Goal: Task Accomplishment & Management: Manage account settings

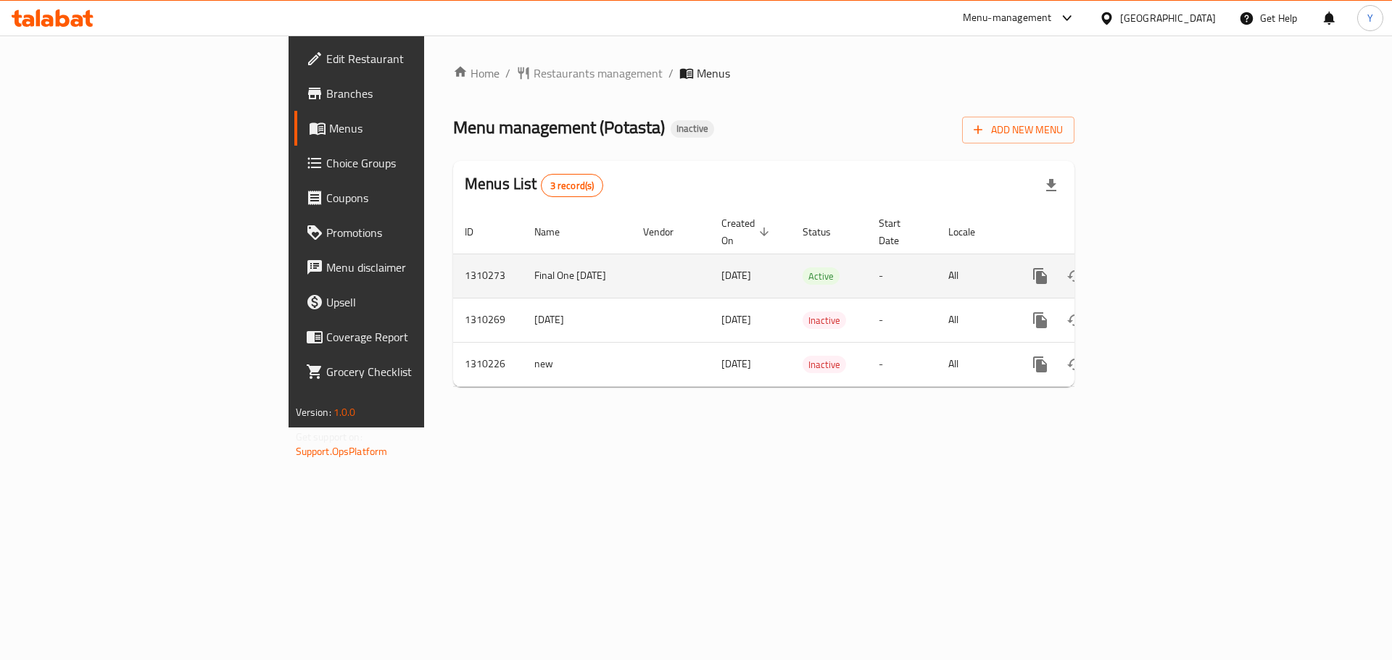
click at [1153, 267] on icon "enhanced table" at bounding box center [1144, 275] width 17 height 17
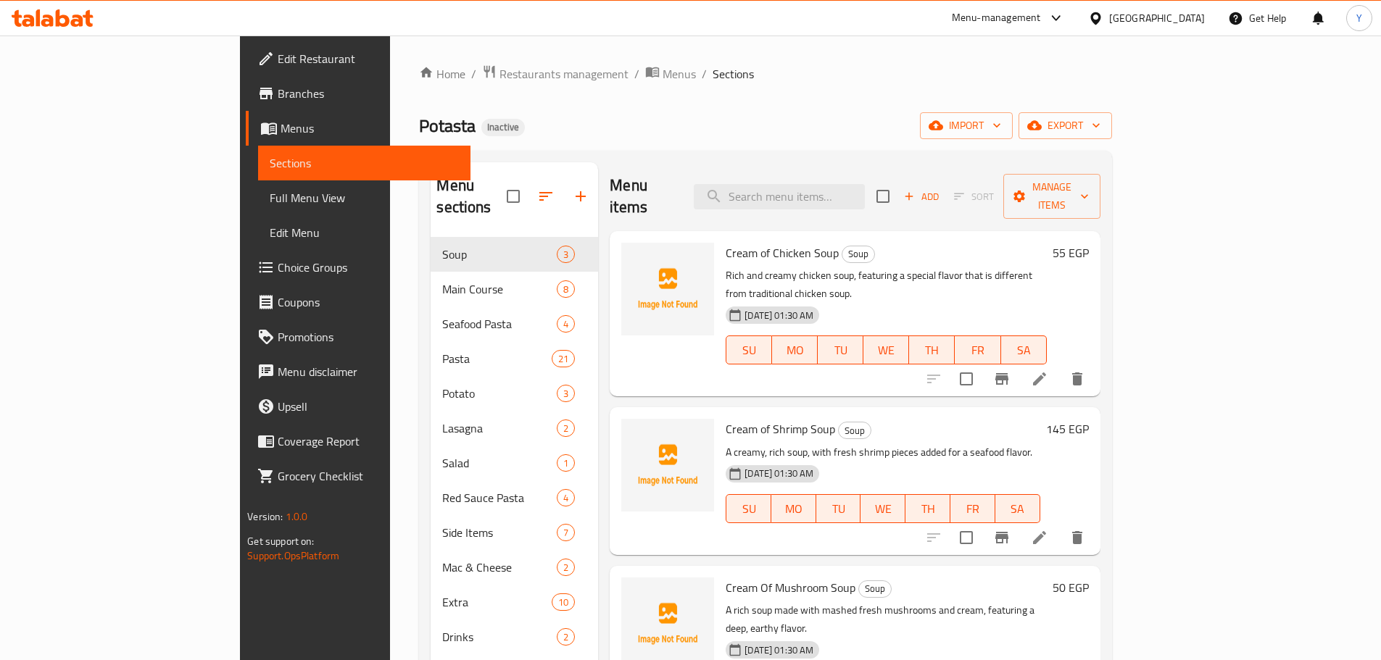
drag, startPoint x: 108, startPoint y: 187, endPoint x: 457, endPoint y: 7, distance: 392.9
click at [258, 187] on link "Full Menu View" at bounding box center [364, 197] width 212 height 35
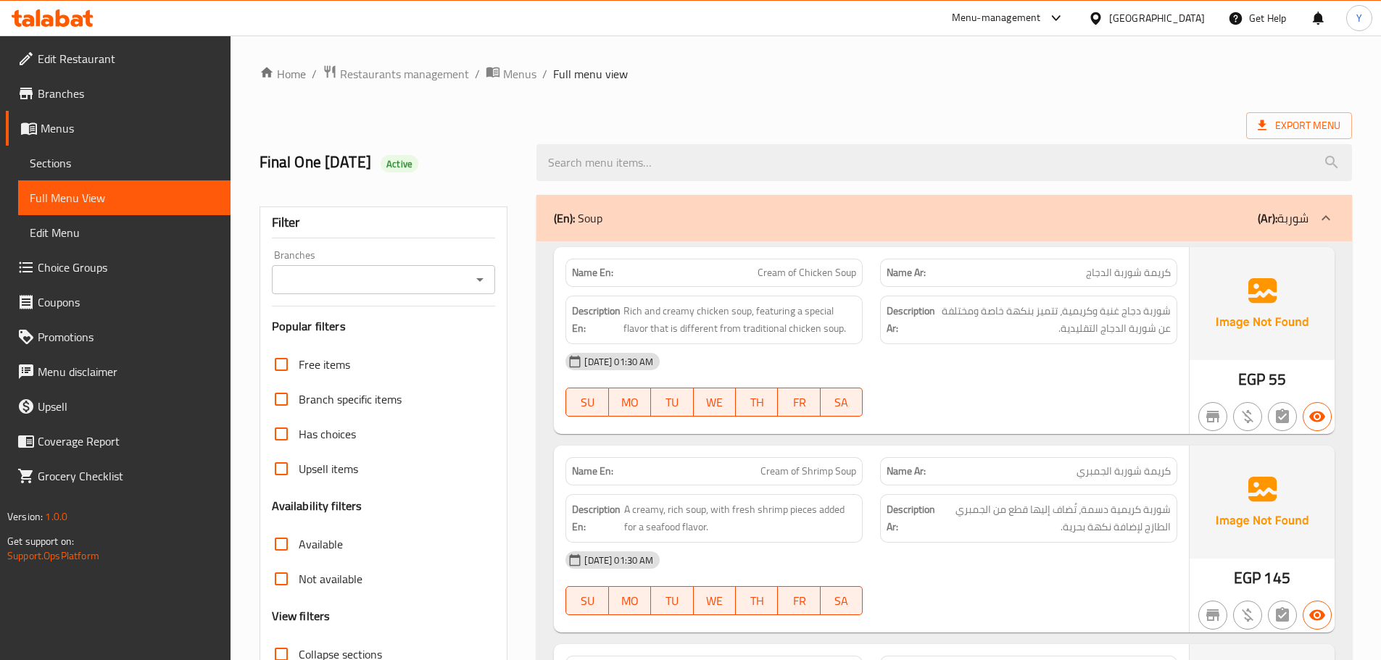
scroll to position [362, 0]
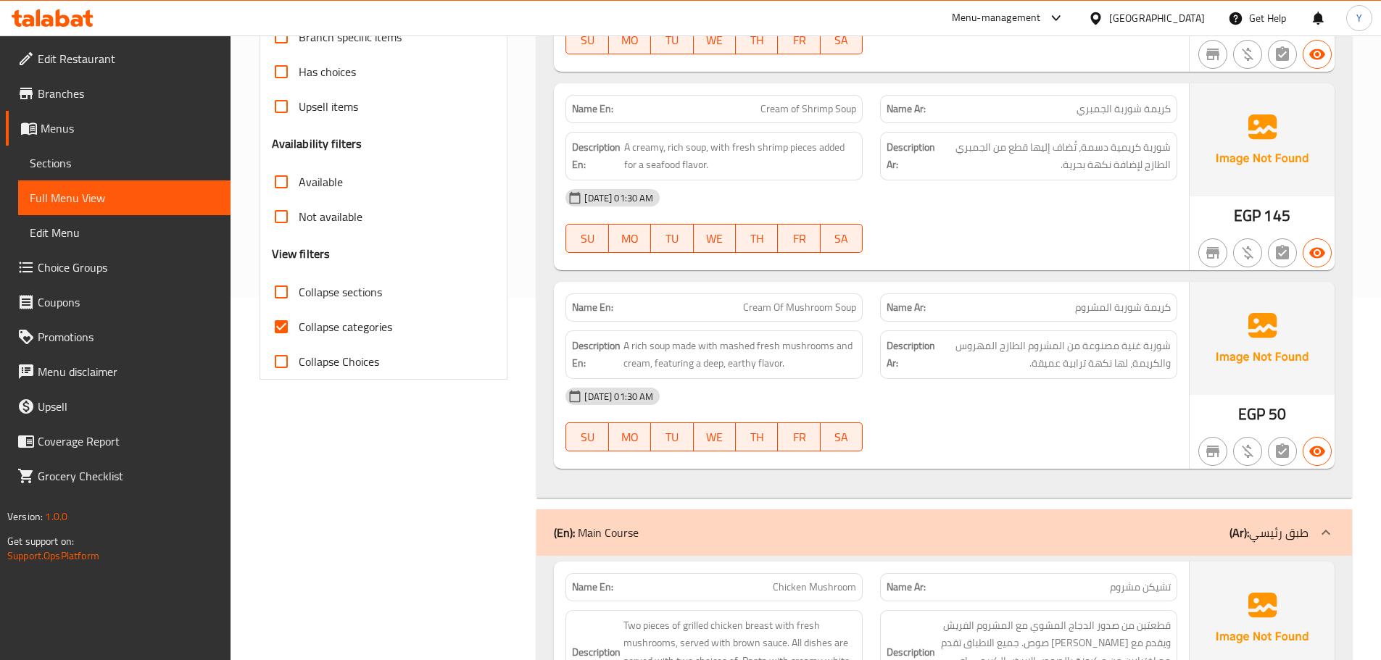
click at [303, 280] on label "Collapse sections" at bounding box center [323, 292] width 118 height 35
click at [299, 280] on input "Collapse sections" at bounding box center [281, 292] width 35 height 35
checkbox input "true"
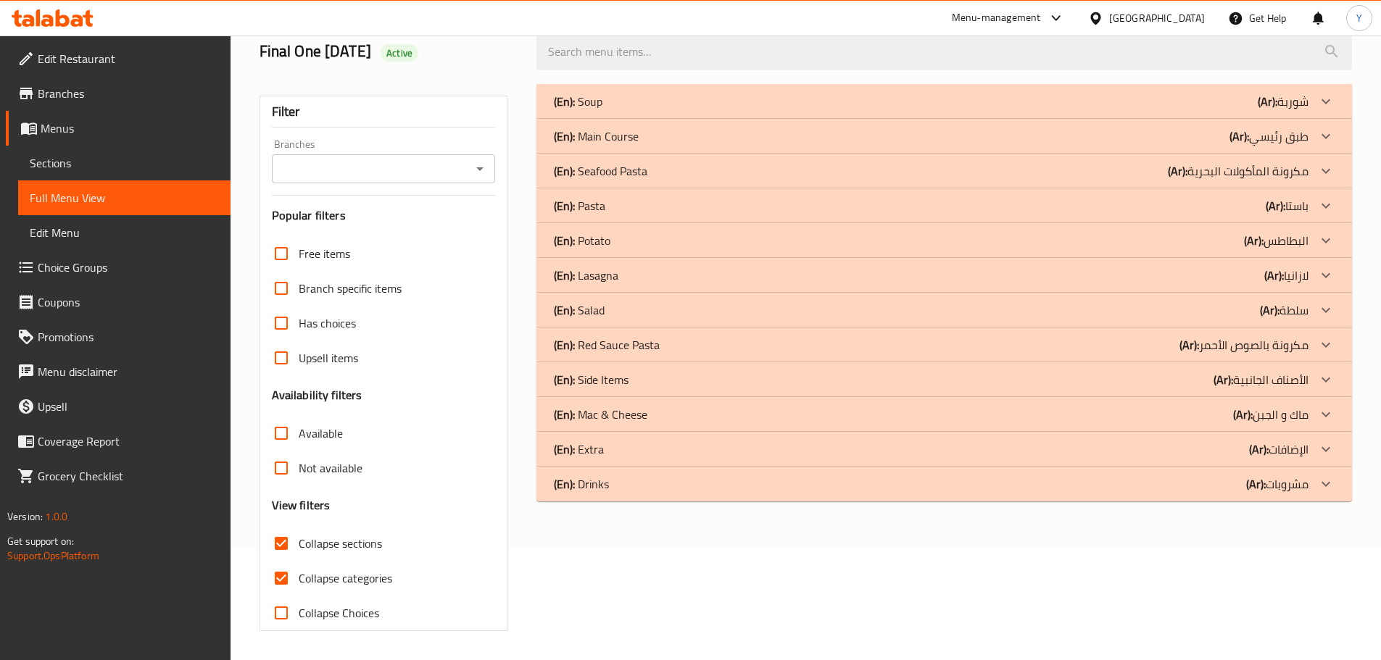
scroll to position [111, 0]
click at [682, 133] on div "(En): Main Course (Ar): طبق رئيسي" at bounding box center [931, 136] width 754 height 17
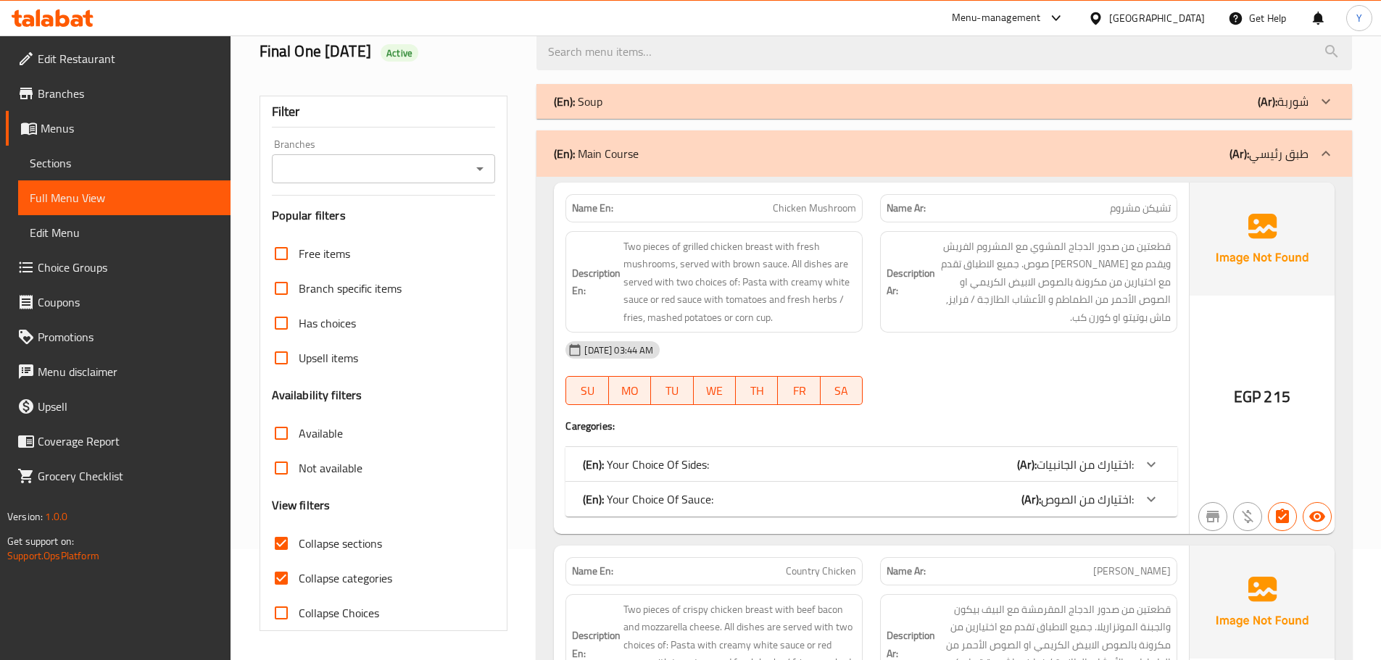
click at [994, 319] on span "قطعتين من صدور الدجاج المشوي مع المشروم الفريش ويقدم مع [PERSON_NAME] صوص. جميع…" at bounding box center [1054, 282] width 233 height 89
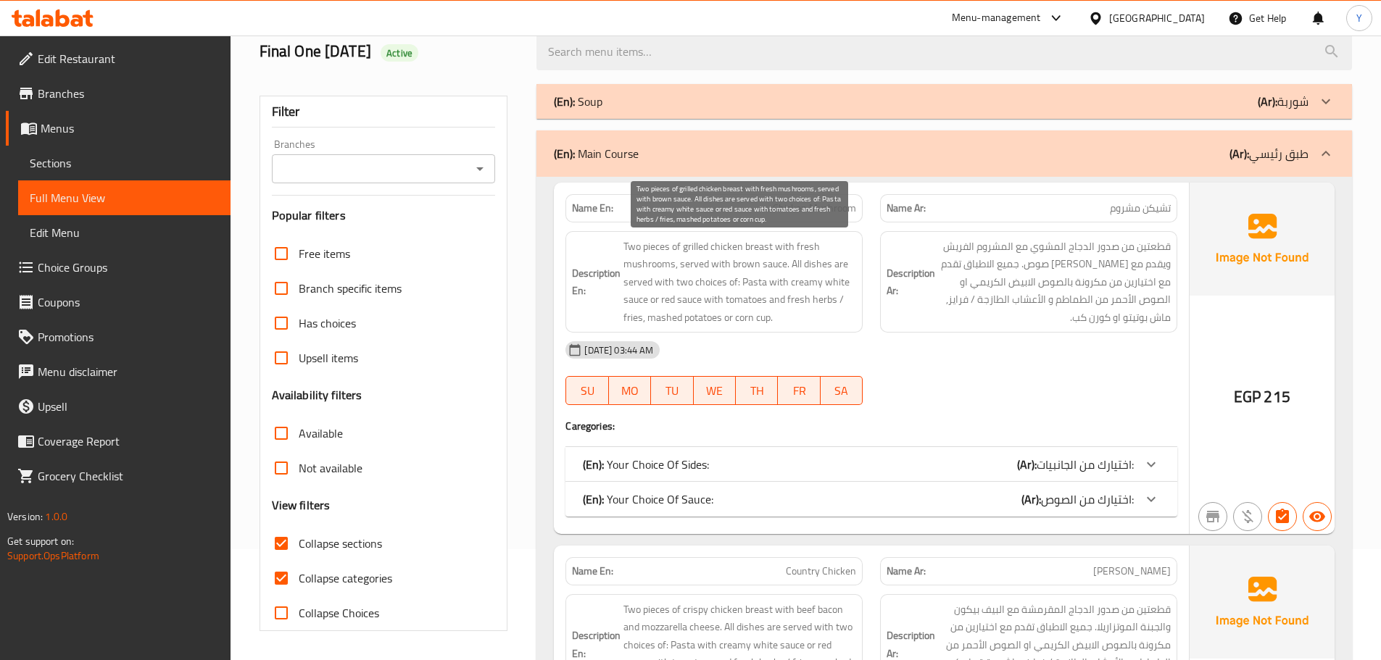
click at [780, 264] on span "Two pieces of grilled chicken breast with fresh mushrooms, served with brown sa…" at bounding box center [739, 282] width 233 height 89
drag, startPoint x: 779, startPoint y: 264, endPoint x: 633, endPoint y: 248, distance: 146.5
click at [633, 248] on span "Two pieces of grilled chicken breast with fresh mushrooms, served with brown sa…" at bounding box center [739, 282] width 233 height 89
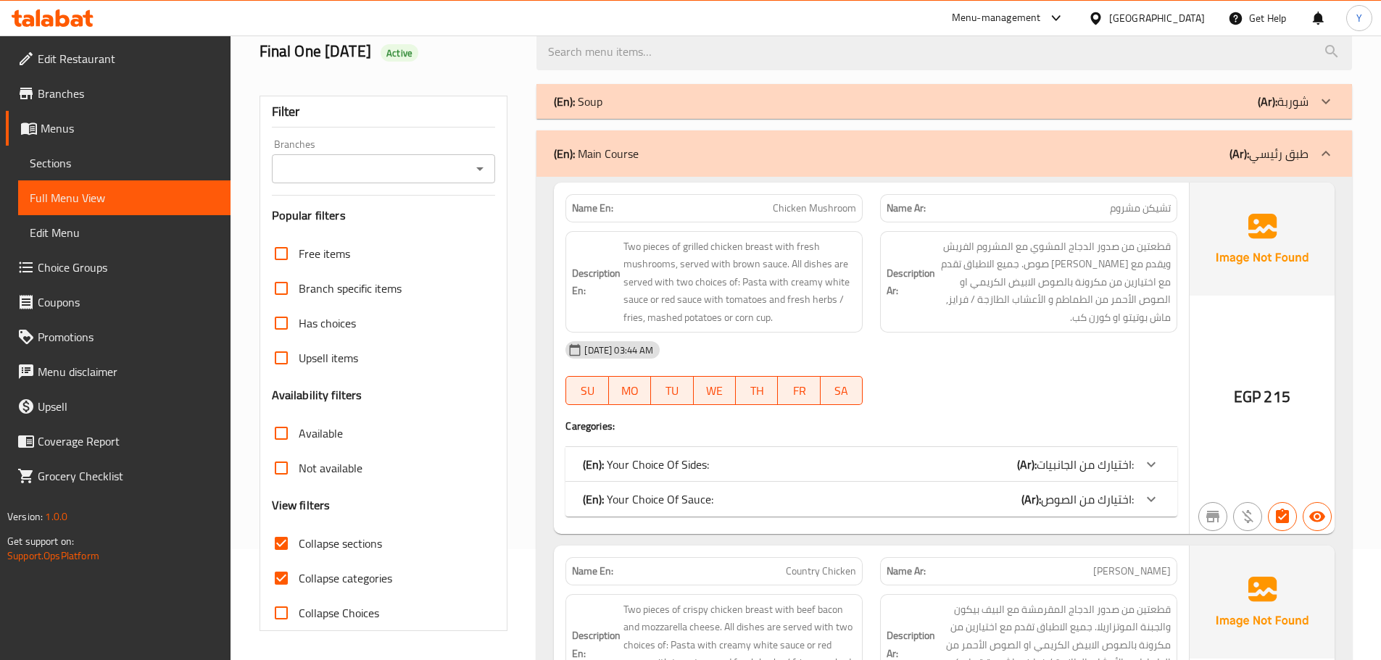
click at [1086, 335] on div "[DATE] 03:44 AM" at bounding box center [871, 350] width 629 height 35
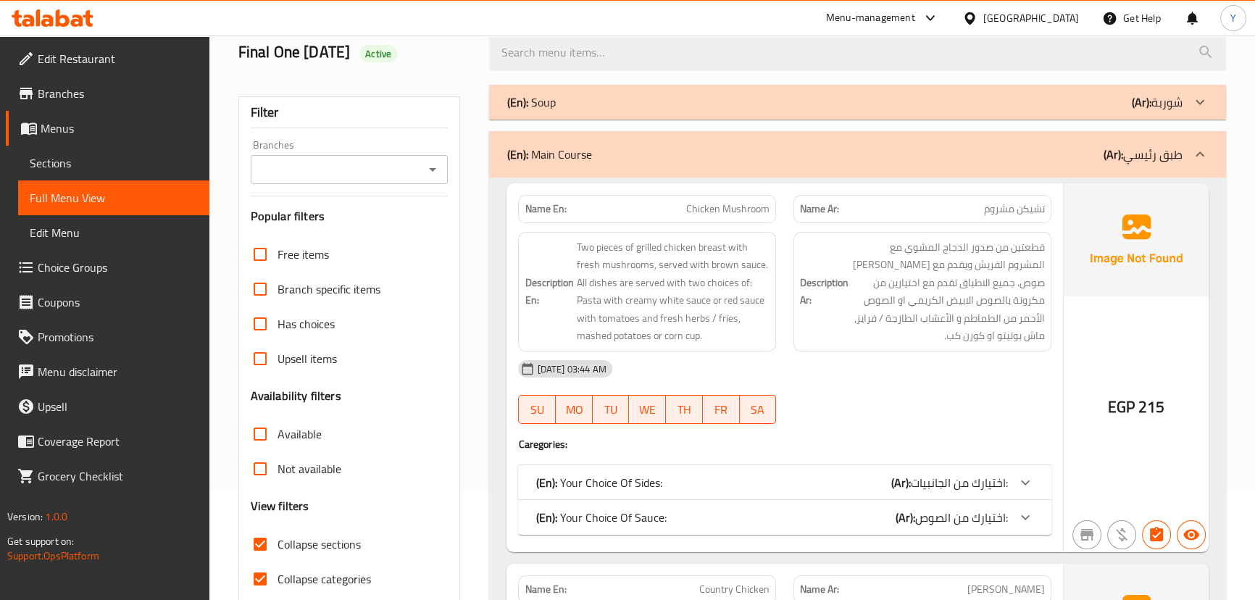
drag, startPoint x: 1365, startPoint y: 1, endPoint x: 848, endPoint y: 316, distance: 606.0
click at [846, 307] on strong "Description Ar:" at bounding box center [824, 292] width 49 height 36
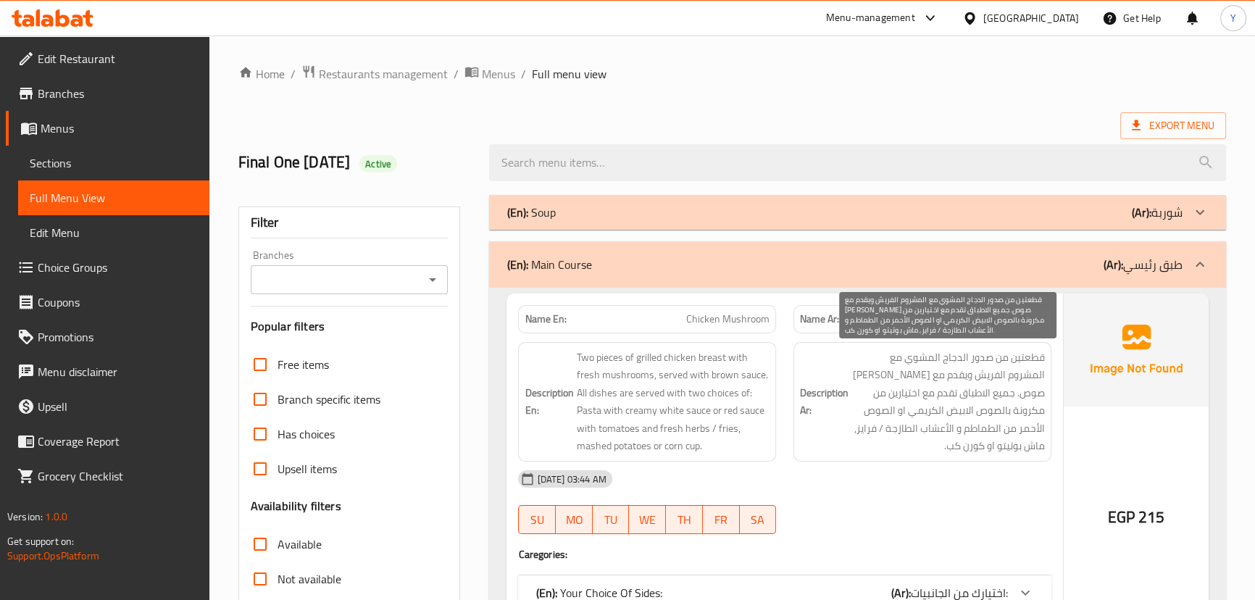
scroll to position [131, 0]
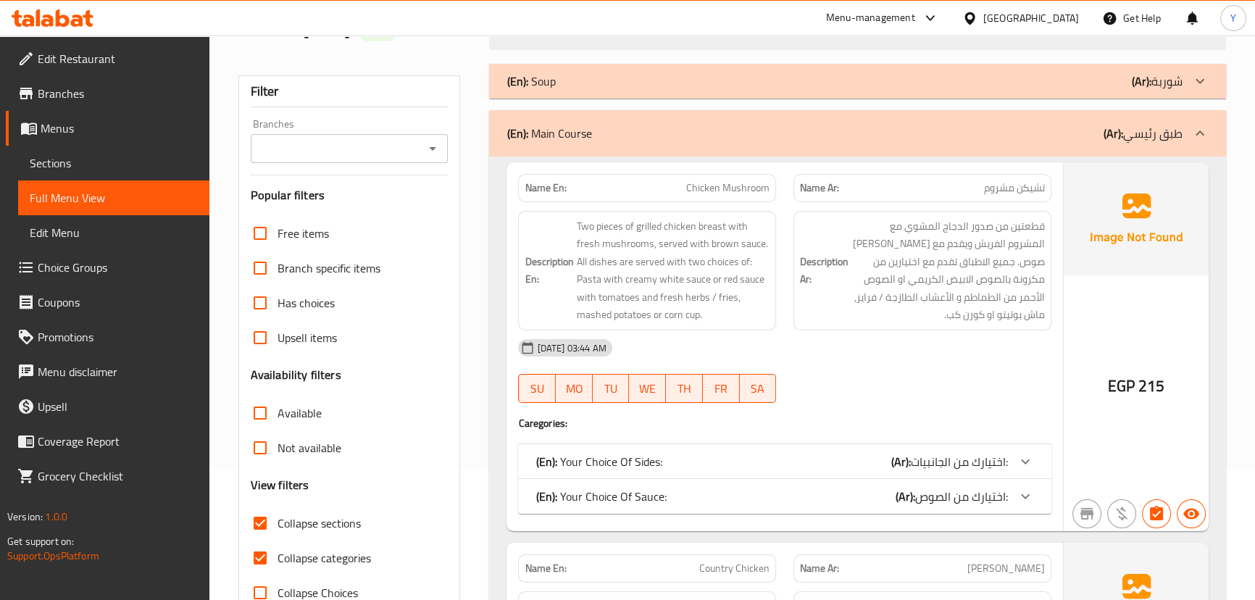
drag, startPoint x: 922, startPoint y: 494, endPoint x: 992, endPoint y: 429, distance: 95.4
click at [922, 494] on span "اختيارك من الصوص:" at bounding box center [961, 497] width 93 height 22
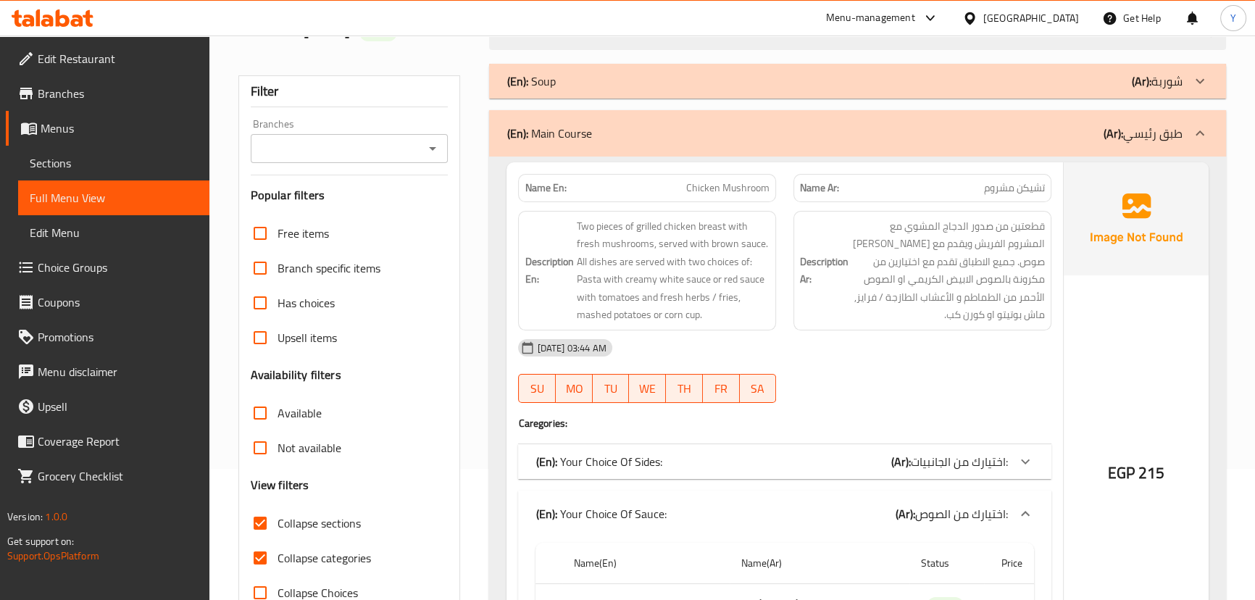
click at [981, 458] on span "اختيارك من الجانبيات:" at bounding box center [959, 462] width 97 height 22
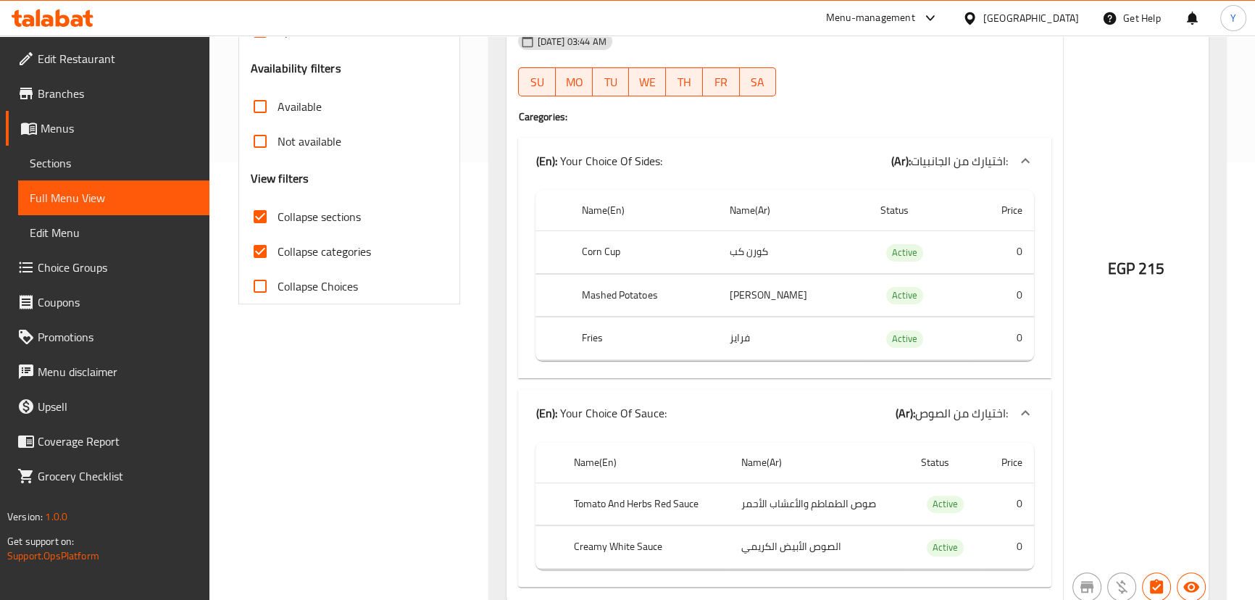
scroll to position [461, 0]
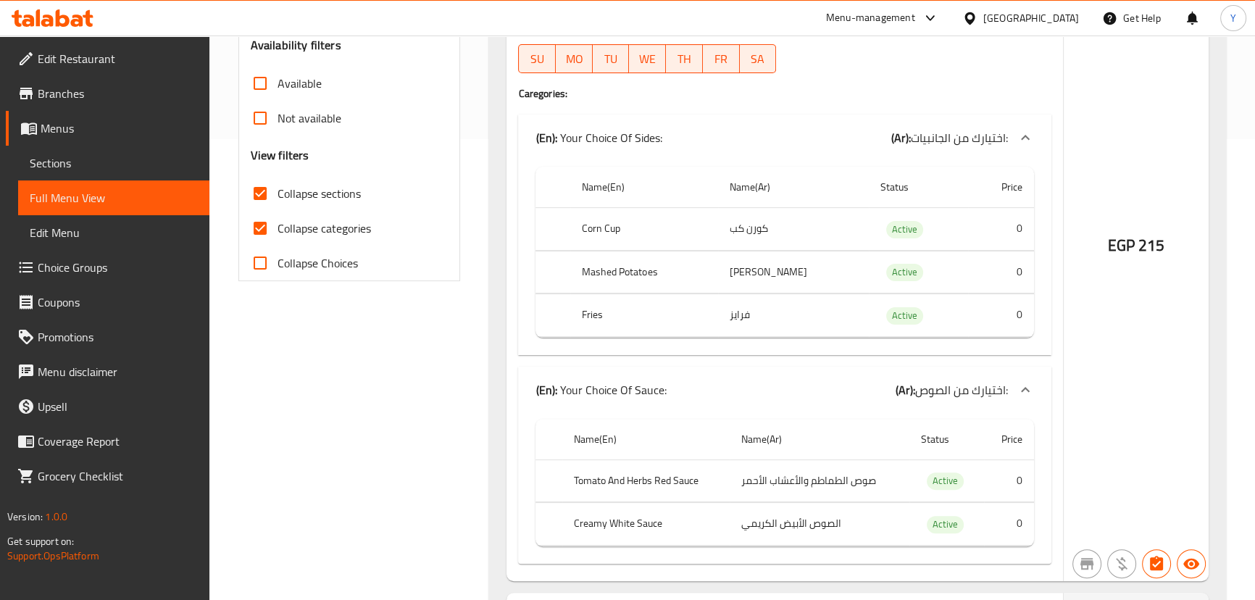
click at [1158, 349] on div "EGP 215" at bounding box center [1136, 207] width 145 height 749
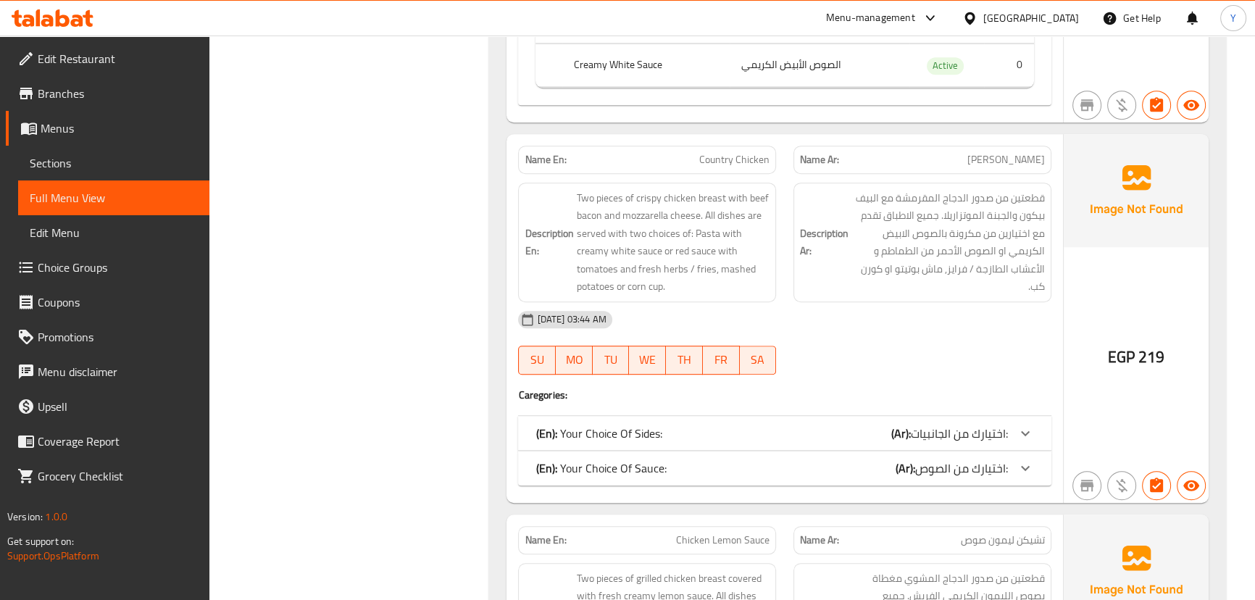
scroll to position [922, 0]
drag, startPoint x: 923, startPoint y: 468, endPoint x: 925, endPoint y: 425, distance: 42.8
click at [923, 468] on span "اختيارك من الصوص:" at bounding box center [961, 466] width 93 height 22
click at [925, 425] on span "اختيارك من الجانبيات:" at bounding box center [959, 431] width 97 height 22
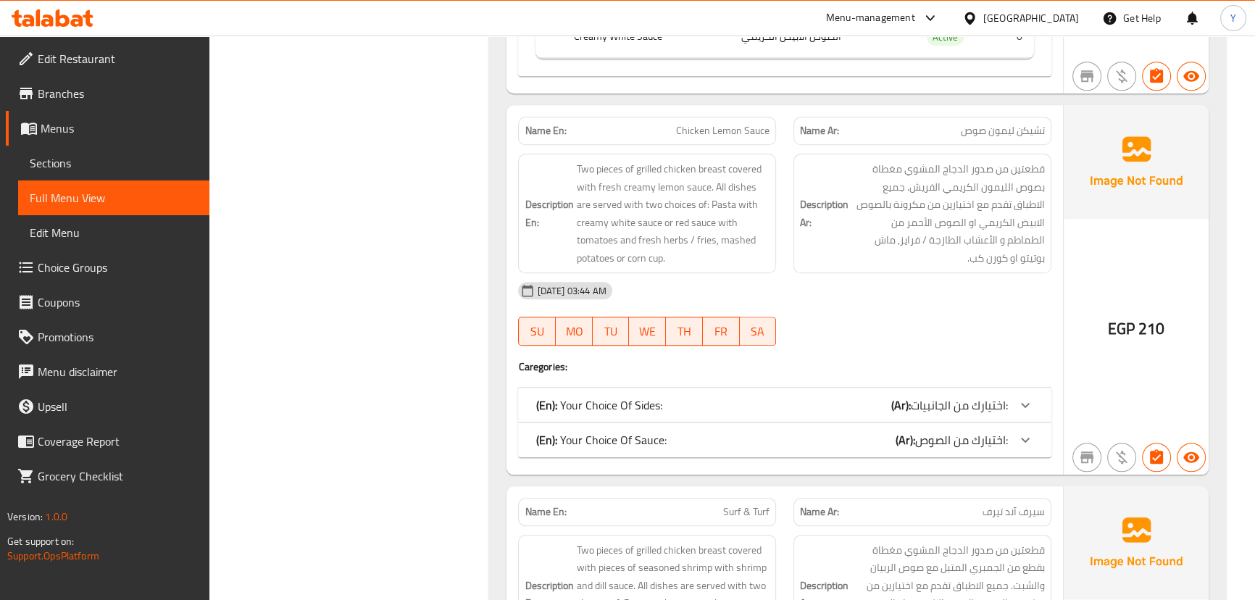
scroll to position [1515, 0]
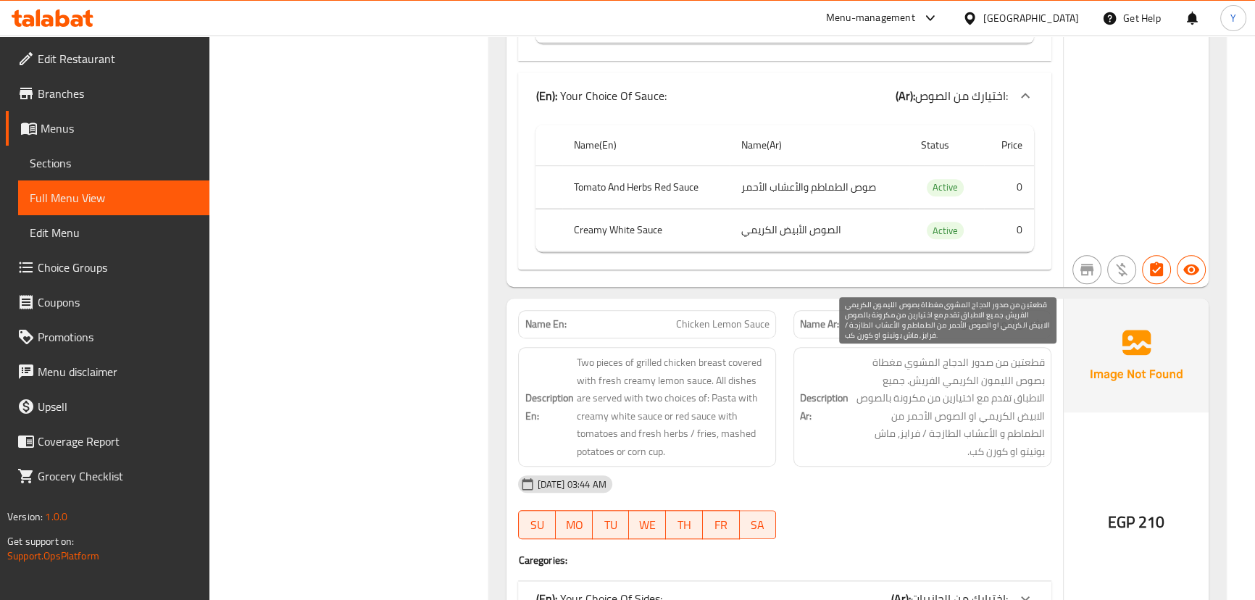
click at [1007, 392] on span "قطعتين من صدور الدجاج المشوي مغطاة بصوص الليمون الكريمي الفريش. جميع الاطباق تق…" at bounding box center [949, 407] width 194 height 107
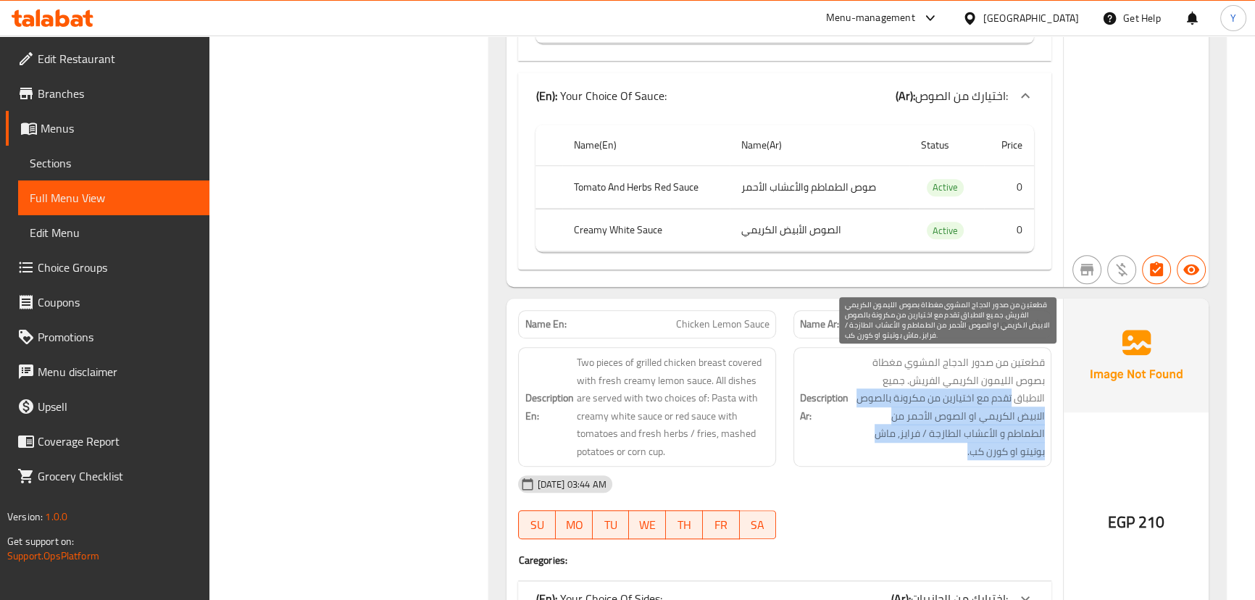
drag, startPoint x: 1007, startPoint y: 392, endPoint x: 867, endPoint y: 449, distance: 151.8
click at [867, 449] on span "قطعتين من صدور الدجاج المشوي مغطاة بصوص الليمون الكريمي الفريش. جميع الاطباق تق…" at bounding box center [949, 407] width 194 height 107
copy div "تقدم مع اختيارين من مكرونة بالصوص الابيض الكريمي او الصوص الأحمر من الطماطم و ا…"
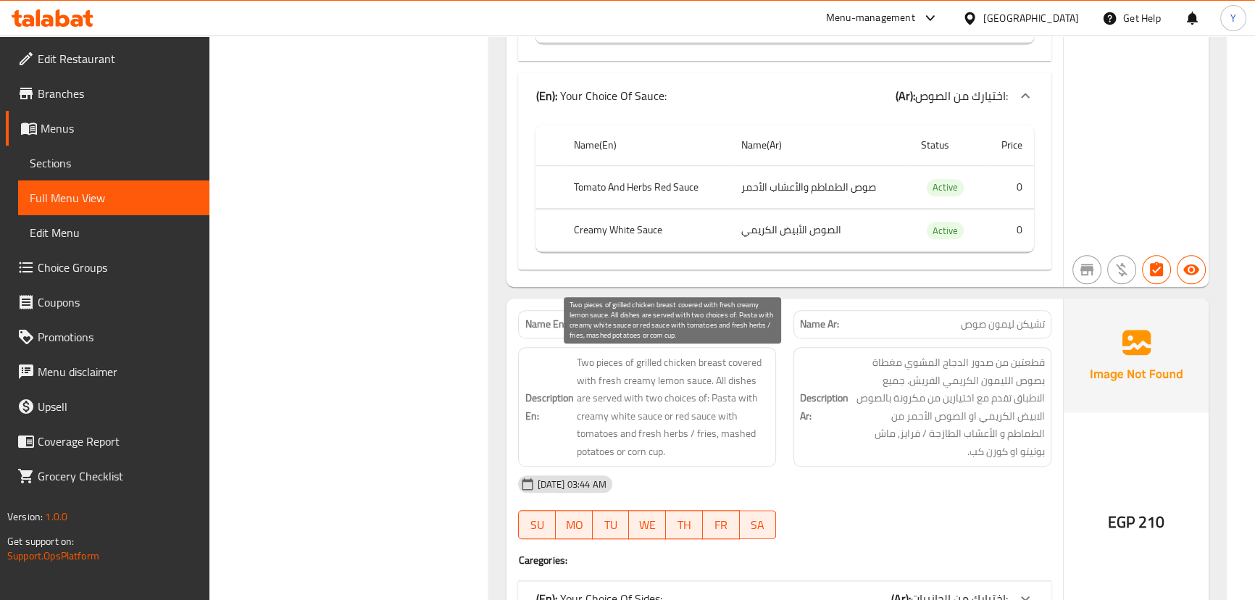
click at [594, 395] on span "Two pieces of grilled chicken breast covered with fresh creamy lemon sauce. All…" at bounding box center [673, 407] width 194 height 107
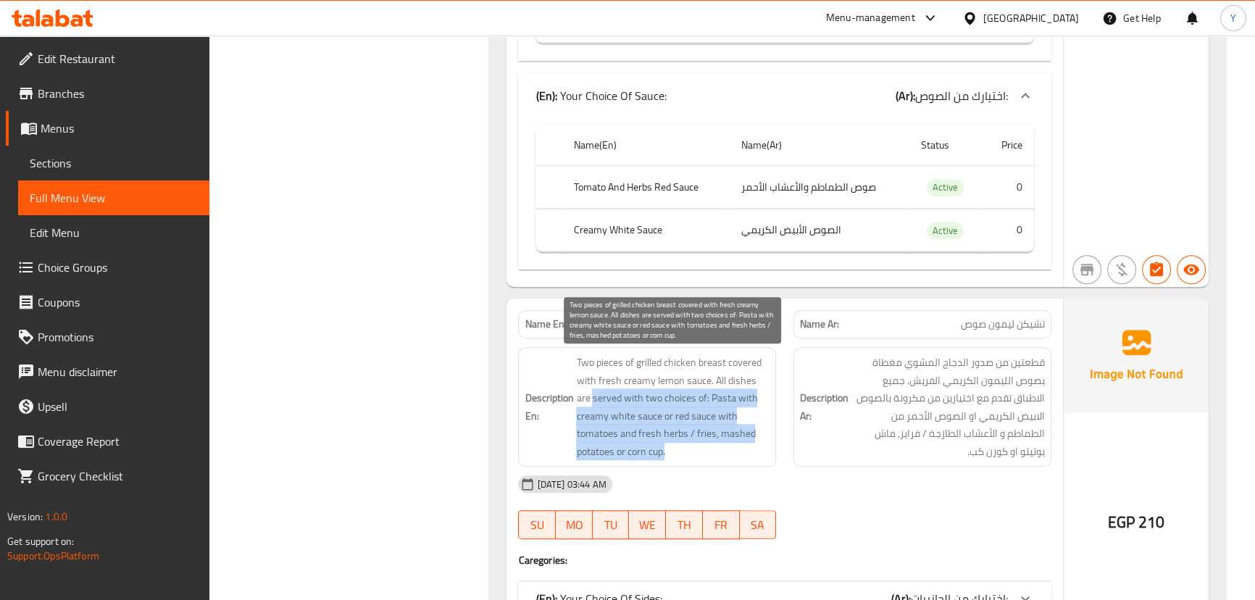
drag, startPoint x: 594, startPoint y: 395, endPoint x: 683, endPoint y: 443, distance: 101.2
click at [683, 443] on span "Two pieces of grilled chicken breast covered with fresh creamy lemon sauce. All…" at bounding box center [673, 407] width 194 height 107
copy span "served with two choices of: Pasta with creamy white sauce or red sauce with tom…"
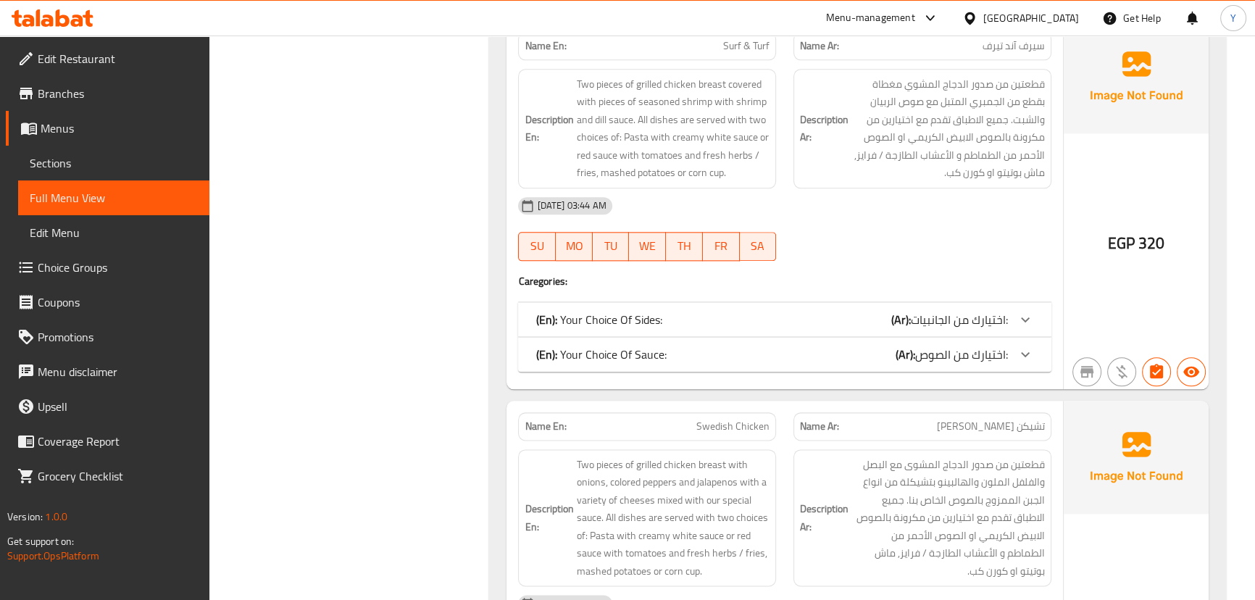
scroll to position [2437, 0]
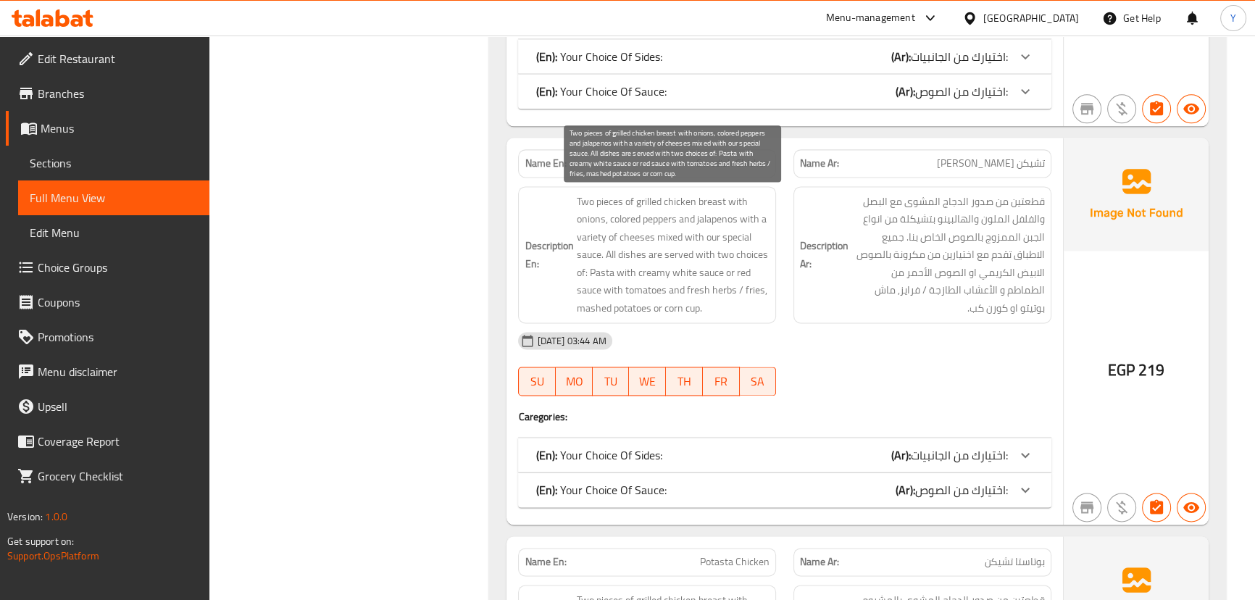
click at [610, 251] on span "Two pieces of grilled chicken breast with onions, colored peppers and jalapenos…" at bounding box center [673, 255] width 194 height 125
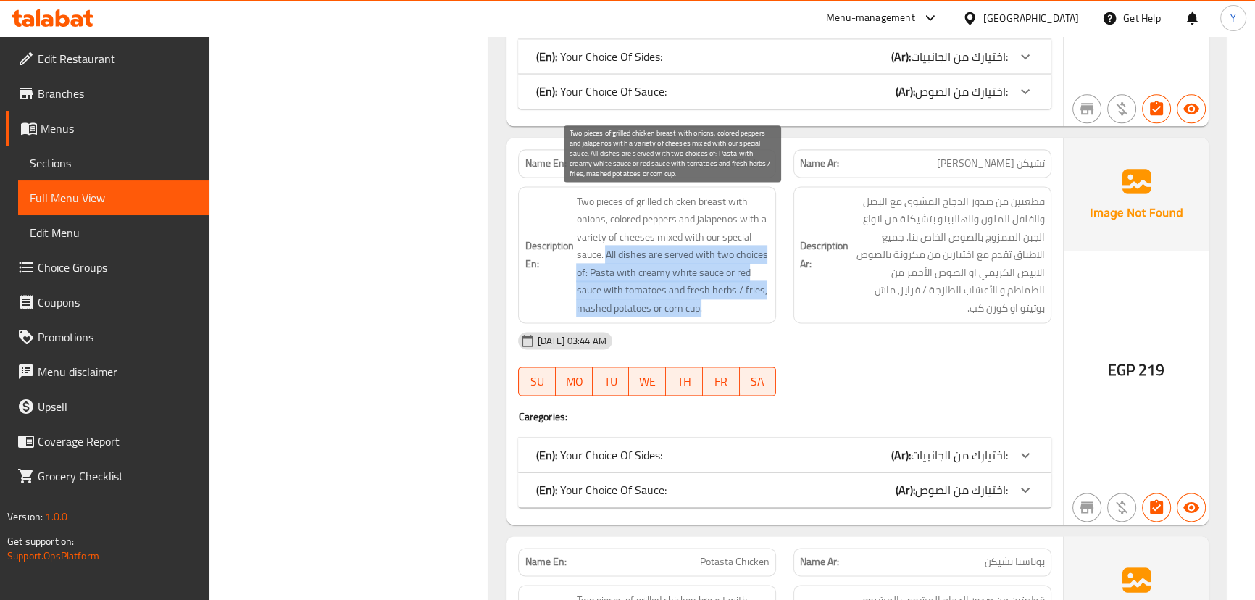
drag, startPoint x: 610, startPoint y: 251, endPoint x: 712, endPoint y: 309, distance: 117.1
click at [712, 309] on span "Two pieces of grilled chicken breast with onions, colored peppers and jalapenos…" at bounding box center [673, 255] width 194 height 125
copy span "All dishes are served with two choices of: Pasta with creamy white sauce or red…"
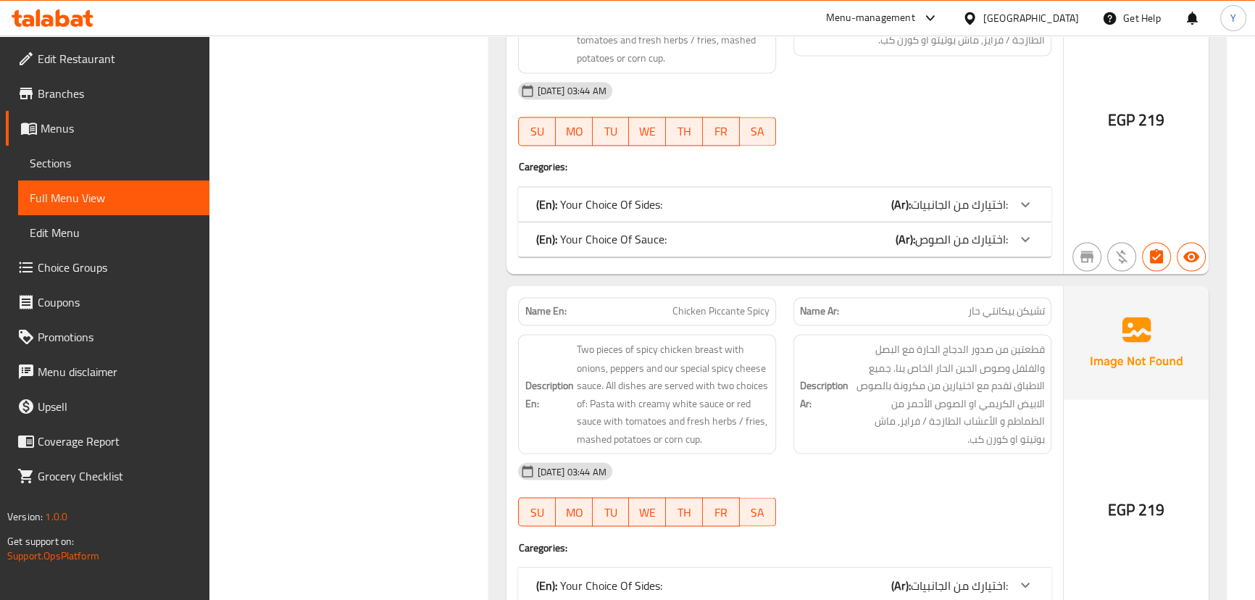
scroll to position [3162, 0]
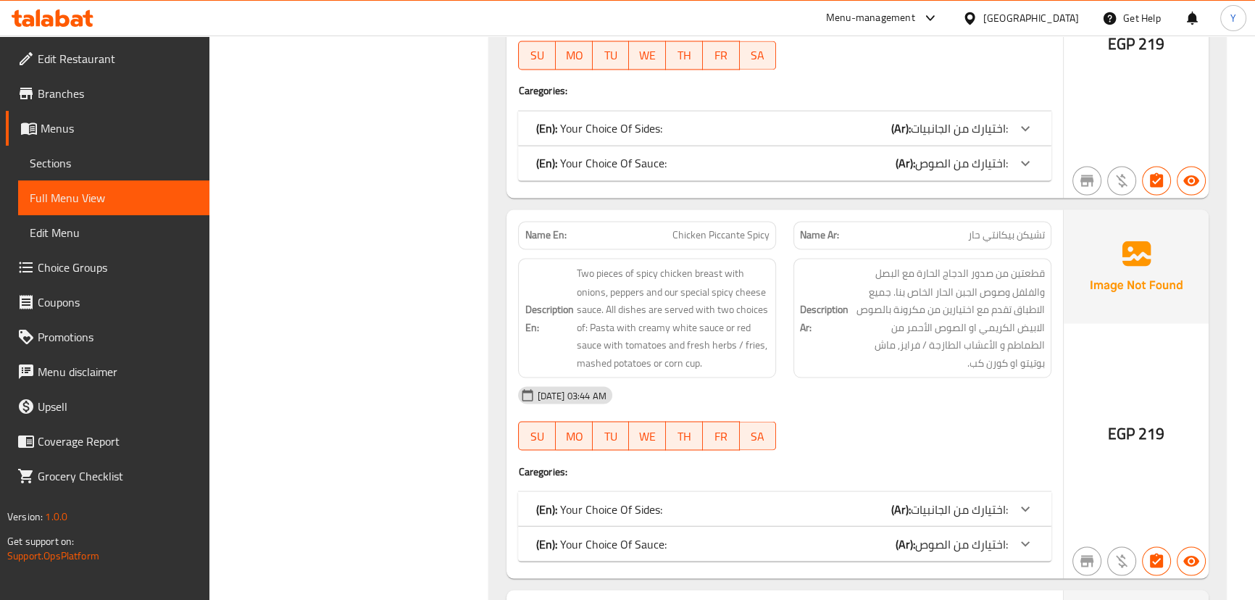
click at [733, 228] on span "Chicken Piccante Spicy" at bounding box center [721, 235] width 97 height 15
drag, startPoint x: 733, startPoint y: 227, endPoint x: 666, endPoint y: 227, distance: 67.4
click at [666, 228] on p "Name En: Chicken Piccante Spicy" at bounding box center [647, 235] width 245 height 15
copy span "Chicken Piccante"
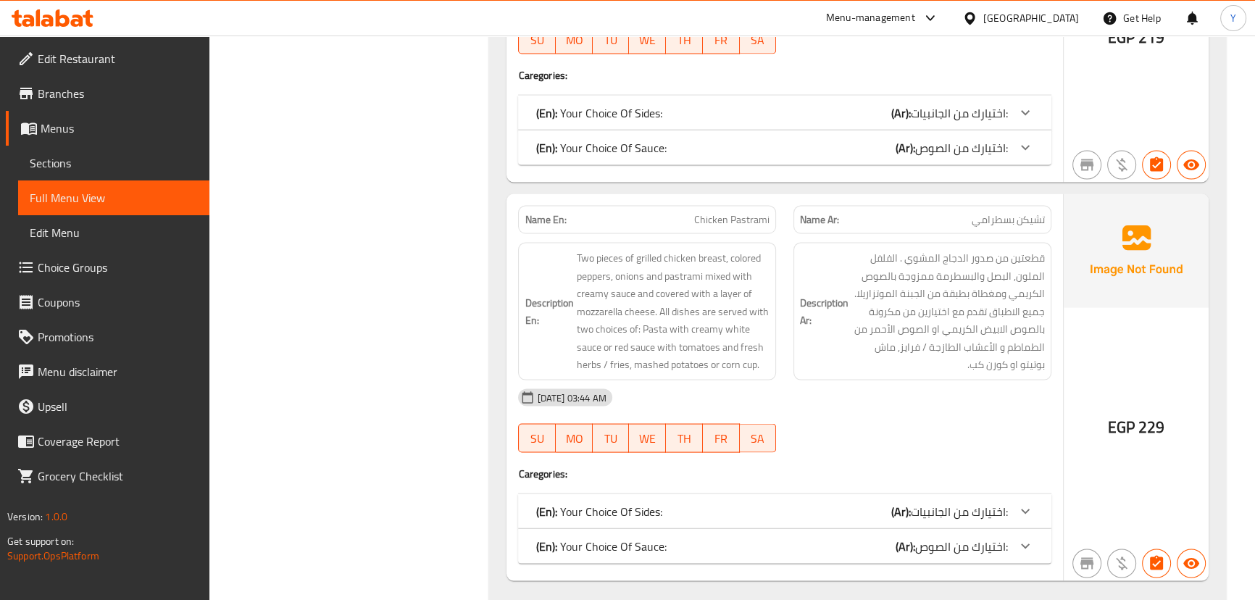
scroll to position [2300, 0]
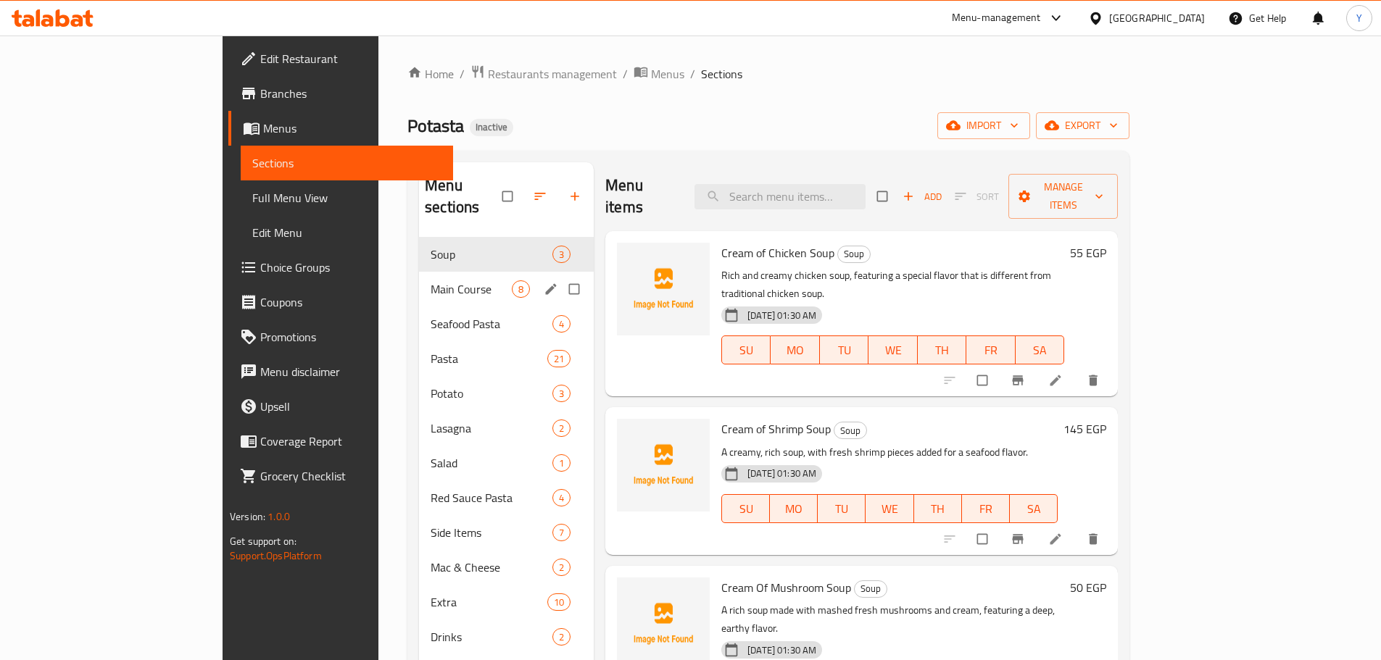
click at [544, 282] on icon "edit" at bounding box center [551, 289] width 14 height 14
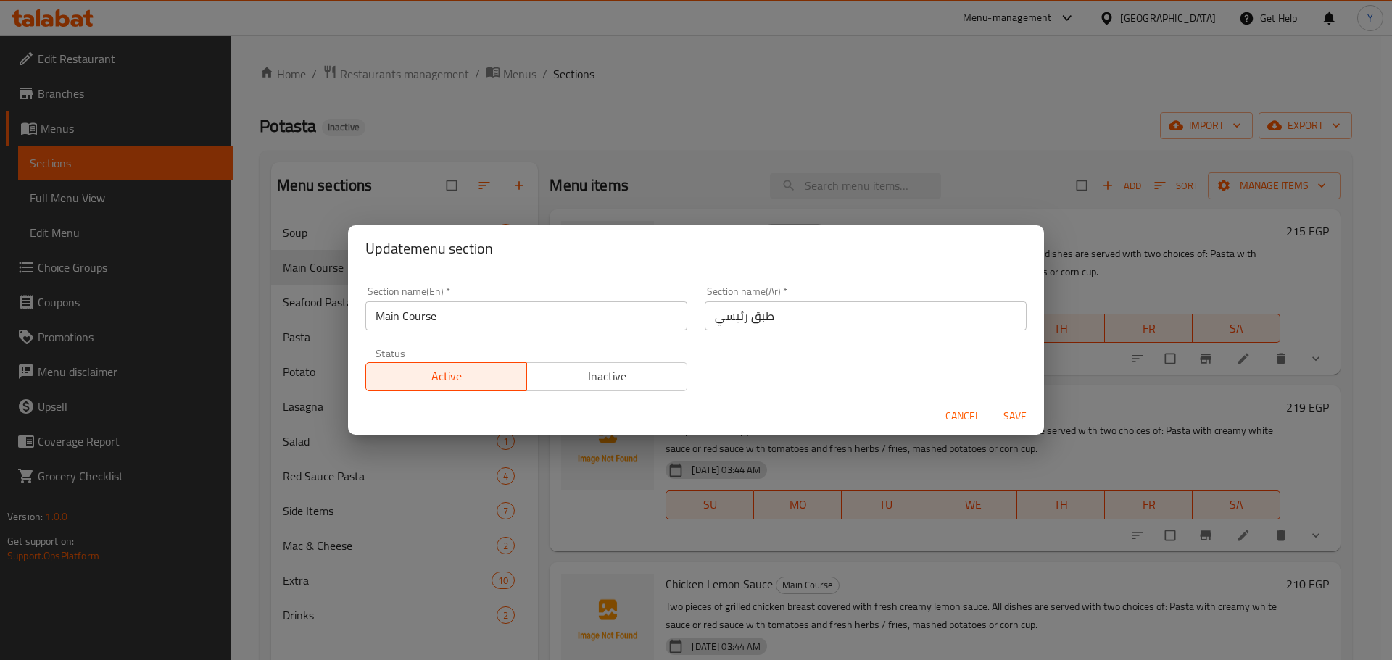
click at [799, 325] on input "طبق رئيسي" at bounding box center [865, 316] width 322 height 29
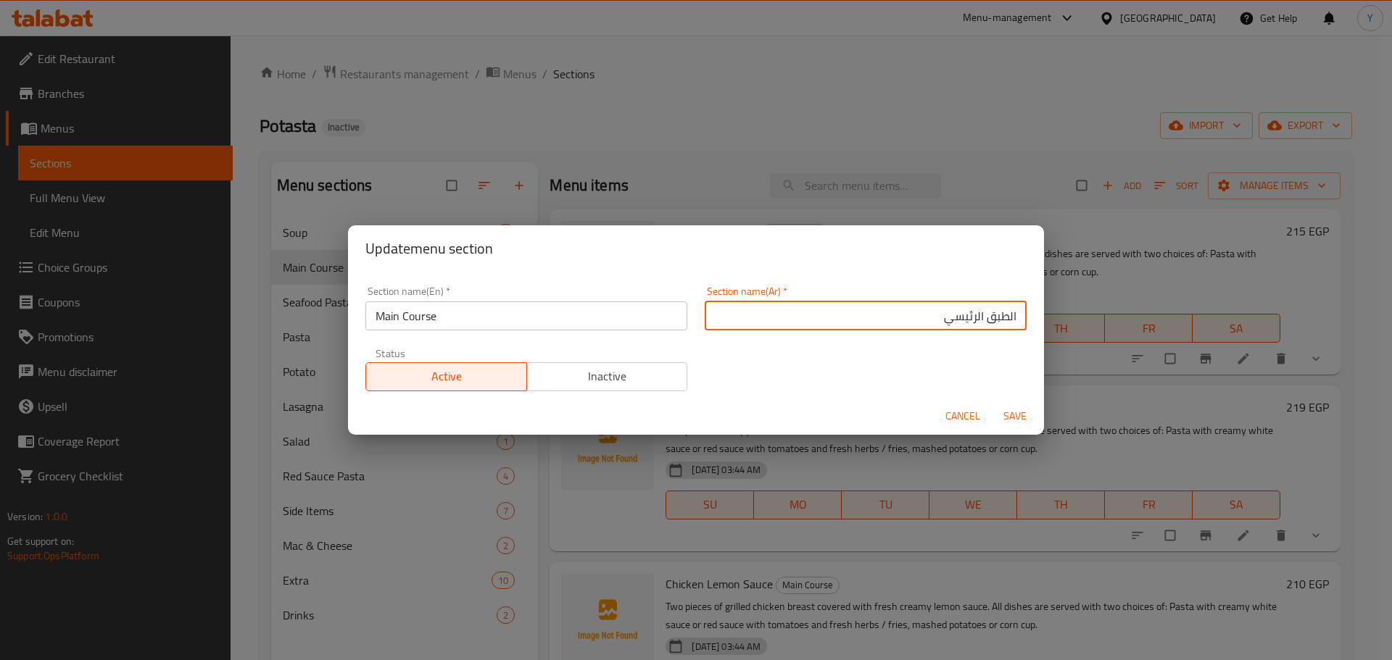
type input "الطبق الرئيسي"
click at [991, 403] on button "Save" at bounding box center [1014, 416] width 46 height 27
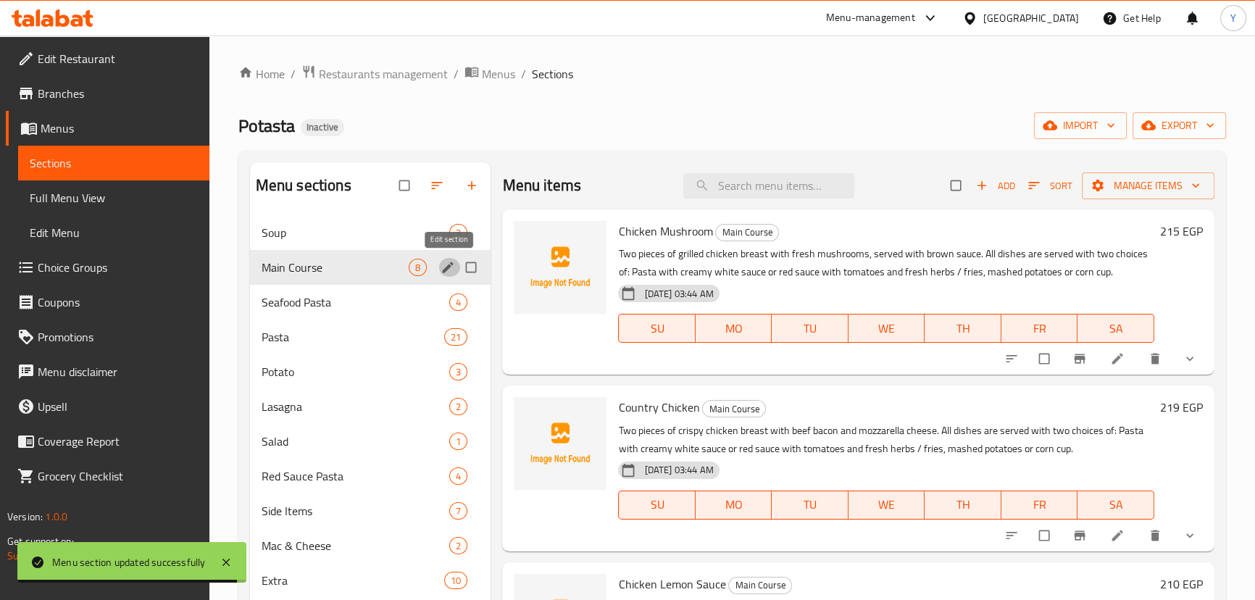
click at [1094, 371] on div at bounding box center [1102, 359] width 213 height 32
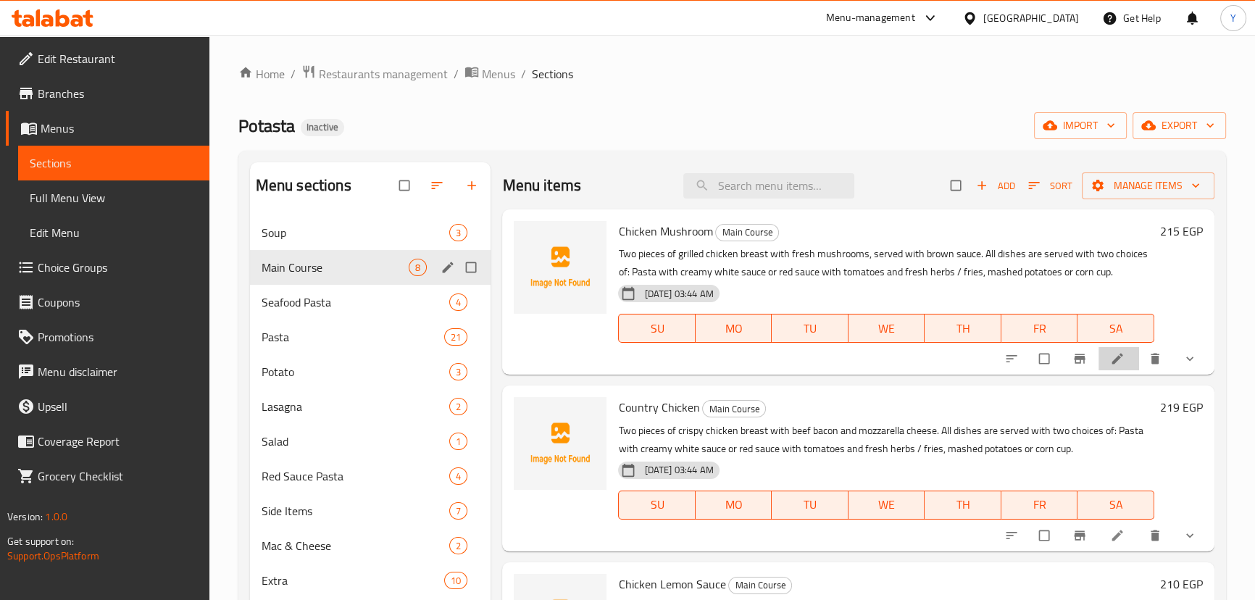
click at [1099, 350] on li at bounding box center [1119, 358] width 41 height 23
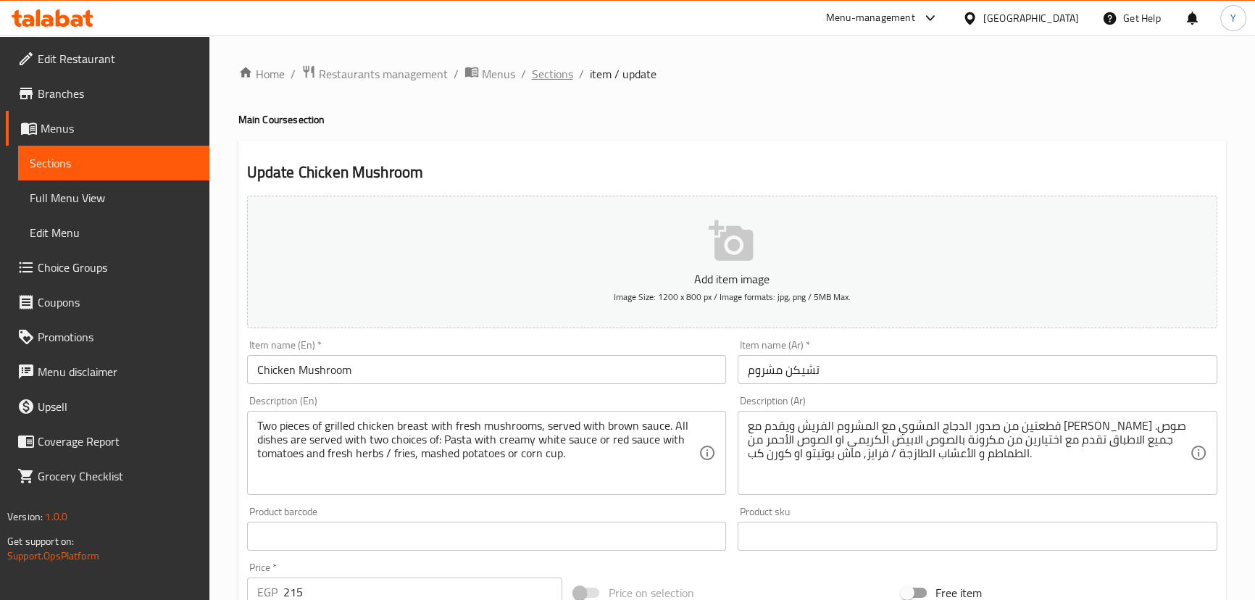
click at [541, 72] on span "Sections" at bounding box center [552, 73] width 41 height 17
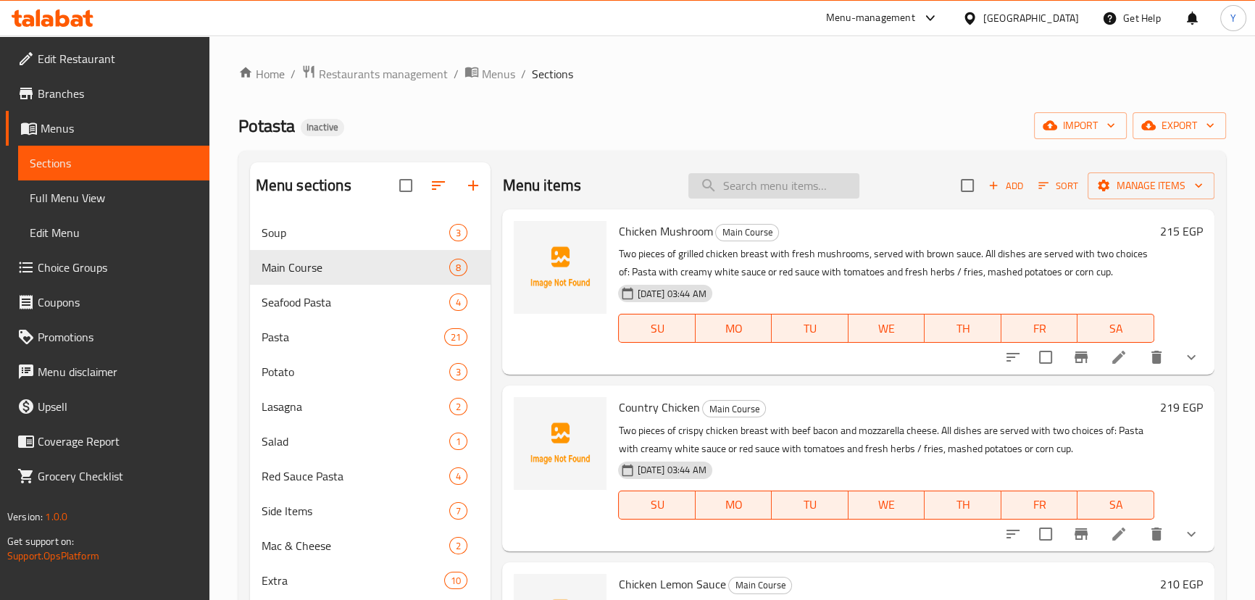
click at [835, 174] on input "search" at bounding box center [774, 185] width 171 height 25
paste input "Chicken Piccante"
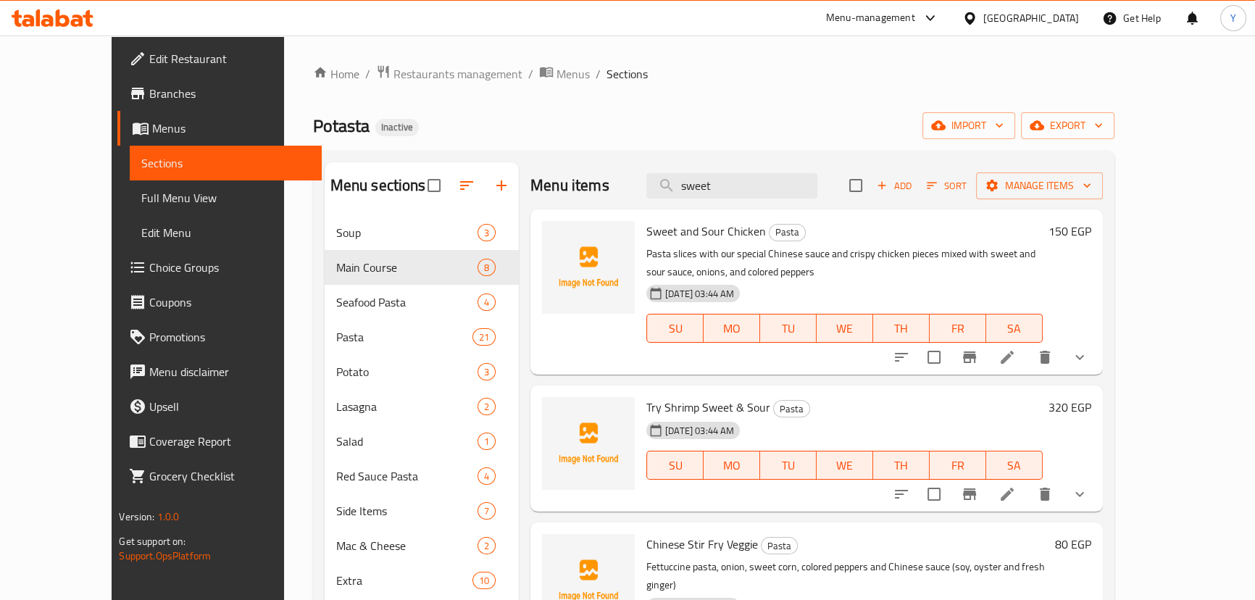
type input "sweet"
click at [701, 220] on span "Sweet and Sour Chicken" at bounding box center [706, 231] width 120 height 22
drag, startPoint x: 701, startPoint y: 219, endPoint x: 625, endPoint y: 212, distance: 75.7
click at [625, 212] on div "Sweet and Sour Chicken Pasta Pasta slices with our special Chinese sauce and cr…" at bounding box center [817, 291] width 573 height 165
copy span "Sweet and Sour Chicken"
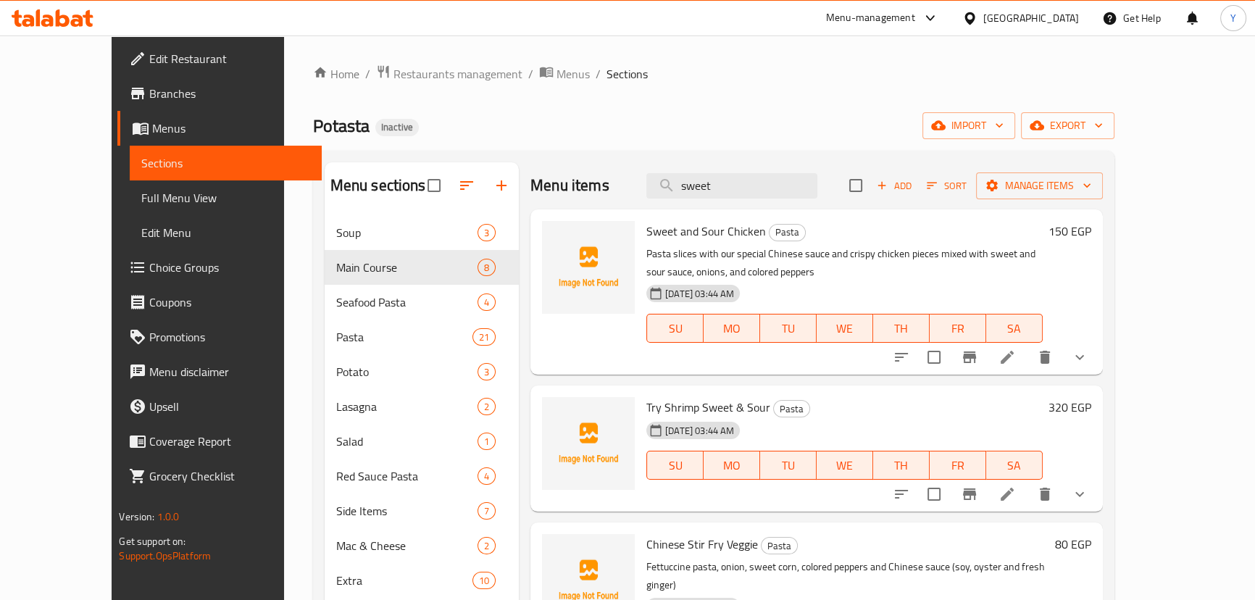
click at [833, 115] on div "Potasta Inactive import export" at bounding box center [714, 125] width 802 height 27
click at [768, 136] on div "Potasta Inactive import export" at bounding box center [714, 125] width 802 height 27
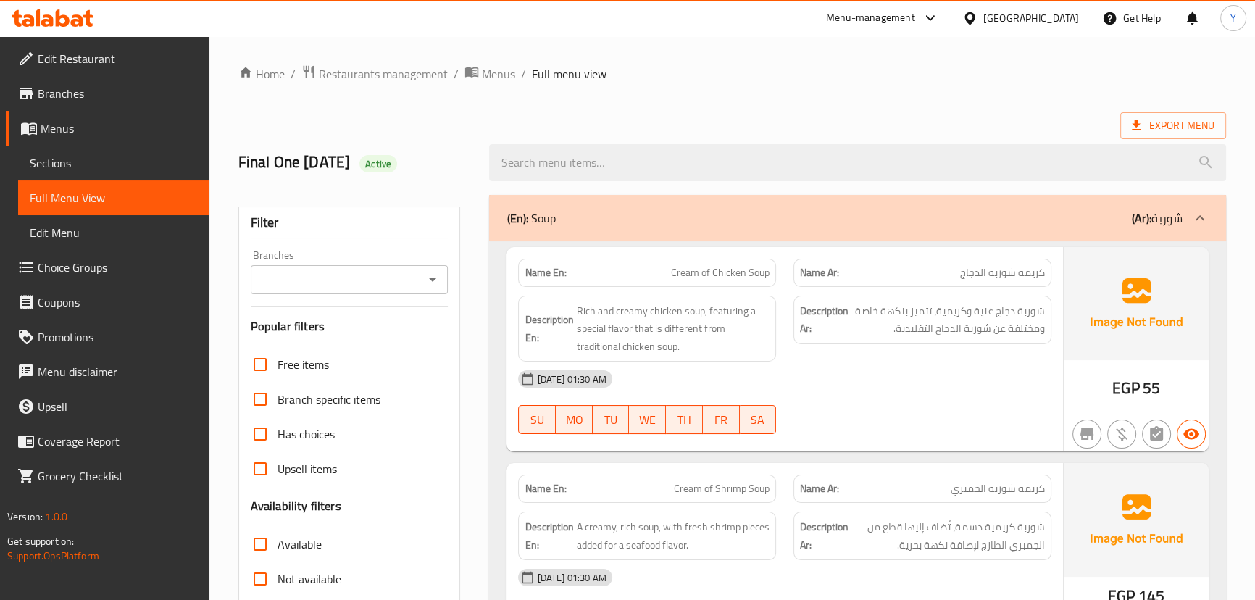
click at [777, 81] on ol "Home / Restaurants management / Menus / Full menu view" at bounding box center [732, 74] width 988 height 19
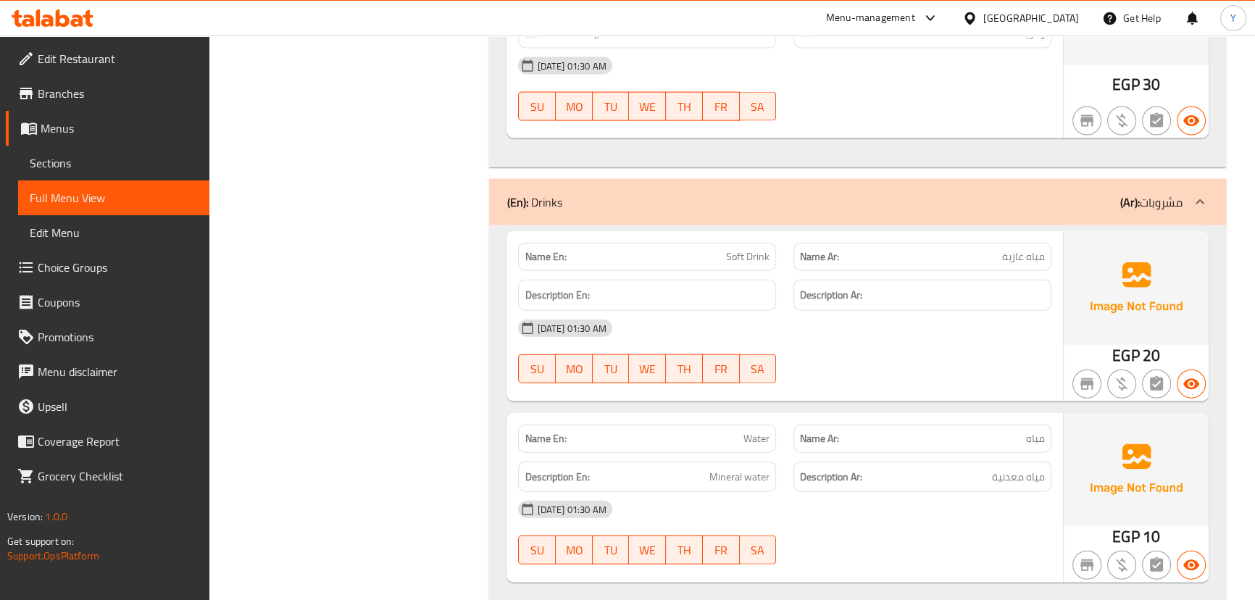
scroll to position [17905, 0]
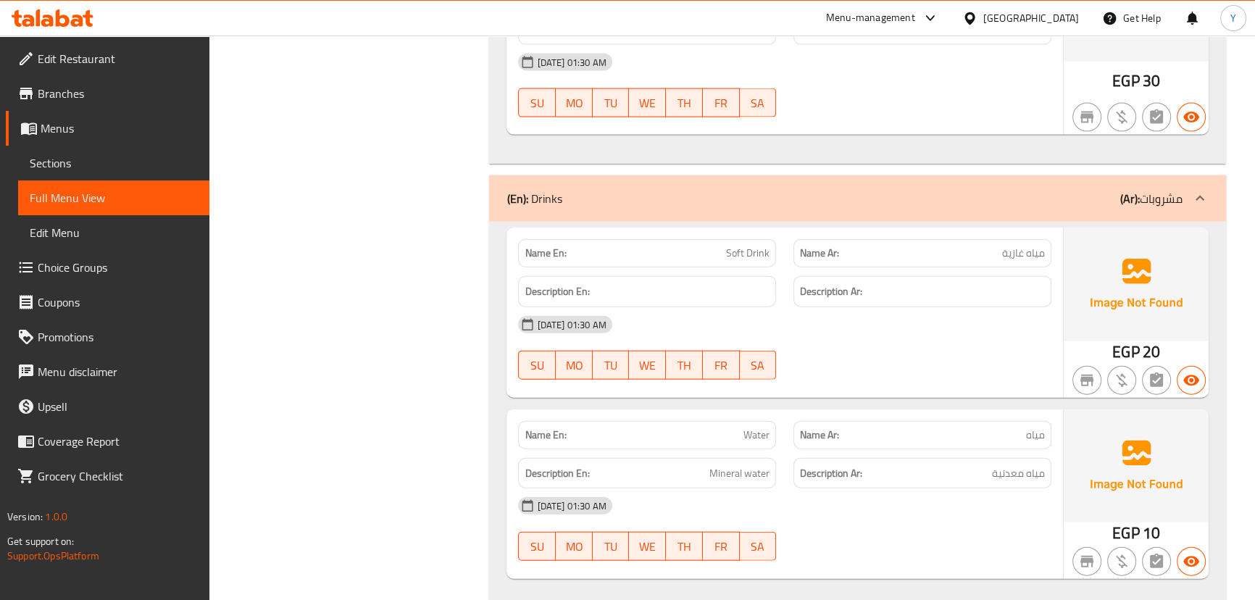
drag, startPoint x: 848, startPoint y: 533, endPoint x: 875, endPoint y: 631, distance: 101.5
click at [944, 371] on div at bounding box center [922, 379] width 275 height 17
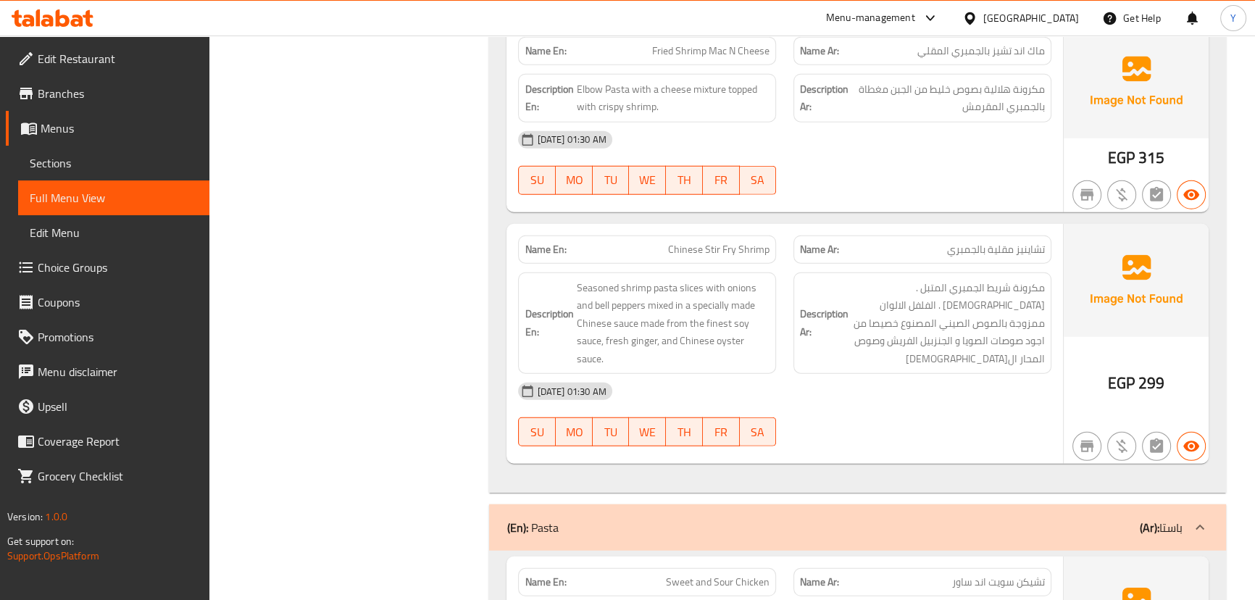
scroll to position [227, 0]
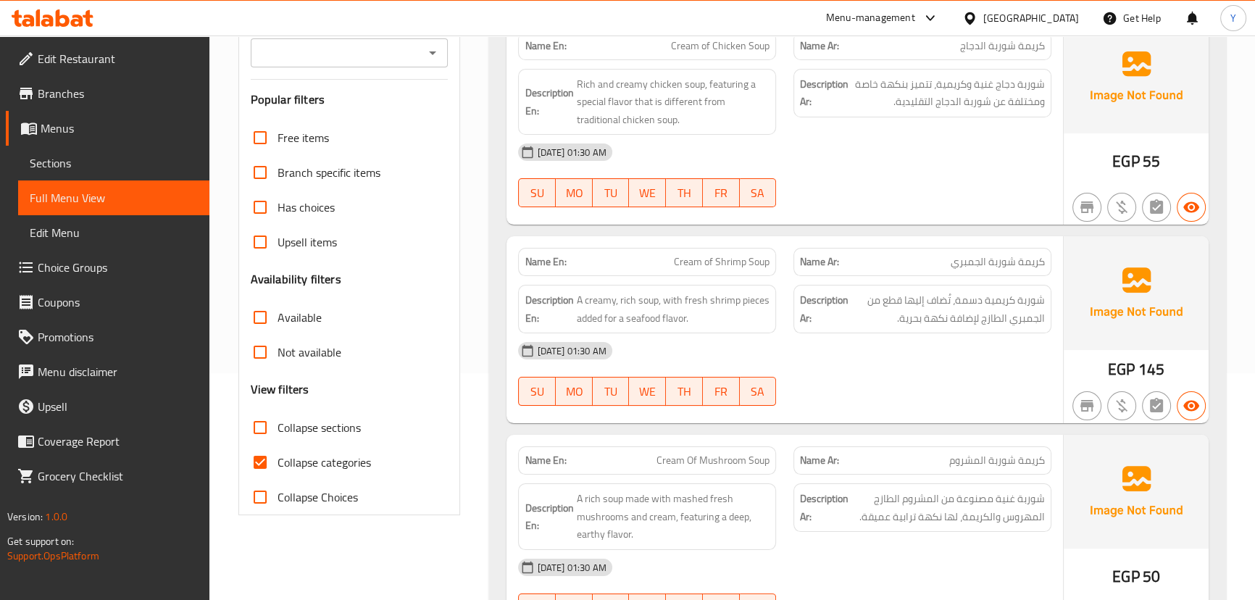
click at [898, 163] on div "[DATE] 01:30 AM" at bounding box center [785, 152] width 550 height 35
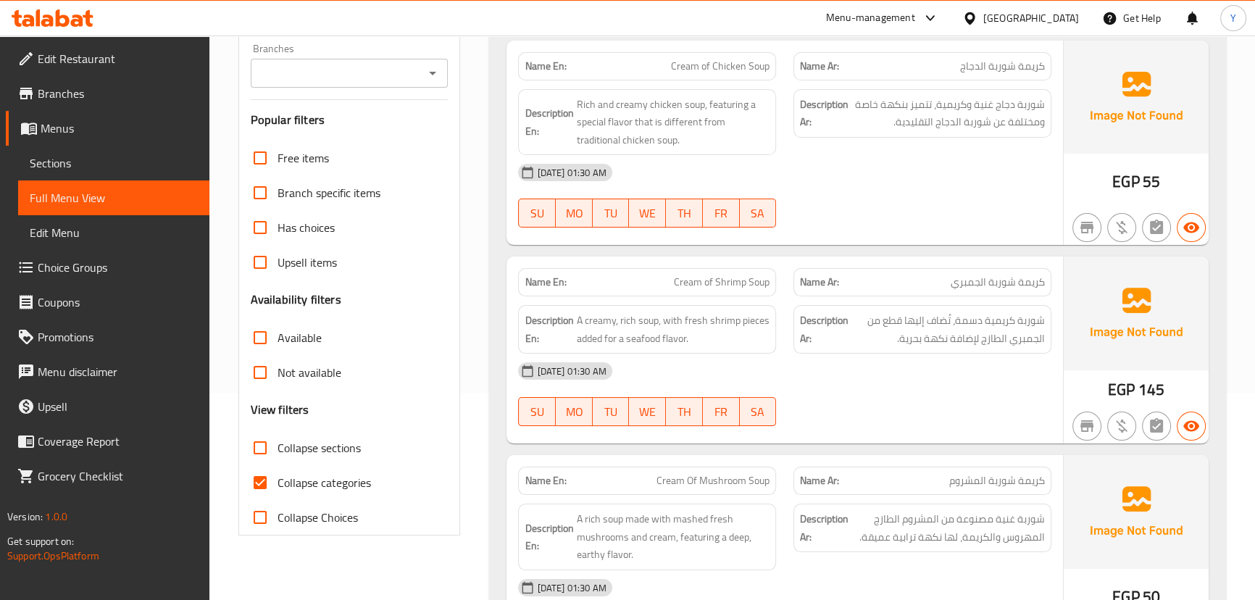
scroll to position [4210, 0]
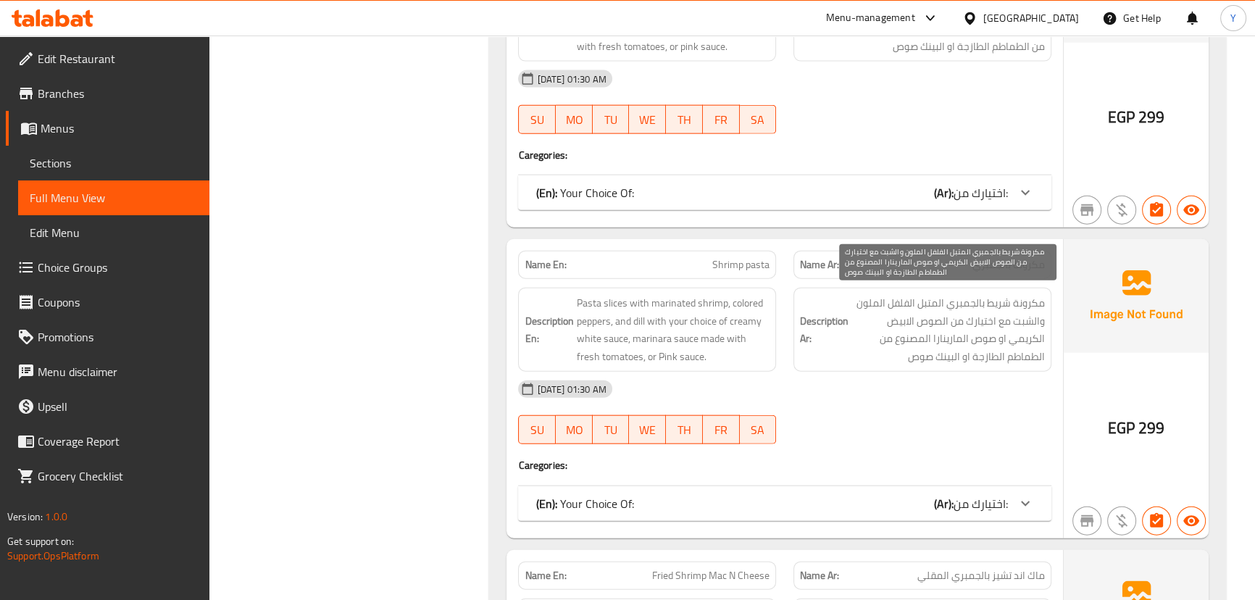
click at [1000, 304] on span "مكرونة شريط بالجمبري المتبل الفلفل الملون والشبت مع اختيارك من الصوص الابيض الك…" at bounding box center [949, 329] width 194 height 71
drag, startPoint x: 1000, startPoint y: 304, endPoint x: 1028, endPoint y: 302, distance: 28.3
click at [1028, 302] on span "مكرونة شريط بالجمبري المتبل الفلفل الملون والشبت مع اختيارك من الصوص الابيض الك…" at bounding box center [949, 329] width 194 height 71
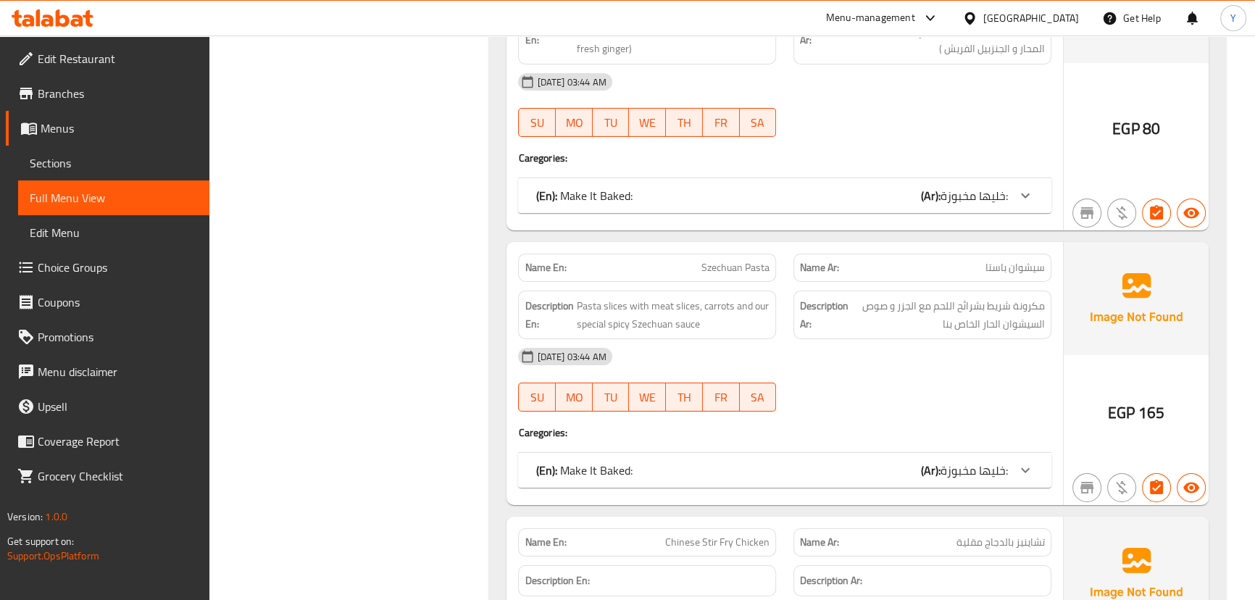
scroll to position [7008, 0]
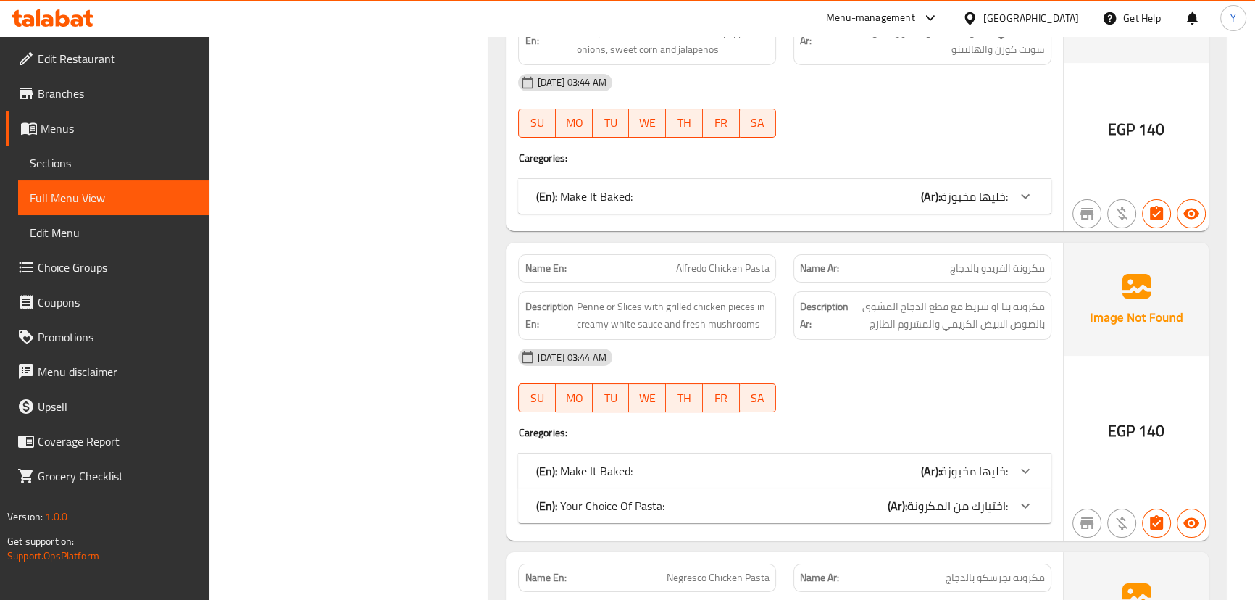
click at [978, 507] on span "اختيارك من المكرونة:" at bounding box center [957, 506] width 101 height 22
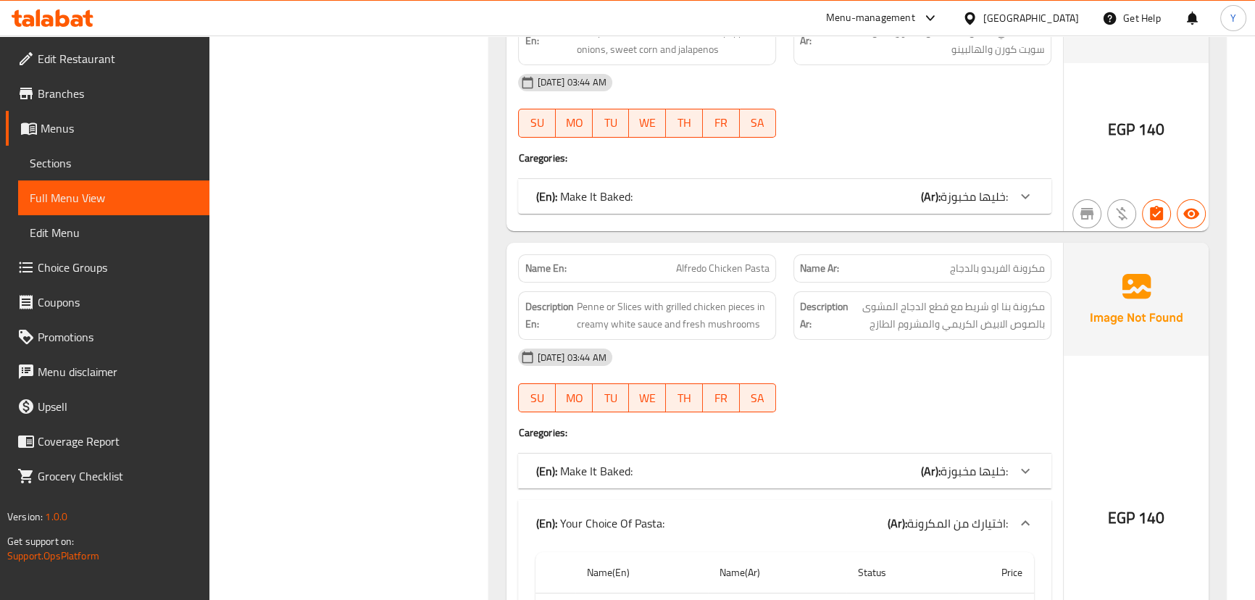
click at [1115, 206] on icon "button" at bounding box center [1121, 213] width 17 height 17
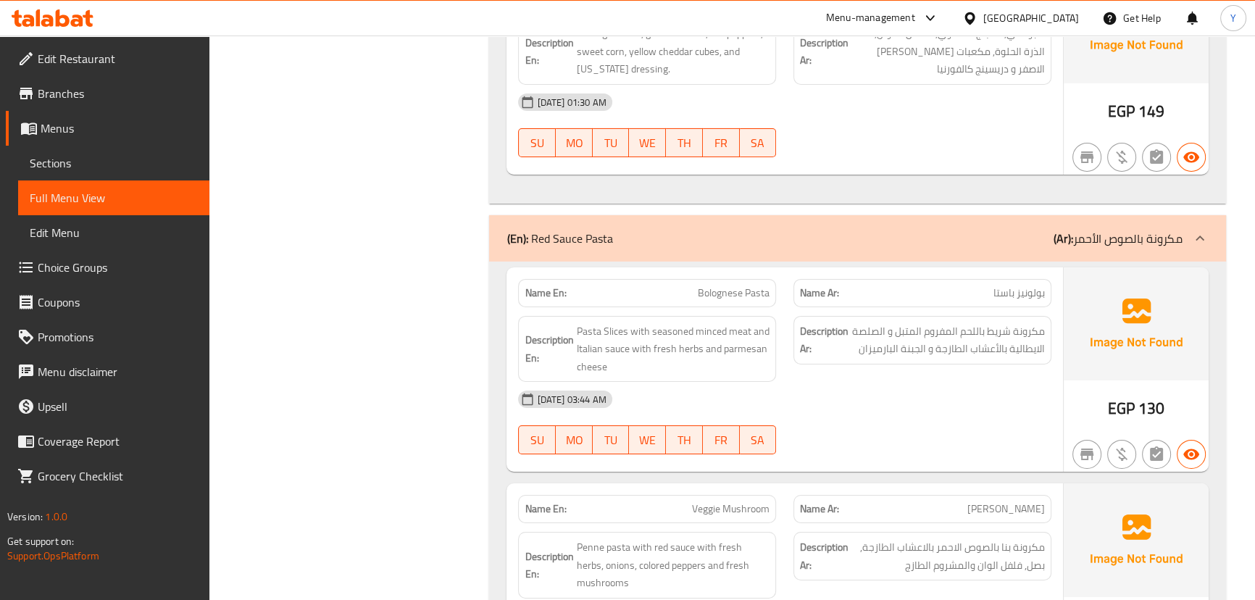
scroll to position [13737, 0]
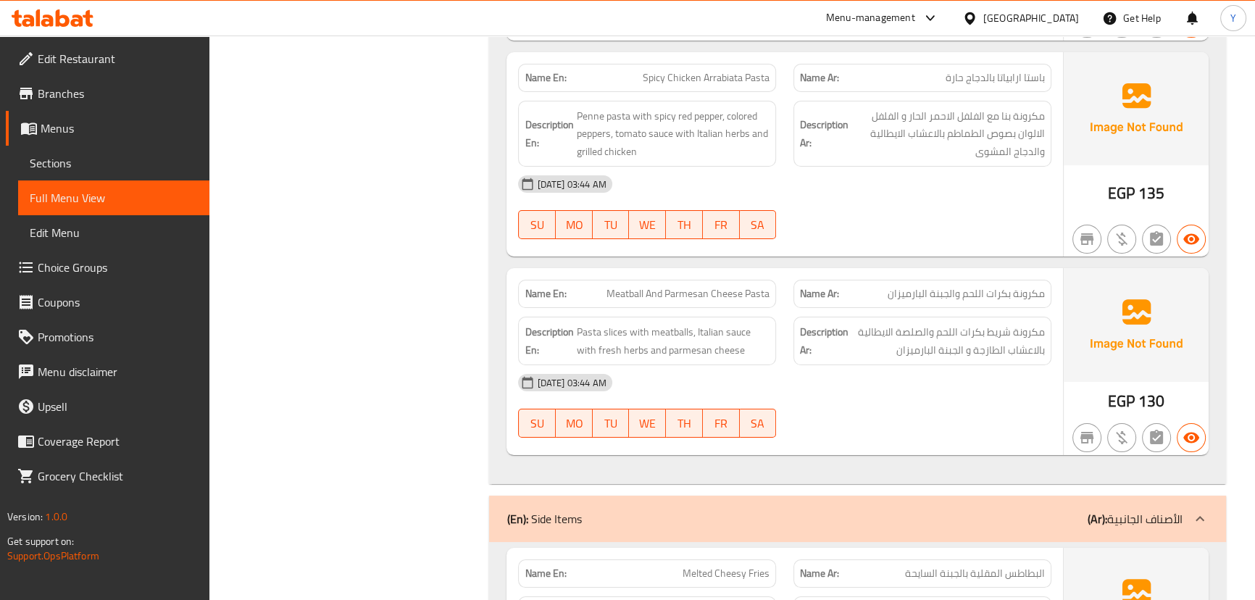
click at [824, 365] on div "[DATE] 03:44 AM" at bounding box center [785, 382] width 550 height 35
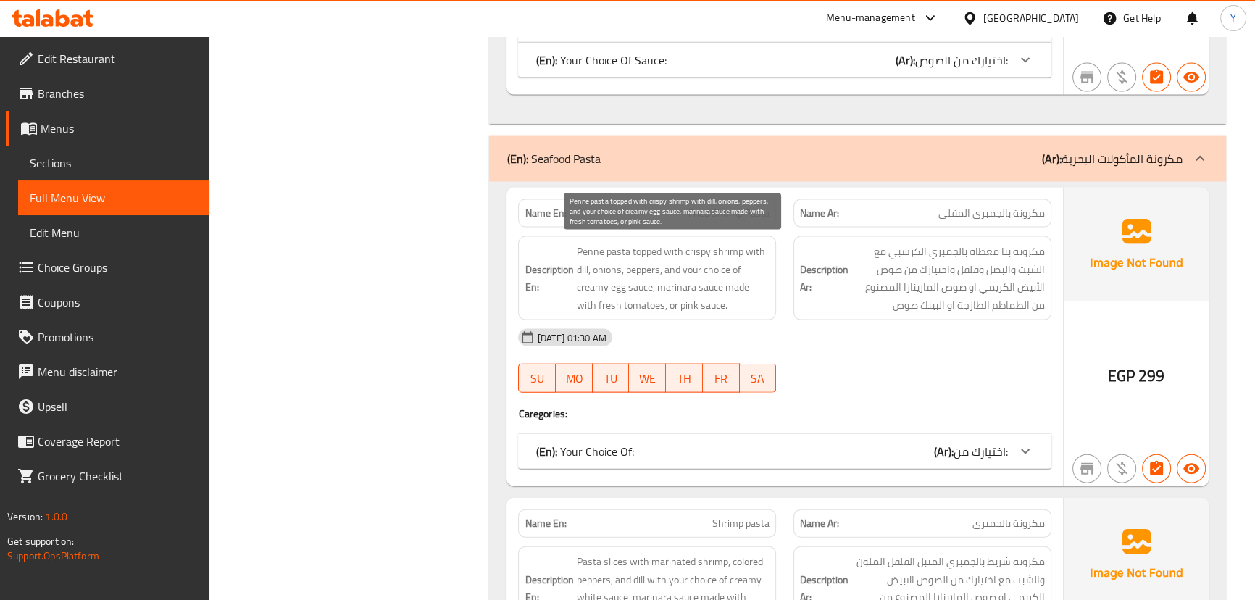
click at [666, 304] on span "Penne pasta topped with crispy shrimp with dill, onions, peppers, and your choi…" at bounding box center [673, 278] width 194 height 71
copy span "pink"
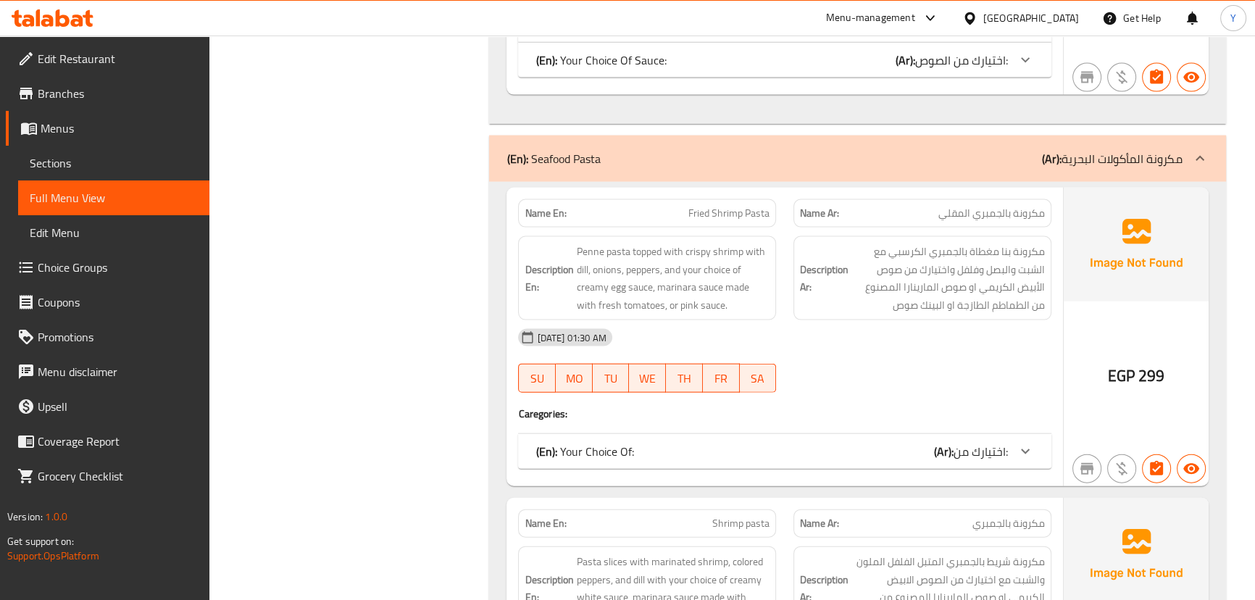
click at [933, 363] on div "08-09-2025 01:30 AM SU MO TU WE TH FR SA" at bounding box center [785, 360] width 550 height 81
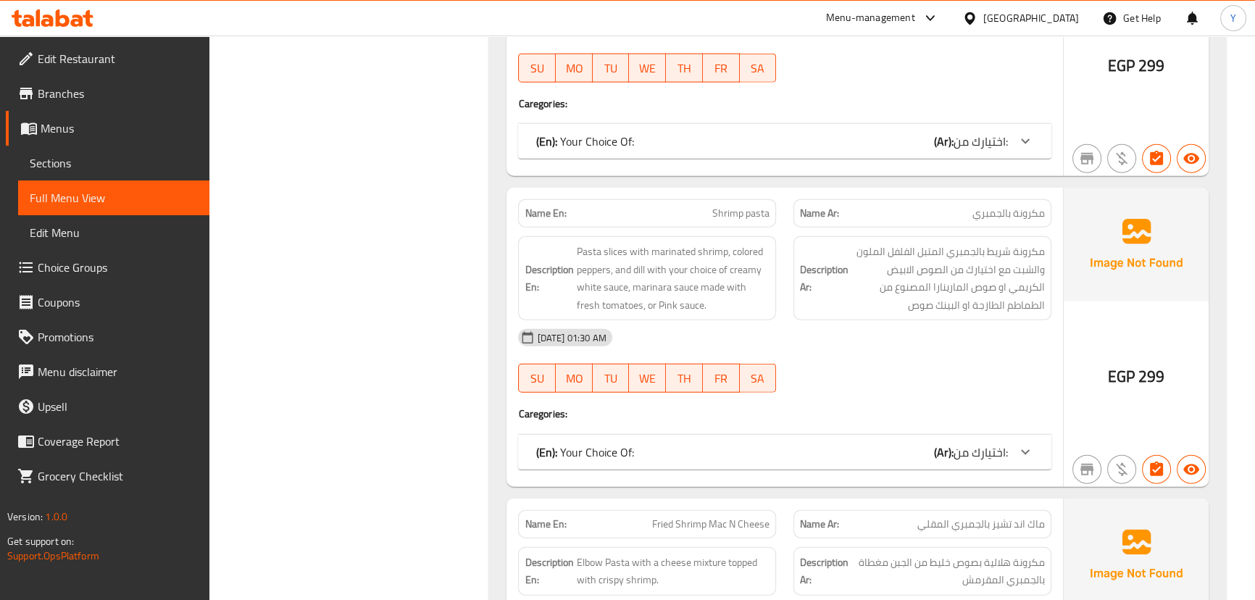
click at [868, 444] on div "(En): Your Choice Of: (Ar): اختيارك من:" at bounding box center [772, 452] width 472 height 17
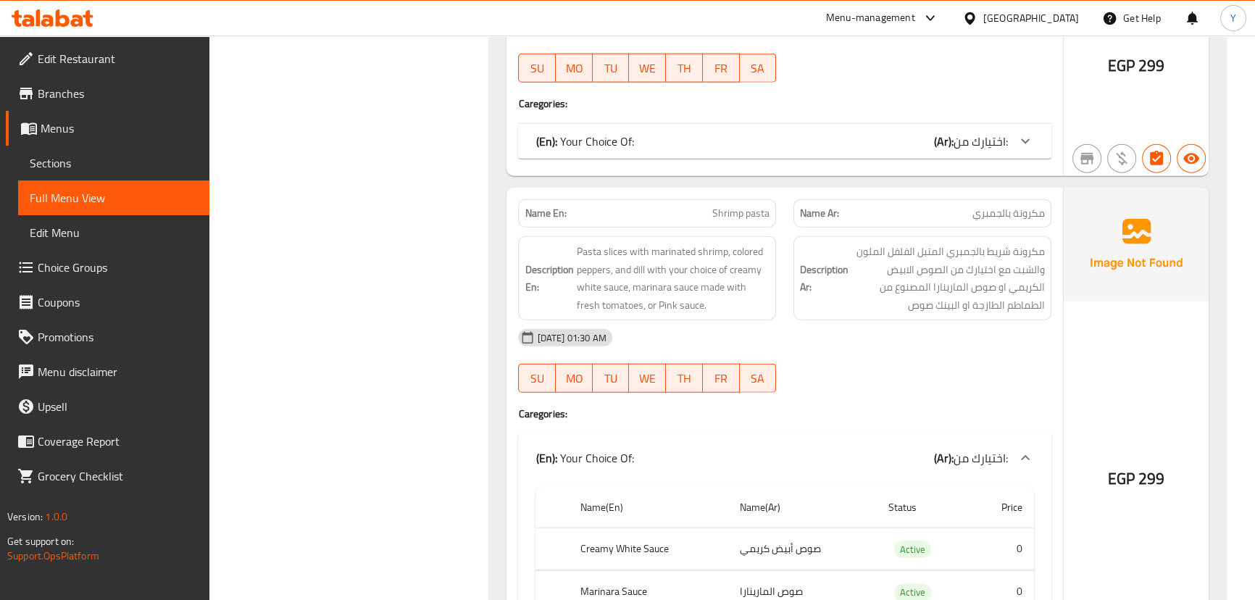
scroll to position [4328, 0]
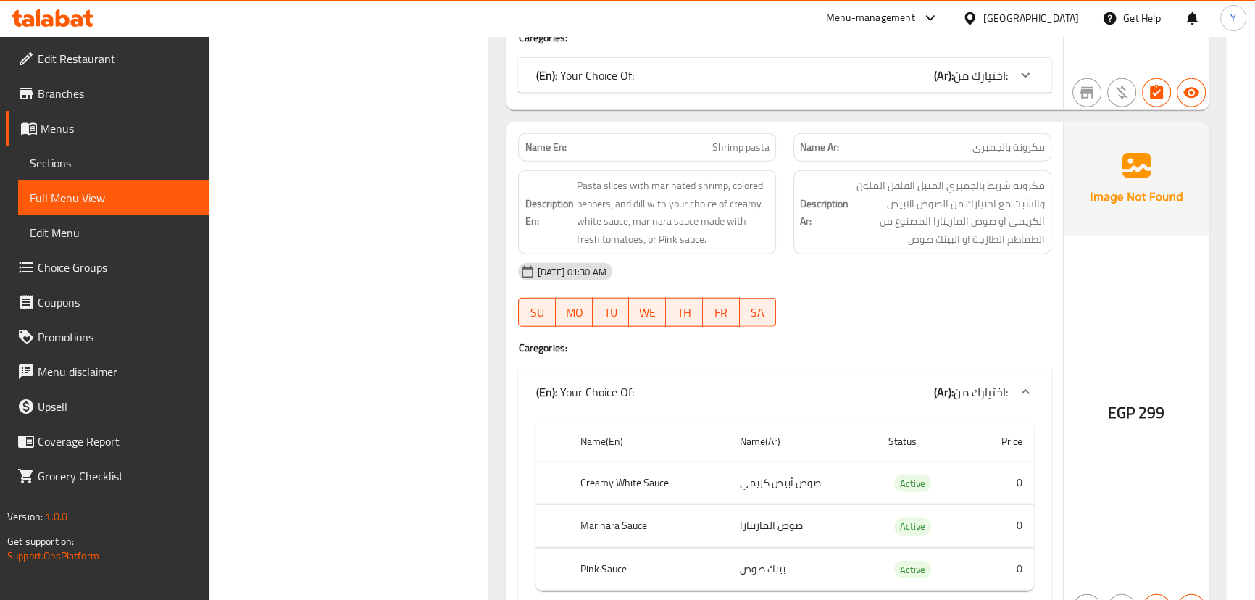
click at [783, 309] on div "SU MO TU WE TH FR SA" at bounding box center [647, 312] width 275 height 46
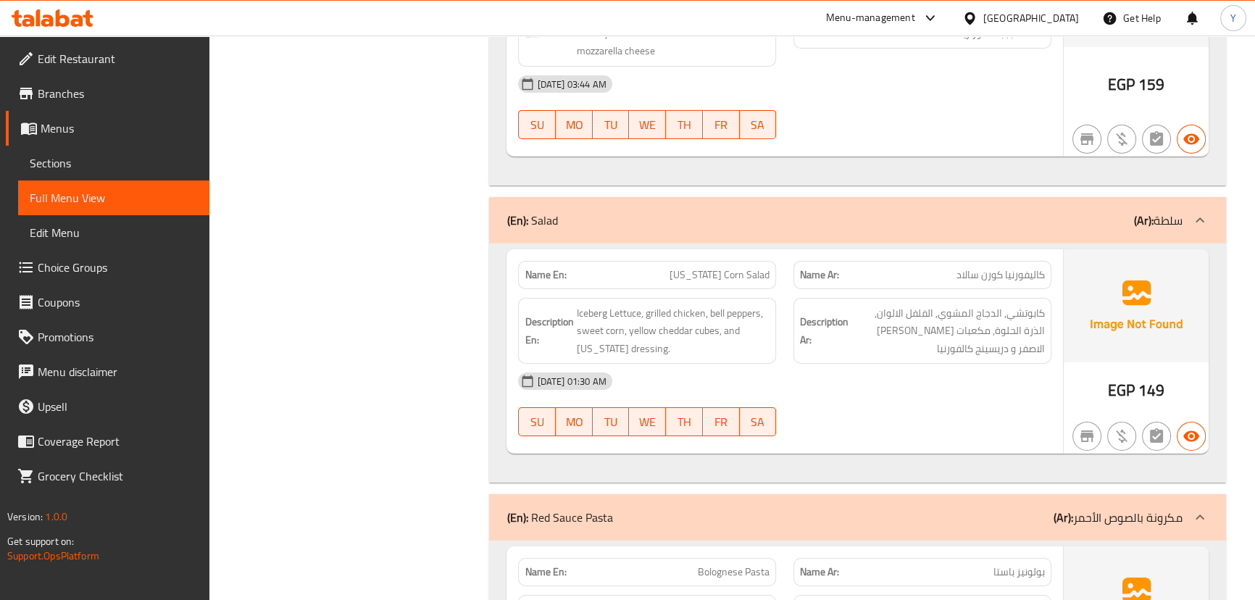
scroll to position [766, 0]
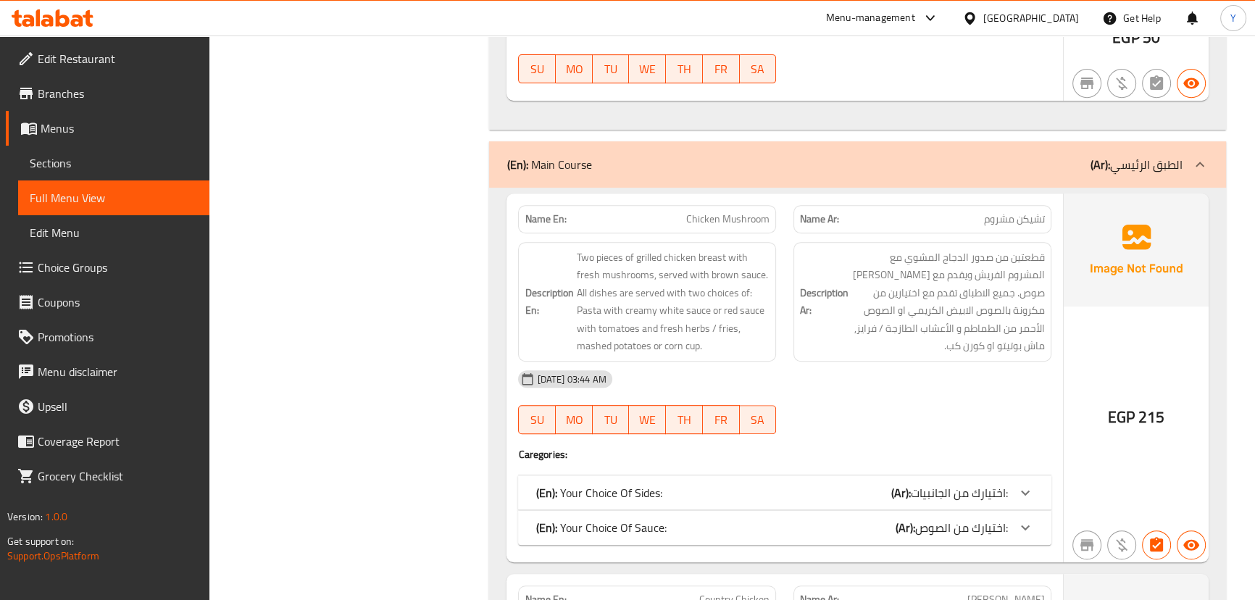
click at [1068, 319] on div "EGP 215" at bounding box center [1136, 378] width 145 height 369
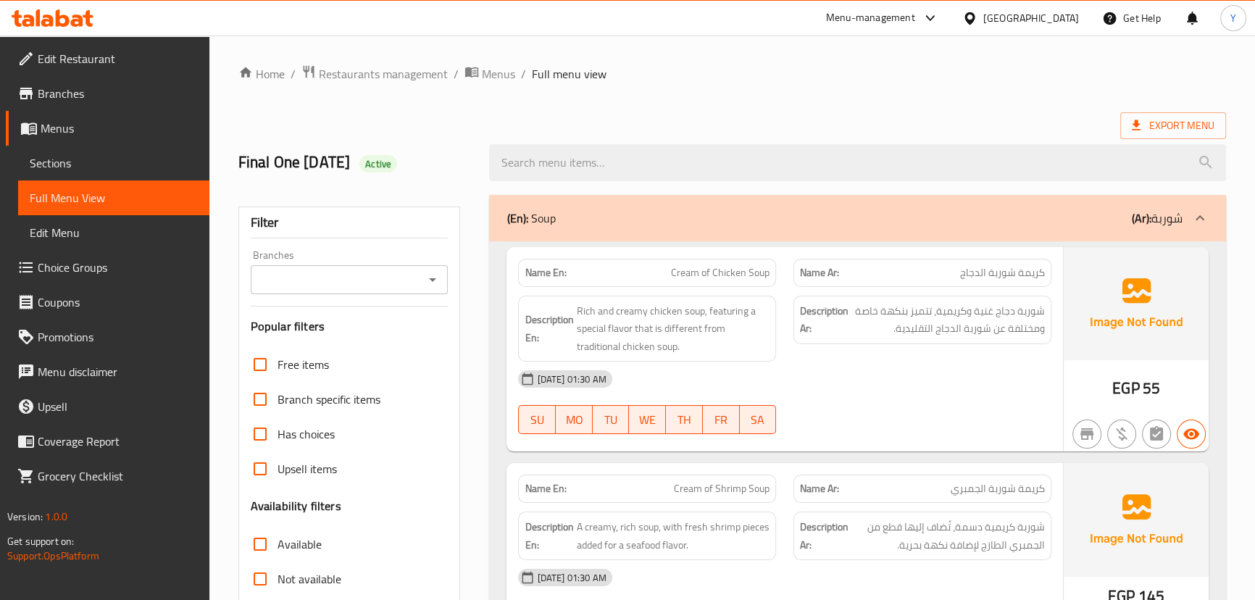
drag, startPoint x: 357, startPoint y: 299, endPoint x: 433, endPoint y: -72, distance: 378.8
click at [594, 219] on div "(En): Soup (Ar): شوربة" at bounding box center [844, 217] width 675 height 17
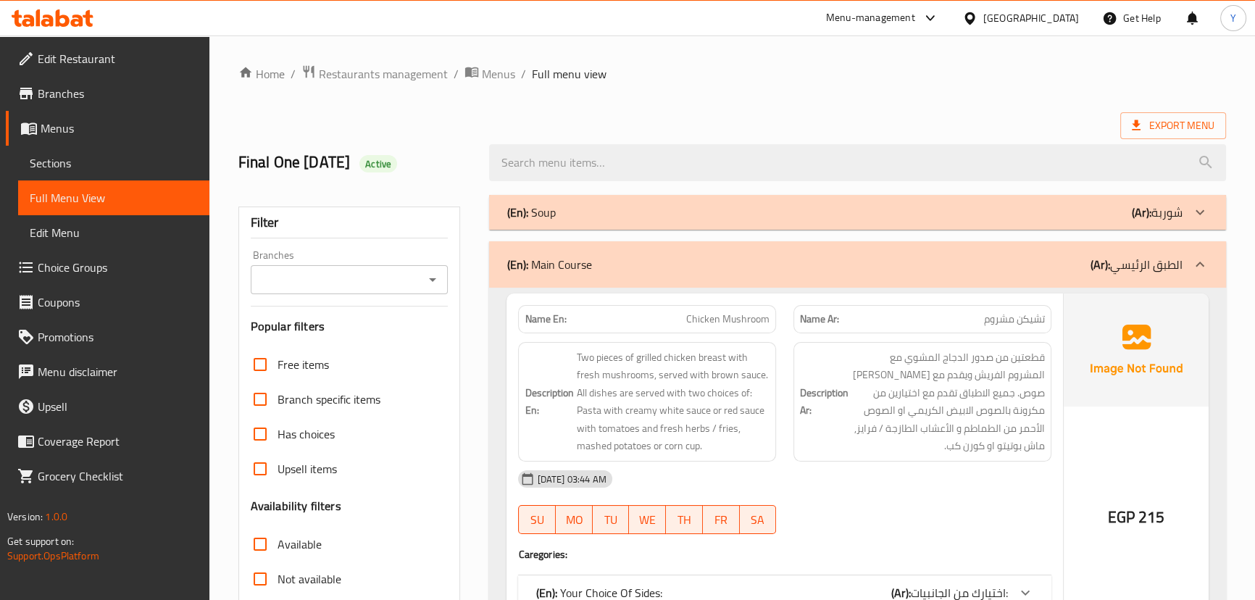
click at [755, 262] on div "(En): Main Course (Ar): الطبق الرئيسي" at bounding box center [844, 264] width 675 height 17
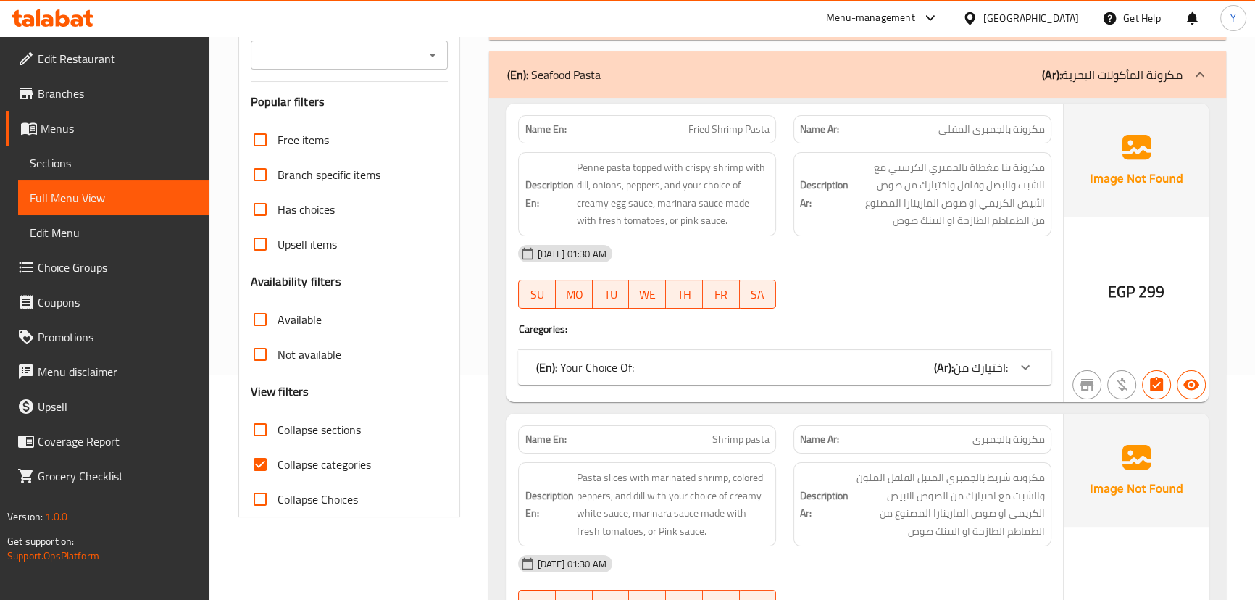
scroll to position [131, 0]
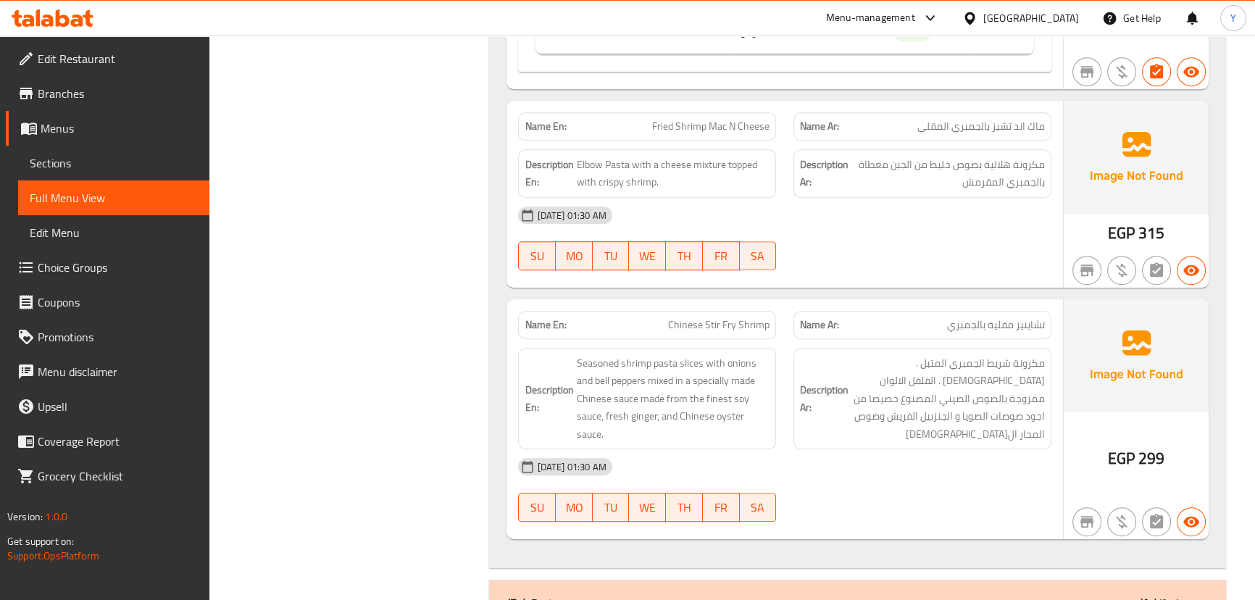
click at [862, 188] on span "مكرونة هلالية بصوص خليط من الجبن مغطاة بالجمبري المقرمش" at bounding box center [949, 174] width 194 height 36
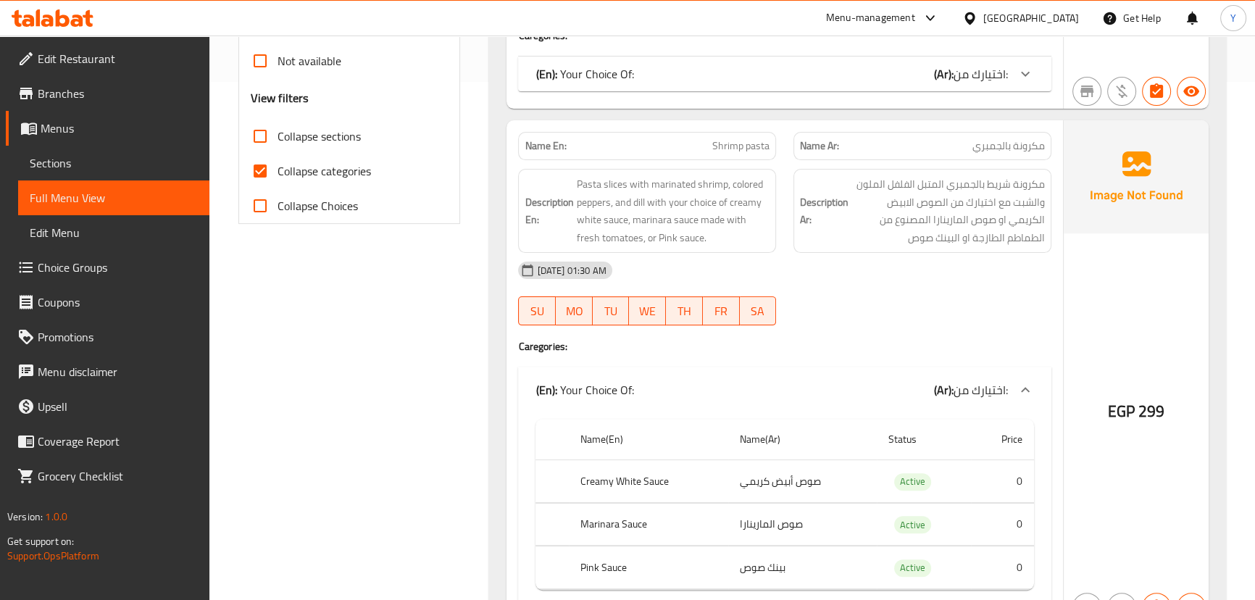
scroll to position [263, 0]
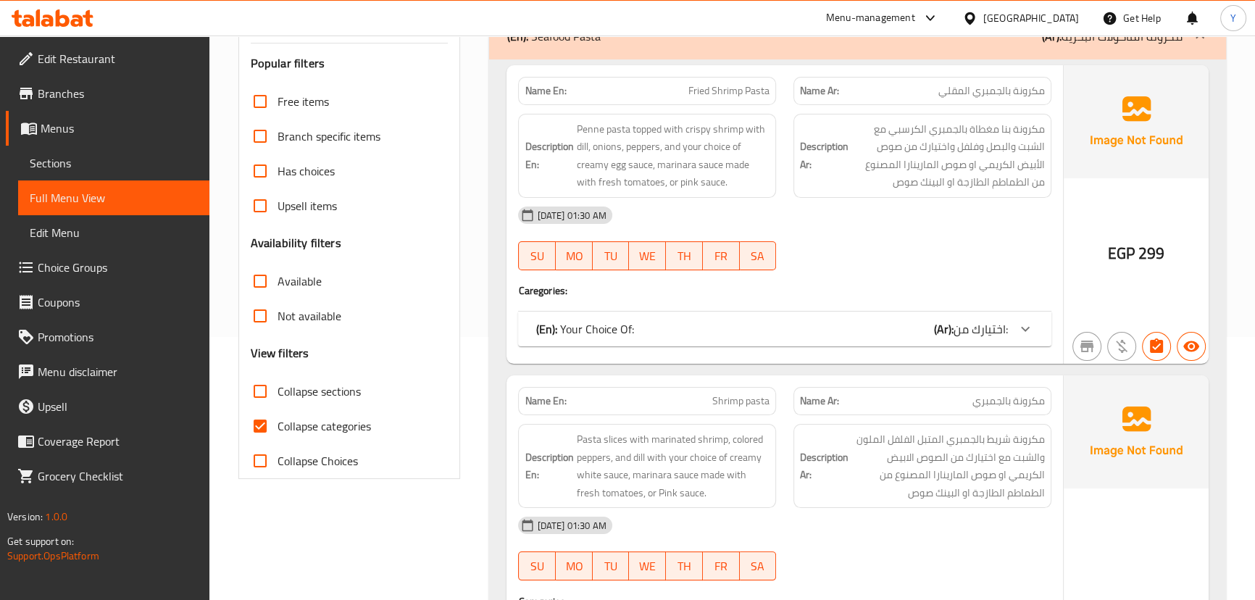
click at [279, 391] on span "Collapse sections" at bounding box center [319, 391] width 83 height 17
click at [278, 391] on input "Collapse sections" at bounding box center [260, 391] width 35 height 35
checkbox input "true"
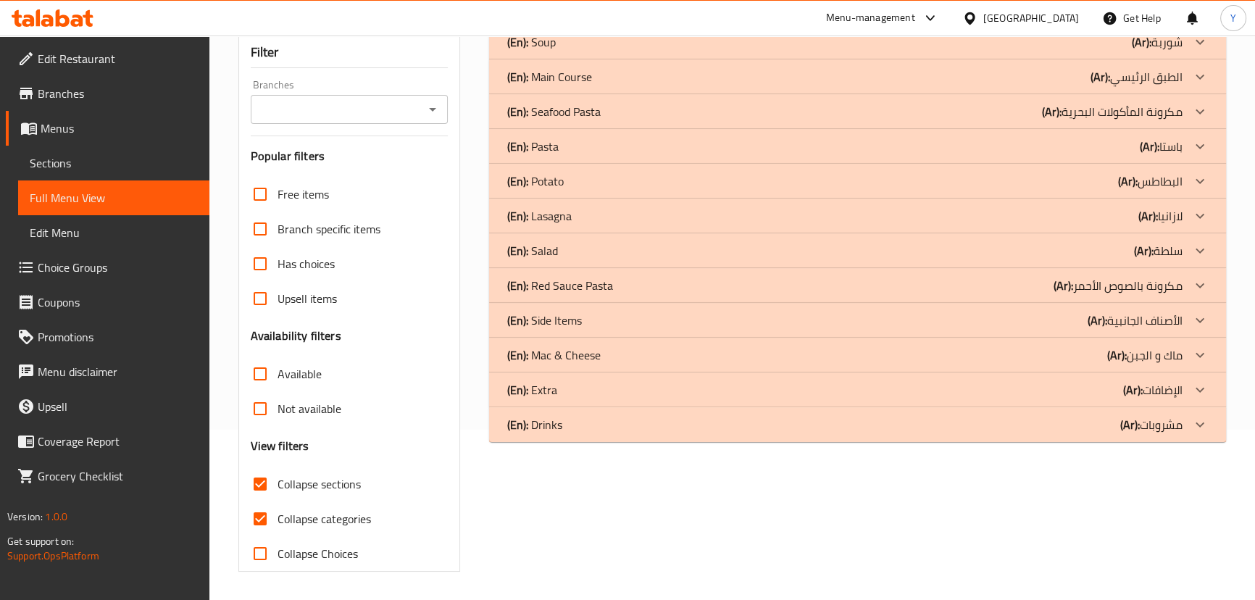
scroll to position [0, 0]
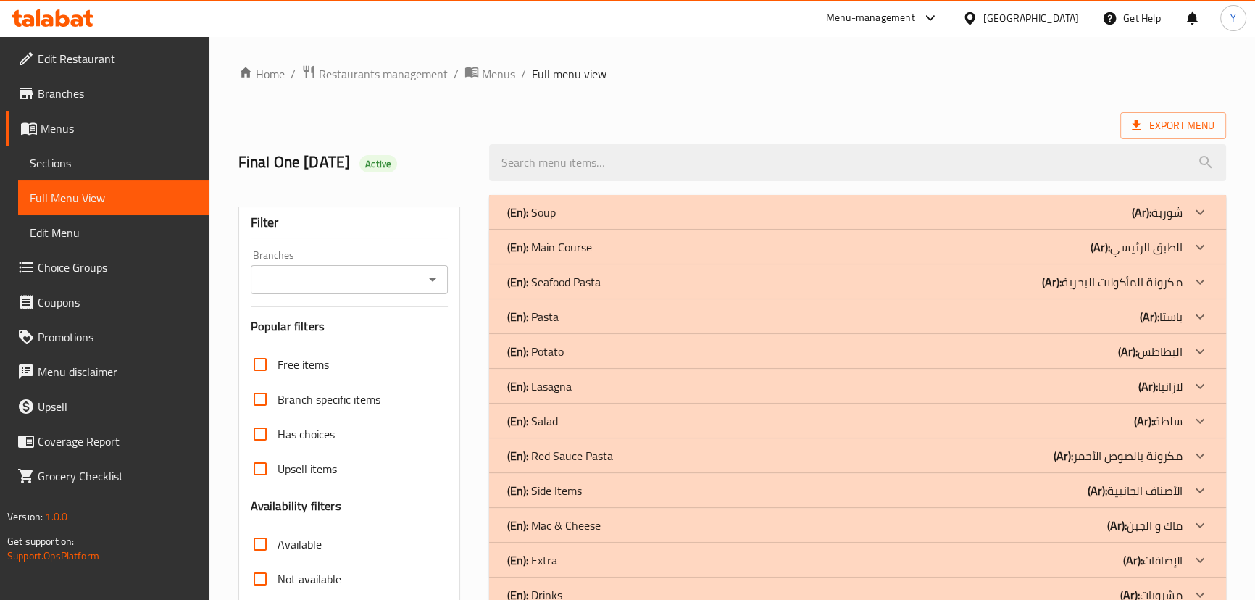
click at [598, 281] on p "(En): Seafood Pasta" at bounding box center [553, 281] width 93 height 17
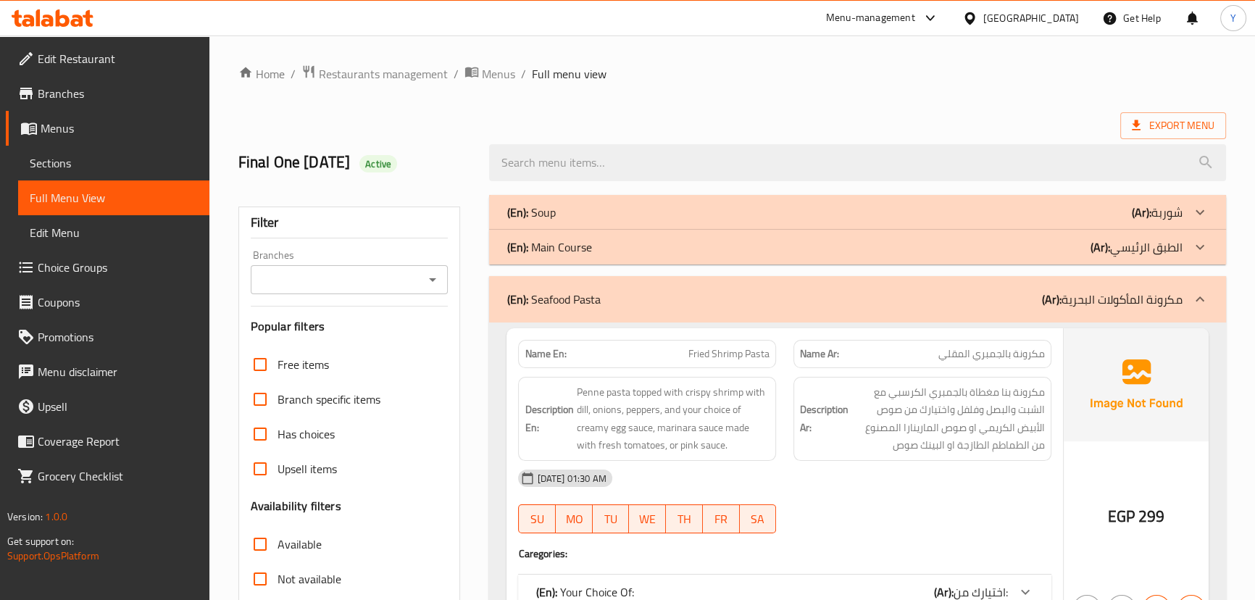
click at [668, 354] on p "Name En: Fried Shrimp Pasta" at bounding box center [647, 353] width 245 height 15
copy span "Fried Shrimp Pasta"
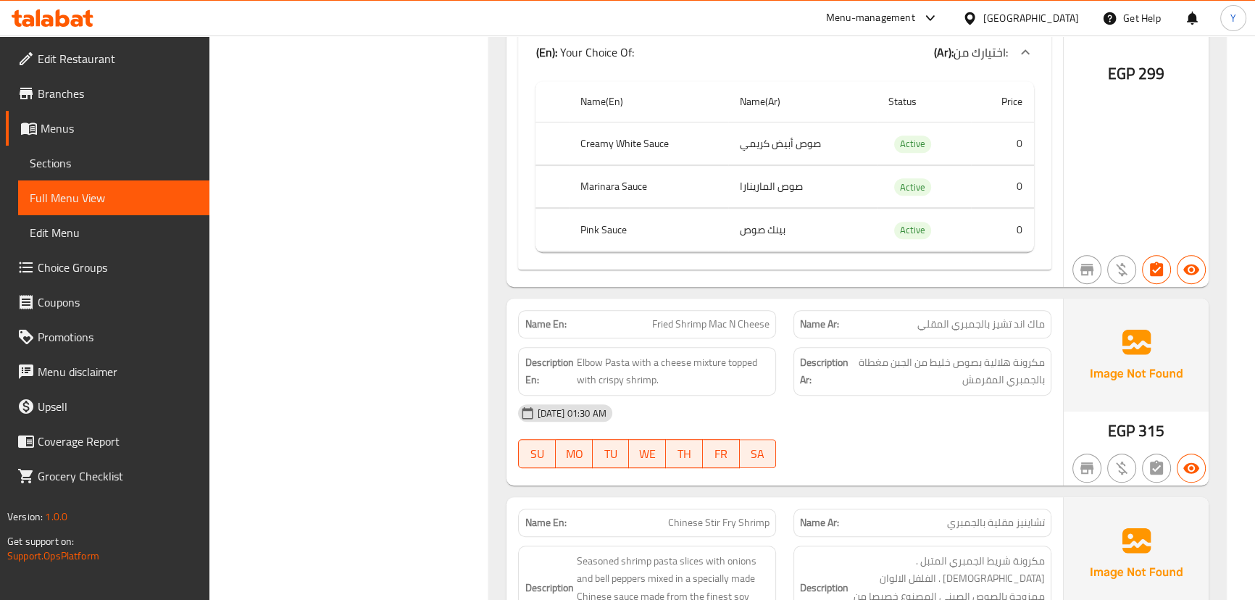
scroll to position [922, 0]
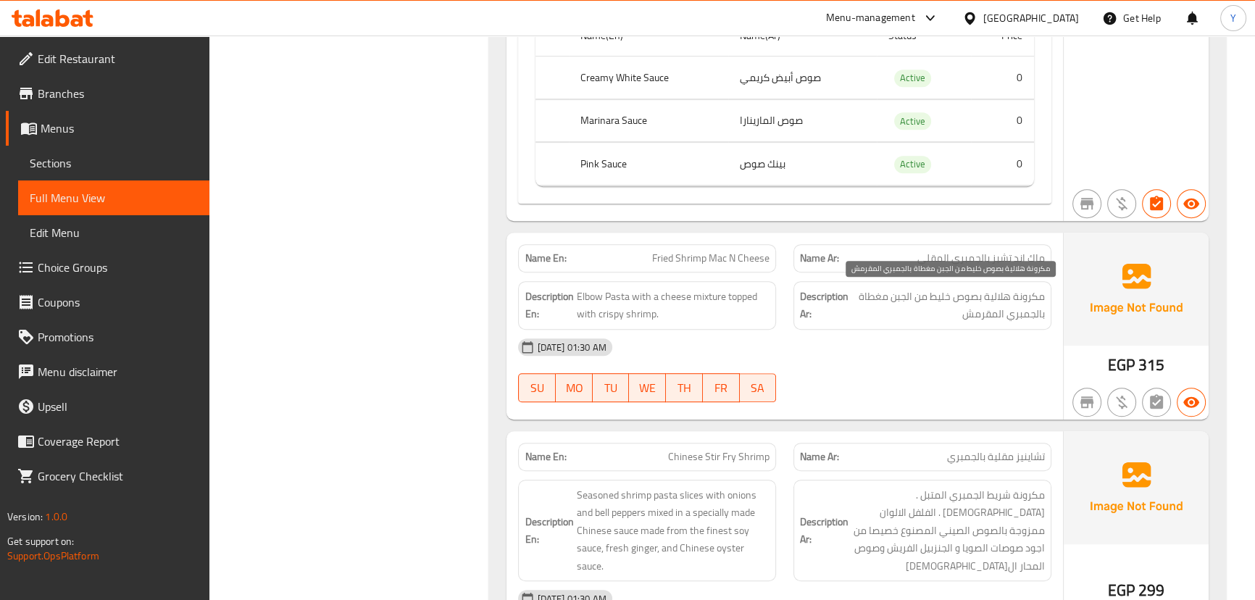
click at [1007, 296] on span "مكرونة هلالية بصوص خليط من الجبن مغطاة بالجمبري المقرمش" at bounding box center [949, 306] width 194 height 36
click at [731, 246] on div "Name En: Fried Shrimp Mac N Cheese" at bounding box center [647, 258] width 258 height 28
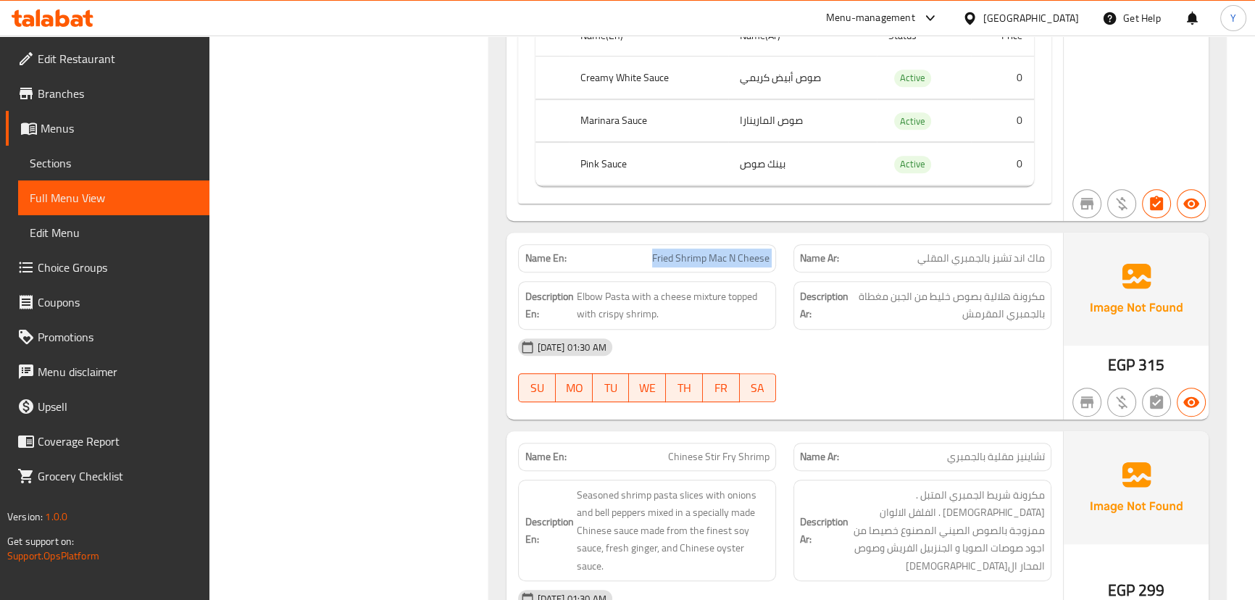
click at [731, 246] on div "Name En: Fried Shrimp Mac N Cheese" at bounding box center [647, 258] width 258 height 28
copy span "Fried Shrimp Mac N Cheese"
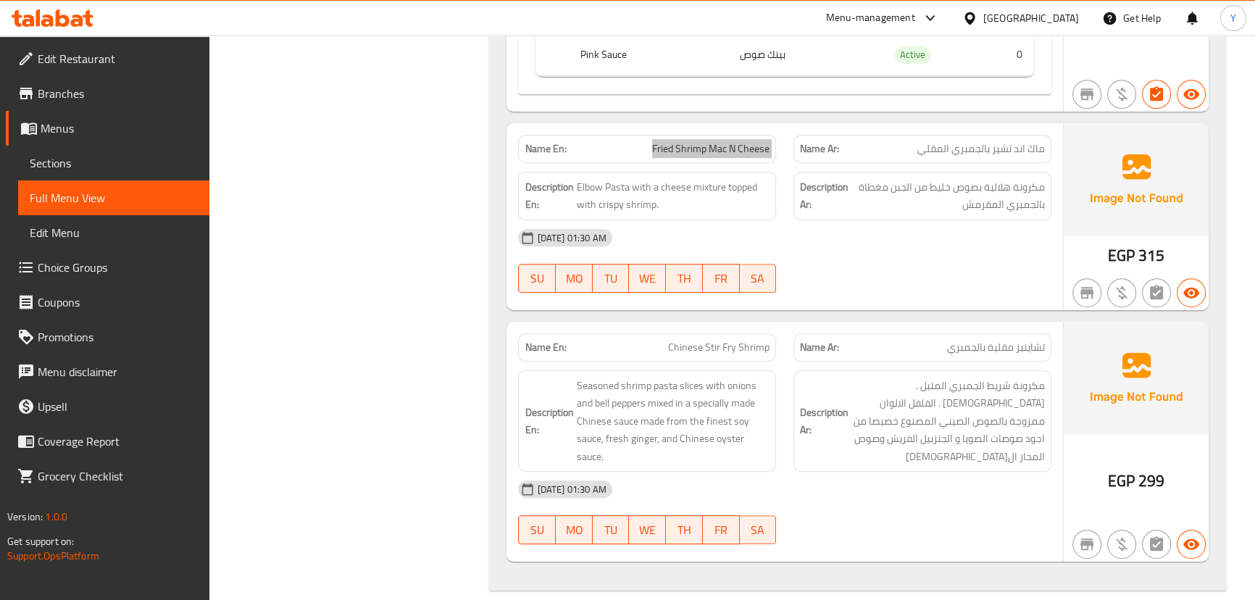
scroll to position [1054, 0]
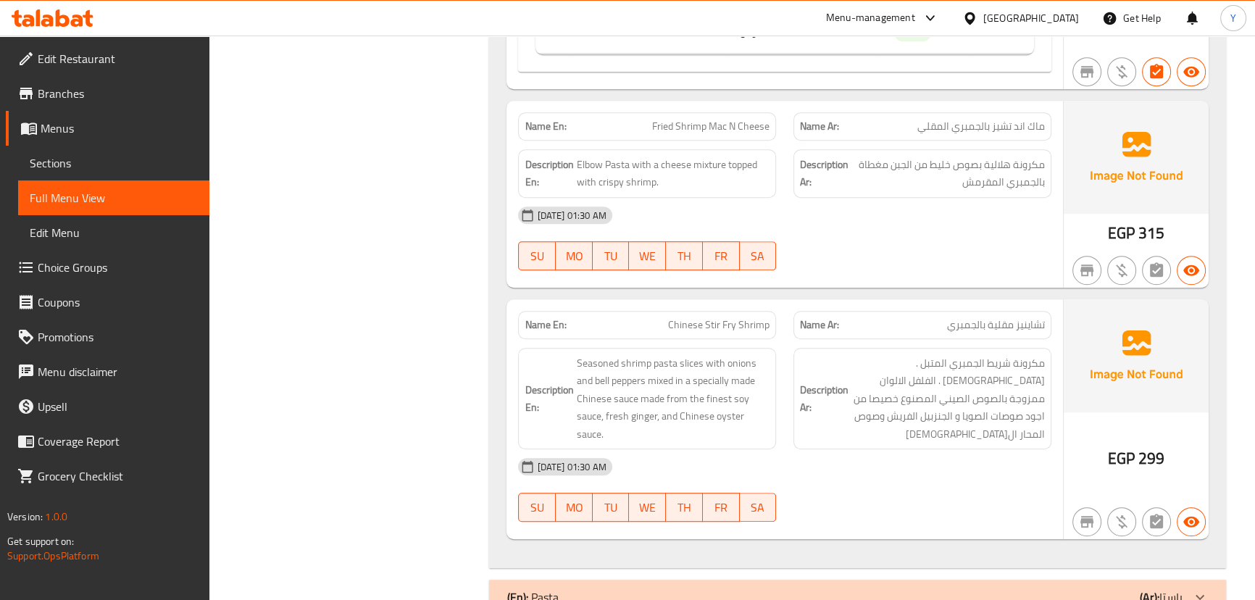
click at [666, 313] on div "Name En: Chinese Stir Fry Shrimp" at bounding box center [647, 325] width 258 height 28
copy span "Chinese Stir Fry Shrimp"
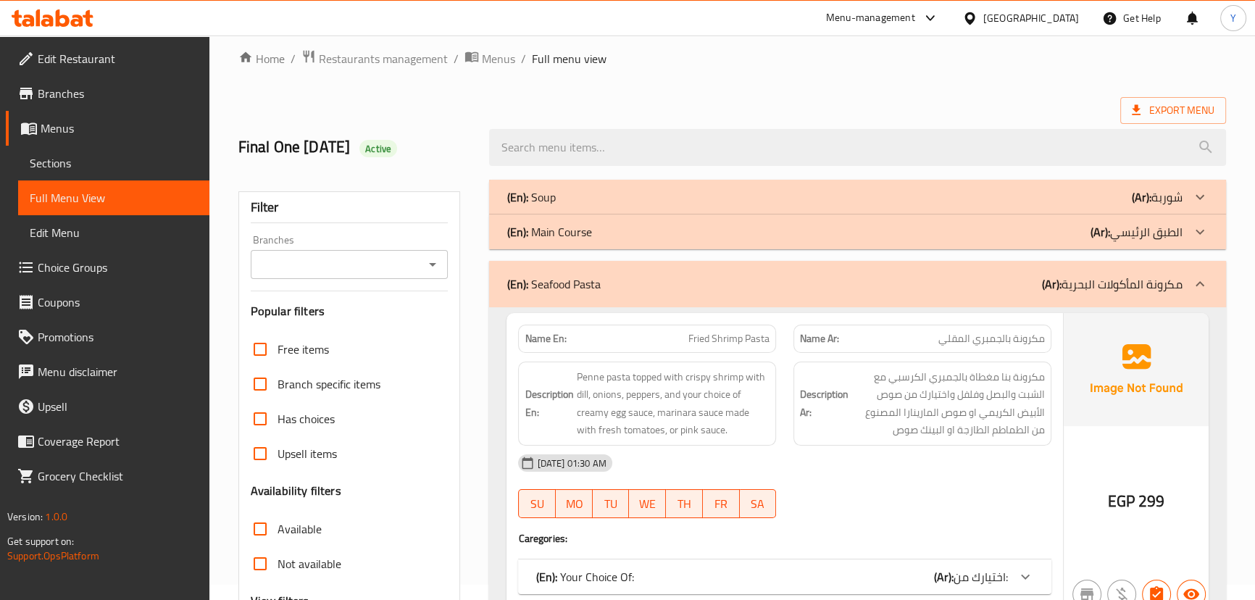
scroll to position [0, 0]
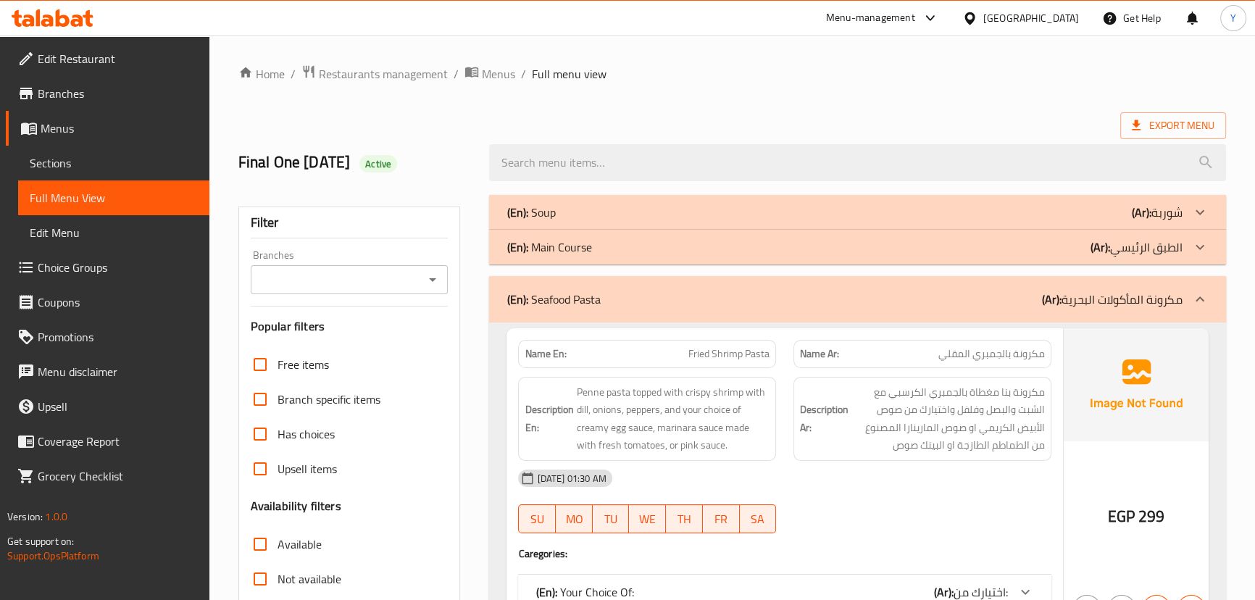
click at [756, 311] on div "(En): Seafood Pasta (Ar): مكرونة المأكولات البحرية" at bounding box center [857, 299] width 736 height 46
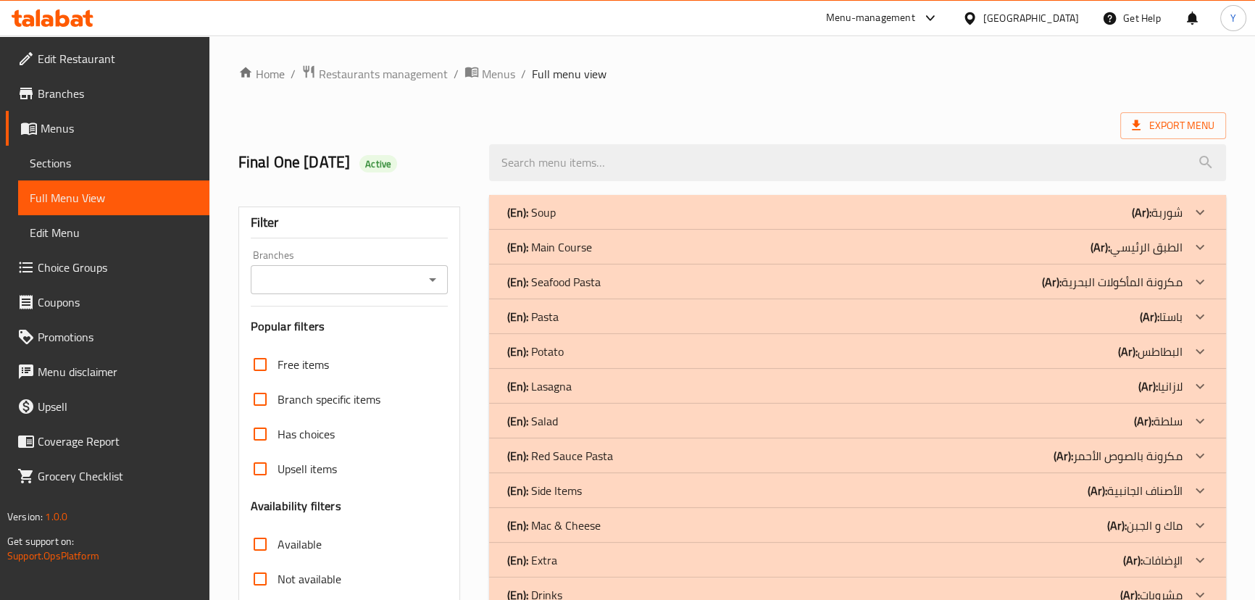
click at [746, 111] on div "Home / Restaurants management / Menus / Full menu view Export Menu Final One 9/…" at bounding box center [732, 404] width 988 height 678
click at [1126, 315] on div "(En): Pasta (Ar): باستا" at bounding box center [844, 316] width 675 height 17
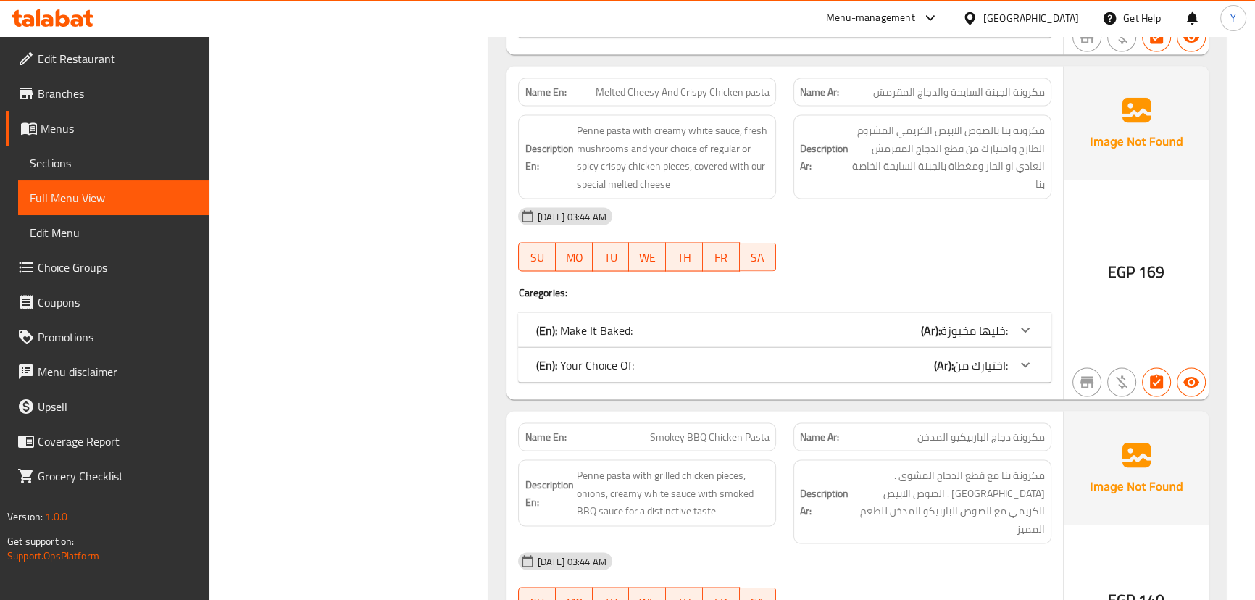
scroll to position [3755, 0]
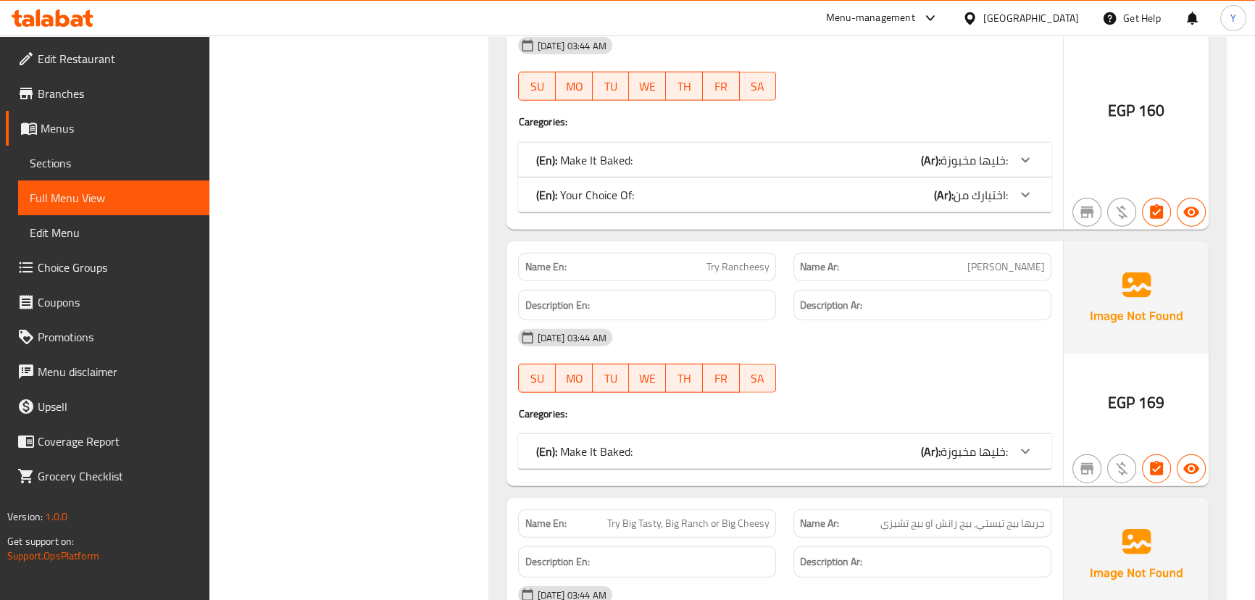
drag, startPoint x: 965, startPoint y: 215, endPoint x: 972, endPoint y: 361, distance: 146.6
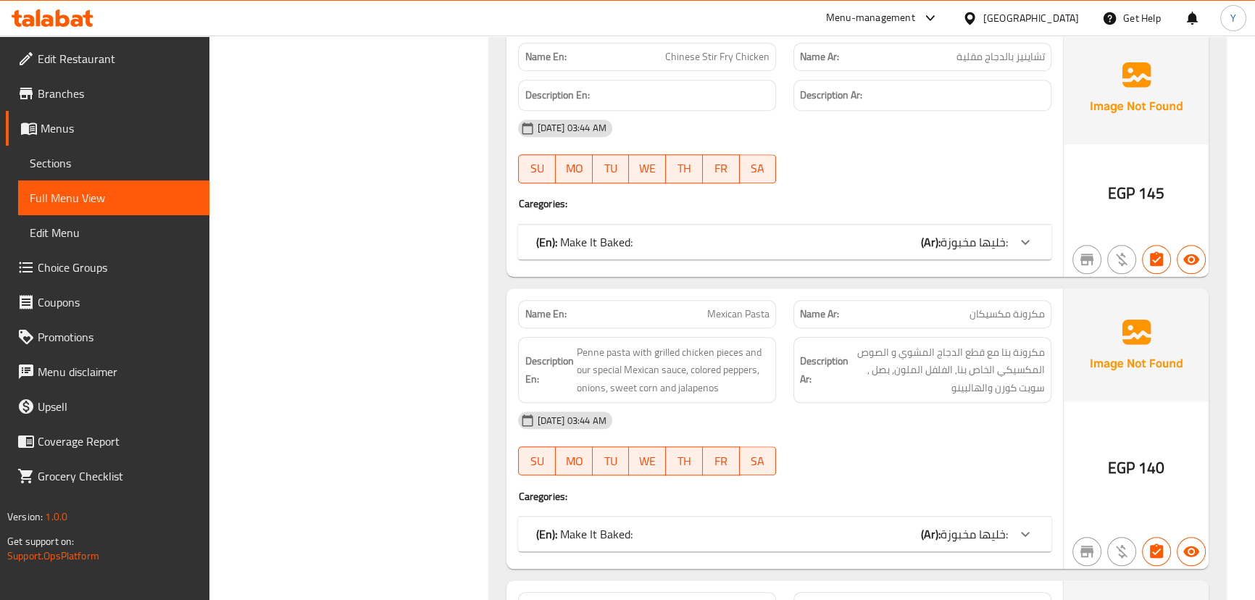
drag, startPoint x: 950, startPoint y: 391, endPoint x: 960, endPoint y: 212, distance: 180.0
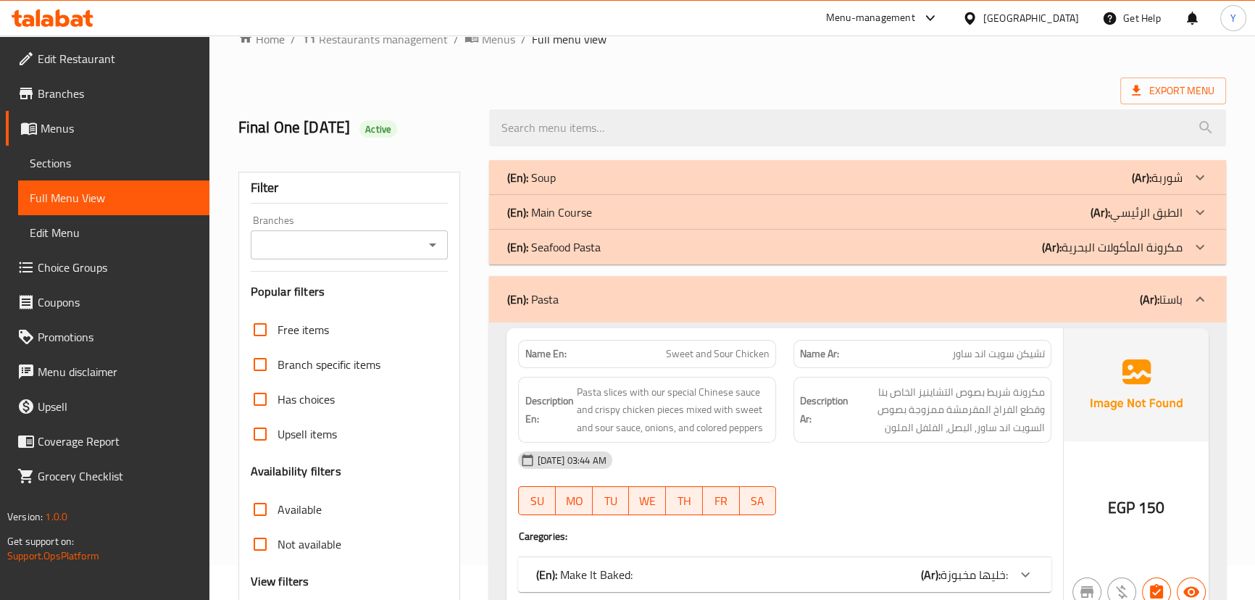
scroll to position [65, 0]
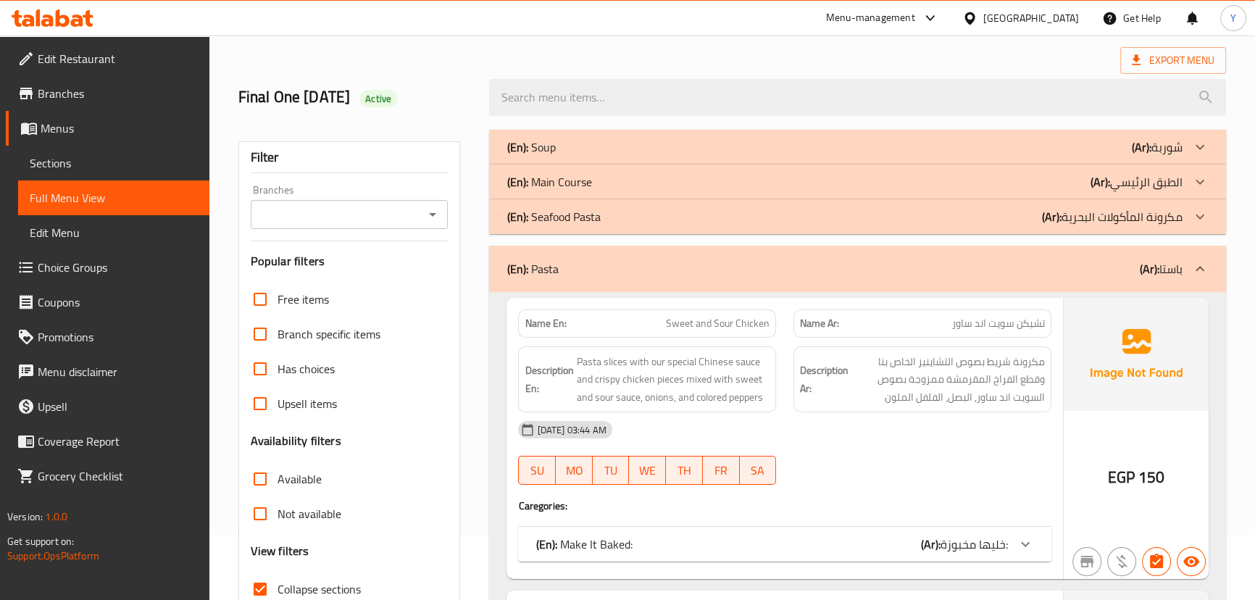
click at [954, 542] on span "خليها مخبوزة:" at bounding box center [974, 544] width 67 height 22
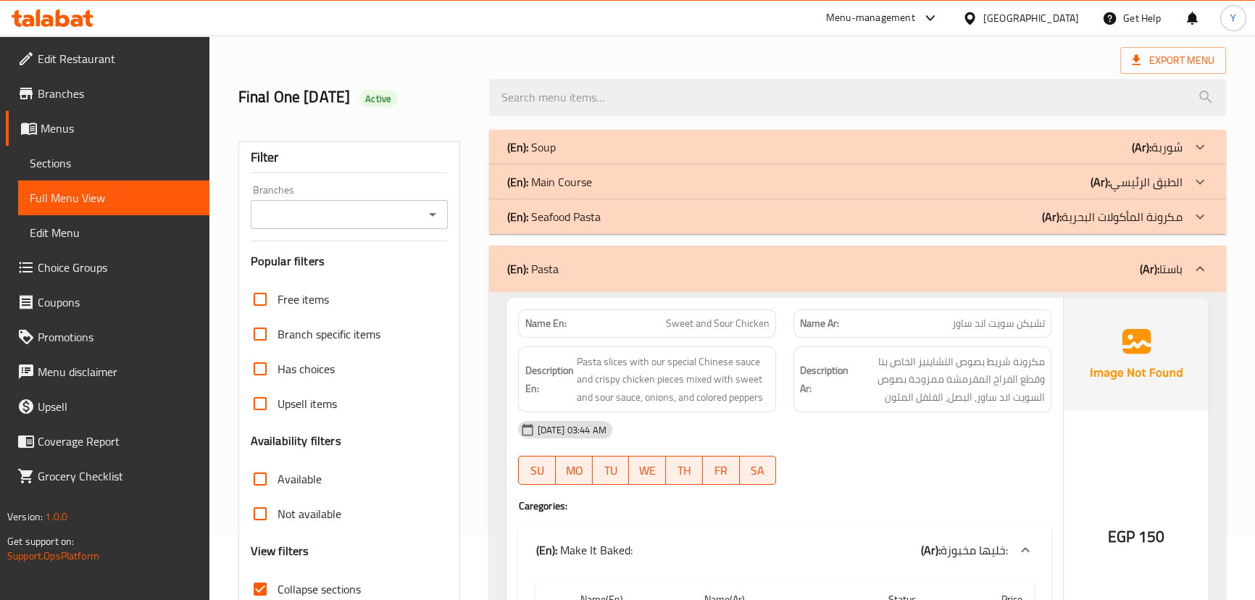
scroll to position [197, 0]
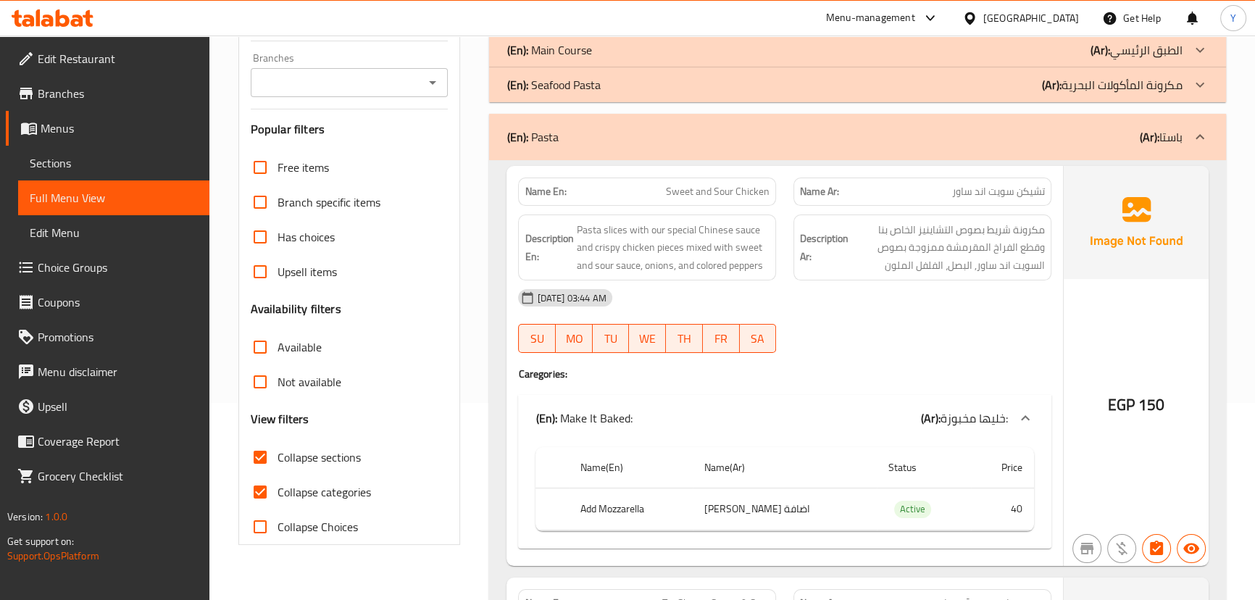
click at [1018, 300] on div "[DATE] 03:44 AM" at bounding box center [785, 297] width 550 height 35
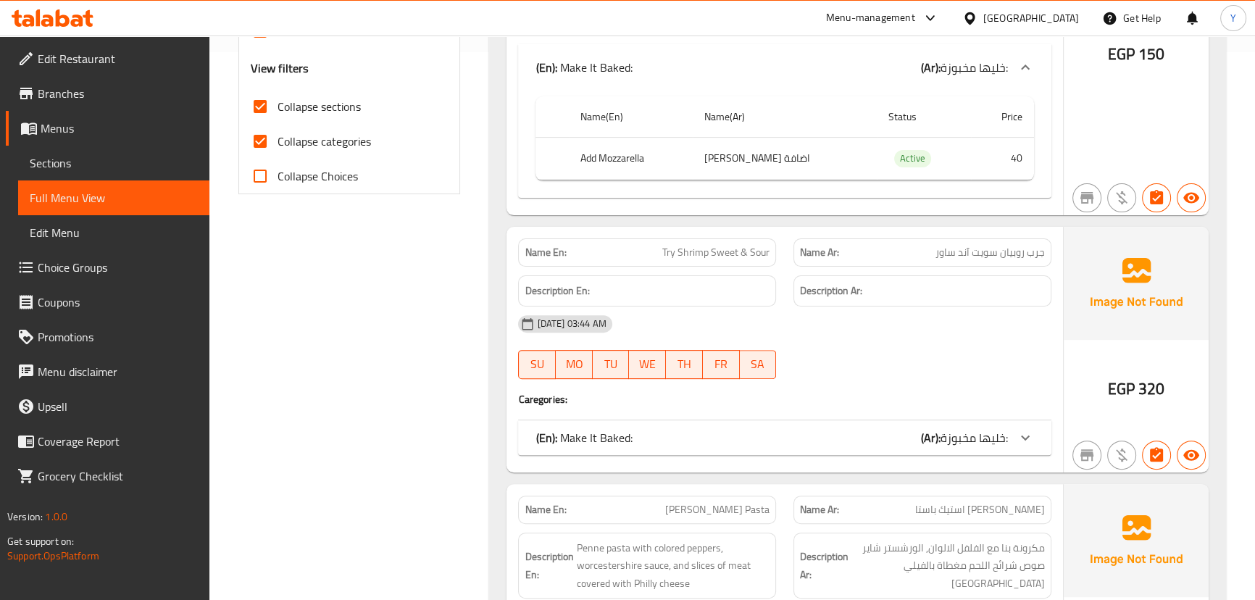
scroll to position [790, 0]
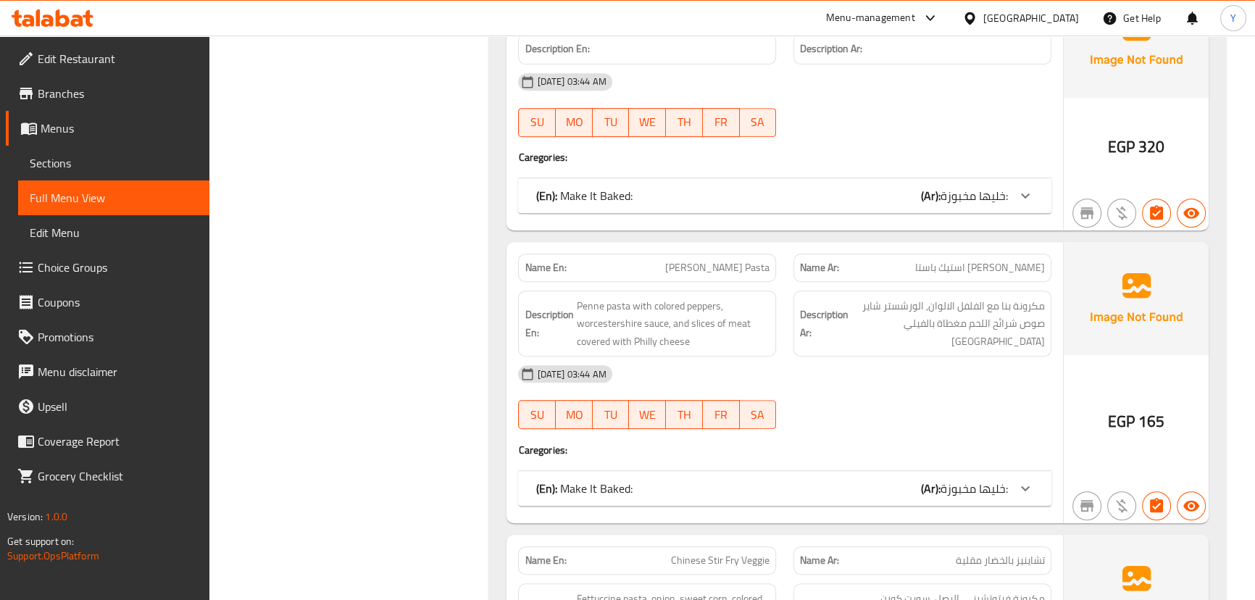
click at [955, 181] on div "(En): Make It Baked: (Ar): خليها مخبوزة:" at bounding box center [784, 195] width 533 height 35
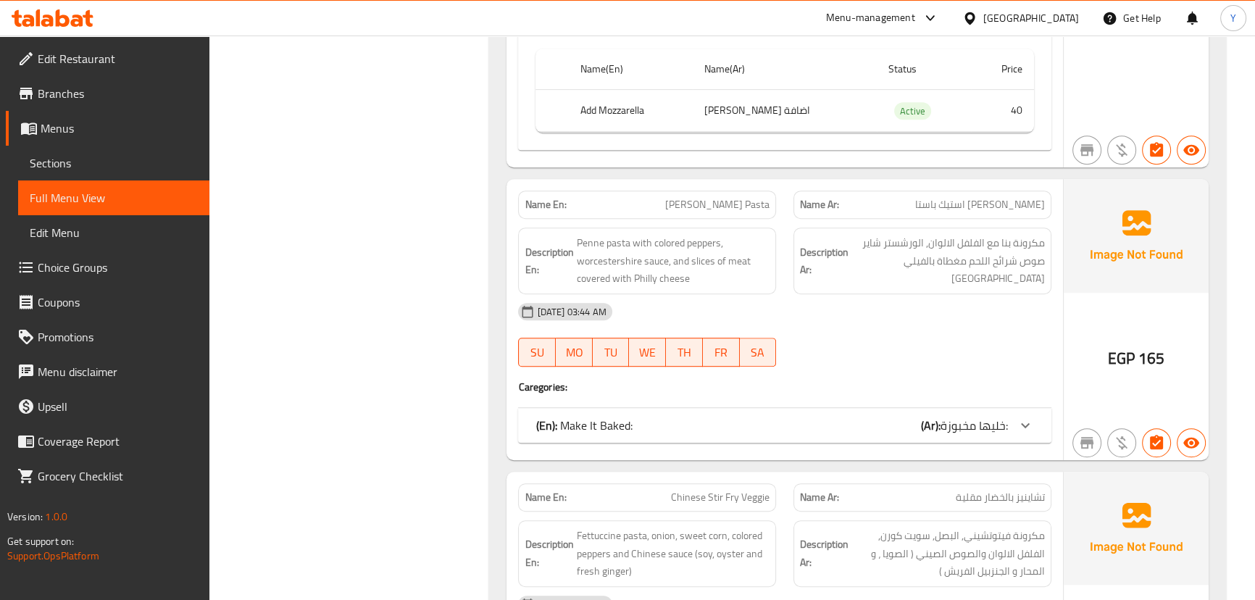
scroll to position [988, 0]
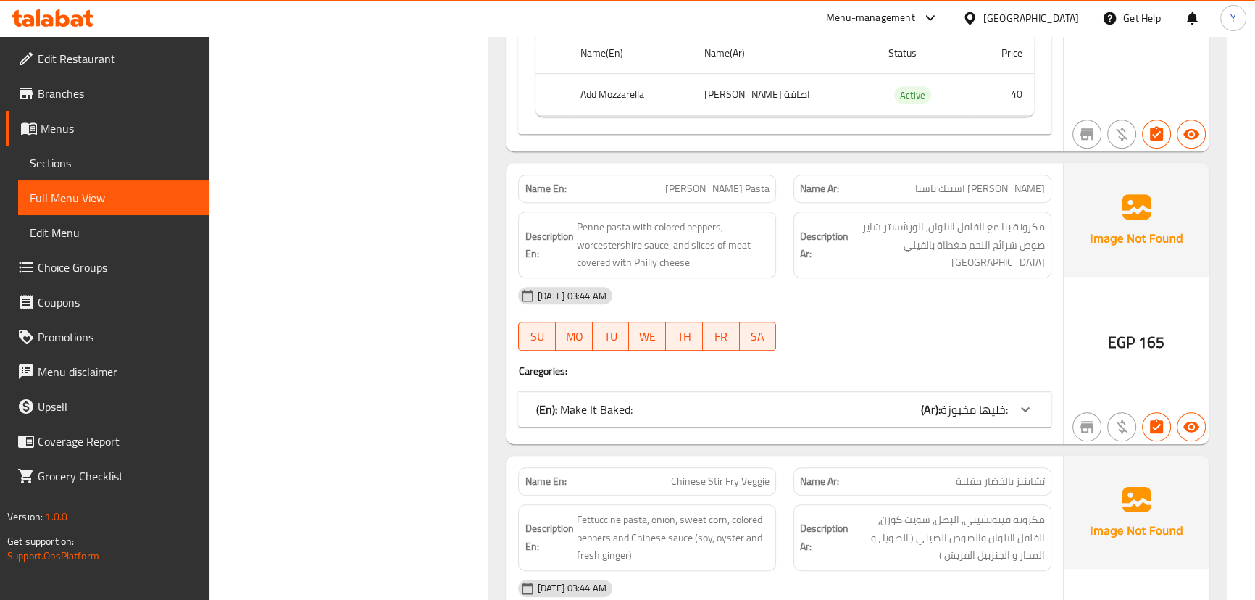
click at [915, 396] on div "(En): Make It Baked: (Ar): خليها مخبوزة:" at bounding box center [784, 409] width 533 height 35
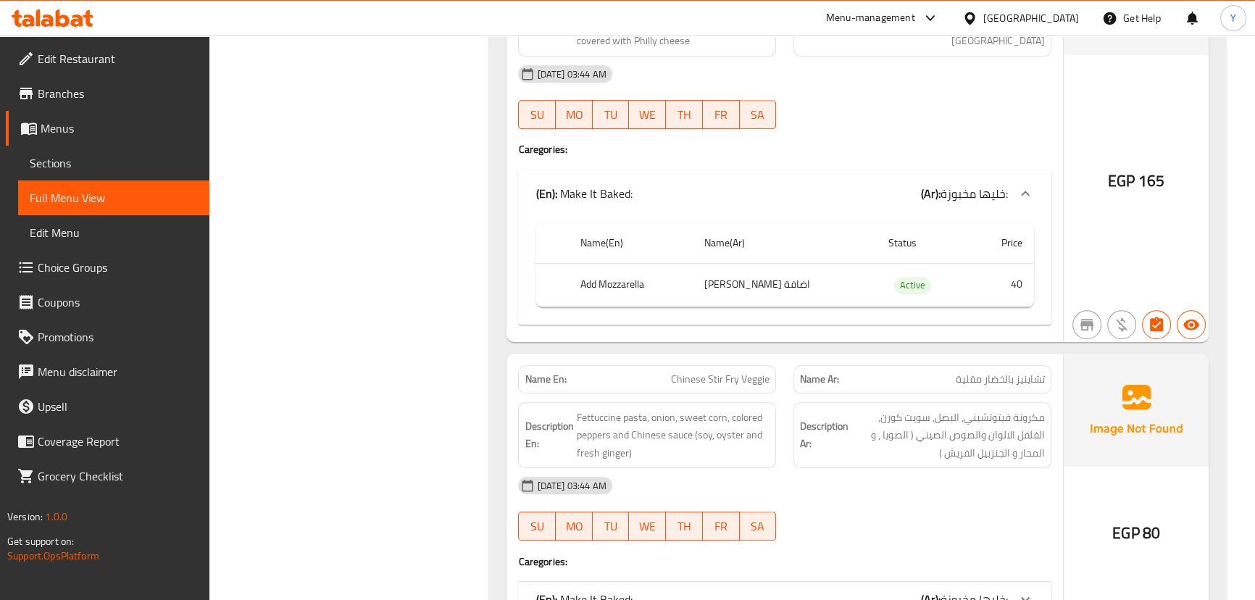
scroll to position [1384, 0]
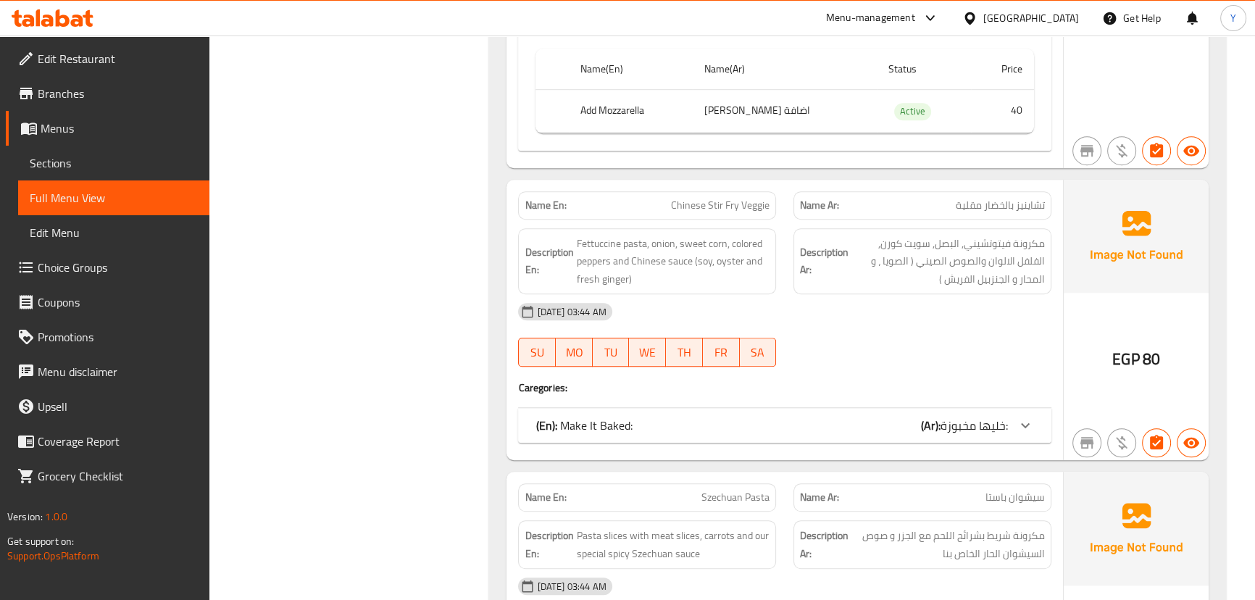
click at [939, 428] on b "(Ar):" at bounding box center [931, 426] width 20 height 22
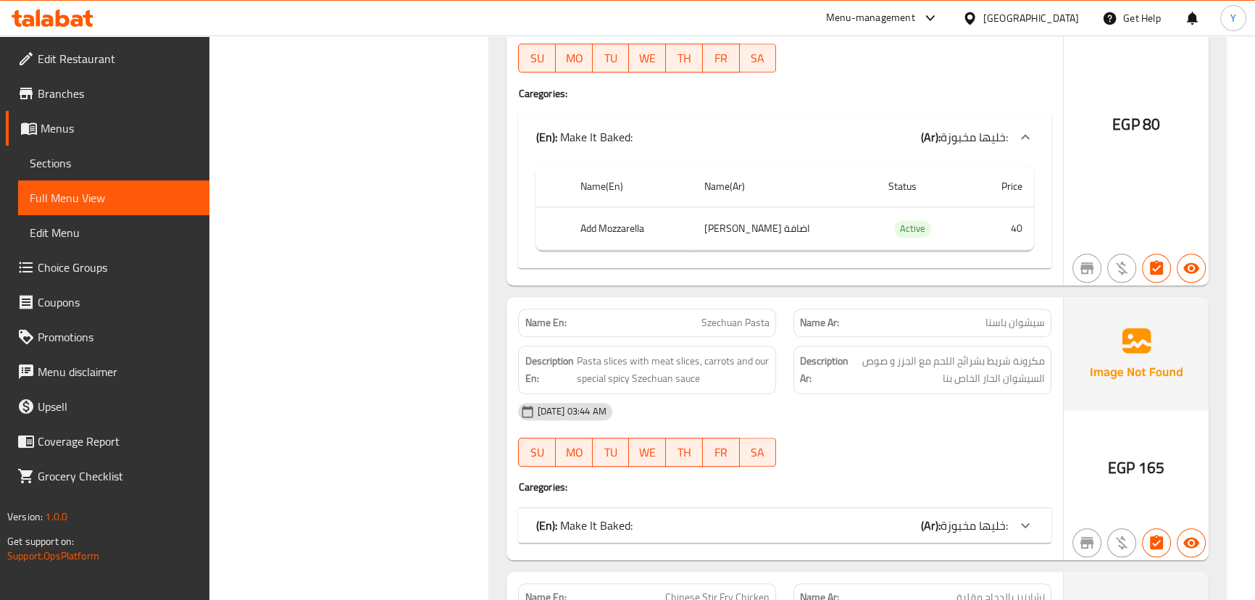
scroll to position [1779, 0]
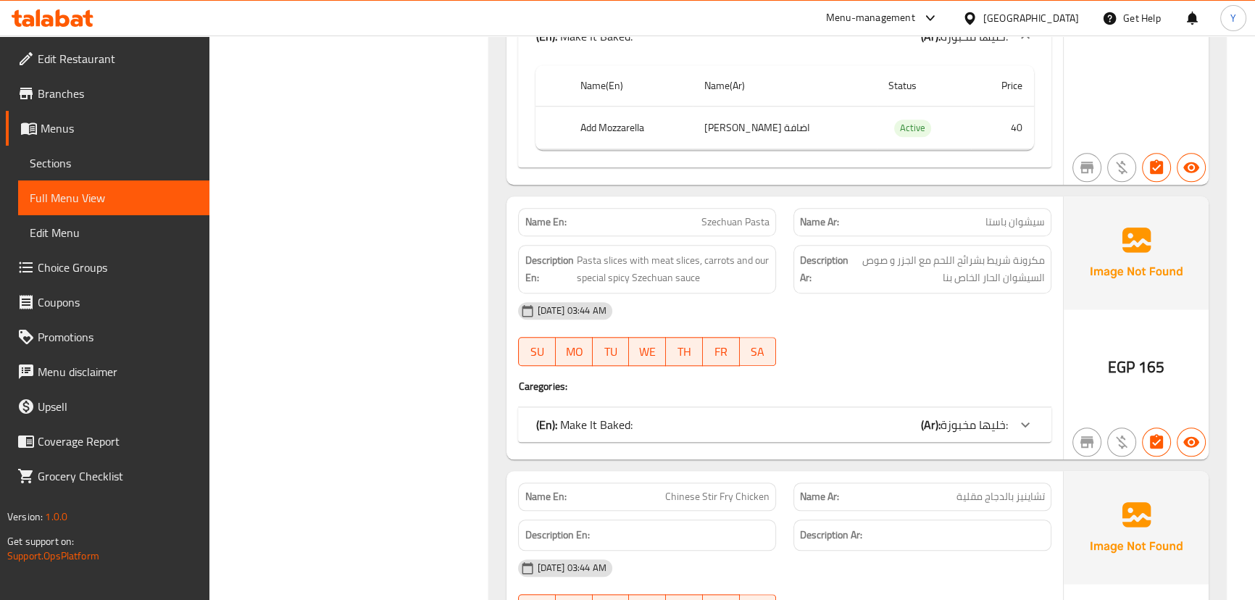
click at [913, 407] on div "(En): Make It Baked: (Ar): خليها مخبوزة: Name(En) Name(Ar) Status Price Add Moz…" at bounding box center [784, 424] width 533 height 35
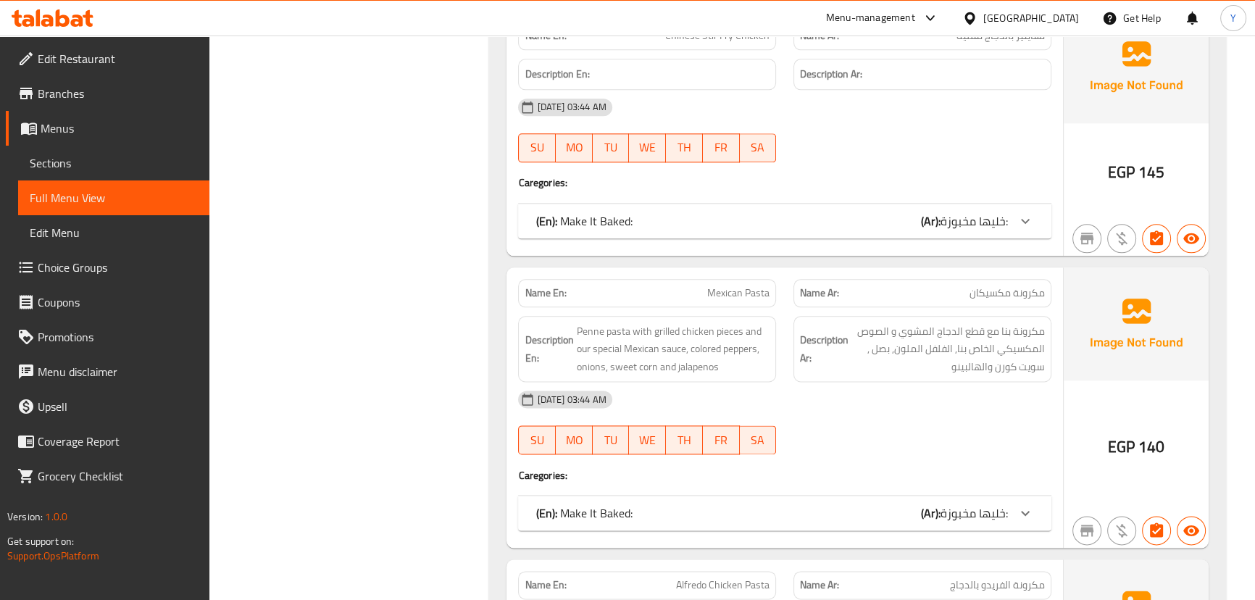
click at [958, 214] on span "خليها مخبوزة:" at bounding box center [974, 221] width 67 height 22
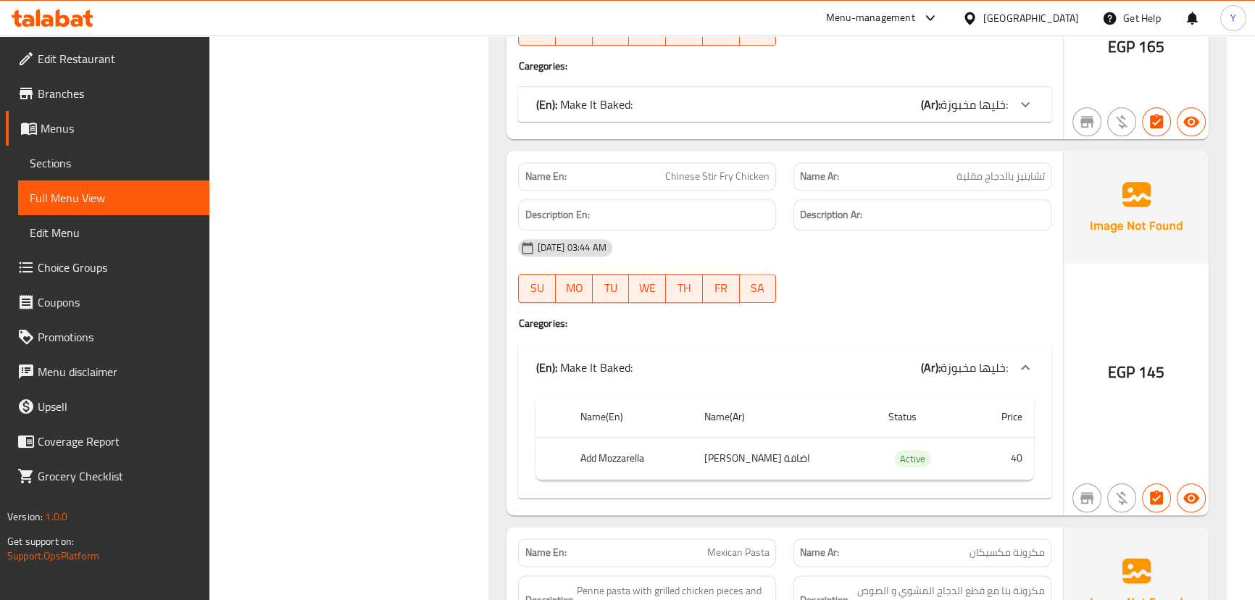
scroll to position [2108, 0]
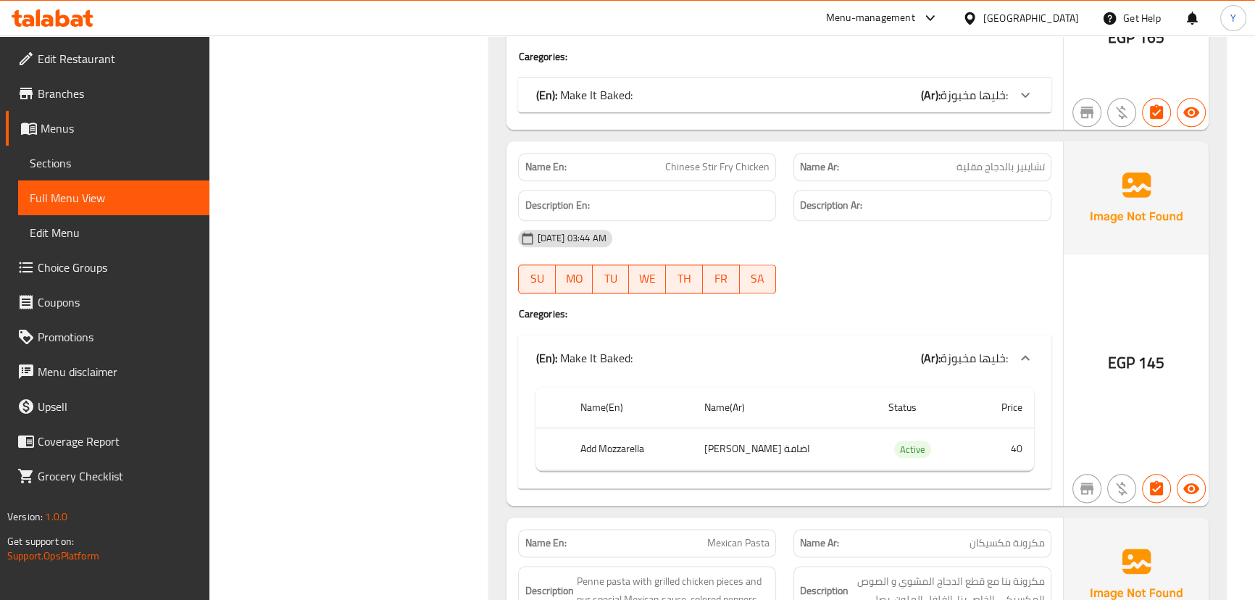
click at [716, 159] on span "Chinese Stir Fry Chicken" at bounding box center [717, 166] width 104 height 15
copy span "Chinese Stir Fry Chicken"
click at [716, 159] on span "Chinese Stir Fry Chicken" at bounding box center [717, 166] width 104 height 15
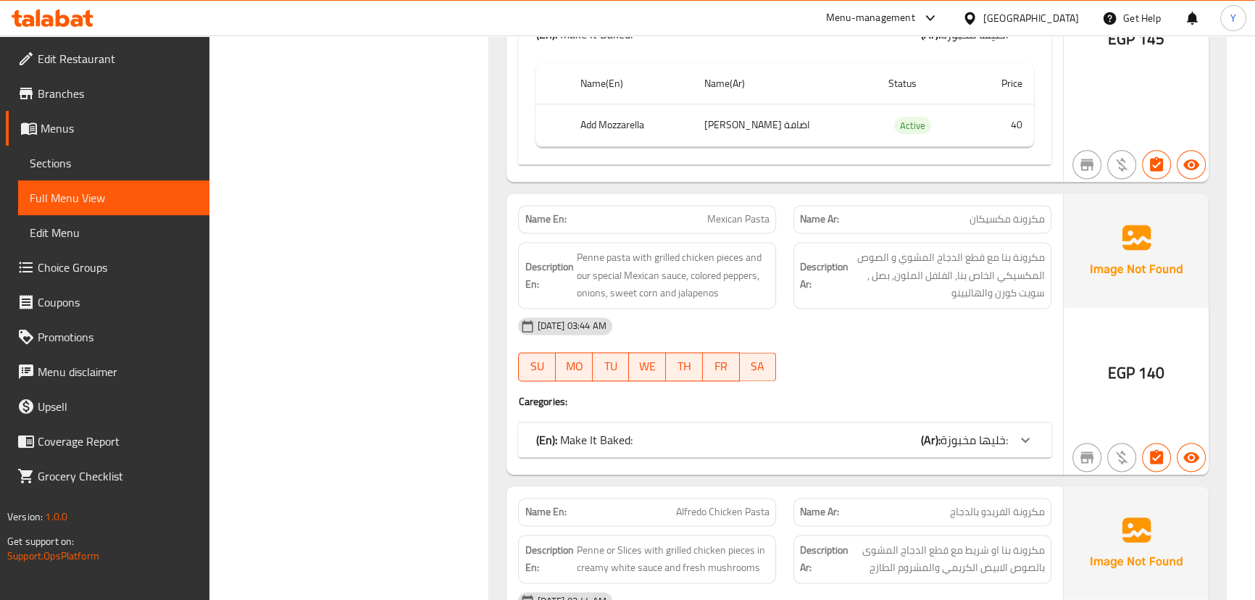
scroll to position [2437, 0]
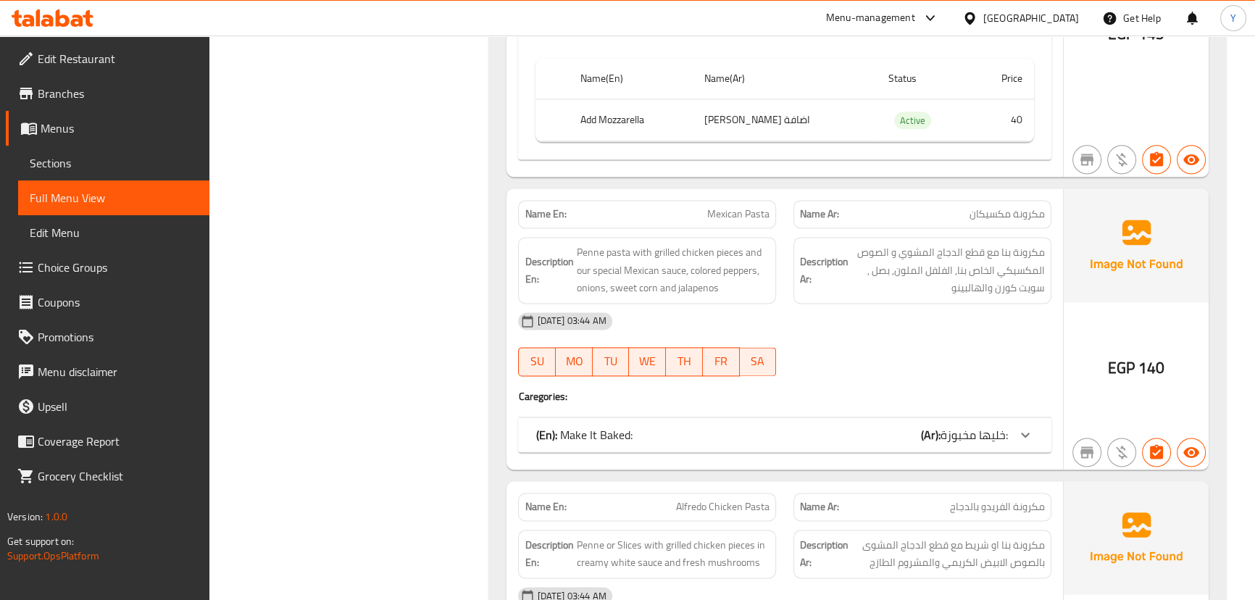
click at [908, 434] on div "(En): Make It Baked: (Ar): خليها مخبوزة:" at bounding box center [772, 434] width 472 height 17
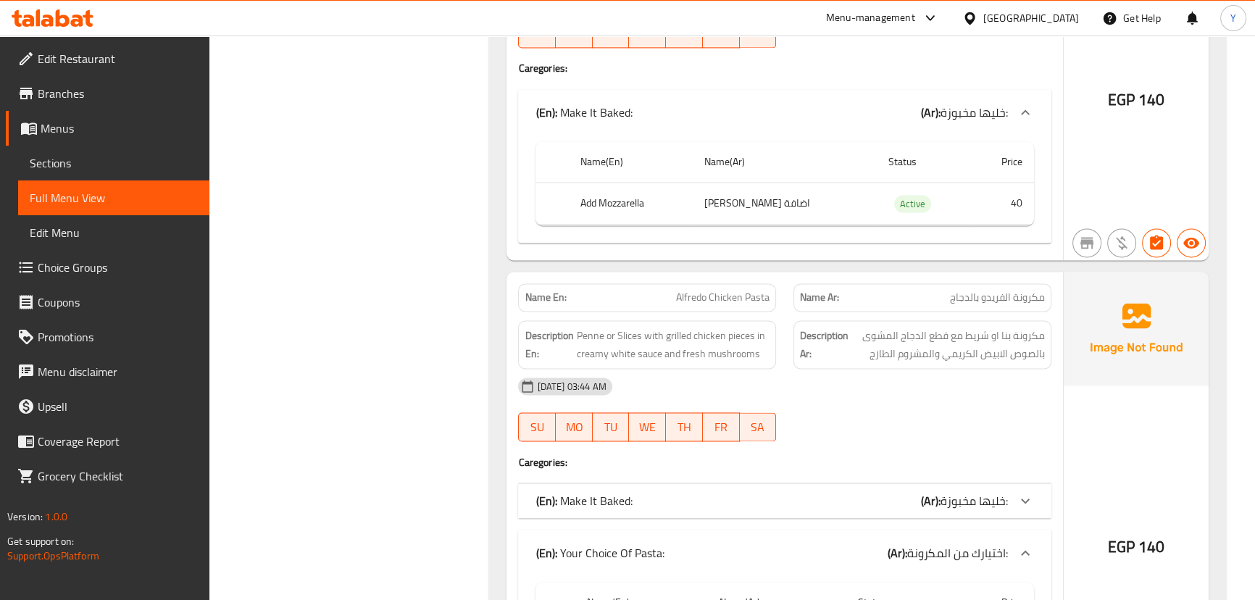
scroll to position [2767, 0]
click at [964, 488] on span "خليها مخبوزة:" at bounding box center [974, 499] width 67 height 22
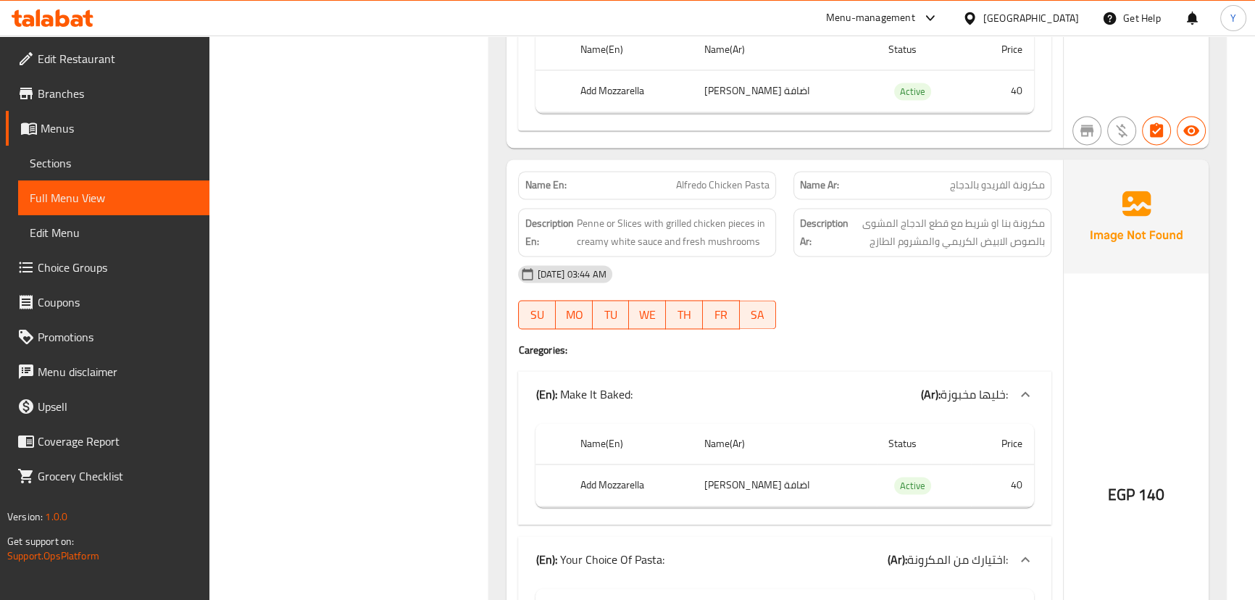
scroll to position [3030, 0]
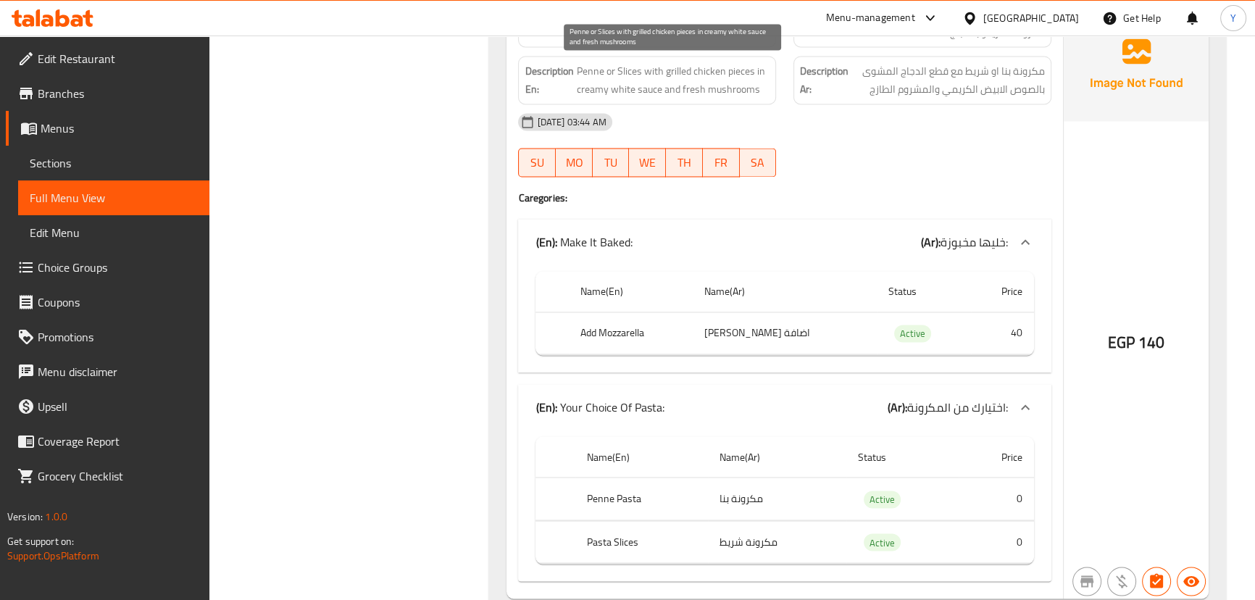
click at [626, 83] on span "Penne or Slices with grilled chicken pieces in creamy white sauce and fresh mus…" at bounding box center [673, 80] width 194 height 36
copy span "white sauce"
drag, startPoint x: 626, startPoint y: 83, endPoint x: 648, endPoint y: 86, distance: 21.9
click at [648, 86] on span "Penne or Slices with grilled chicken pieces in creamy white sauce and fresh mus…" at bounding box center [673, 80] width 194 height 36
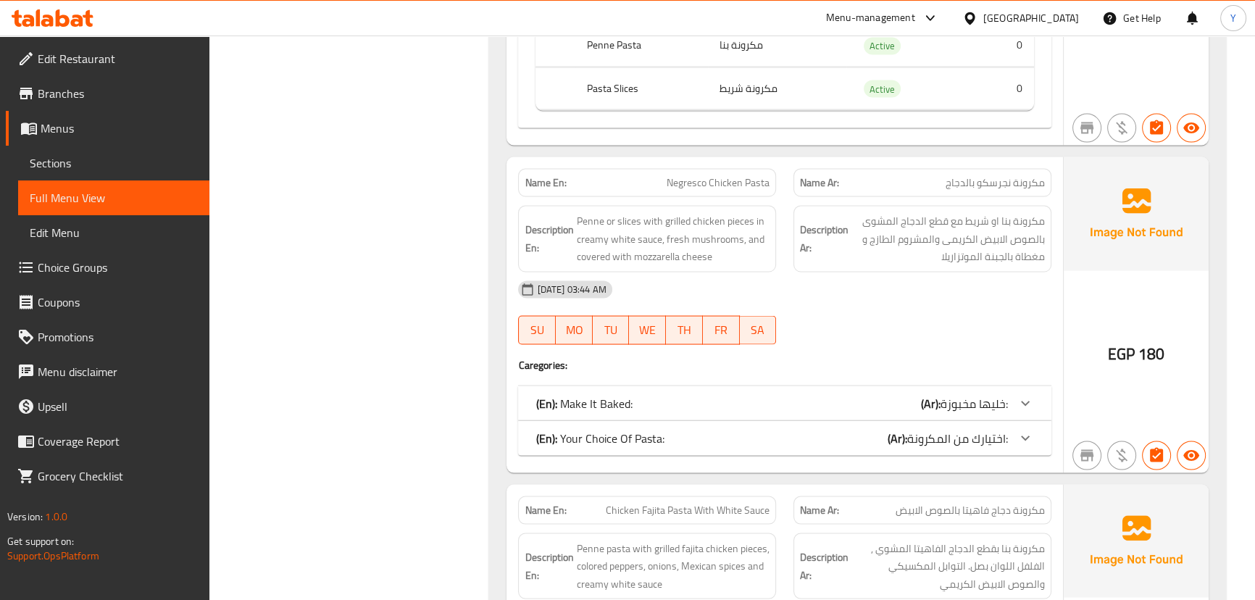
scroll to position [3492, 0]
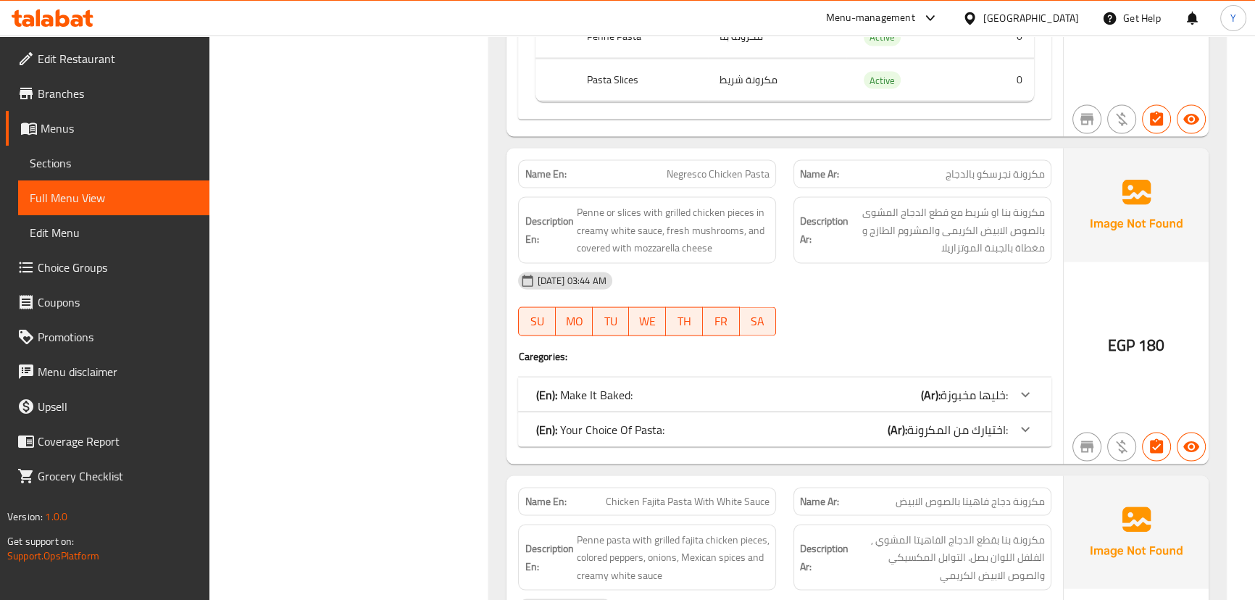
click at [765, 393] on div "(En): Make It Baked: (Ar): خليها مخبوزة:" at bounding box center [772, 394] width 472 height 17
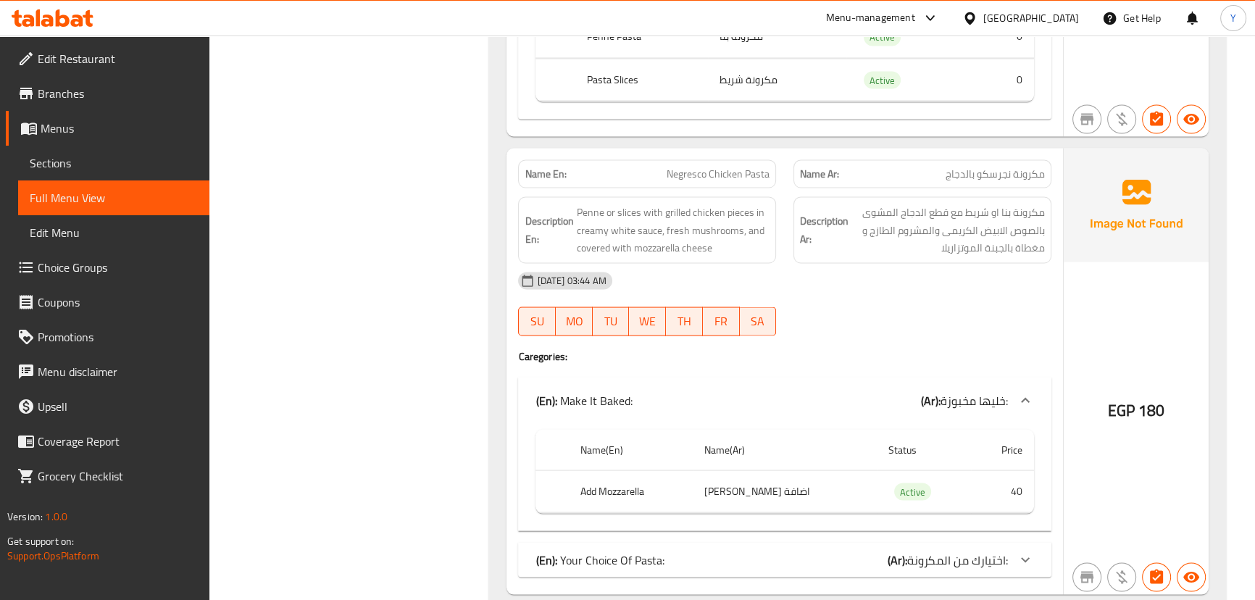
scroll to position [3624, 0]
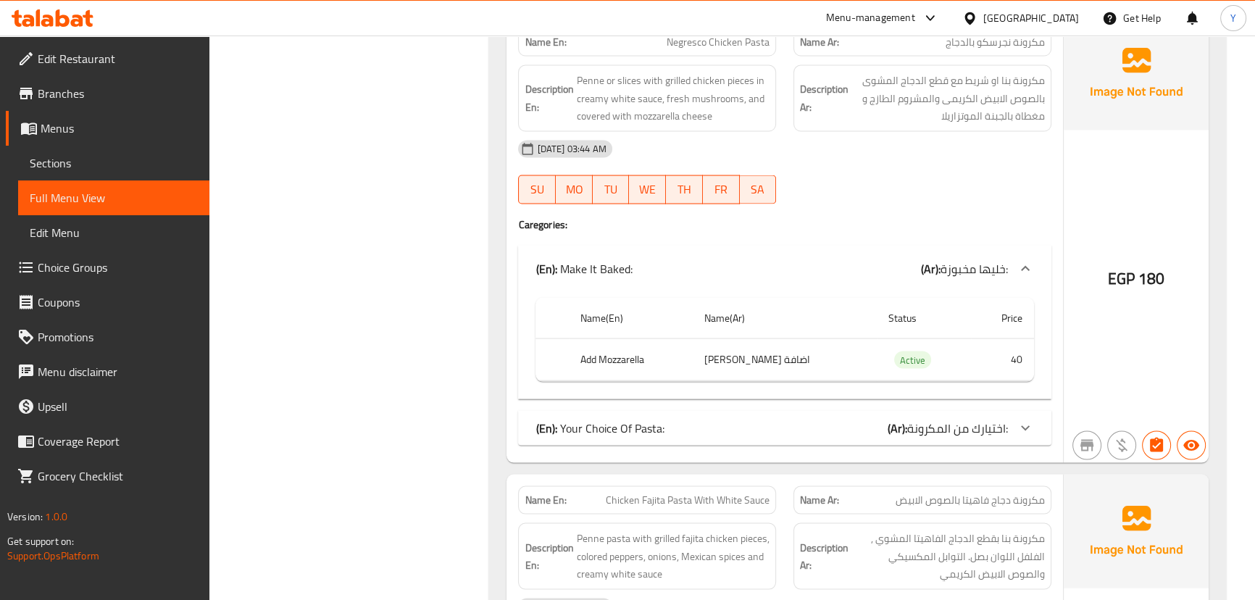
click at [723, 457] on div "Name En: Negresco Chicken Pasta Name Ar: مكرونة نجرسكو بالدجاج Description En: …" at bounding box center [785, 240] width 556 height 446
click at [777, 404] on div "Name En: Negresco Chicken Pasta Name Ar: مكرونة نجرسكو بالدجاج Description En: …" at bounding box center [785, 240] width 556 height 446
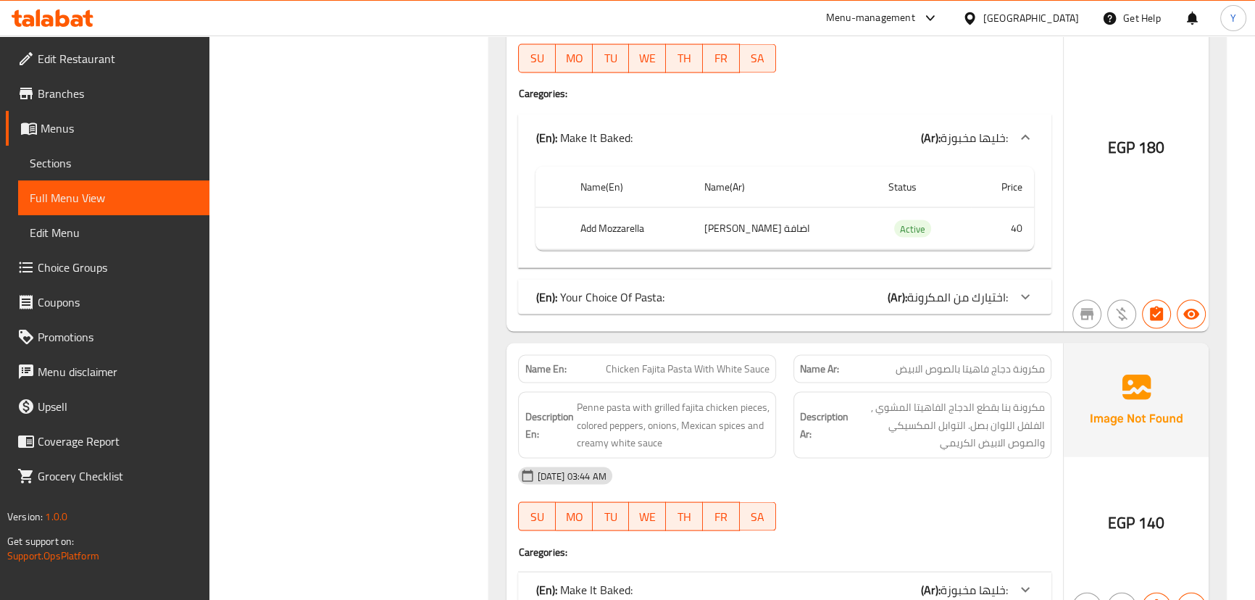
click at [781, 304] on div "(En): Your Choice Of Pasta: (Ar): اختيارك من المكرونة:" at bounding box center [784, 297] width 533 height 35
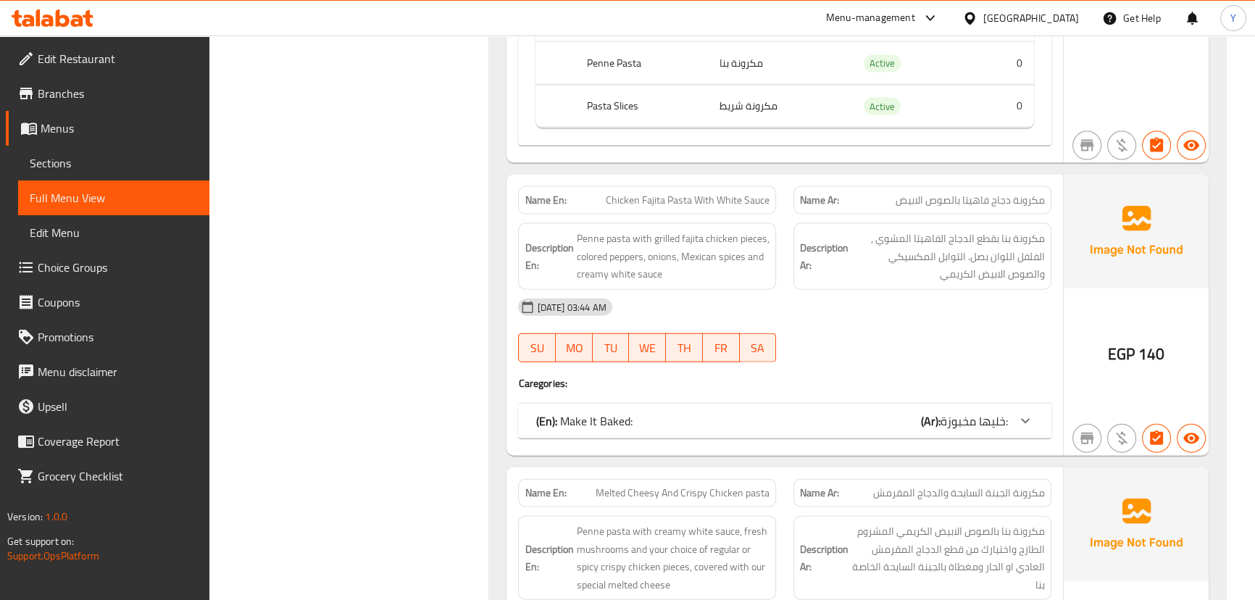
scroll to position [4151, 0]
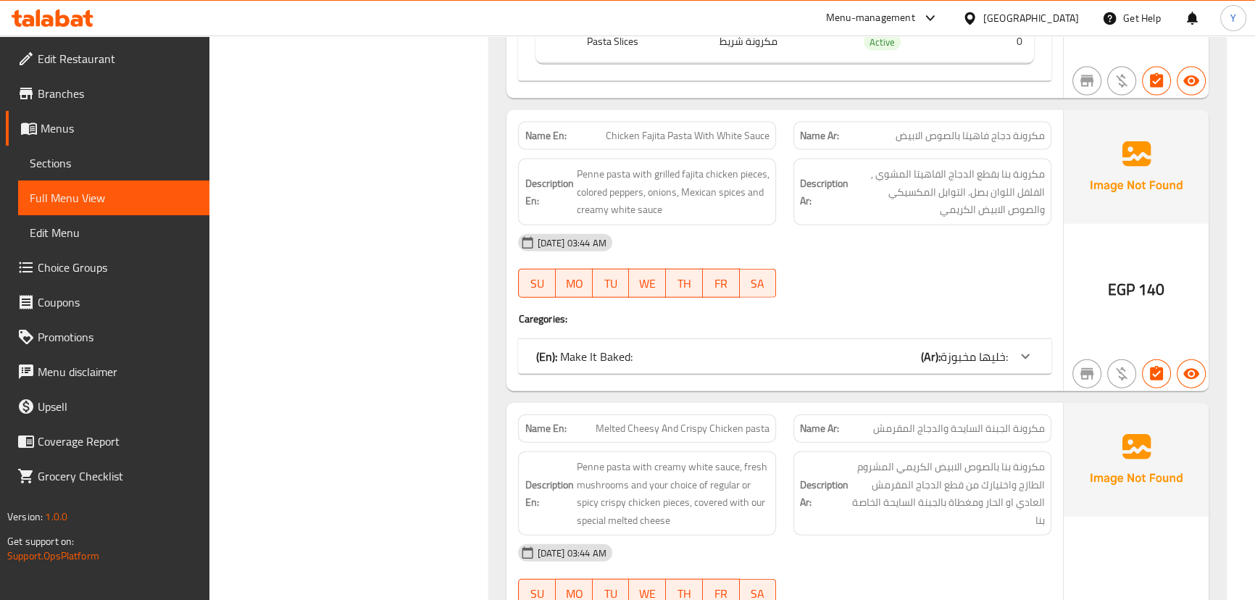
click at [942, 352] on span "خليها مخبوزة:" at bounding box center [974, 357] width 67 height 22
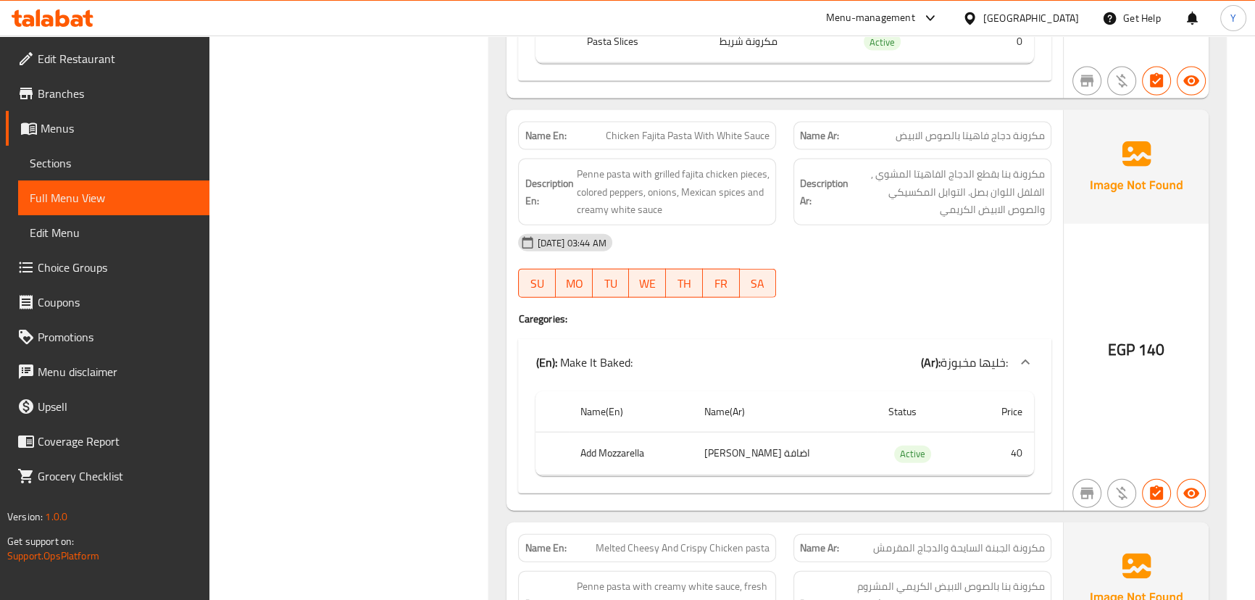
scroll to position [4546, 0]
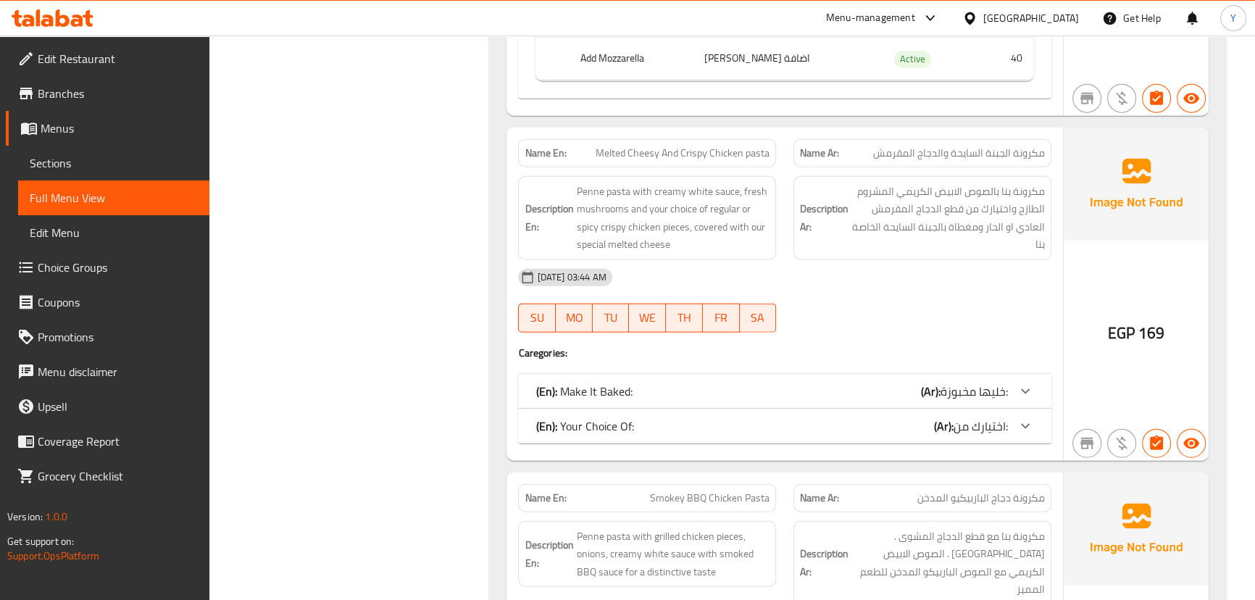
click at [946, 374] on div "(En): Make It Baked: (Ar): خليها مخبوزة:" at bounding box center [784, 391] width 533 height 35
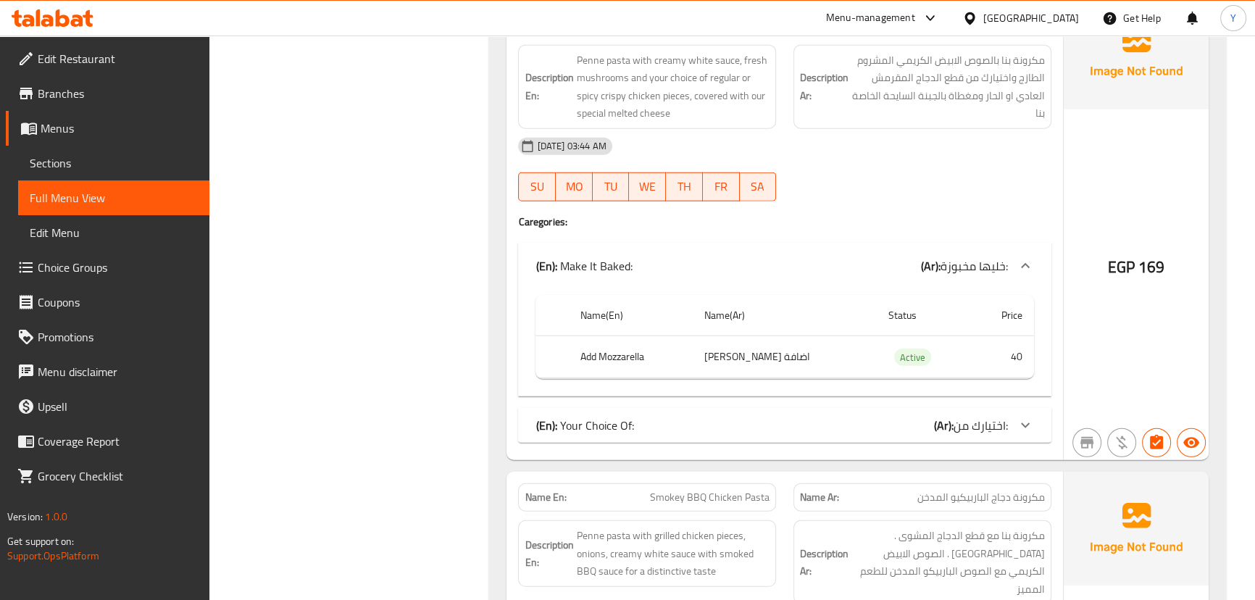
scroll to position [4678, 0]
click at [959, 407] on div "(En): Your Choice Of: (Ar): اختيارك من:" at bounding box center [784, 424] width 533 height 35
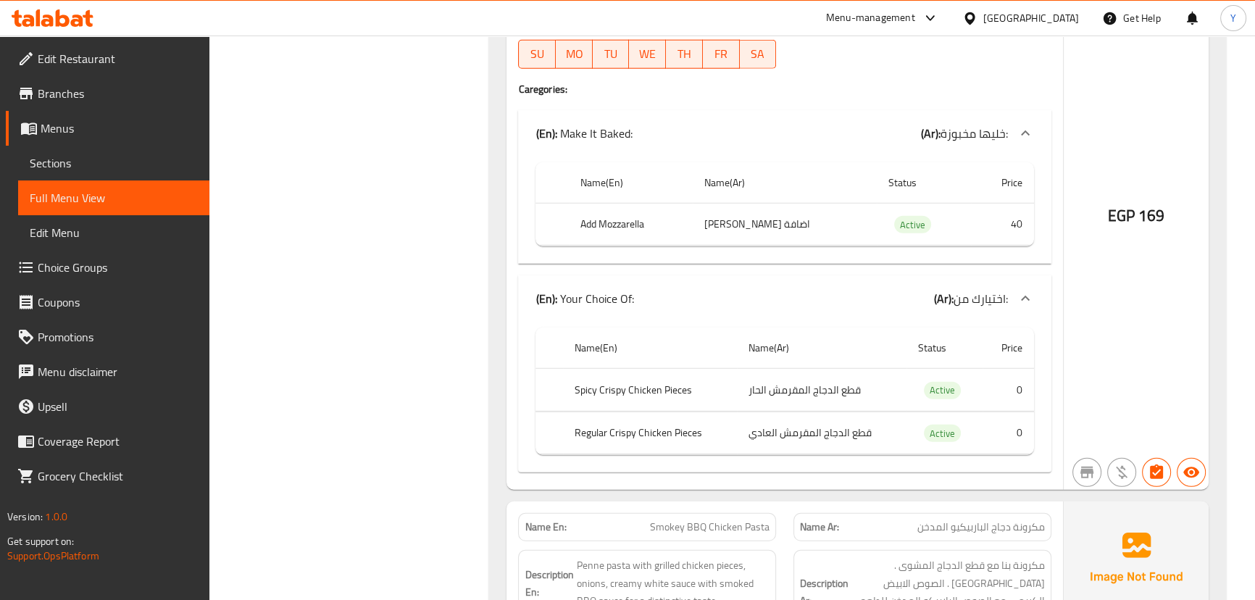
scroll to position [5073, 0]
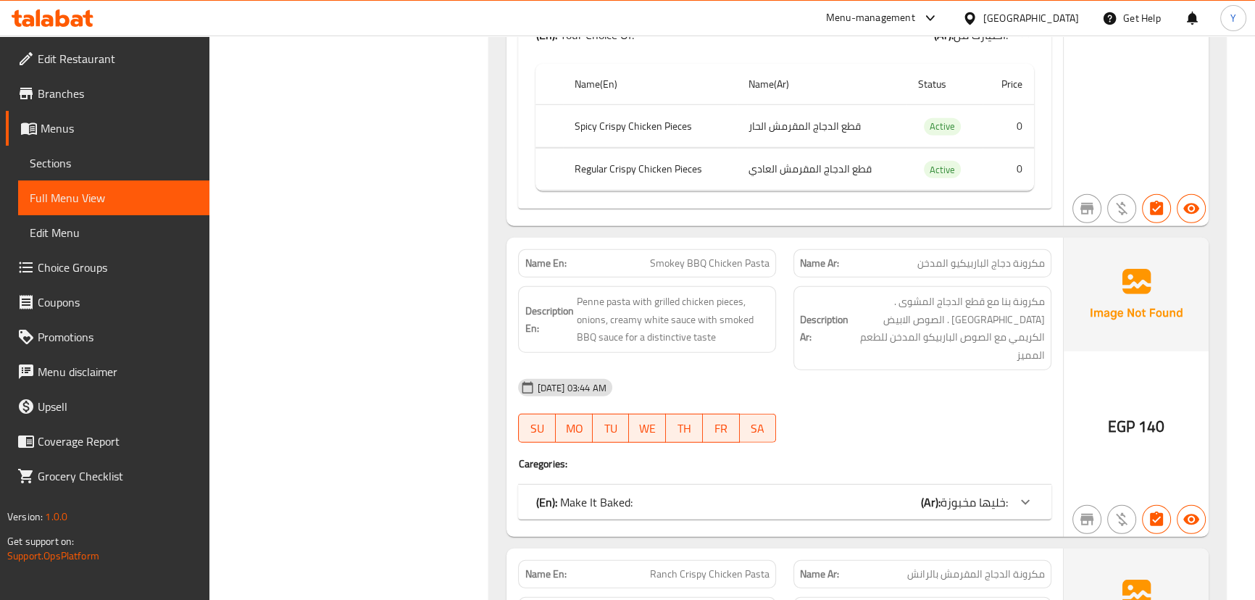
click at [947, 485] on div "(En): Make It Baked: (Ar): خليها مخبوزة:" at bounding box center [784, 502] width 533 height 35
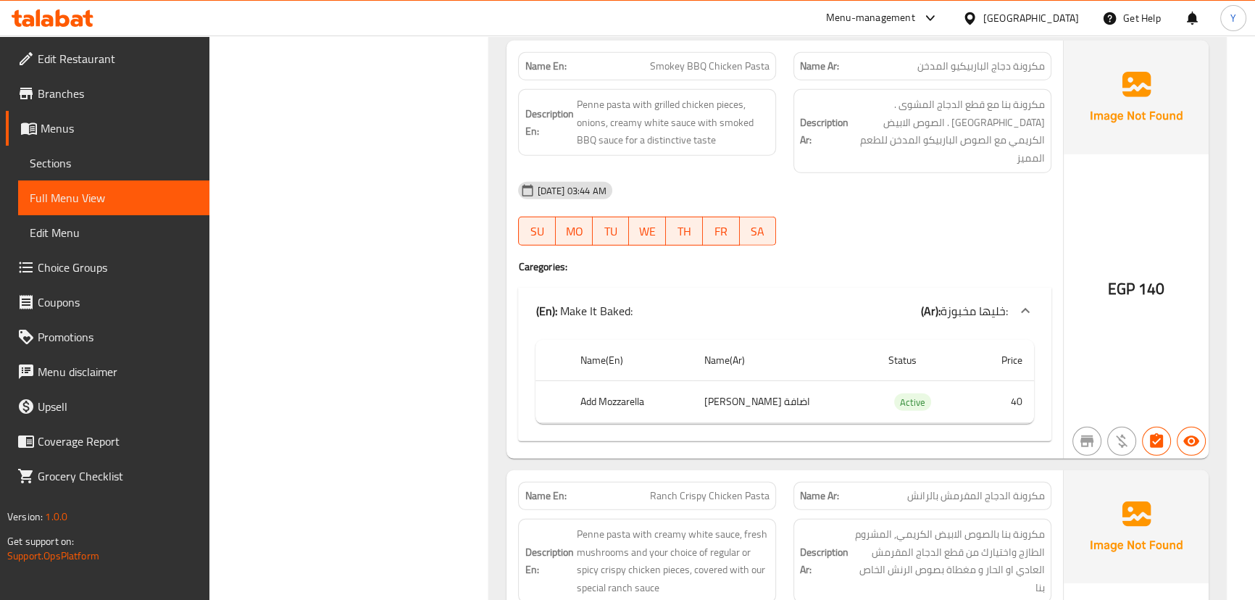
scroll to position [5534, 0]
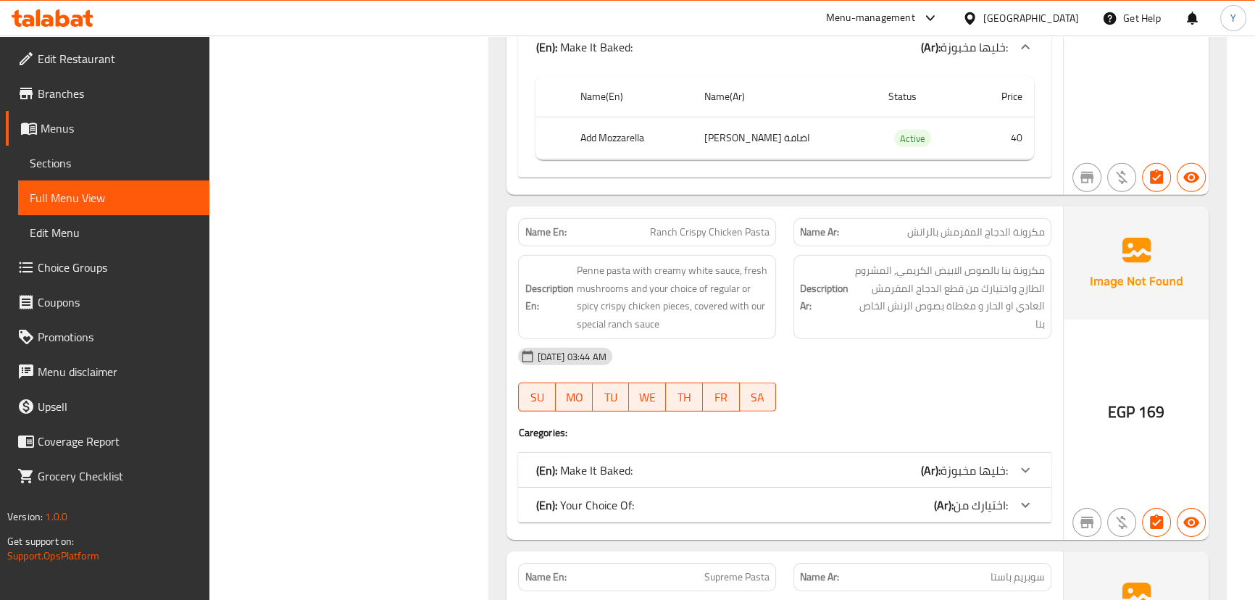
click at [885, 462] on div "(En): Make It Baked: (Ar): خليها مخبوزة:" at bounding box center [772, 470] width 472 height 17
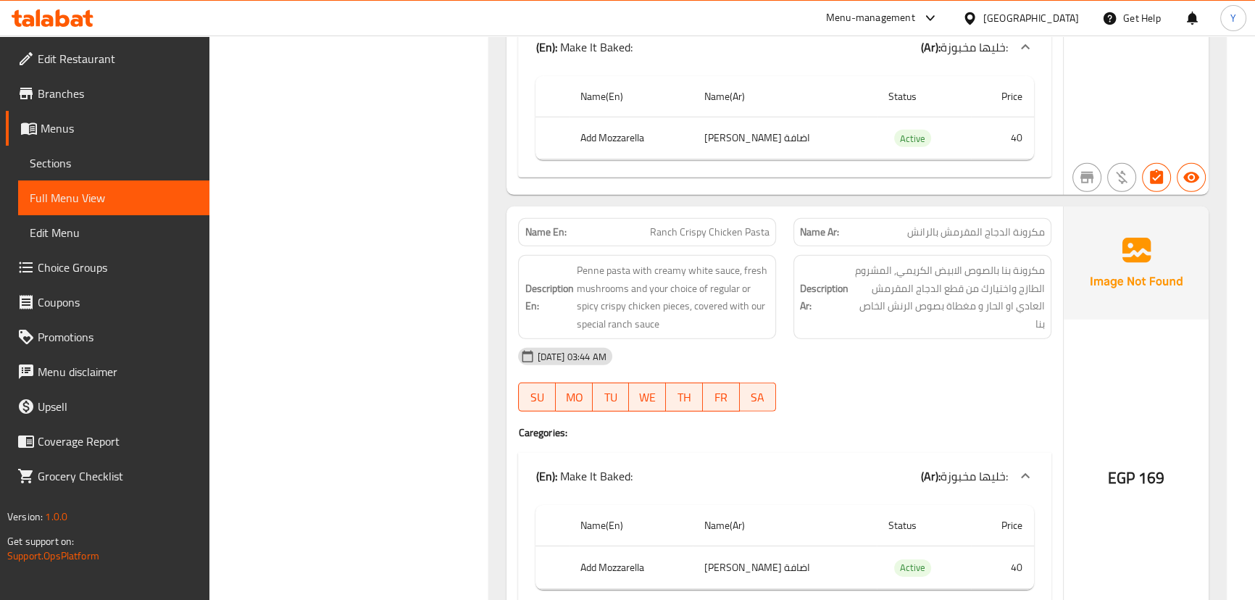
scroll to position [5798, 0]
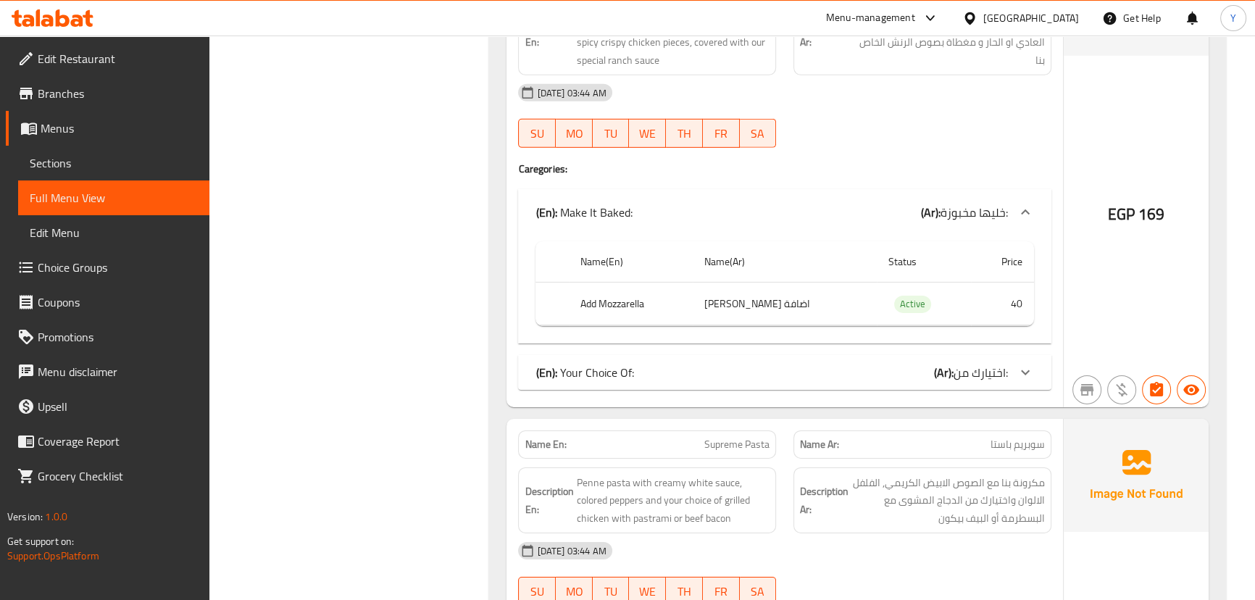
click at [997, 355] on div "(En): Your Choice Of: (Ar): اختيارك من:" at bounding box center [784, 372] width 533 height 35
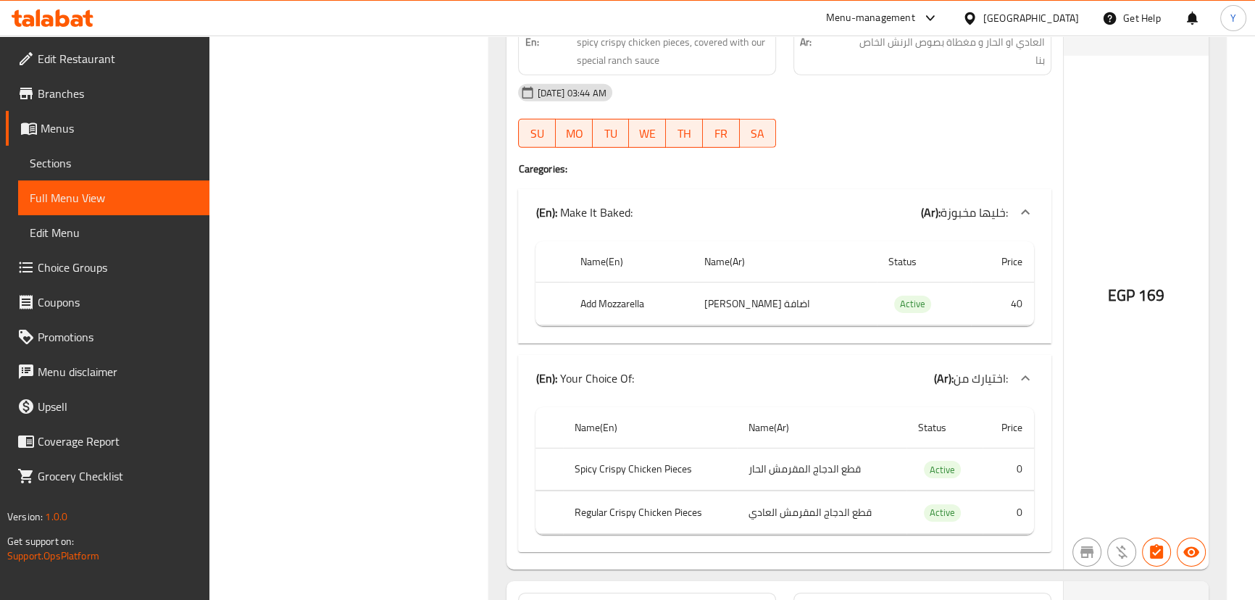
scroll to position [5468, 0]
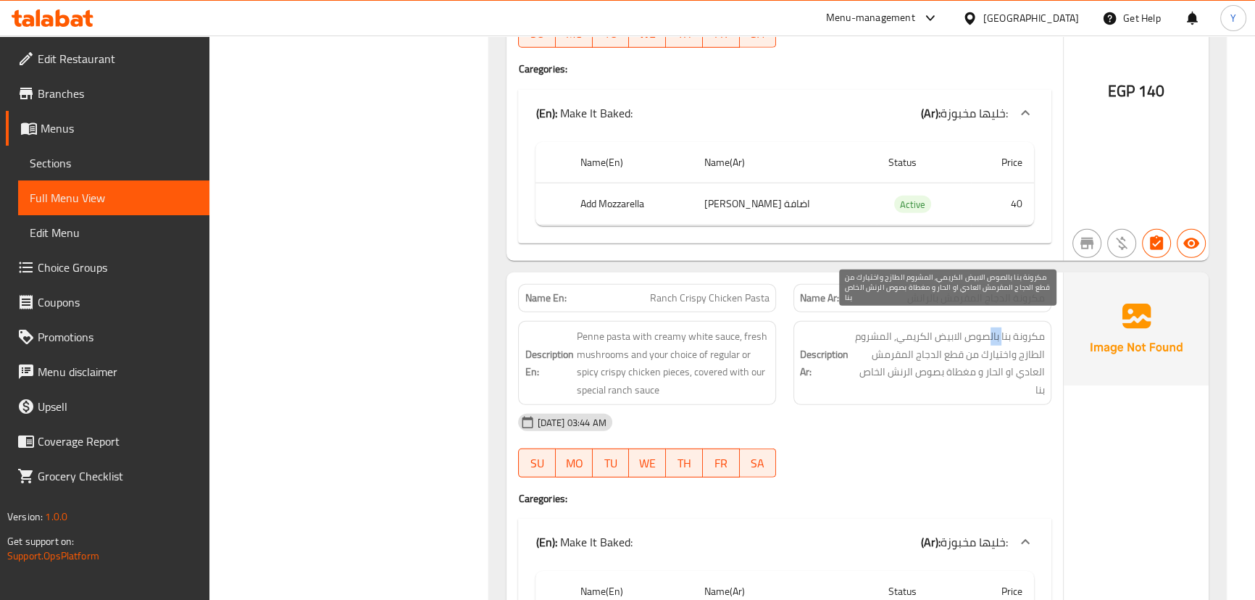
drag, startPoint x: 1002, startPoint y: 312, endPoint x: 990, endPoint y: 312, distance: 11.6
click at [990, 328] on span "مكرونة بنا بالصوص الابيض الكريمي, المشروم الطازج واختيارك من قطع الدجاج المقرمش…" at bounding box center [949, 363] width 194 height 71
click at [955, 335] on span "مكرونة بنا بالصوص الابيض الكريمي, المشروم الطازج واختيارك من قطع الدجاج المقرمش…" at bounding box center [949, 363] width 194 height 71
click at [924, 375] on span "مكرونة بنا بالصوص الابيض الكريمي, المشروم الطازج واختيارك من قطع الدجاج المقرمش…" at bounding box center [949, 363] width 194 height 71
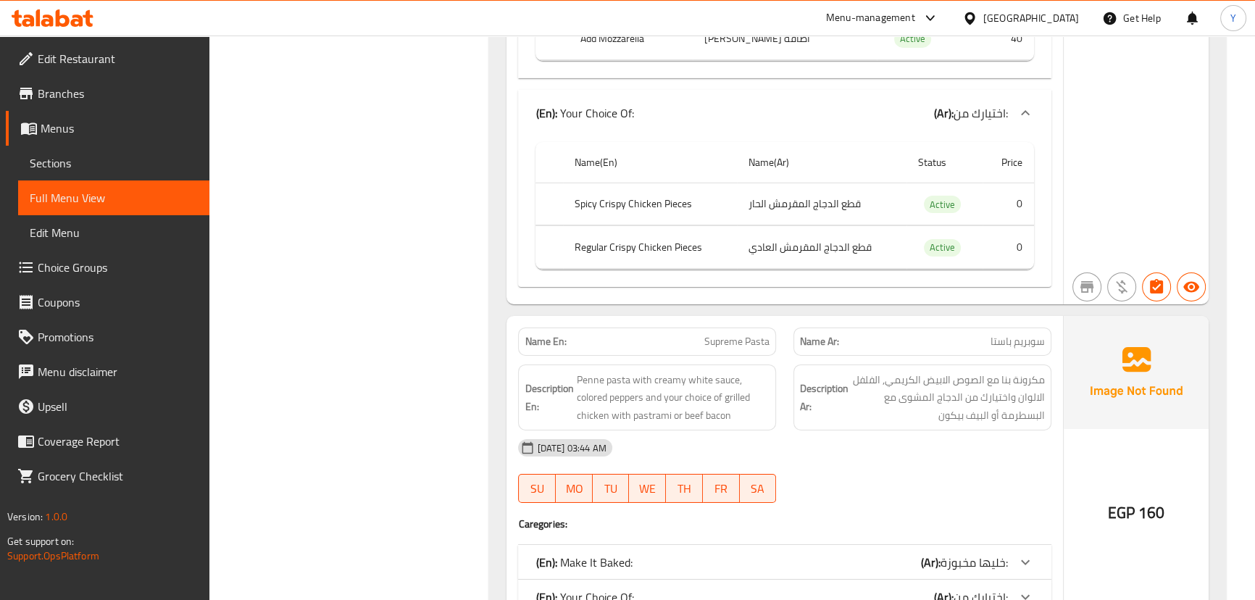
scroll to position [6127, 0]
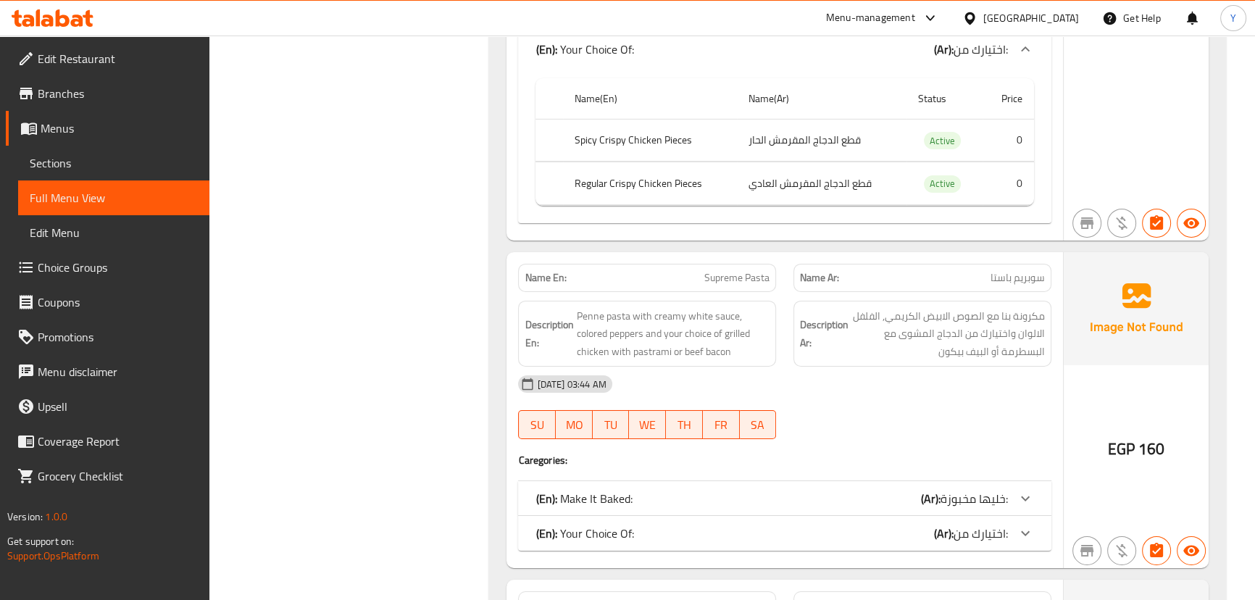
click at [955, 488] on span "خليها مخبوزة:" at bounding box center [974, 499] width 67 height 22
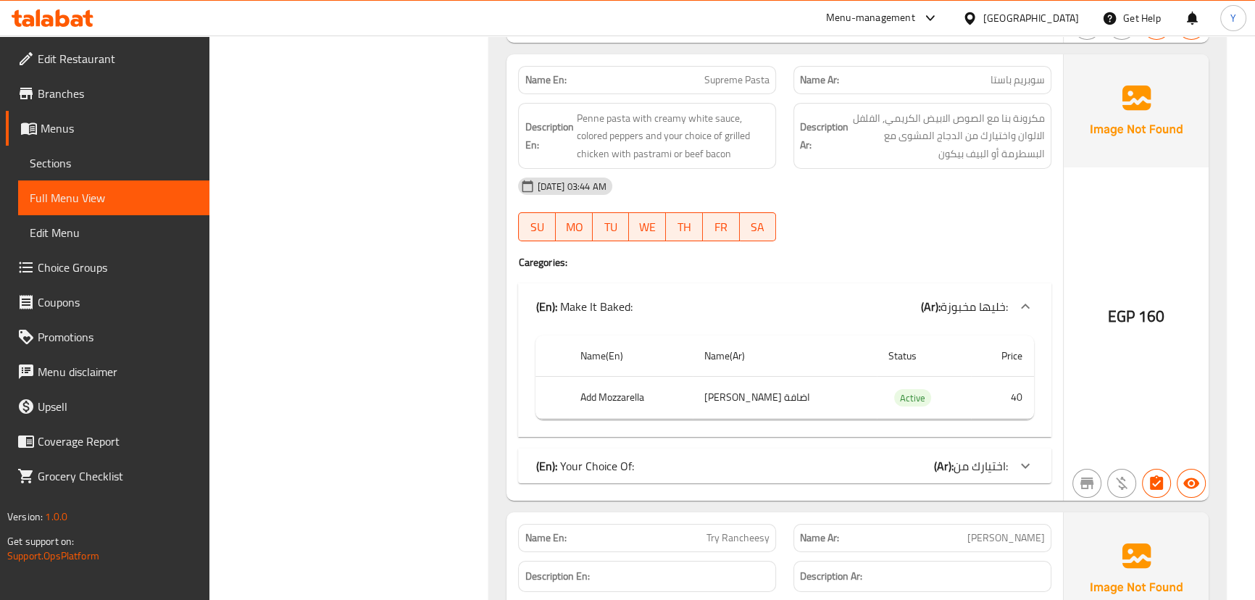
click at [976, 455] on span "اختيارك من:" at bounding box center [981, 466] width 54 height 22
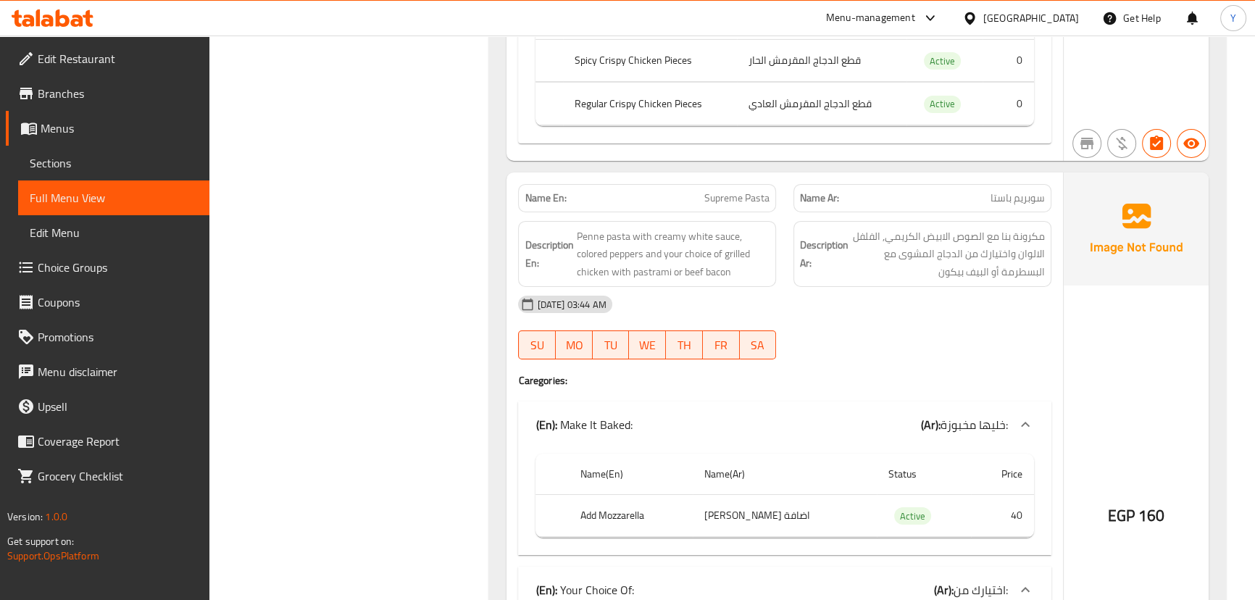
scroll to position [6193, 0]
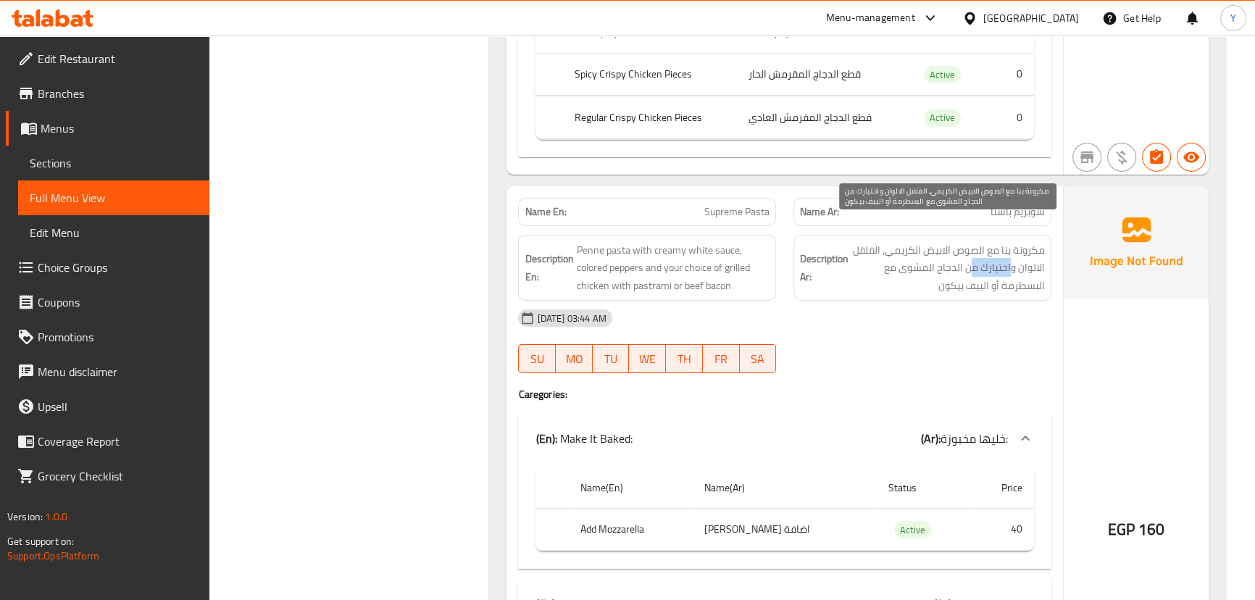
drag, startPoint x: 973, startPoint y: 246, endPoint x: 847, endPoint y: 246, distance: 126.1
click at [848, 246] on h6 "Description Ar: مكرونة بنا مع الصوص الابيض الكريمي, الفلفل الالوان واختيارك من …" at bounding box center [922, 268] width 245 height 54
click at [931, 266] on span "مكرونة بنا مع الصوص الابيض الكريمي, الفلفل الالوان واختيارك من الدجاج المشوى مع…" at bounding box center [949, 268] width 194 height 54
drag, startPoint x: 994, startPoint y: 257, endPoint x: 931, endPoint y: 264, distance: 62.7
click at [931, 261] on span "مكرونة بنا مع الصوص الابيض الكريمي, الفلفل الالوان واختيارك من الدجاج المشوى مع…" at bounding box center [949, 268] width 194 height 54
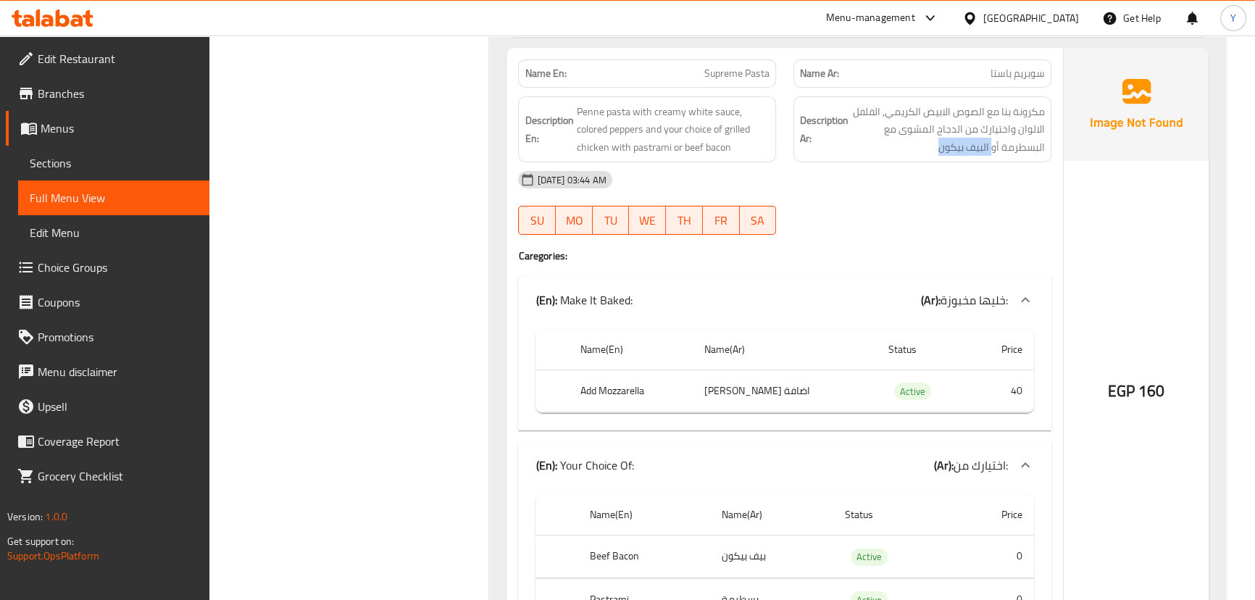
scroll to position [6457, 0]
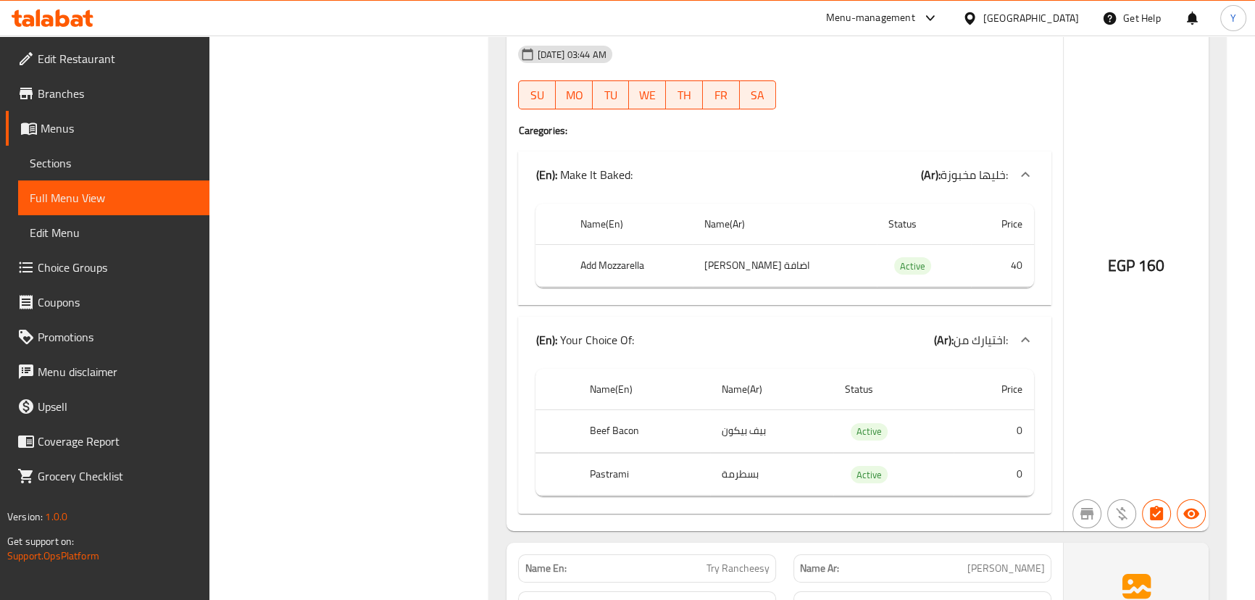
click at [760, 410] on td "بيف بيكون" at bounding box center [771, 431] width 123 height 43
drag, startPoint x: 760, startPoint y: 410, endPoint x: 639, endPoint y: 394, distance: 122.1
click at [758, 410] on td "بيف بيكون" at bounding box center [771, 431] width 123 height 43
click at [610, 410] on th "Beef Bacon" at bounding box center [644, 431] width 132 height 43
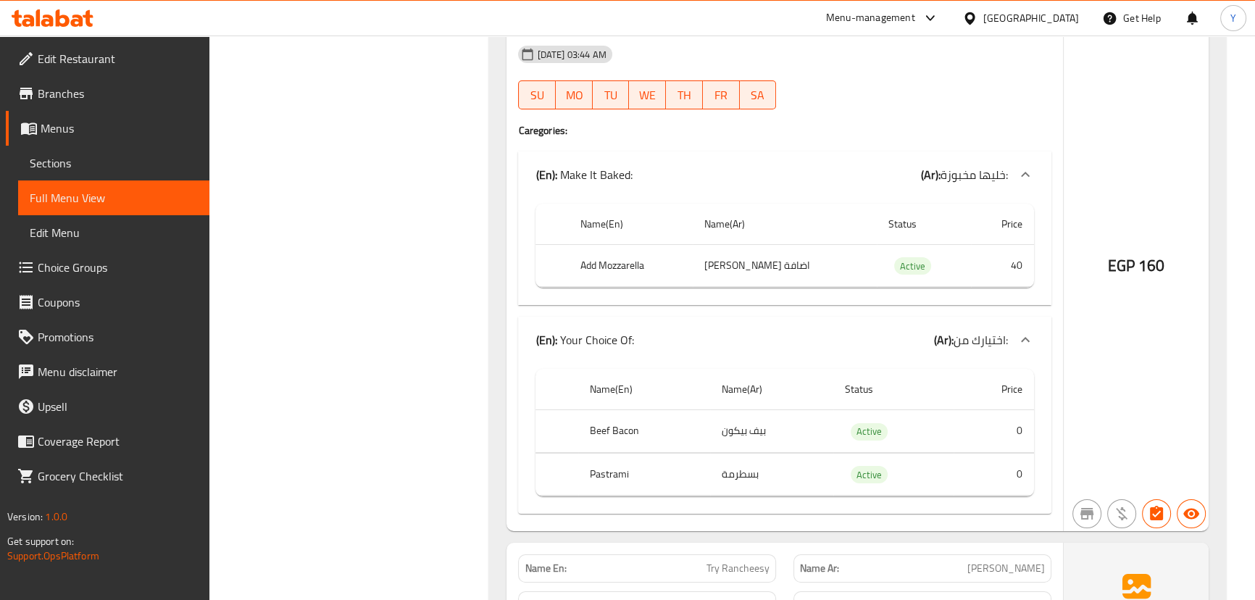
click at [680, 453] on th "Pastrami" at bounding box center [644, 474] width 132 height 43
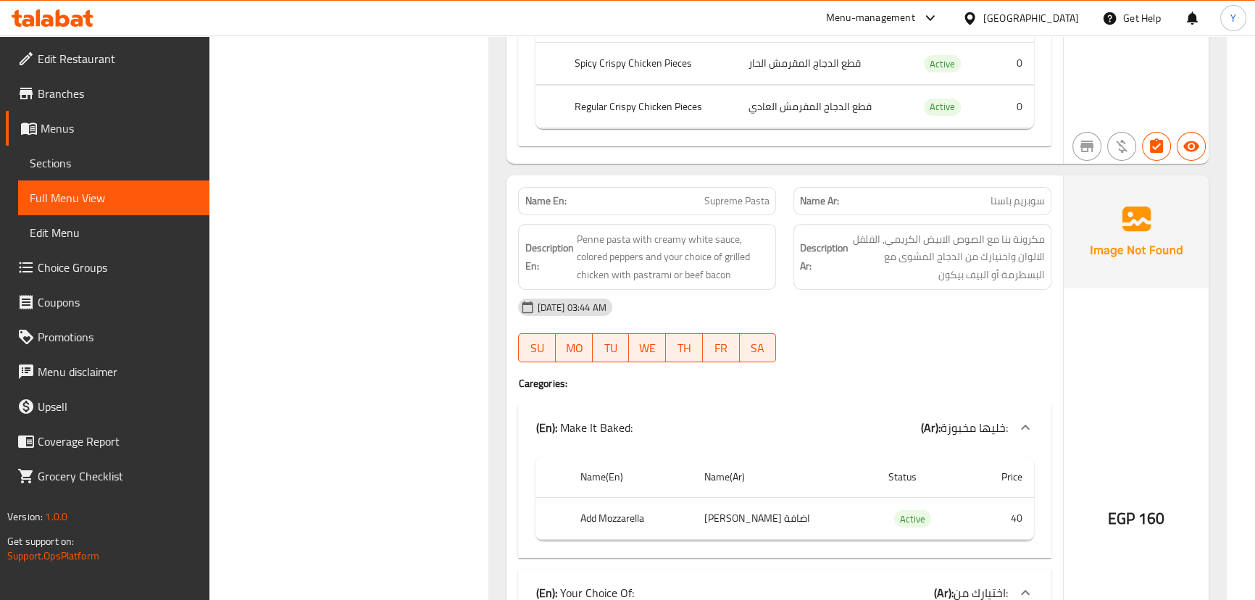
scroll to position [6127, 0]
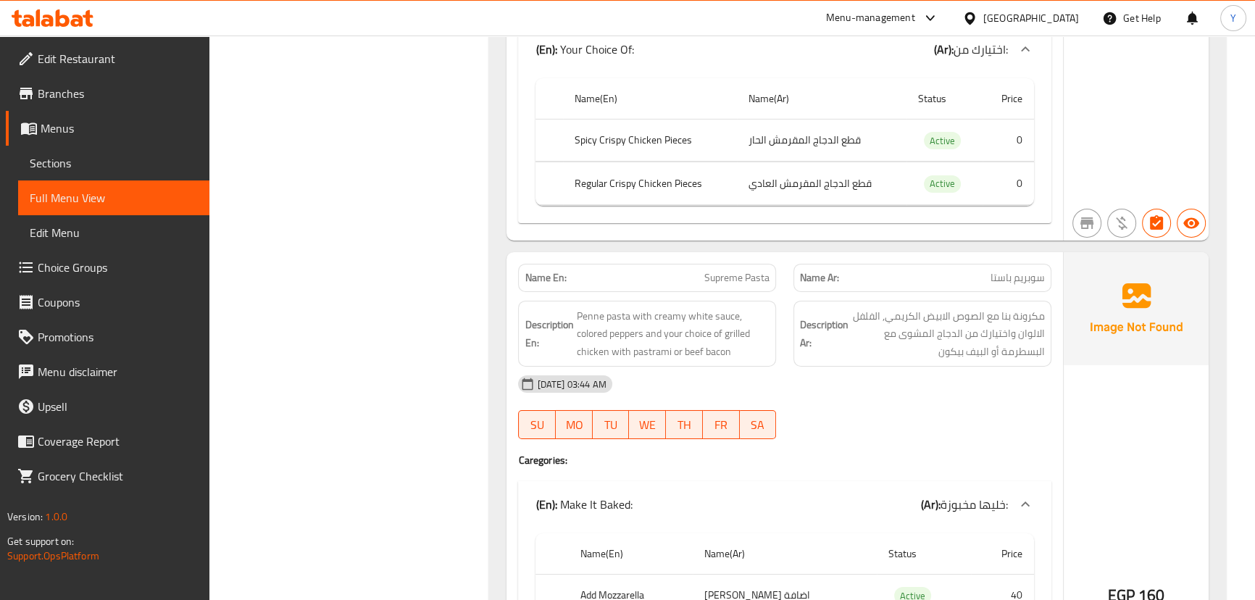
click at [699, 264] on div "Name En: Supreme Pasta" at bounding box center [647, 278] width 258 height 28
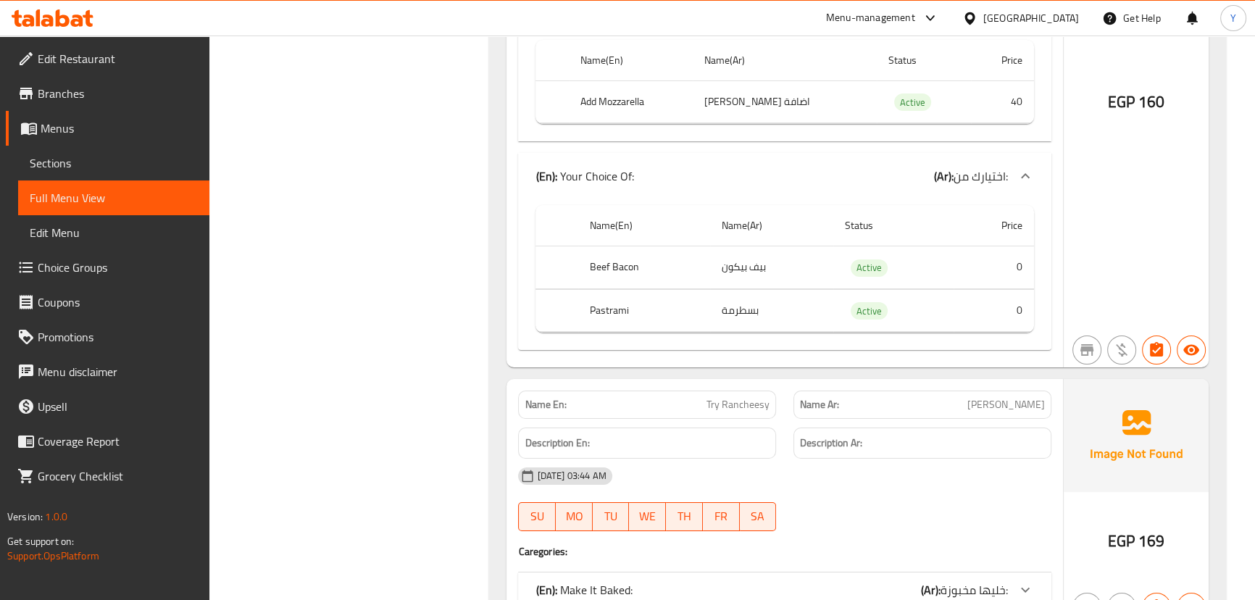
scroll to position [6720, 0]
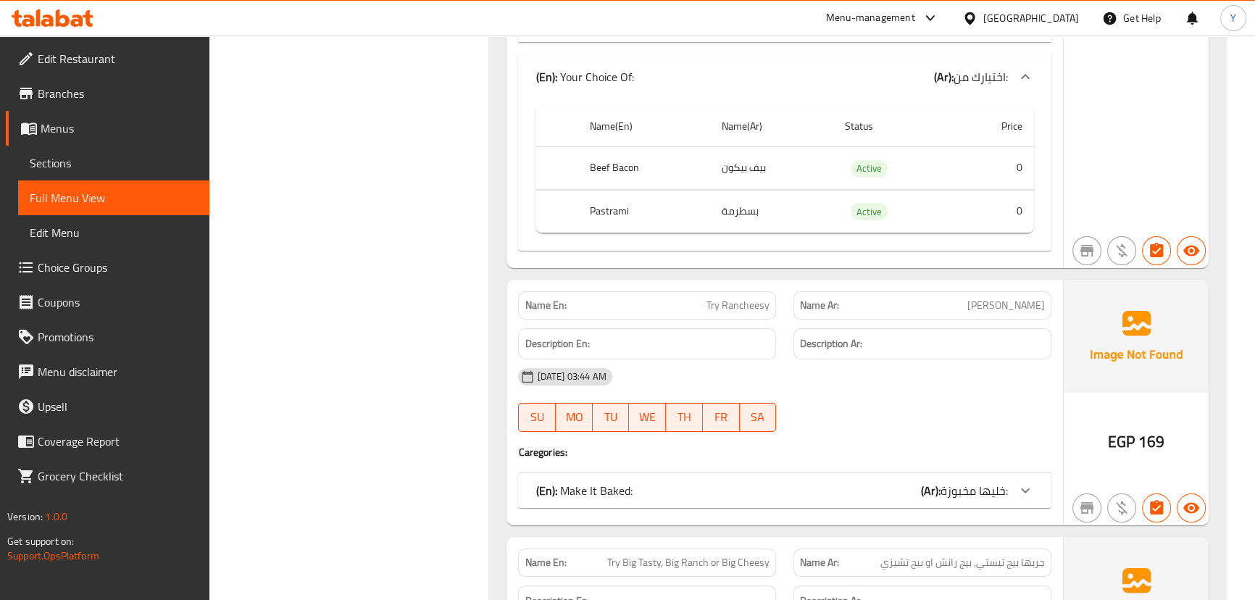
click at [936, 473] on div "(En): Make It Baked: (Ar): خليها مخبوزة:" at bounding box center [784, 490] width 533 height 35
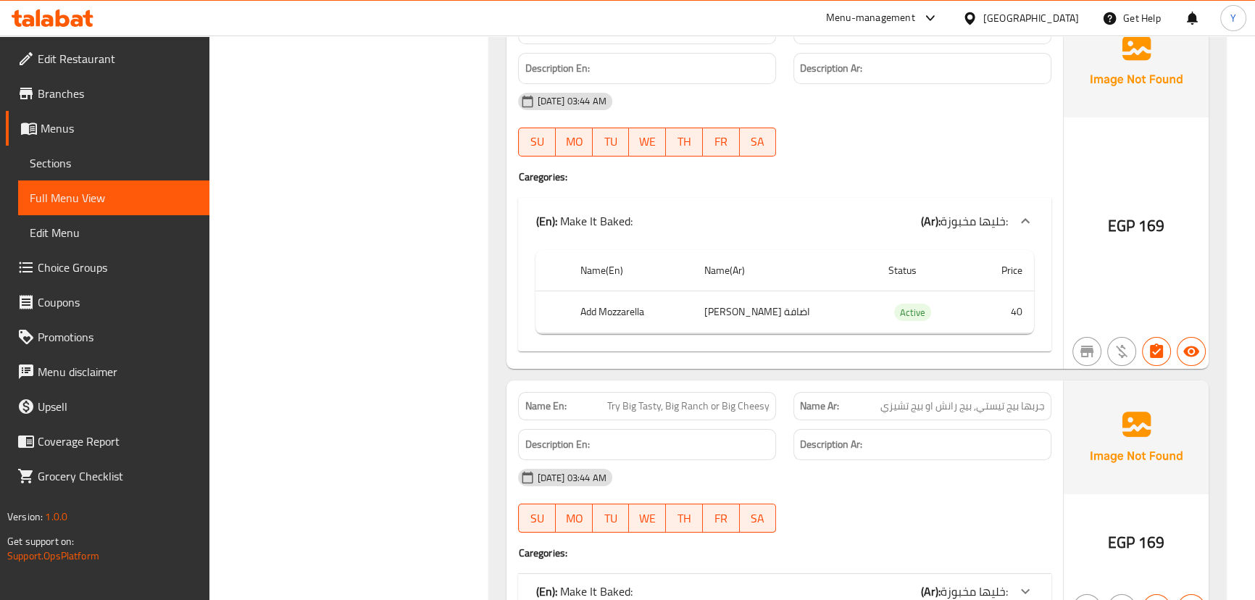
scroll to position [7116, 0]
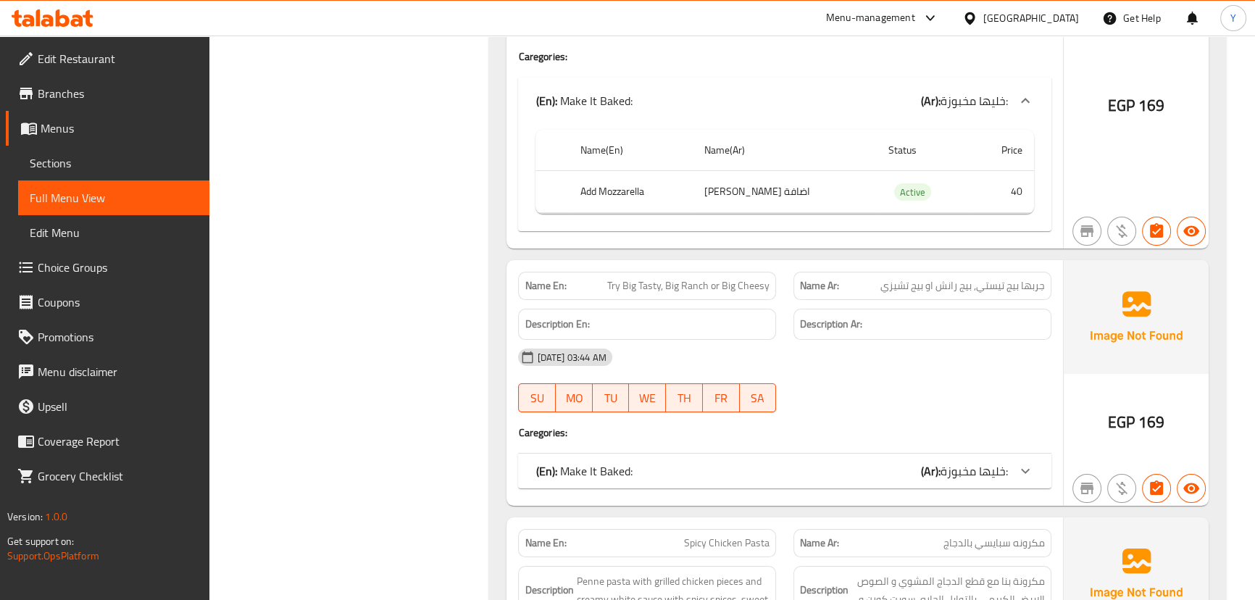
click at [913, 462] on div "(En): Make It Baked: (Ar): خليها مخبوزة:" at bounding box center [772, 470] width 472 height 17
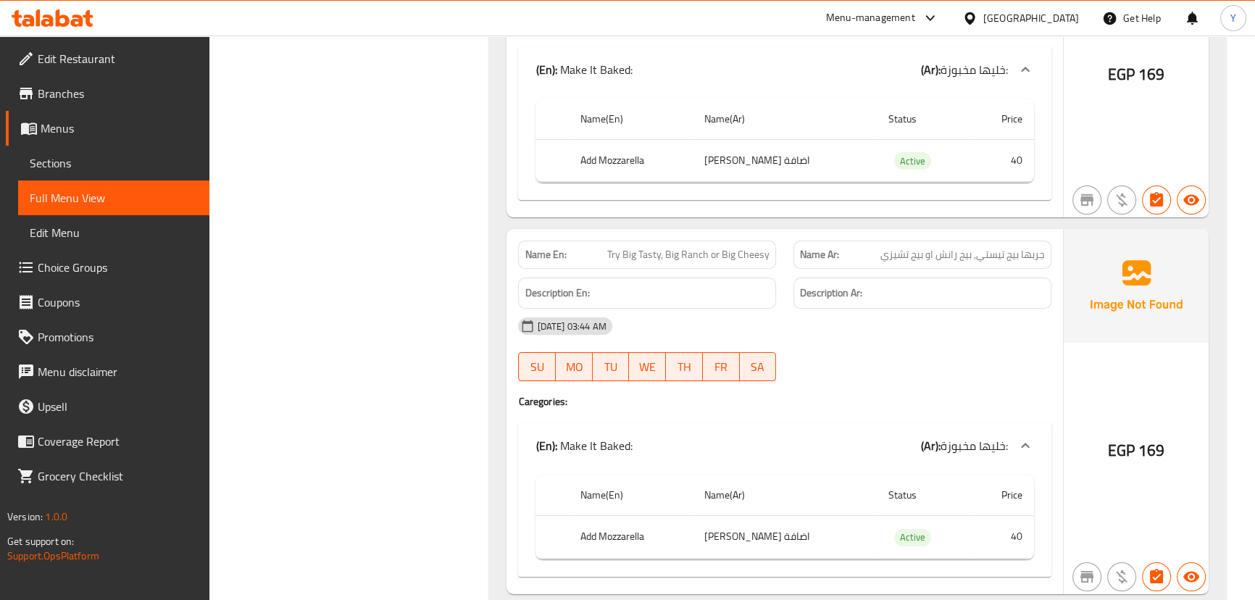
scroll to position [7248, 0]
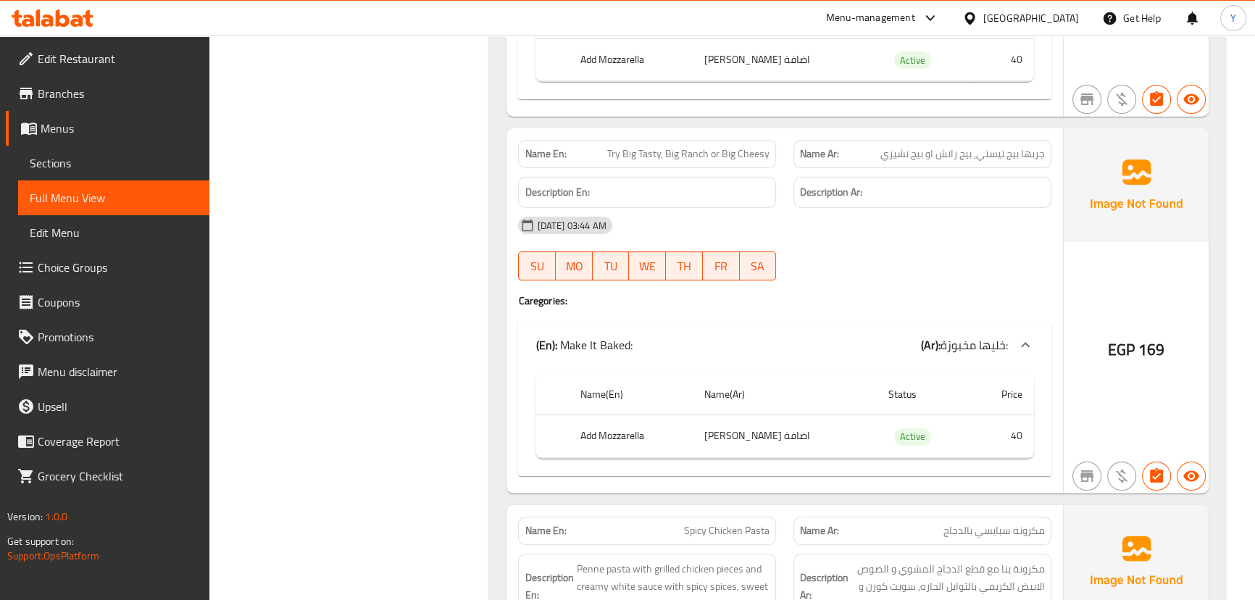
click at [673, 146] on span "Try Big Tasty, Big Ranch or Big Cheesy" at bounding box center [688, 153] width 162 height 15
copy span "Try Big Tasty, Big Ranch or Big Cheesy"
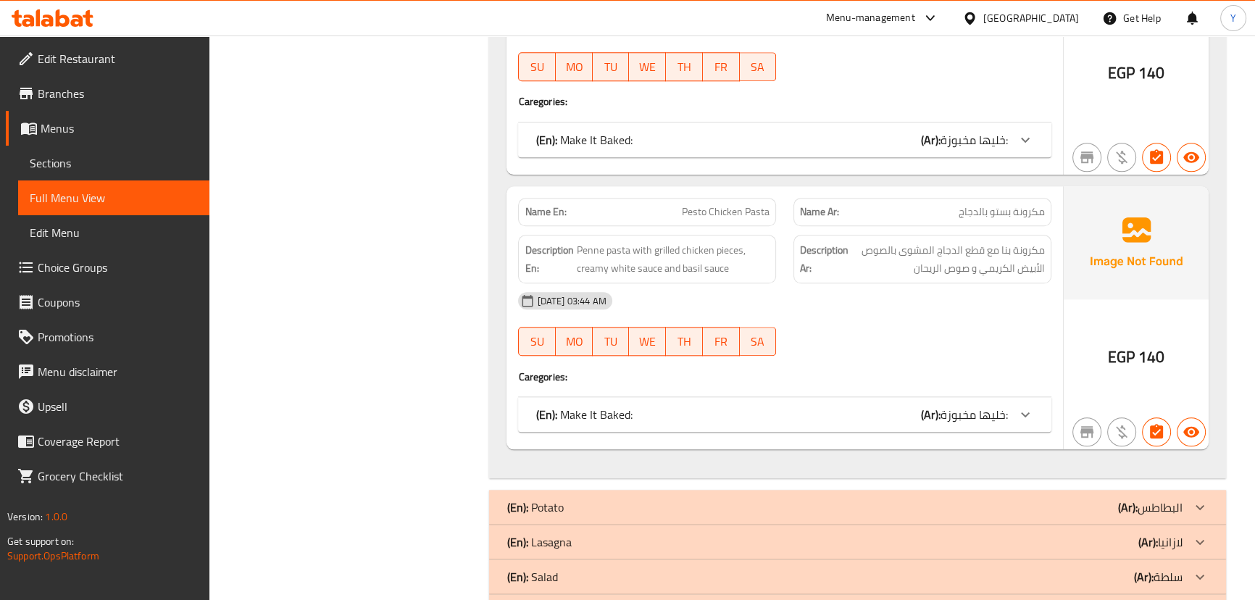
scroll to position [8697, 0]
click at [751, 411] on div "Name En: Pesto Chicken Pasta Name Ar: مكرونة بستو بالدجاج Description En: Penne…" at bounding box center [785, 319] width 556 height 263
click at [787, 407] on div "(En): Make It Baked: (Ar): خليها مخبوزة:" at bounding box center [772, 415] width 472 height 17
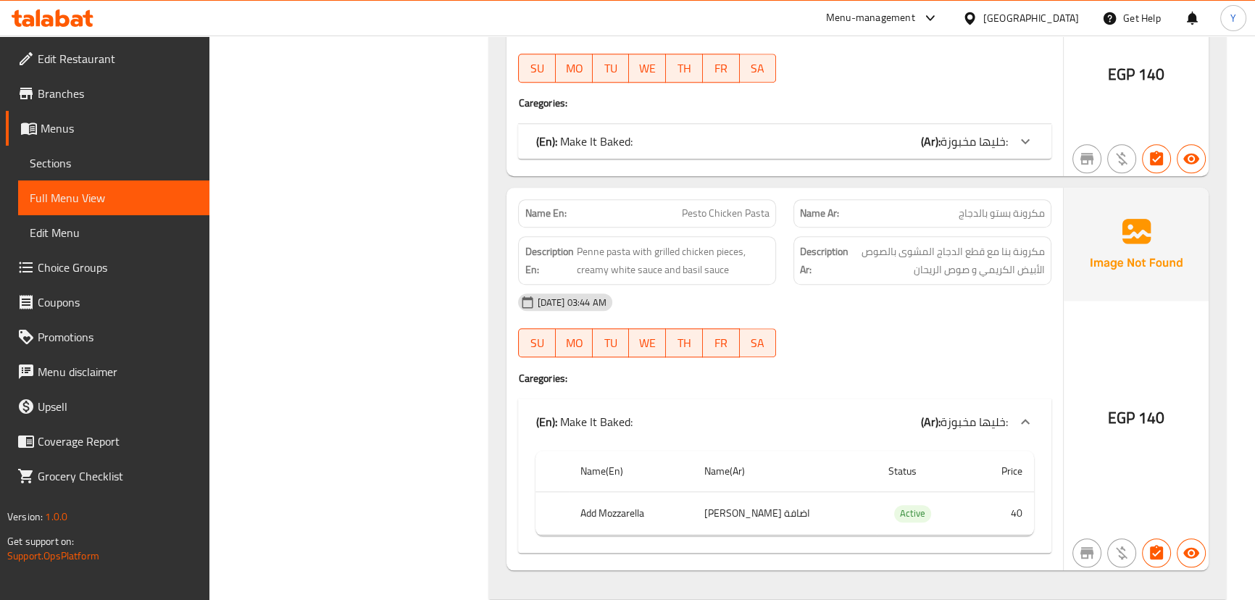
click at [928, 130] on b "(Ar):" at bounding box center [931, 141] width 20 height 22
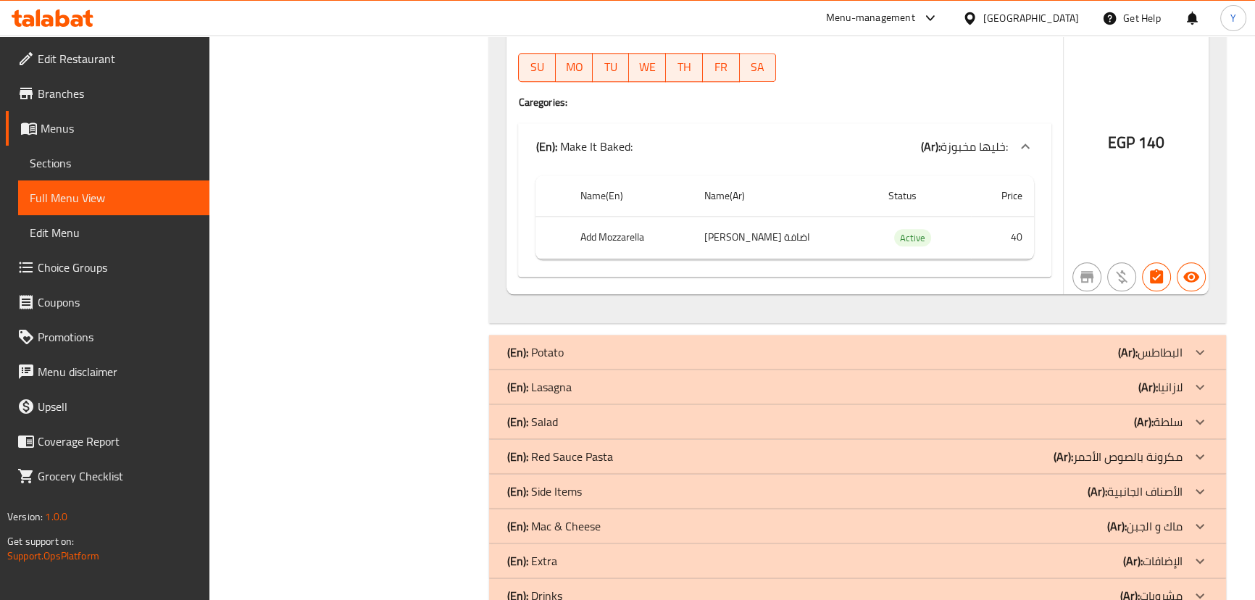
scroll to position [9110, 0]
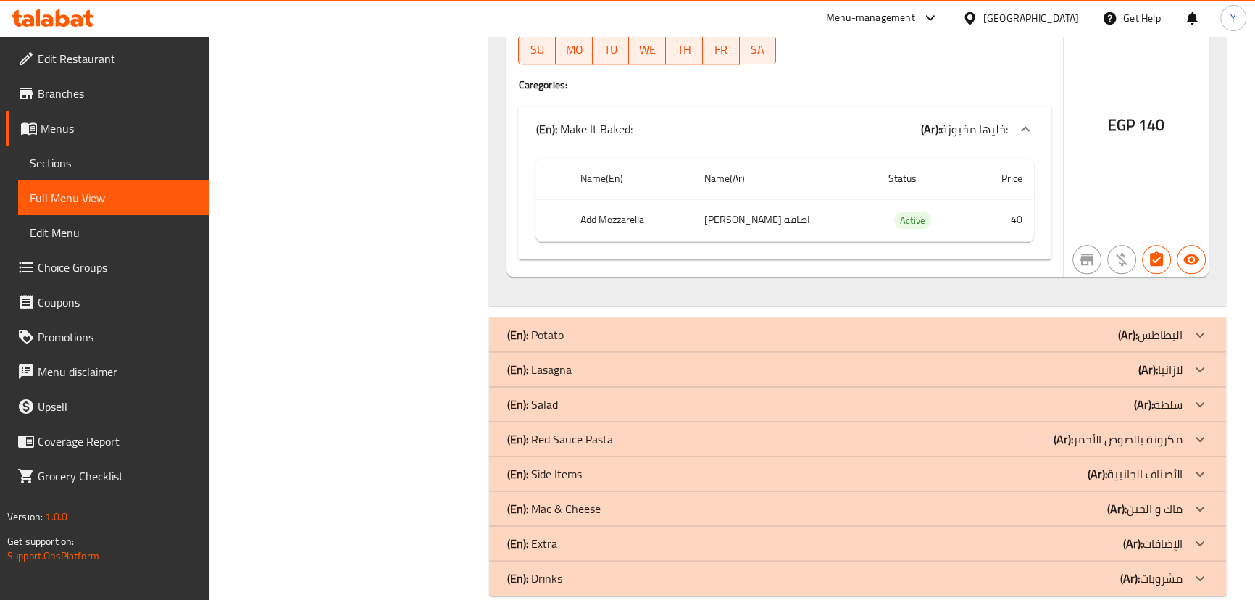
drag, startPoint x: 1109, startPoint y: 302, endPoint x: 836, endPoint y: 280, distance: 274.2
click at [1109, 326] on div "(En): Potato (Ar): البطاطس" at bounding box center [844, 334] width 675 height 17
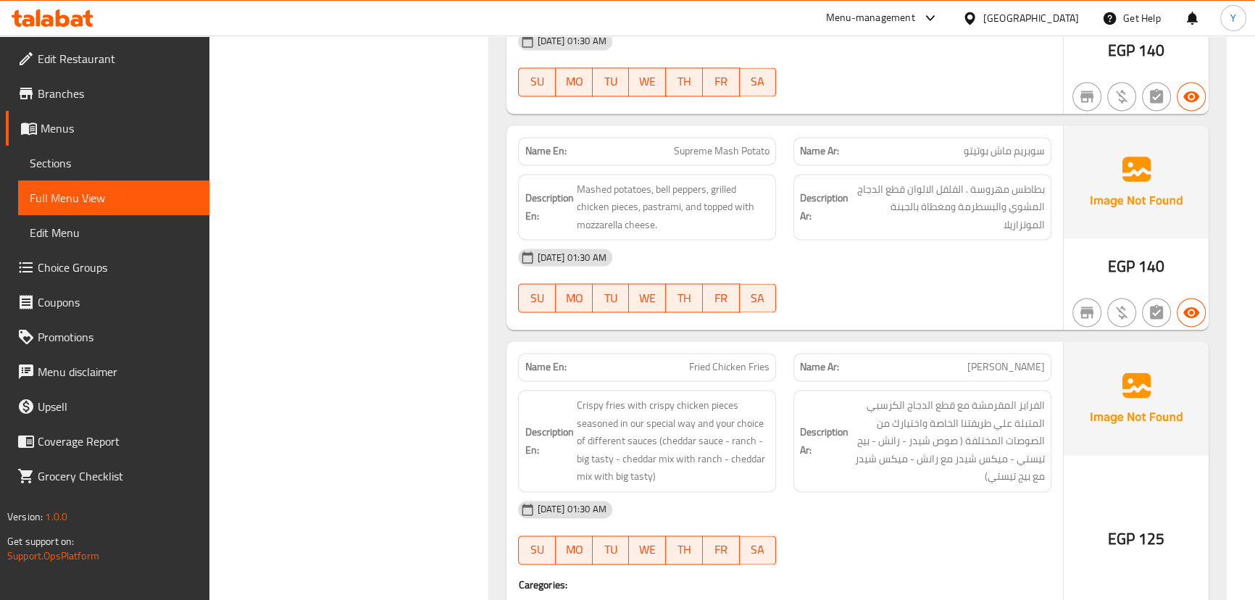
scroll to position [9768, 0]
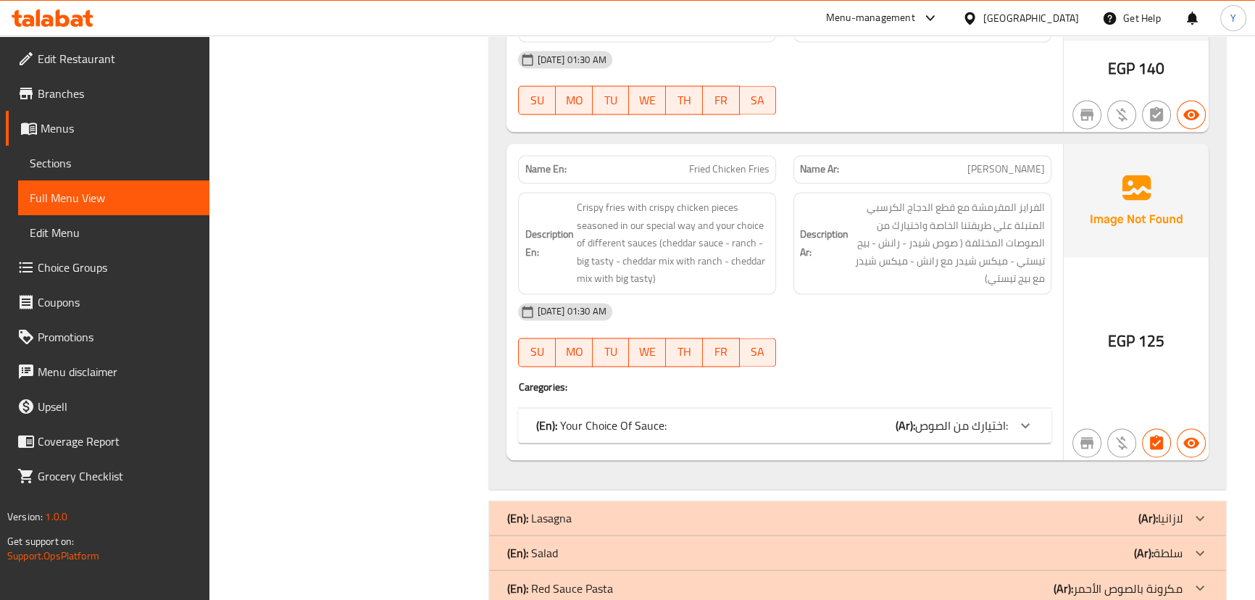
click at [935, 415] on span "اختيارك من الصوص:" at bounding box center [961, 426] width 93 height 22
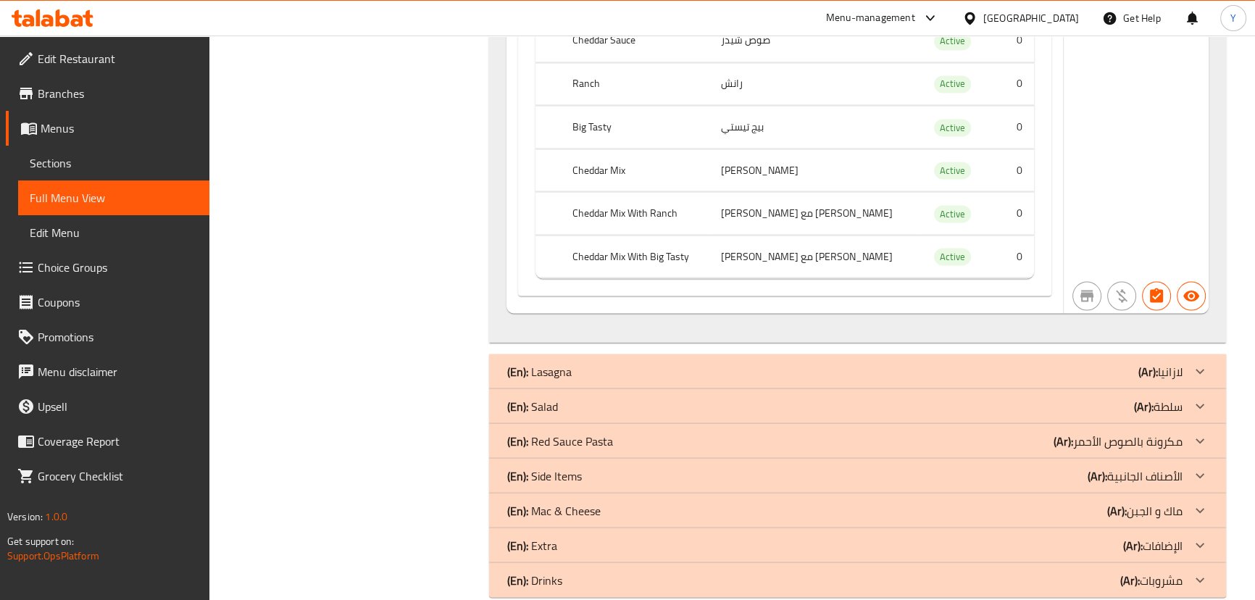
scroll to position [9921, 0]
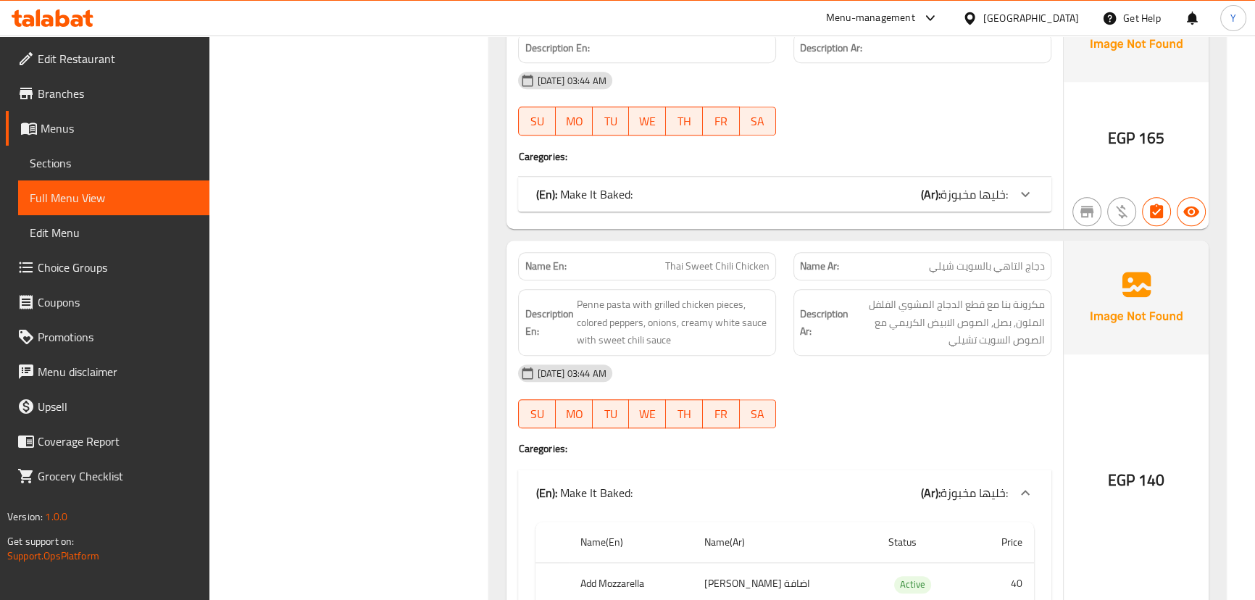
drag, startPoint x: 581, startPoint y: 444, endPoint x: 765, endPoint y: -80, distance: 554.7
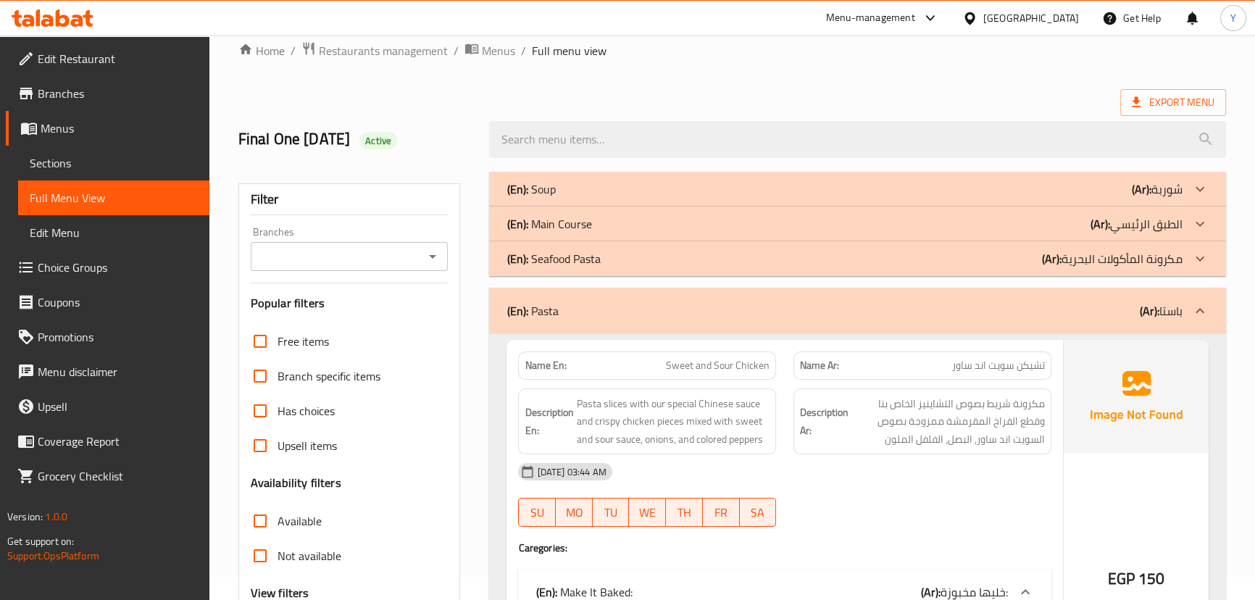
scroll to position [0, 0]
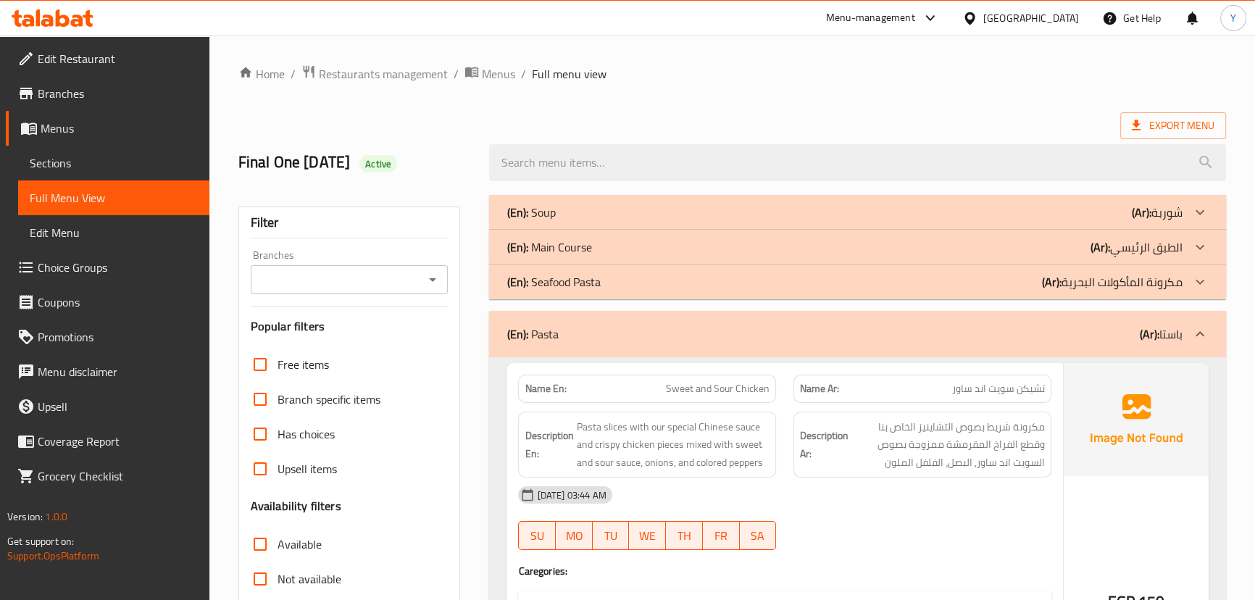
click at [647, 336] on div "(En): Pasta (Ar): باستا" at bounding box center [844, 333] width 675 height 17
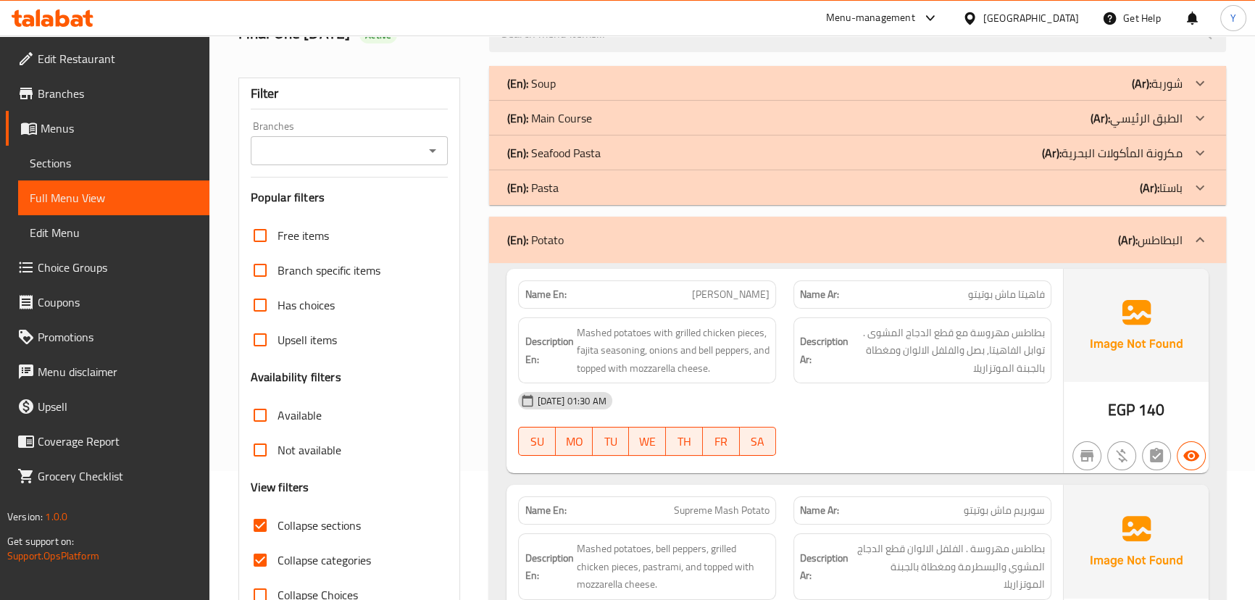
scroll to position [197, 0]
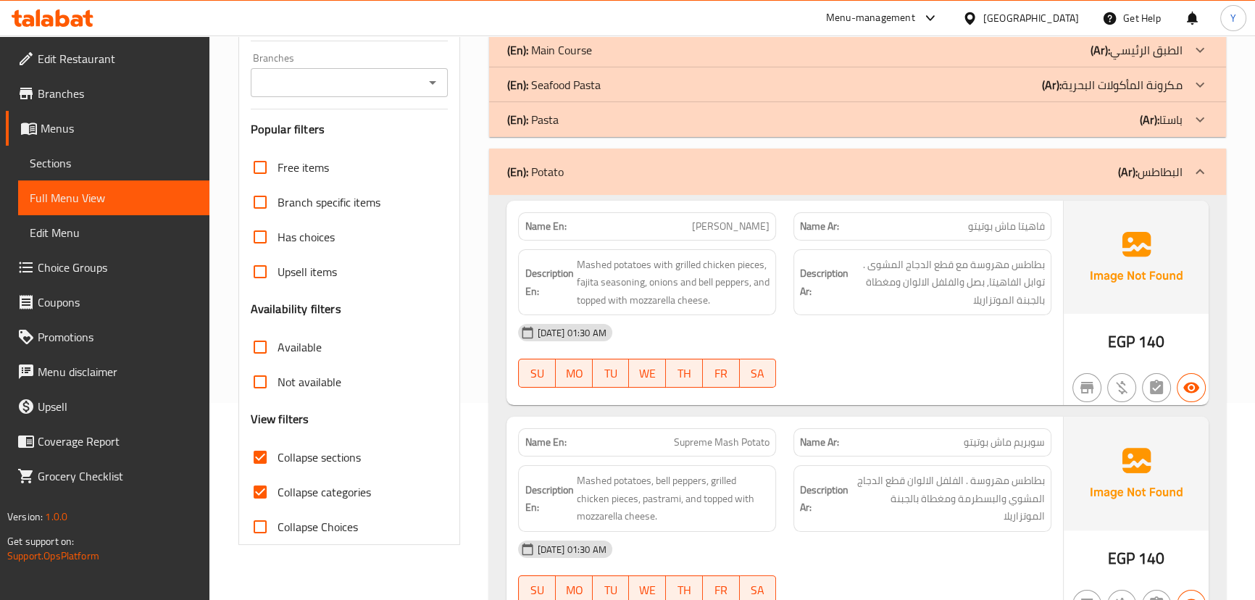
click at [736, 160] on div "(En): Potato (Ar): البطاطس" at bounding box center [857, 172] width 736 height 46
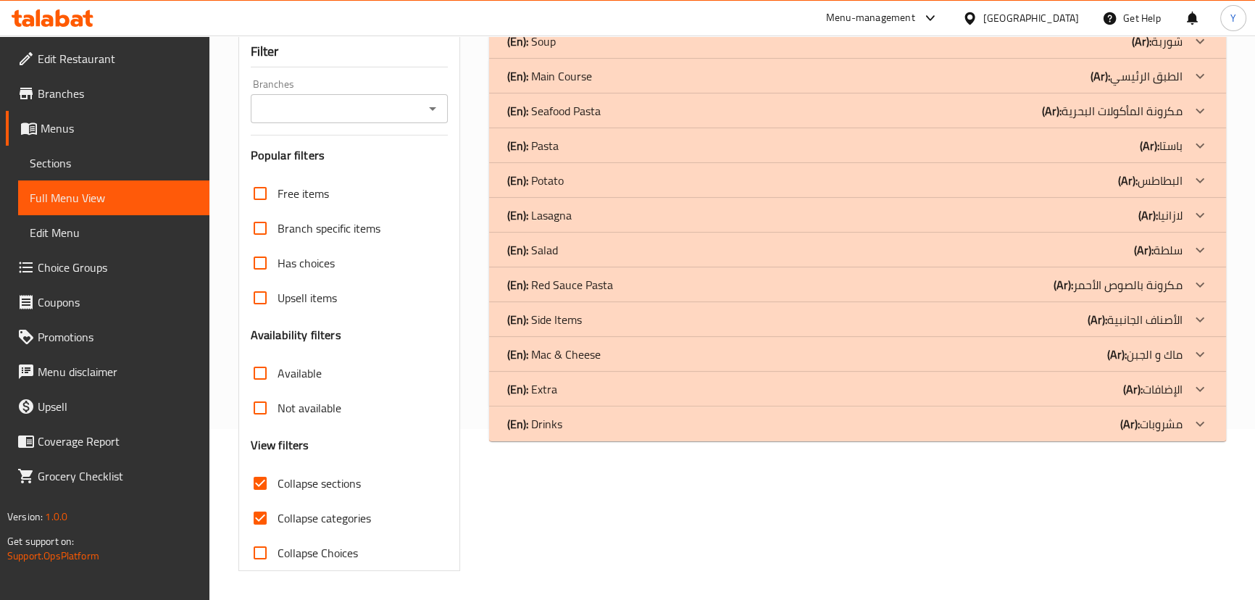
scroll to position [170, 0]
click at [591, 213] on div "(En): Lasagna (Ar): لازانيا" at bounding box center [844, 215] width 675 height 17
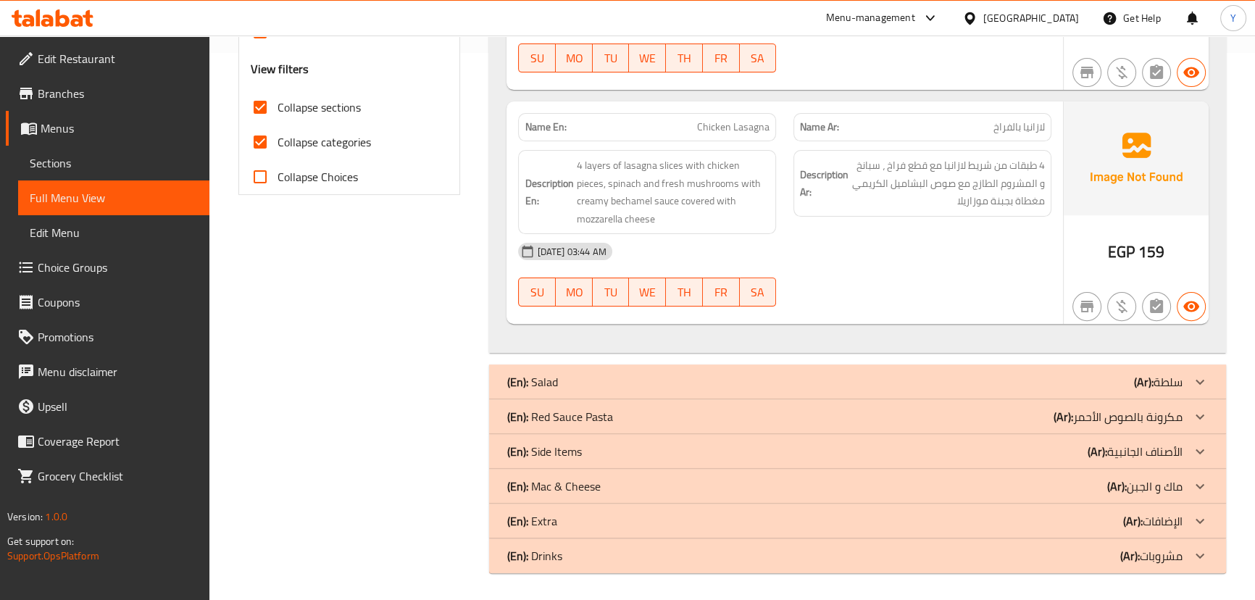
scroll to position [549, 0]
click at [713, 374] on div "(En): Salad (Ar): سلطة" at bounding box center [844, 379] width 675 height 17
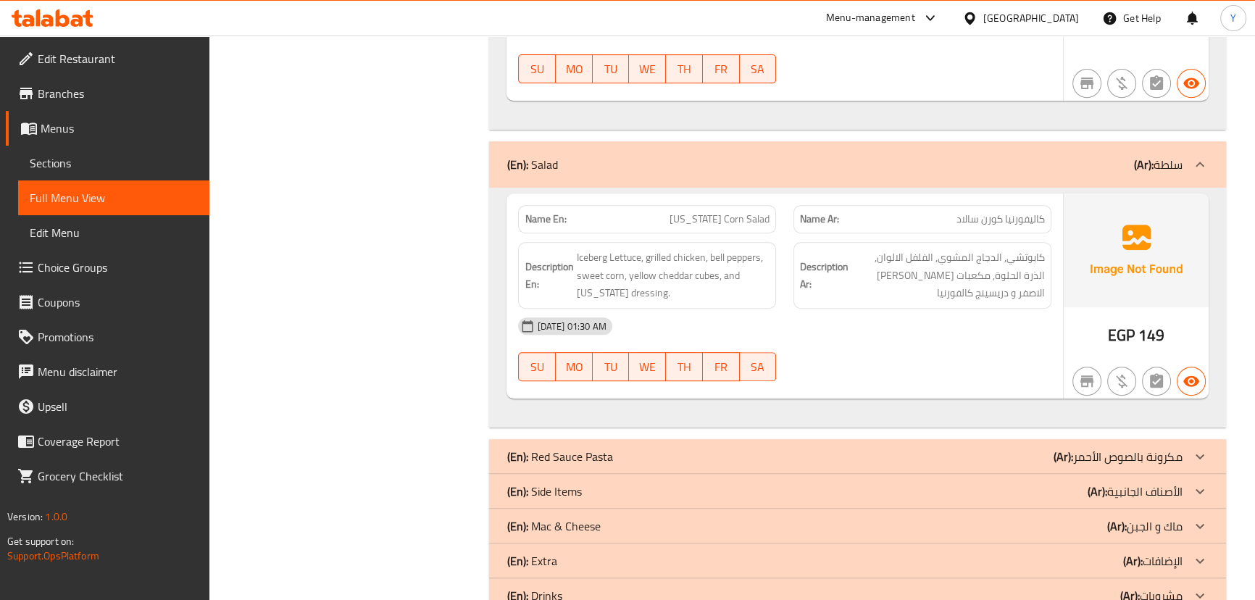
scroll to position [812, 0]
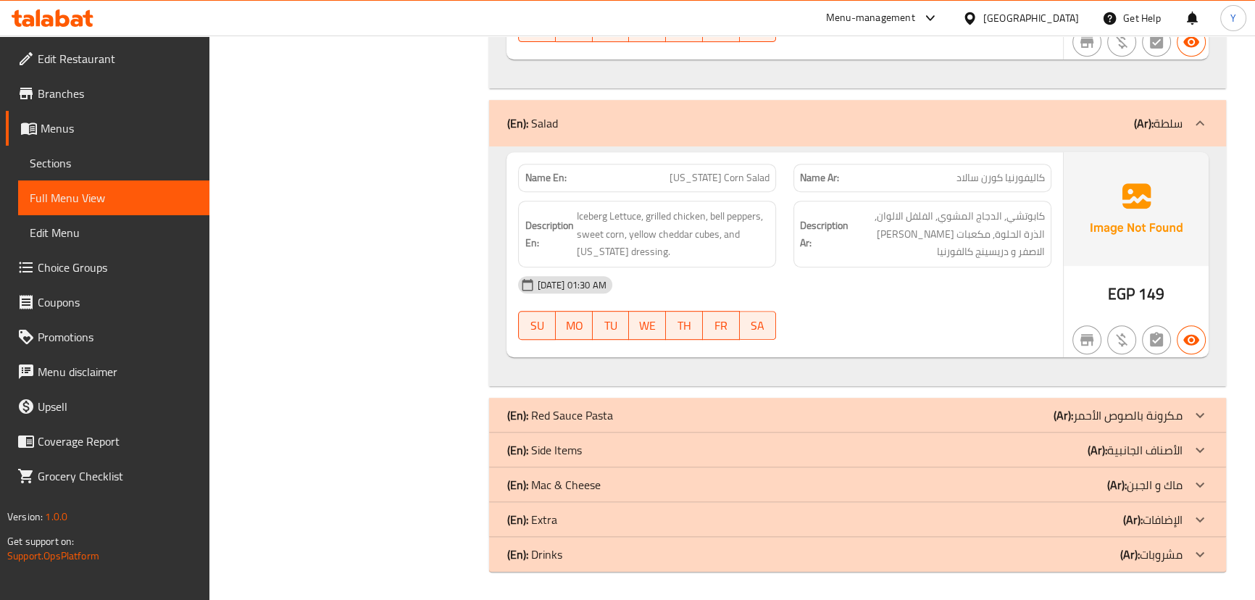
drag, startPoint x: 983, startPoint y: 415, endPoint x: 973, endPoint y: 400, distance: 17.3
click at [983, 415] on div "(En): Red Sauce Pasta (Ar): مكرونة بالصوص الأحمر" at bounding box center [844, 415] width 675 height 17
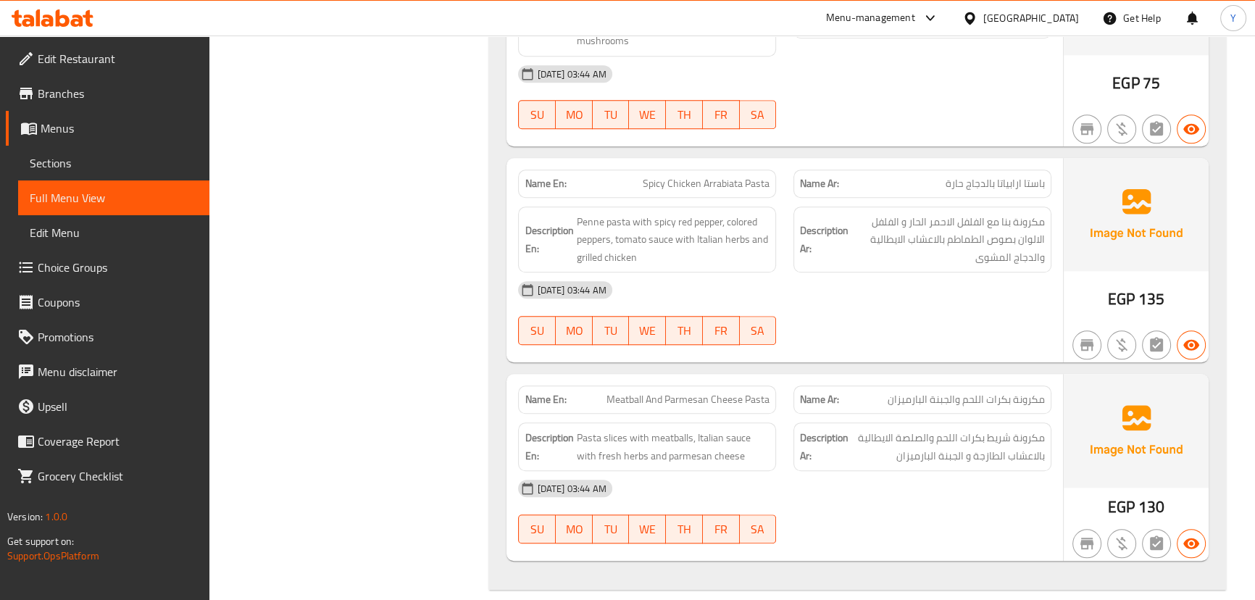
scroll to position [1704, 0]
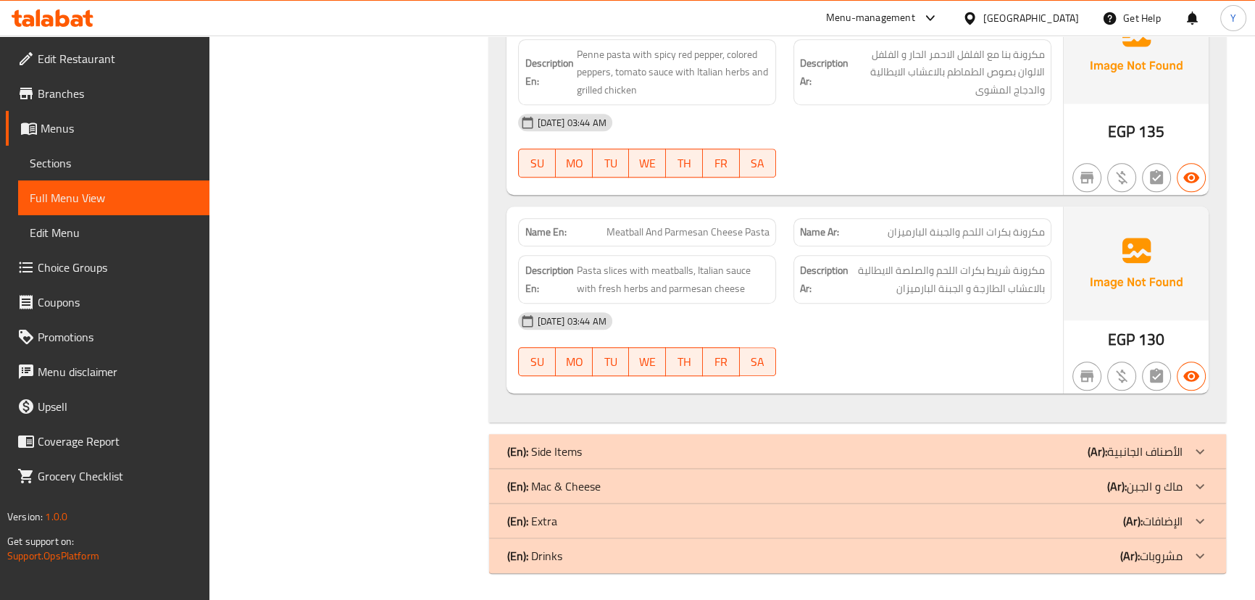
click at [596, 486] on p "(En): Mac & Cheese" at bounding box center [553, 486] width 93 height 17
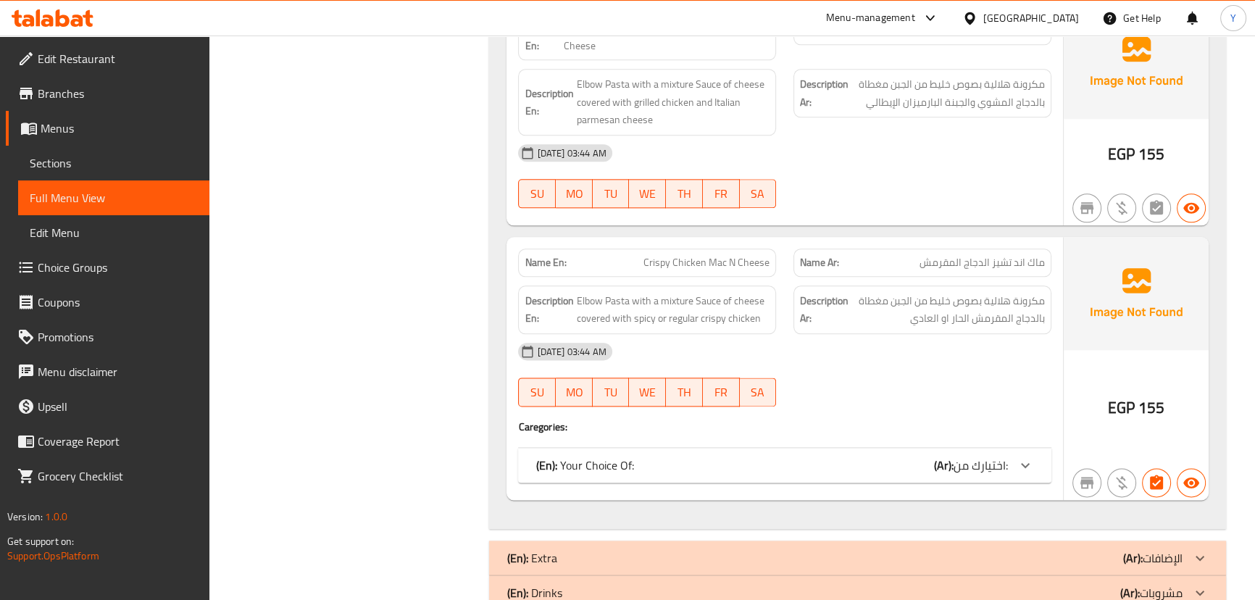
scroll to position [2268, 0]
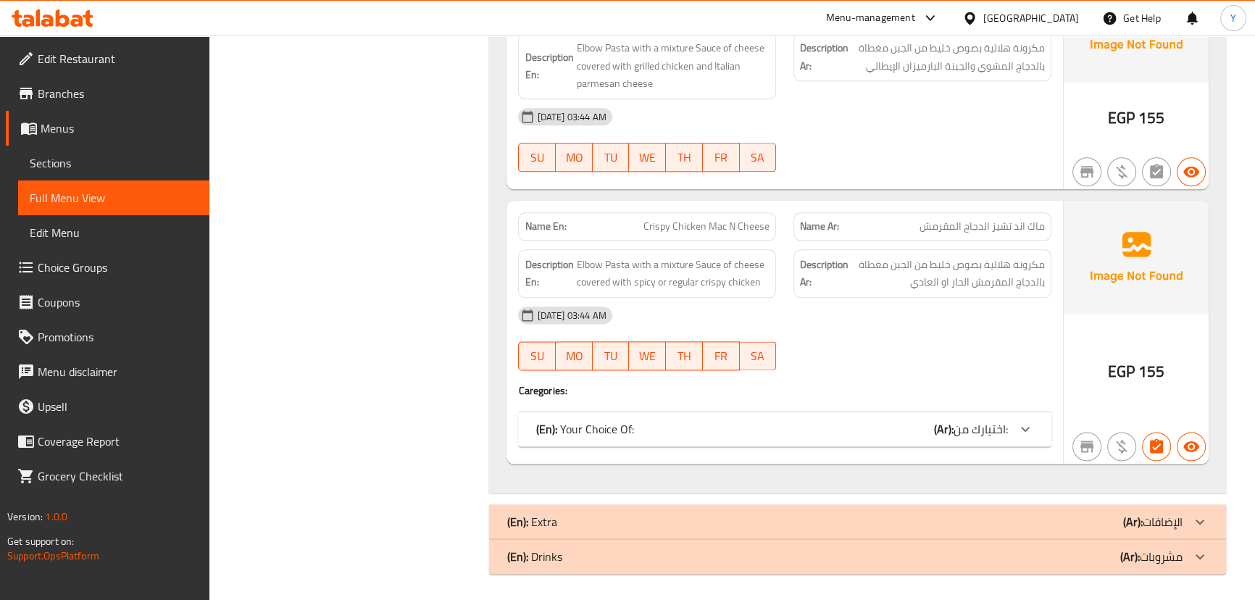
click at [836, 430] on div "(En): Your Choice Of: (Ar): اختيارك من:" at bounding box center [772, 428] width 472 height 17
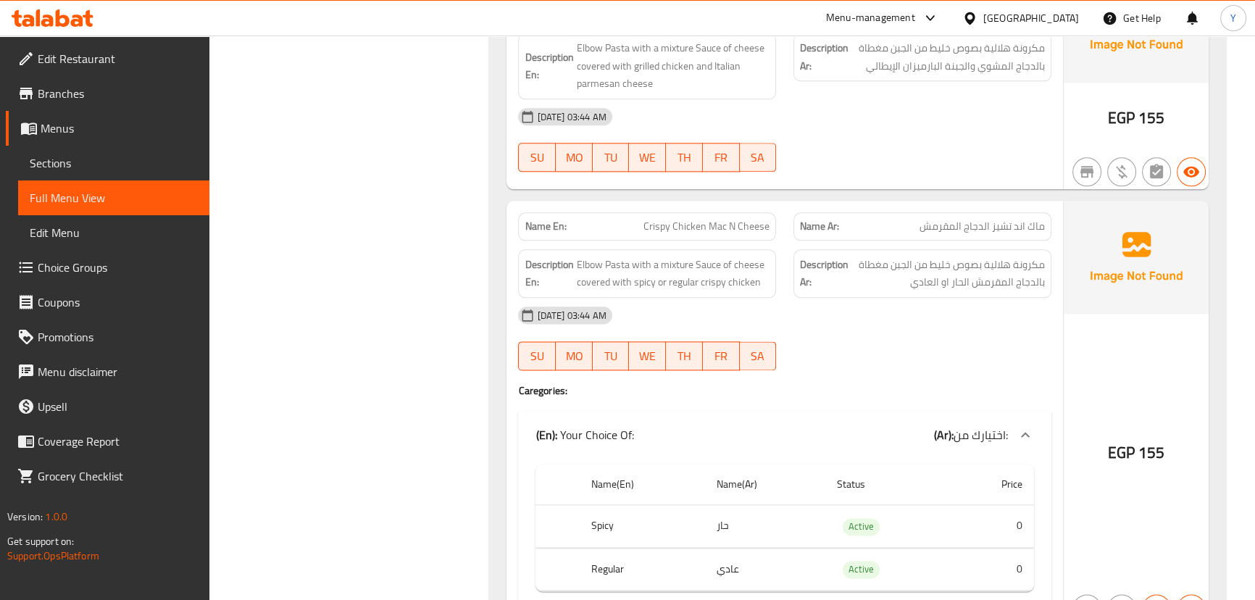
scroll to position [2430, 0]
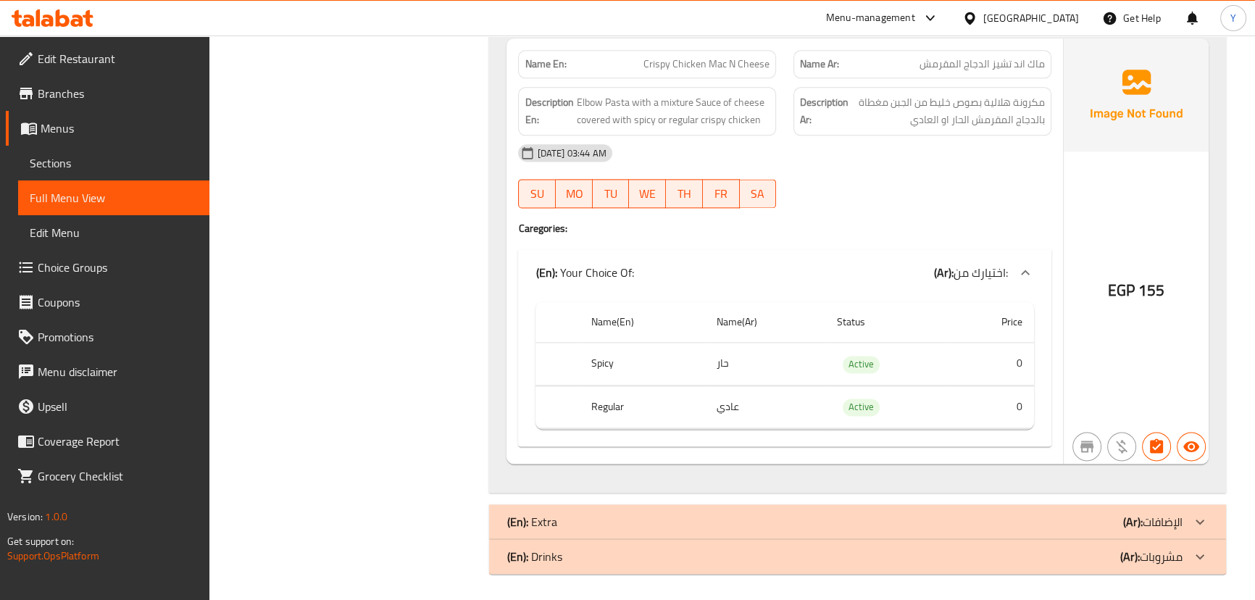
click at [576, 507] on div "(En): Extra (Ar): الإضافات" at bounding box center [857, 521] width 736 height 35
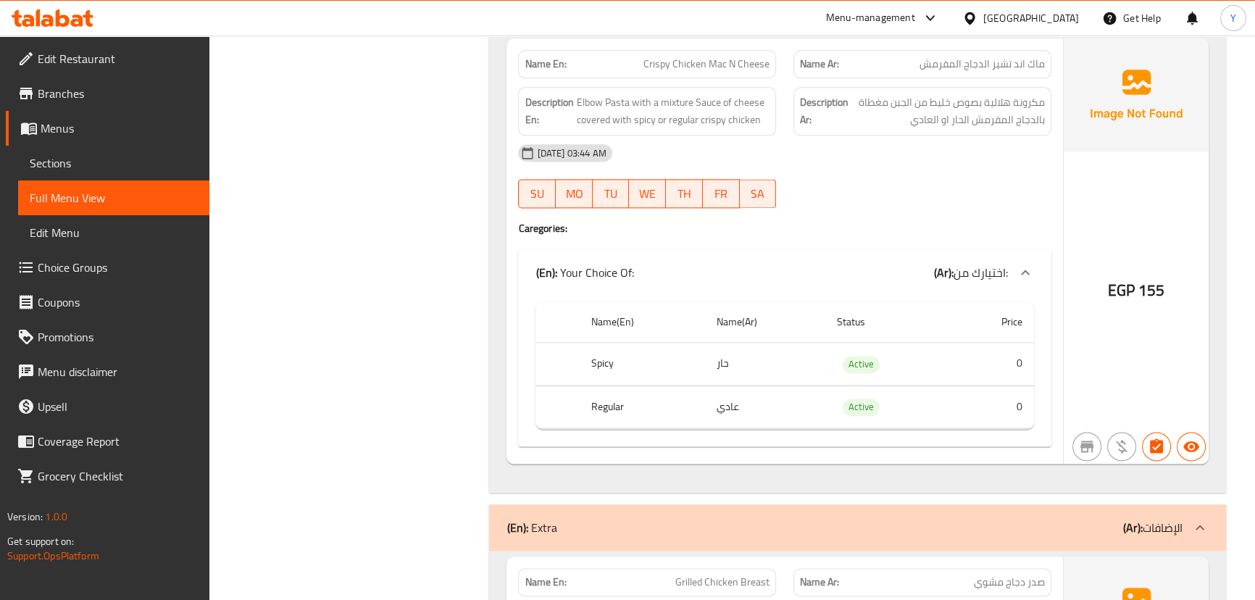
click at [859, 173] on div "08-09-2025 03:44 AM SU MO TU WE TH FR SA" at bounding box center [785, 176] width 550 height 81
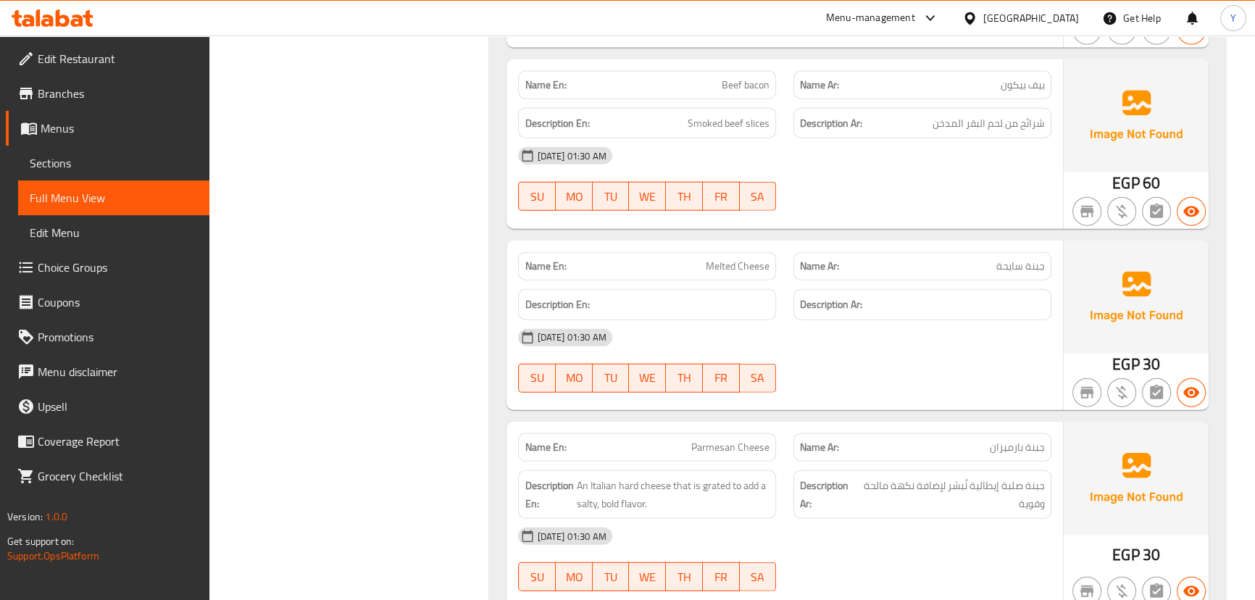
scroll to position [4341, 0]
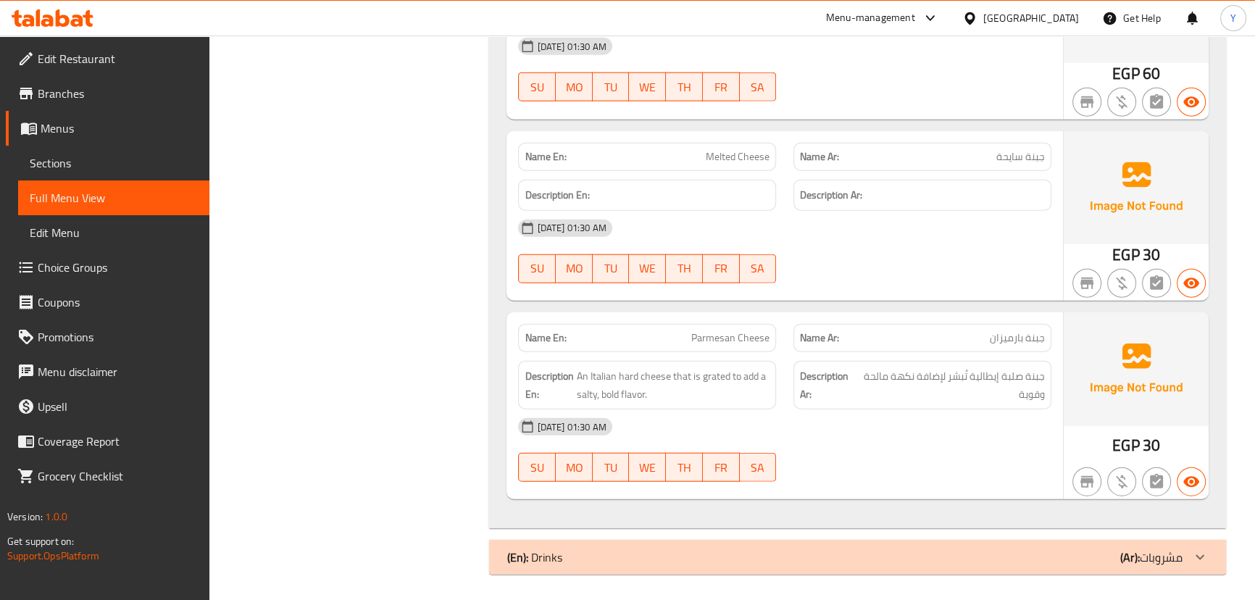
click at [899, 565] on div "(En): Drinks (Ar): مشروبات" at bounding box center [857, 557] width 736 height 35
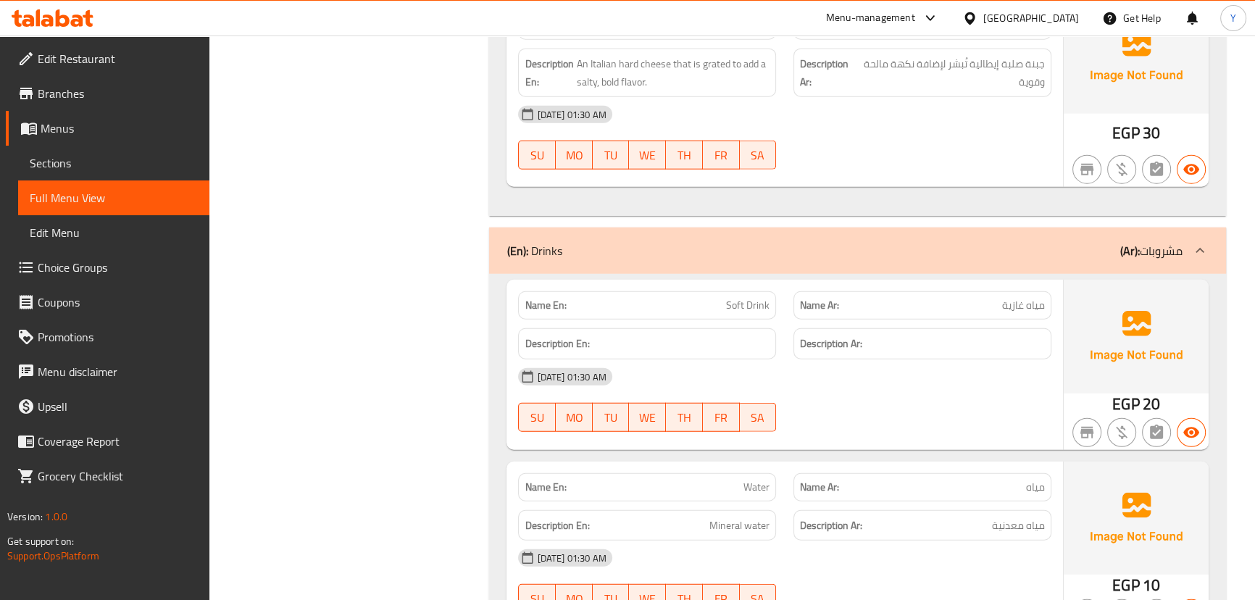
scroll to position [4739, 0]
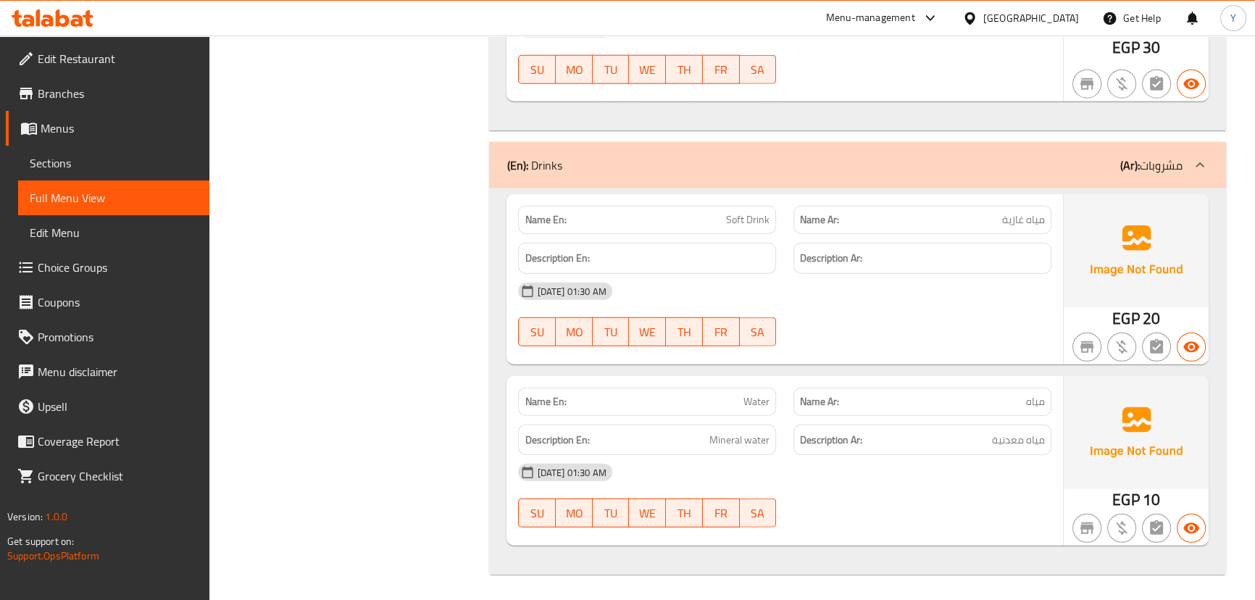
click at [877, 286] on div "[DATE] 01:30 AM" at bounding box center [785, 291] width 550 height 35
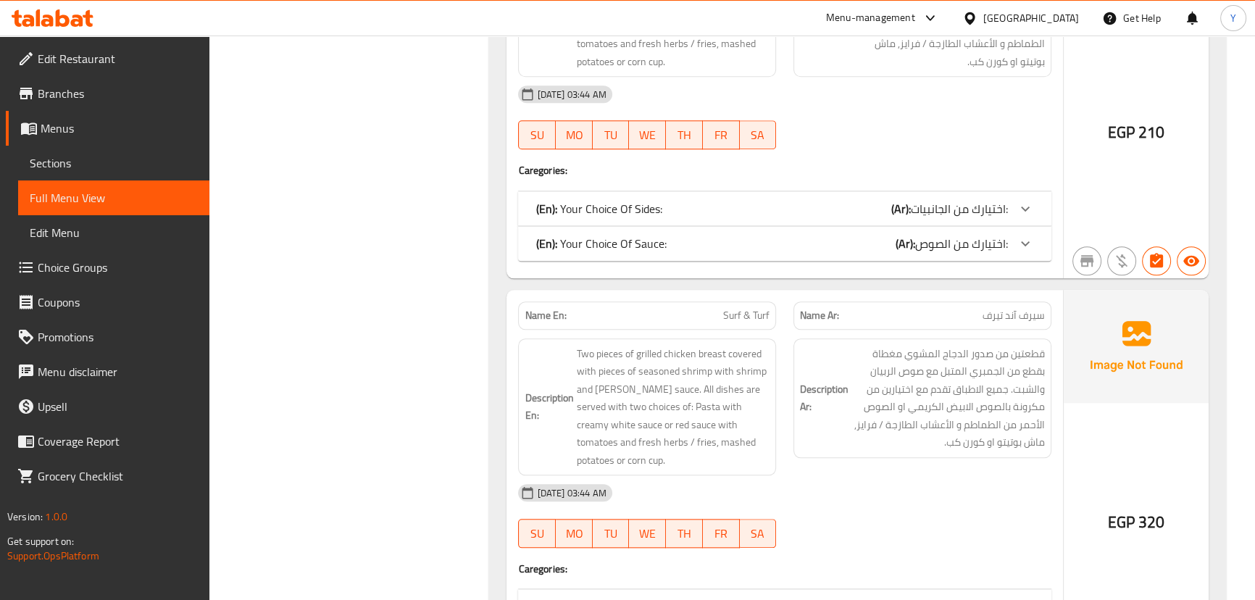
scroll to position [1905, 0]
click at [114, 155] on span "Sections" at bounding box center [114, 162] width 168 height 17
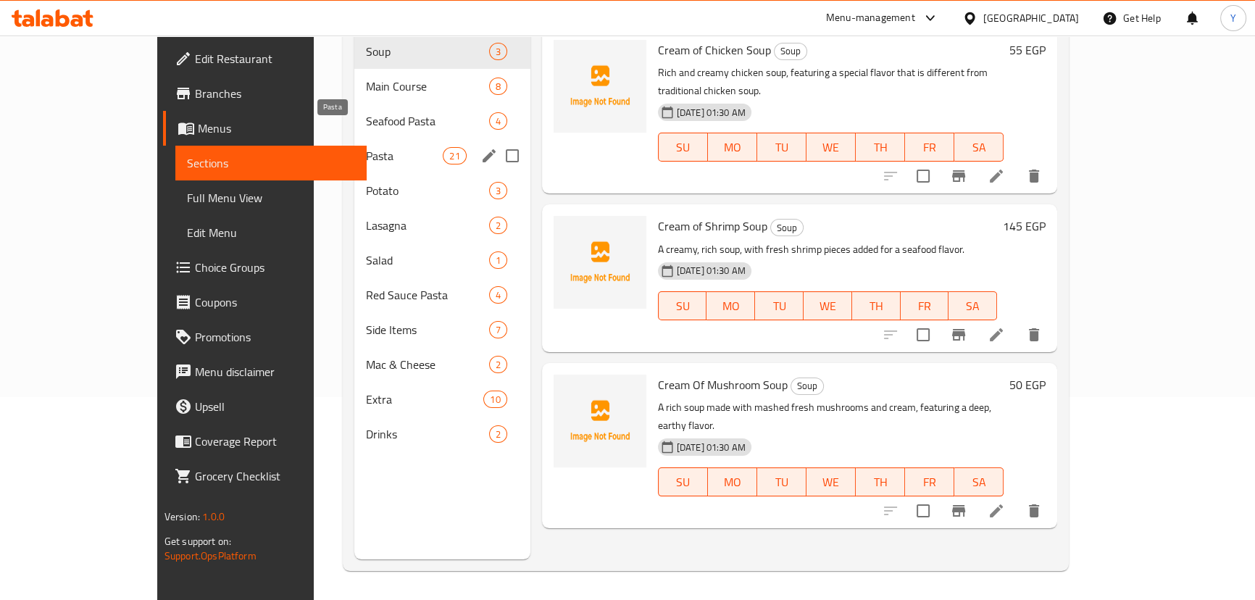
click at [366, 147] on span "Pasta" at bounding box center [404, 155] width 77 height 17
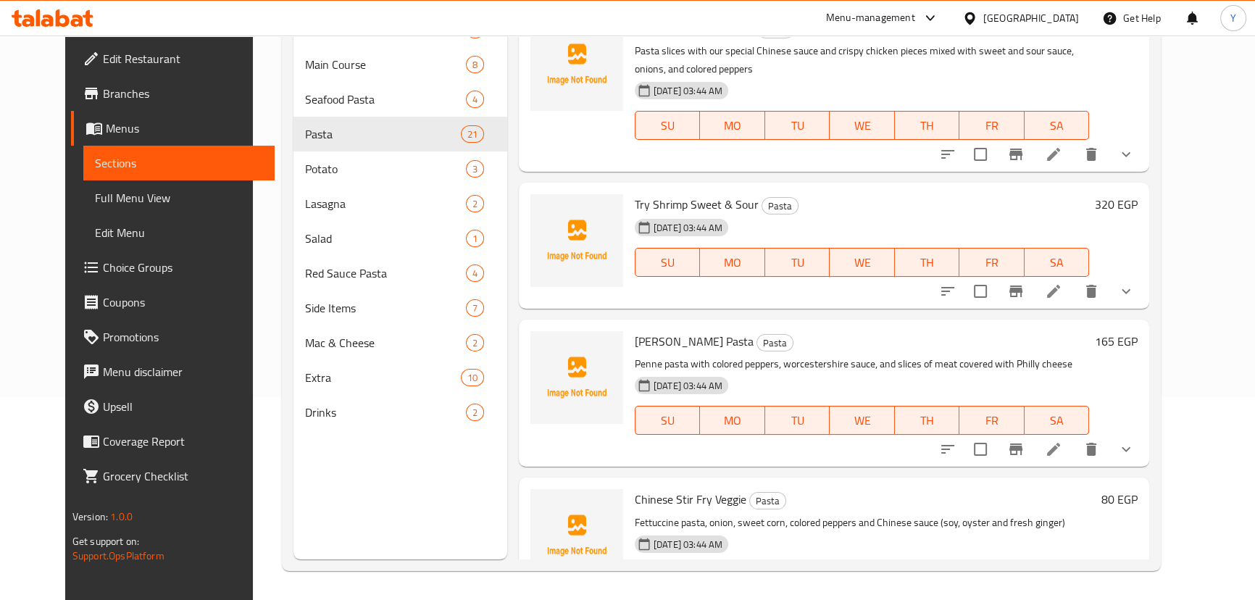
scroll to position [2132, 0]
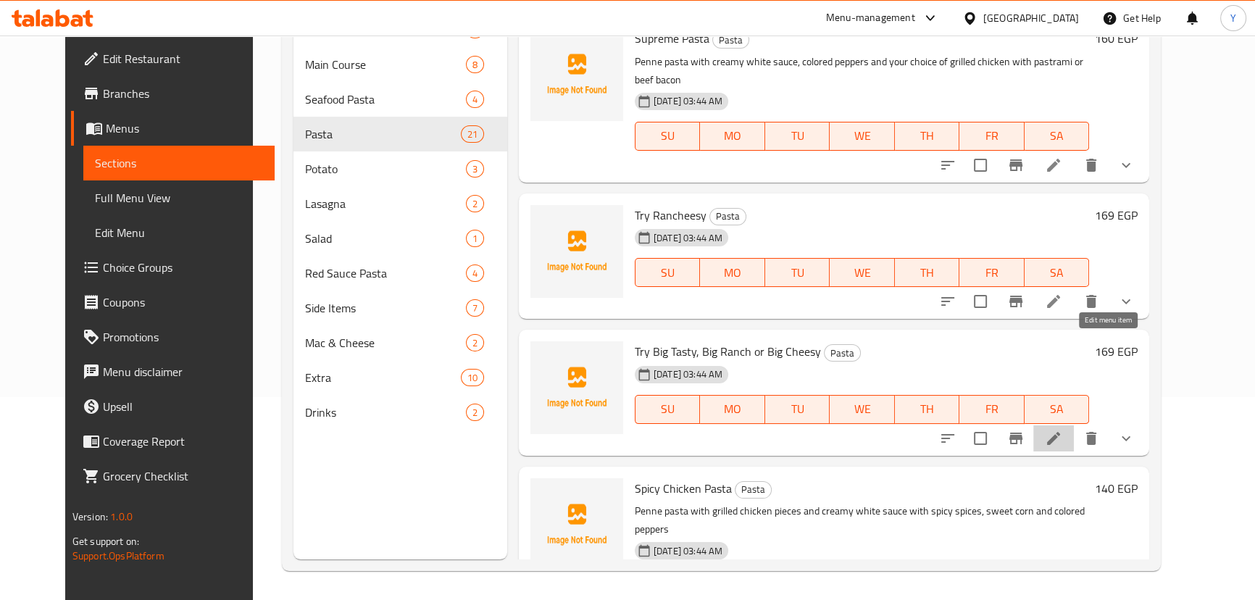
click at [1063, 430] on icon at bounding box center [1053, 438] width 17 height 17
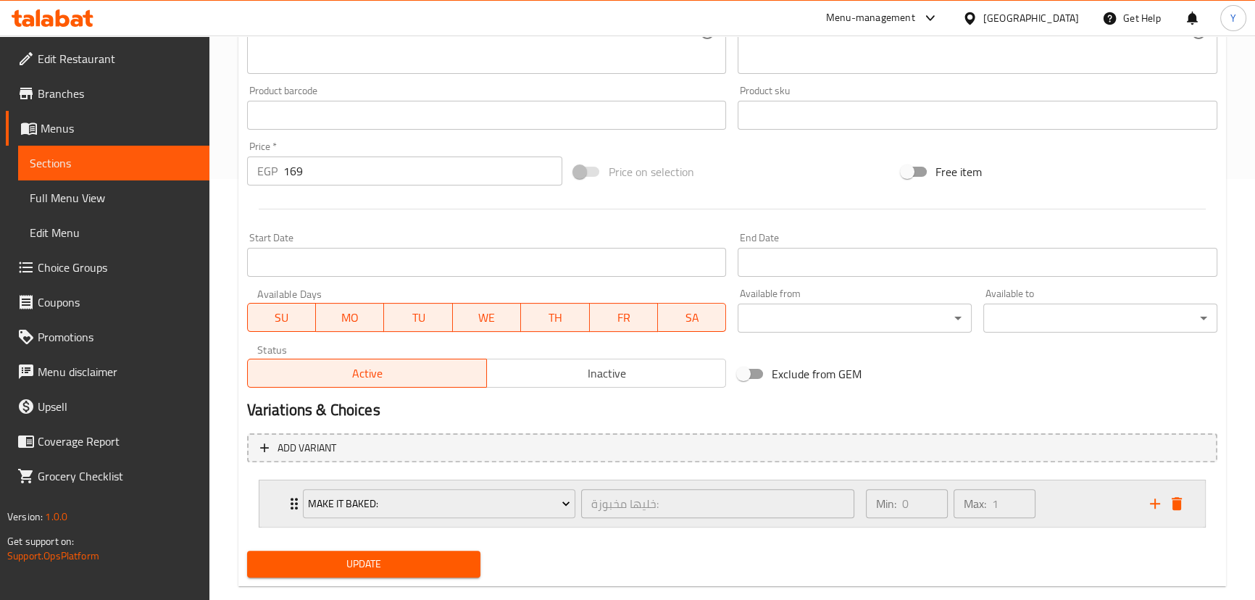
scroll to position [446, 0]
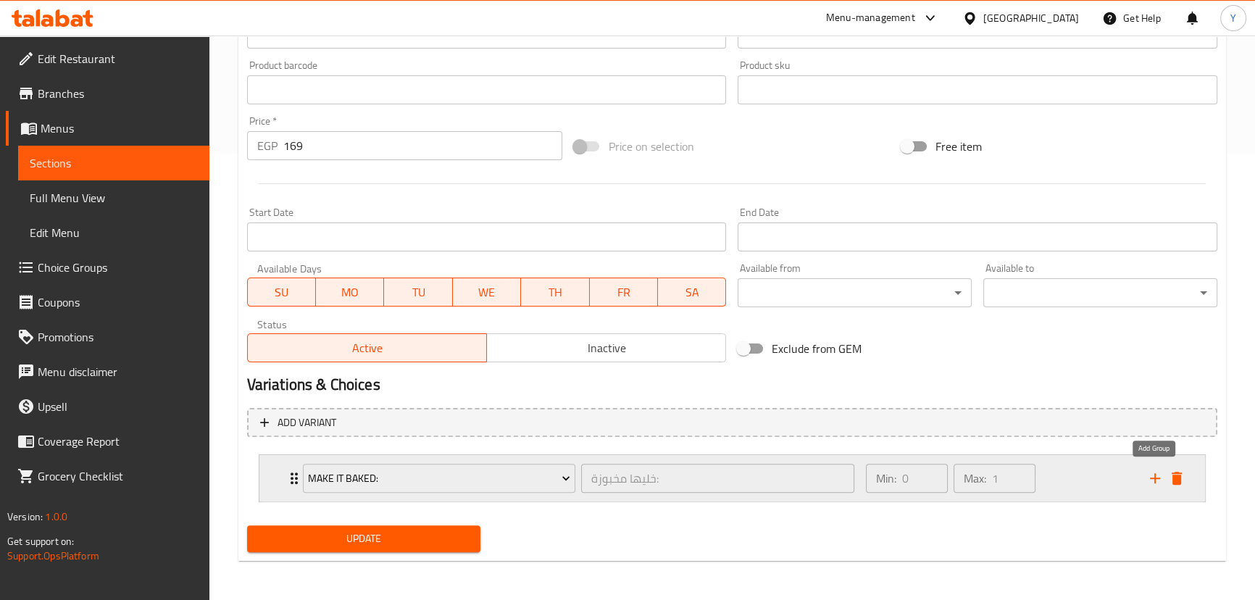
click at [1148, 473] on icon "add" at bounding box center [1155, 478] width 17 height 17
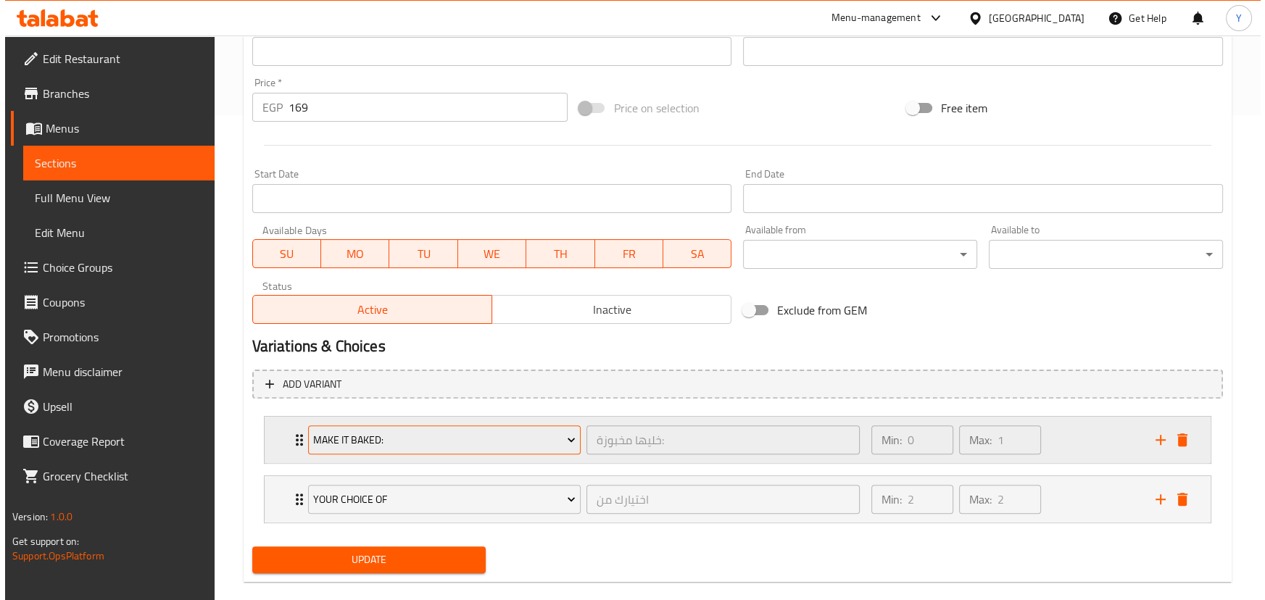
scroll to position [506, 0]
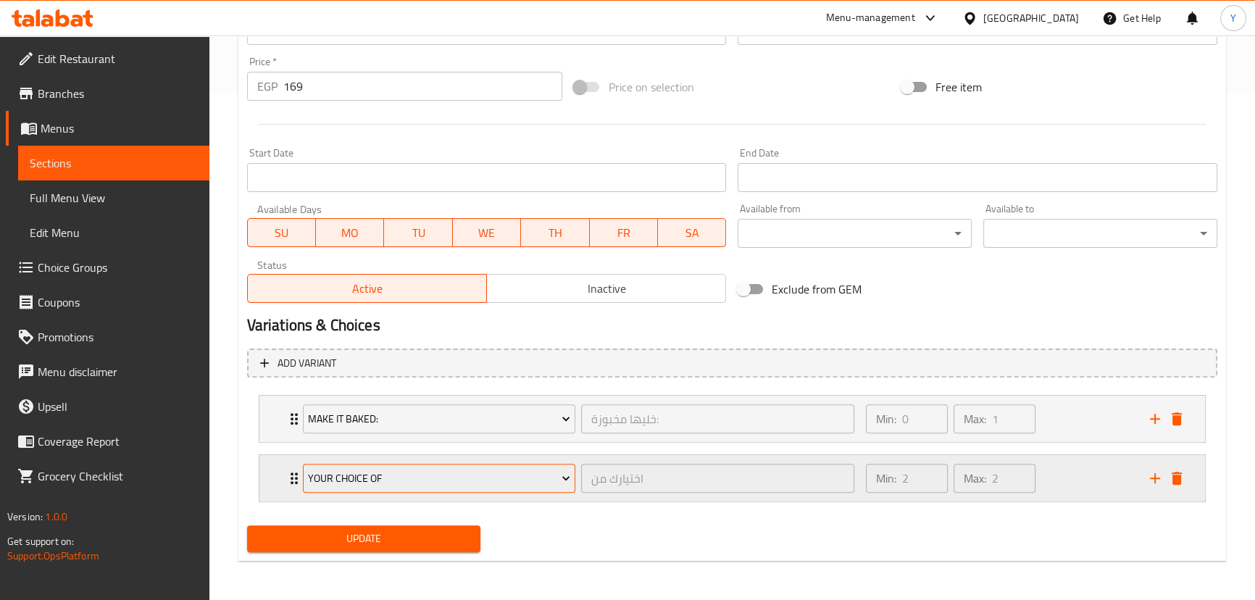
click at [466, 470] on span "Your Choice Of" at bounding box center [439, 479] width 262 height 18
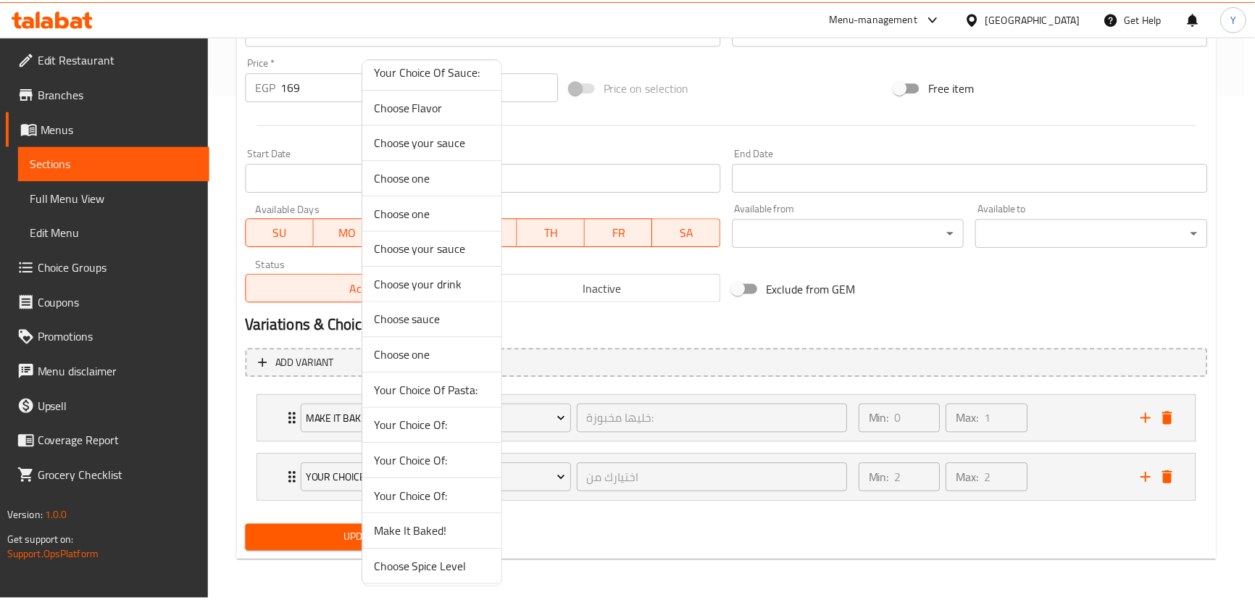
scroll to position [615, 0]
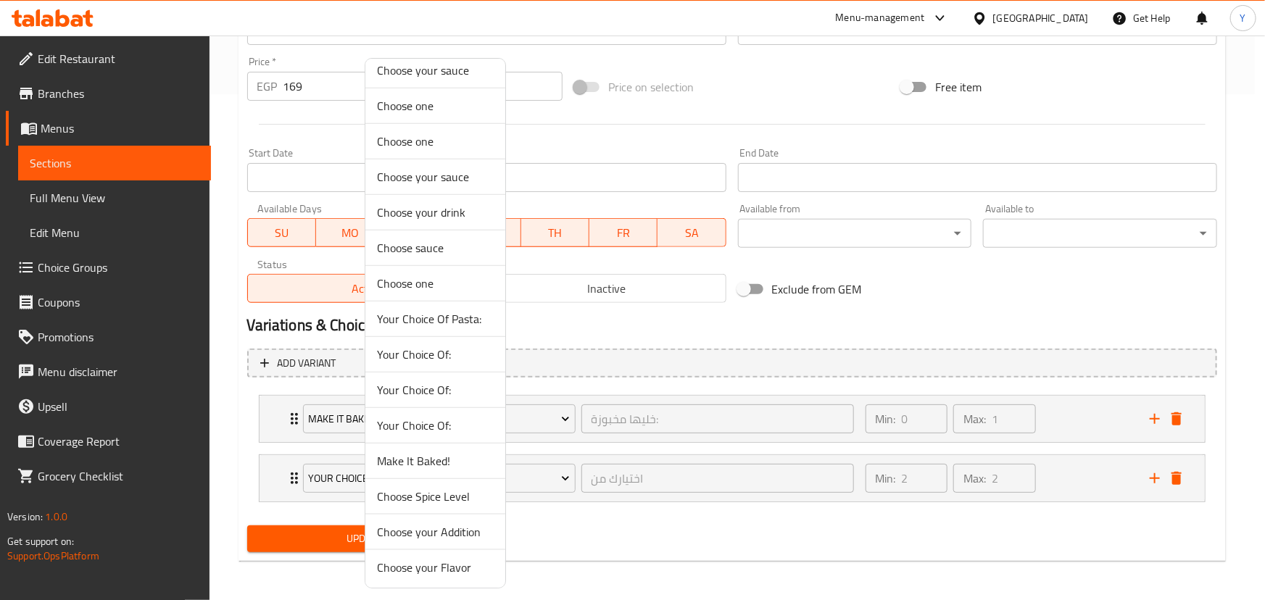
click at [465, 470] on li "Make It Baked!" at bounding box center [435, 462] width 140 height 36
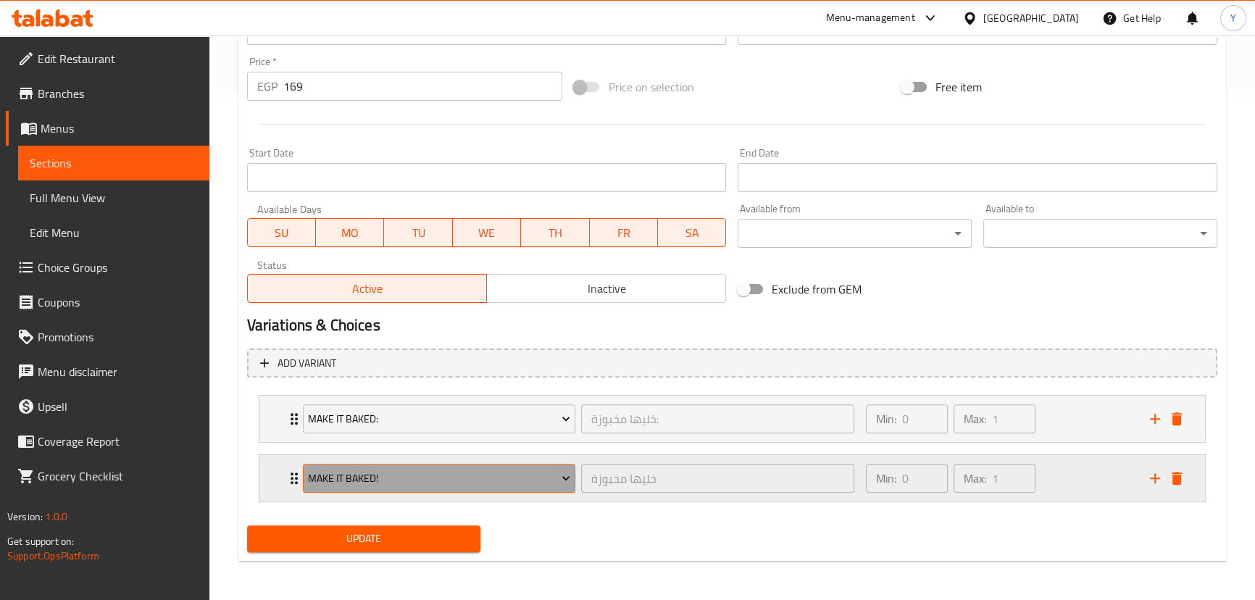
click at [482, 480] on span "Make It Baked!" at bounding box center [439, 479] width 262 height 18
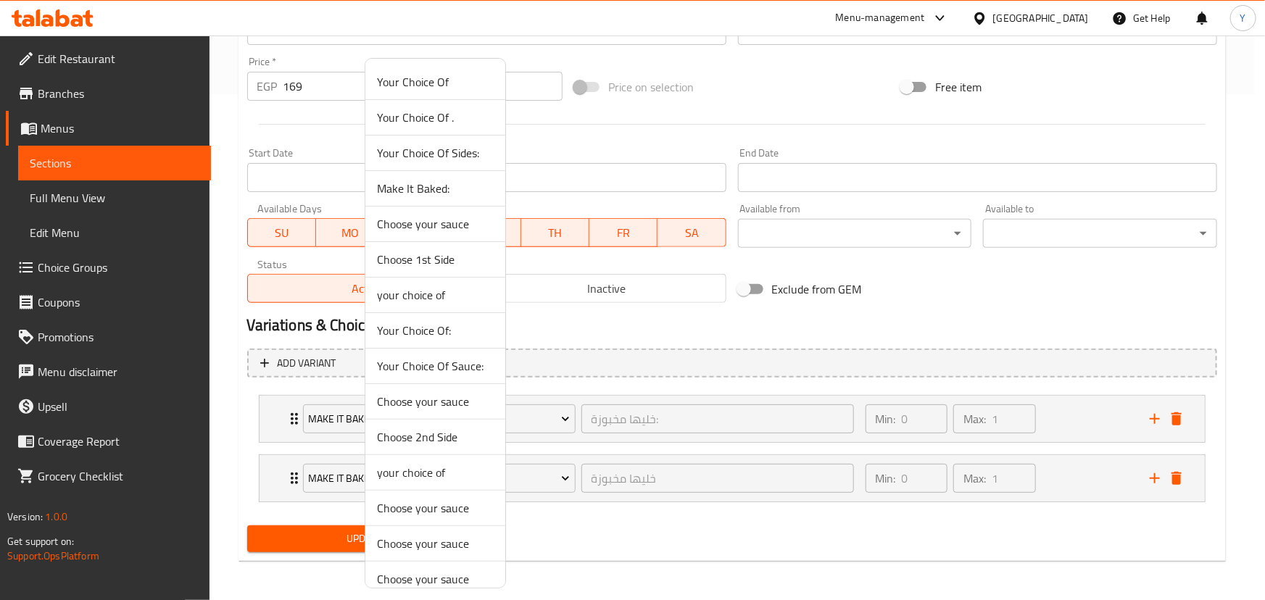
click at [445, 539] on span "Choose your sauce" at bounding box center [435, 543] width 117 height 17
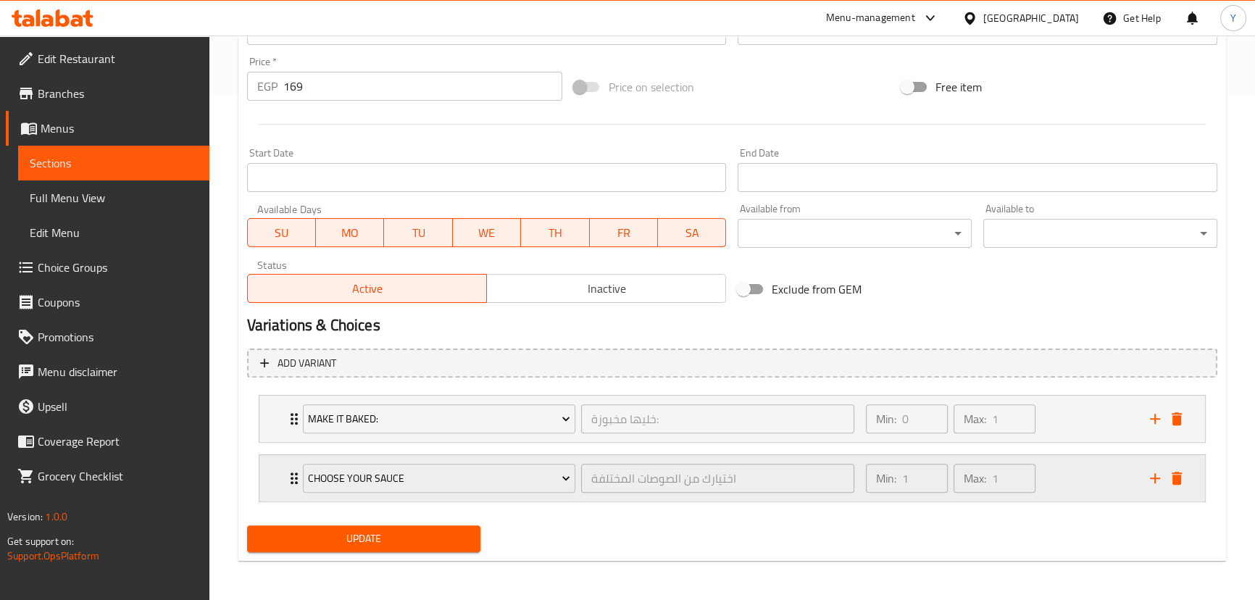
click at [1061, 473] on div "Min: 1 ​ Max: 1 ​" at bounding box center [999, 478] width 284 height 46
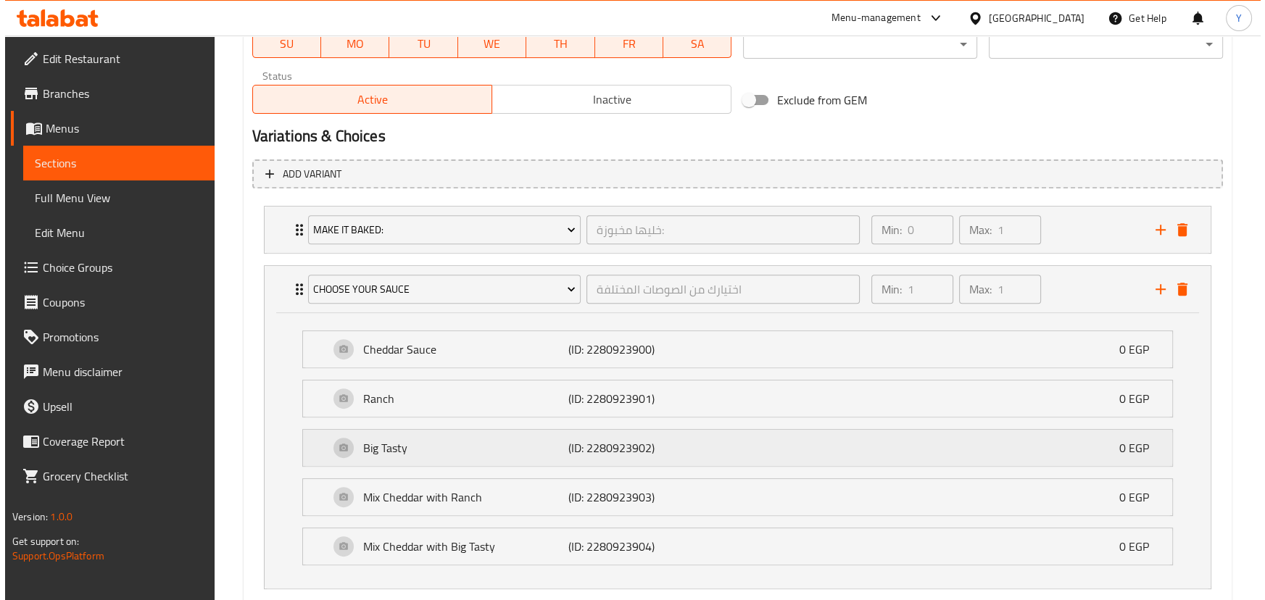
scroll to position [703, 0]
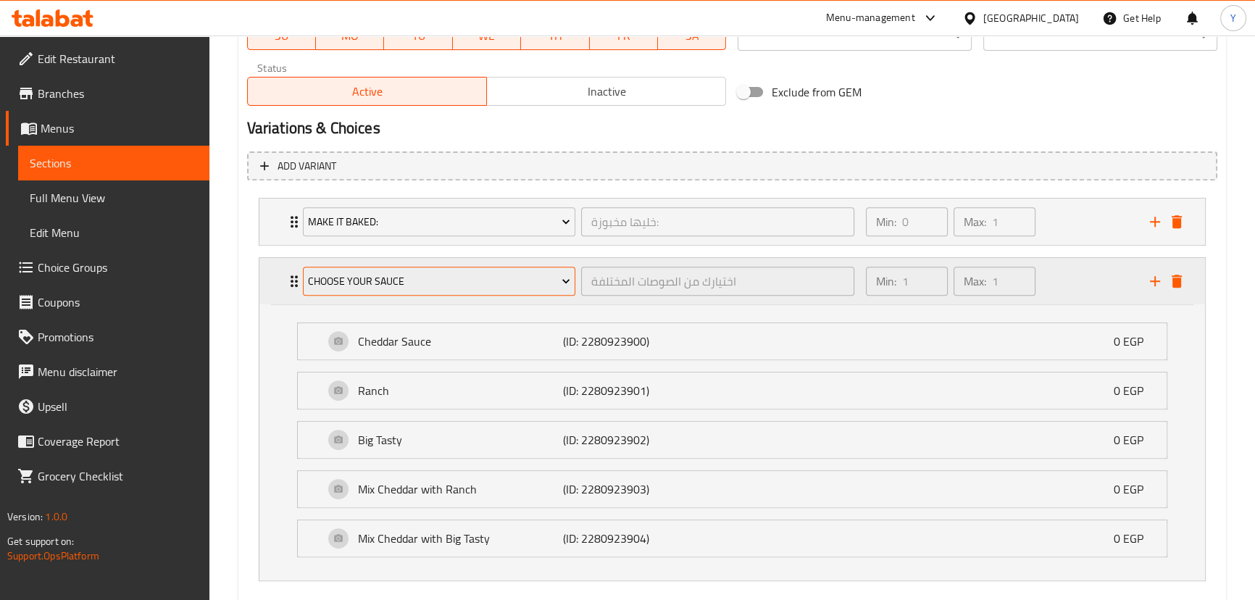
click at [504, 273] on span "Choose your sauce" at bounding box center [439, 282] width 262 height 18
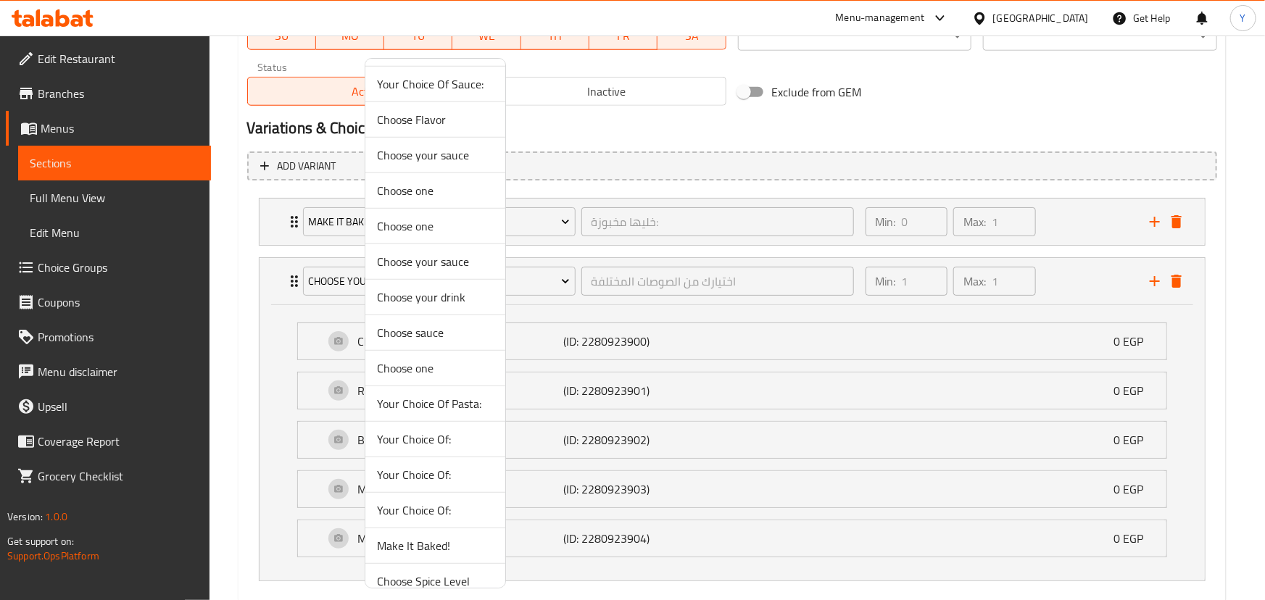
scroll to position [615, 0]
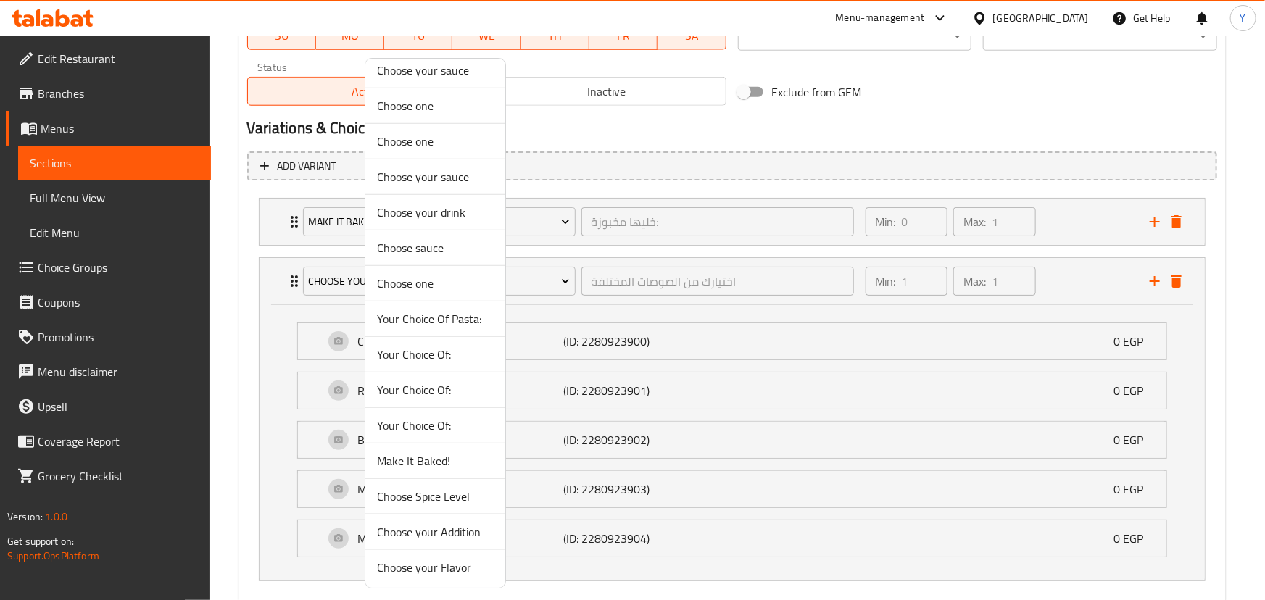
click at [438, 417] on span "Your Choice Of:" at bounding box center [435, 425] width 117 height 17
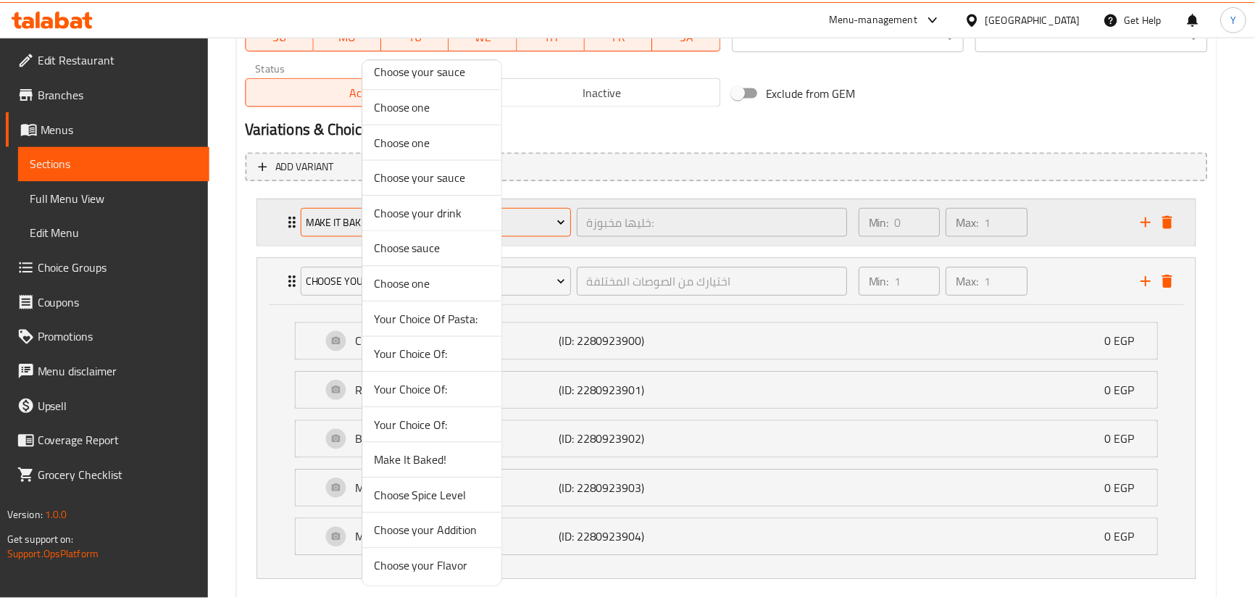
scroll to position [506, 0]
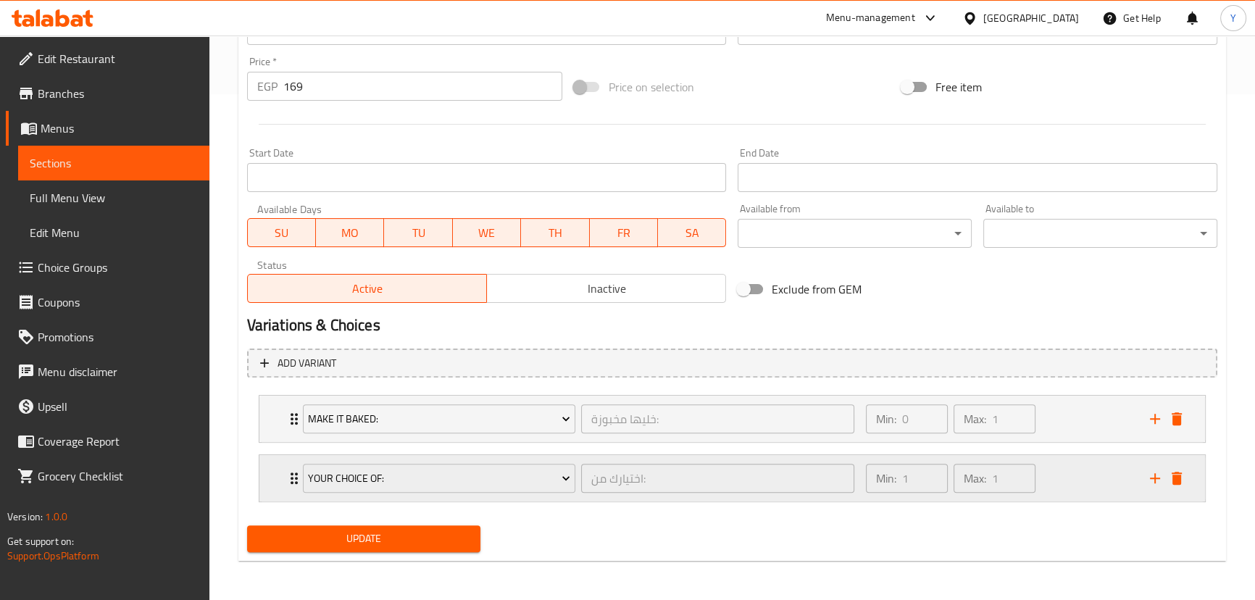
click at [1126, 477] on div "Min: 1 ​ Max: 1 ​" at bounding box center [999, 478] width 284 height 46
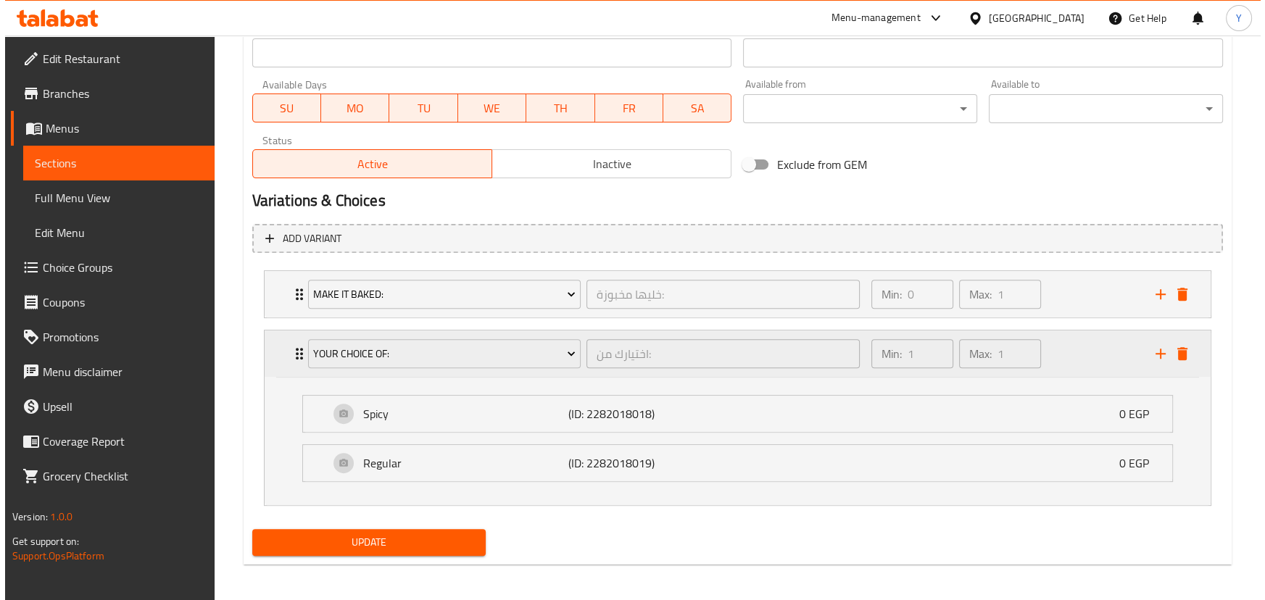
scroll to position [634, 0]
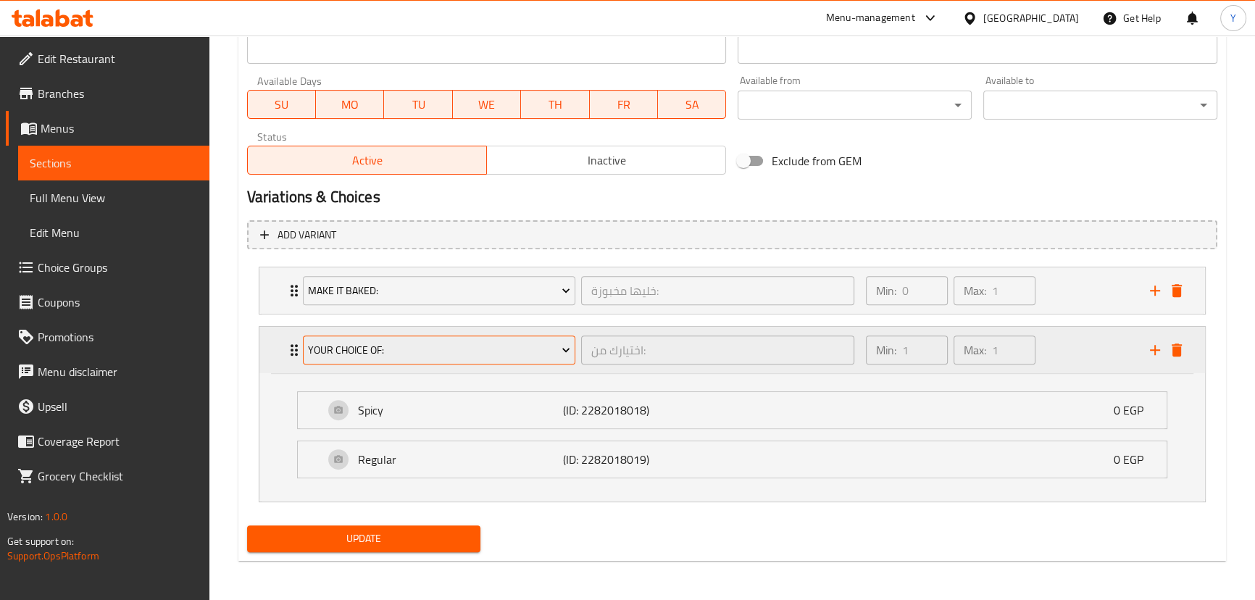
click at [439, 350] on span "Your Choice Of:" at bounding box center [439, 350] width 262 height 18
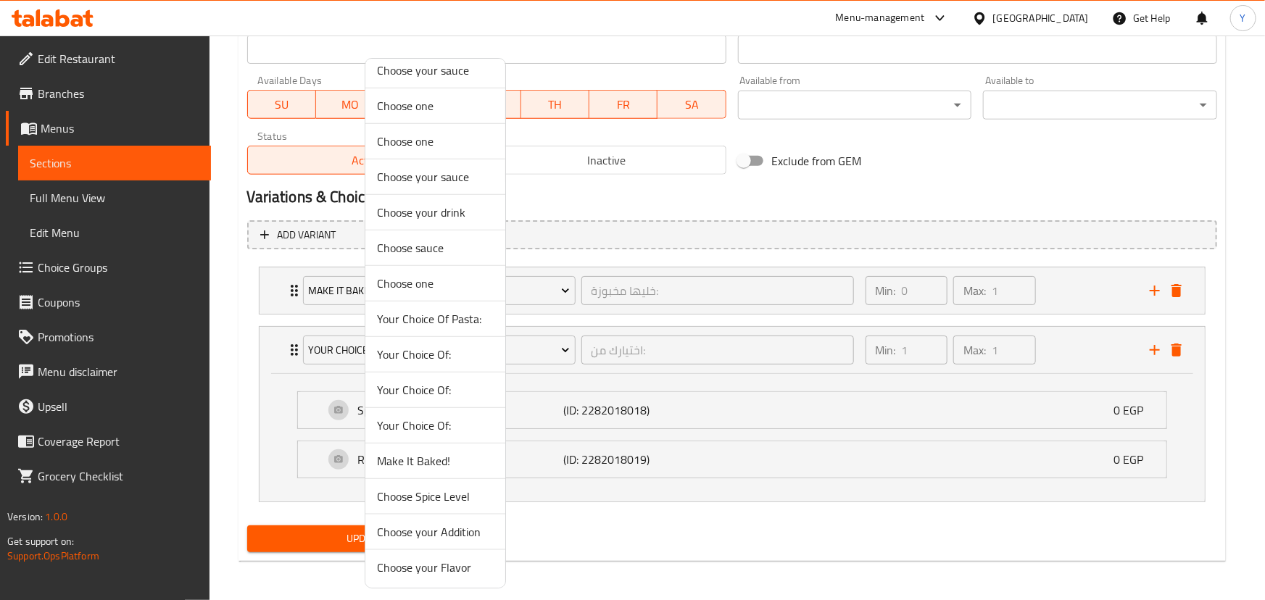
scroll to position [549, 0]
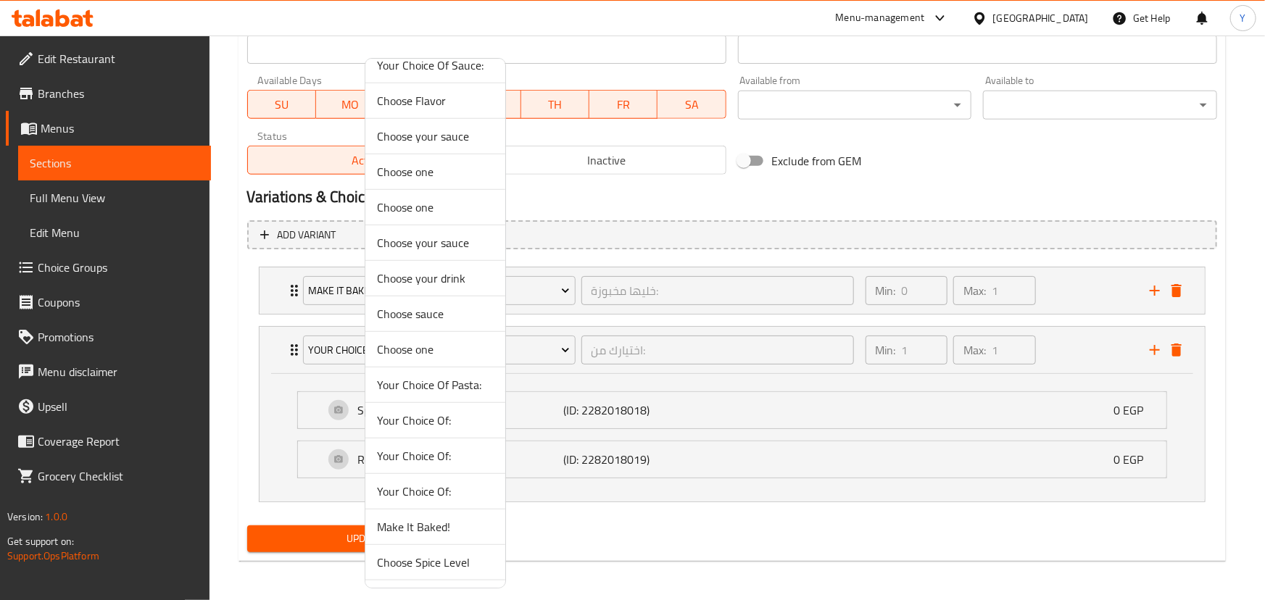
click at [456, 242] on span "Choose your sauce" at bounding box center [435, 242] width 117 height 17
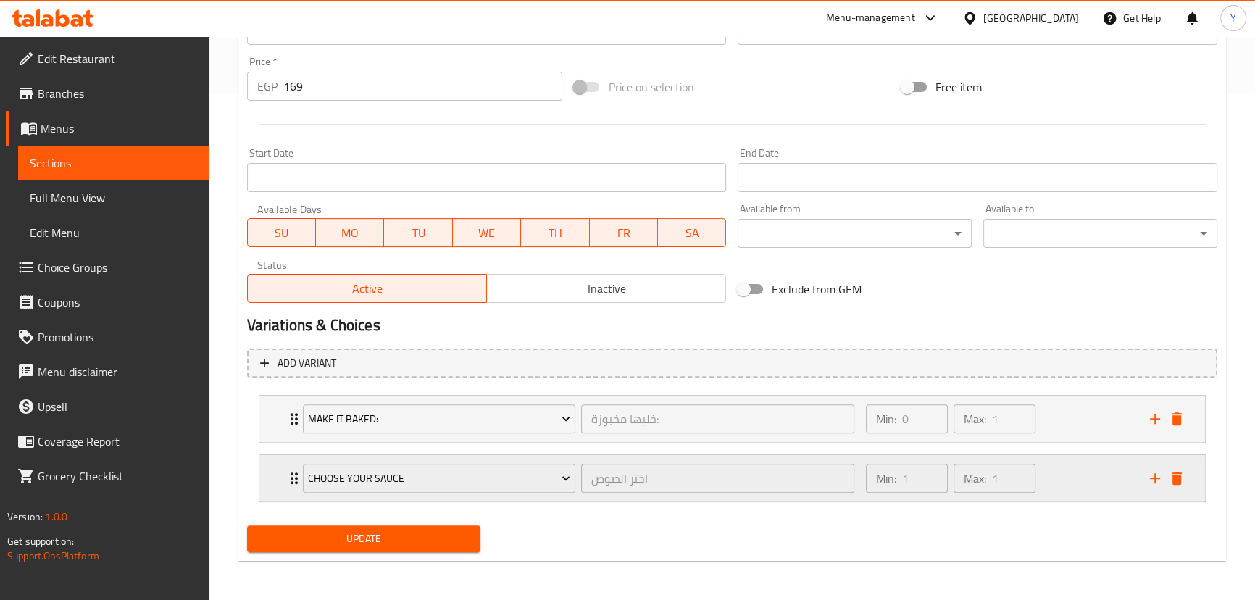
click at [1067, 471] on div "Min: 1 ​ Max: 1 ​" at bounding box center [999, 478] width 284 height 46
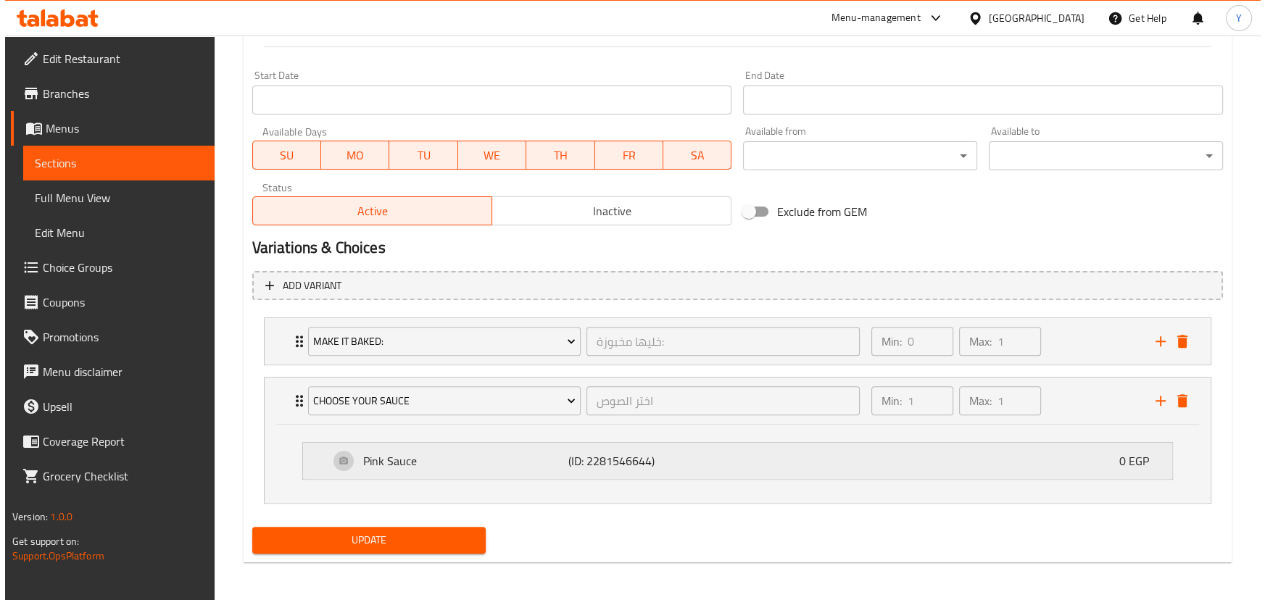
scroll to position [585, 0]
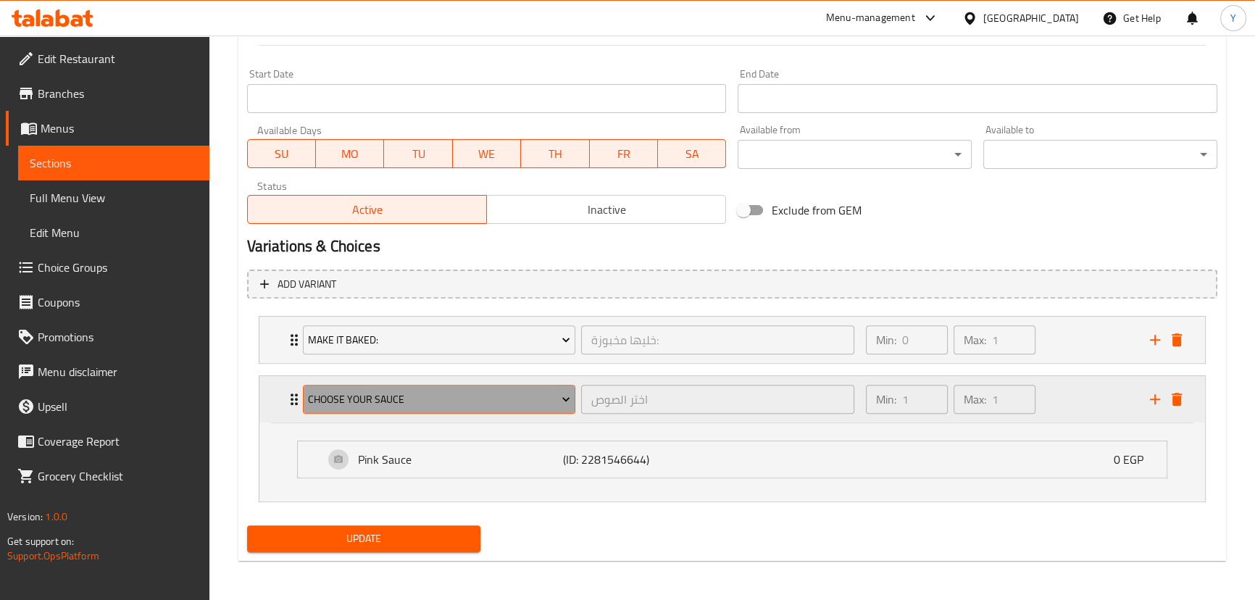
click at [468, 397] on span "Choose your sauce" at bounding box center [439, 400] width 262 height 18
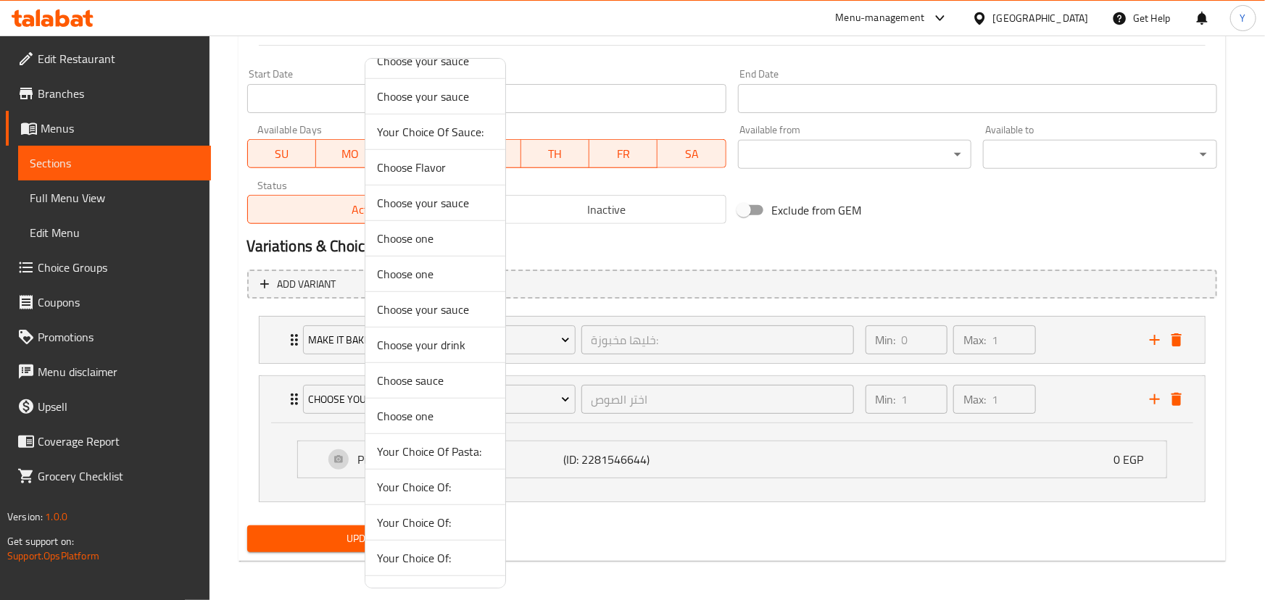
scroll to position [461, 0]
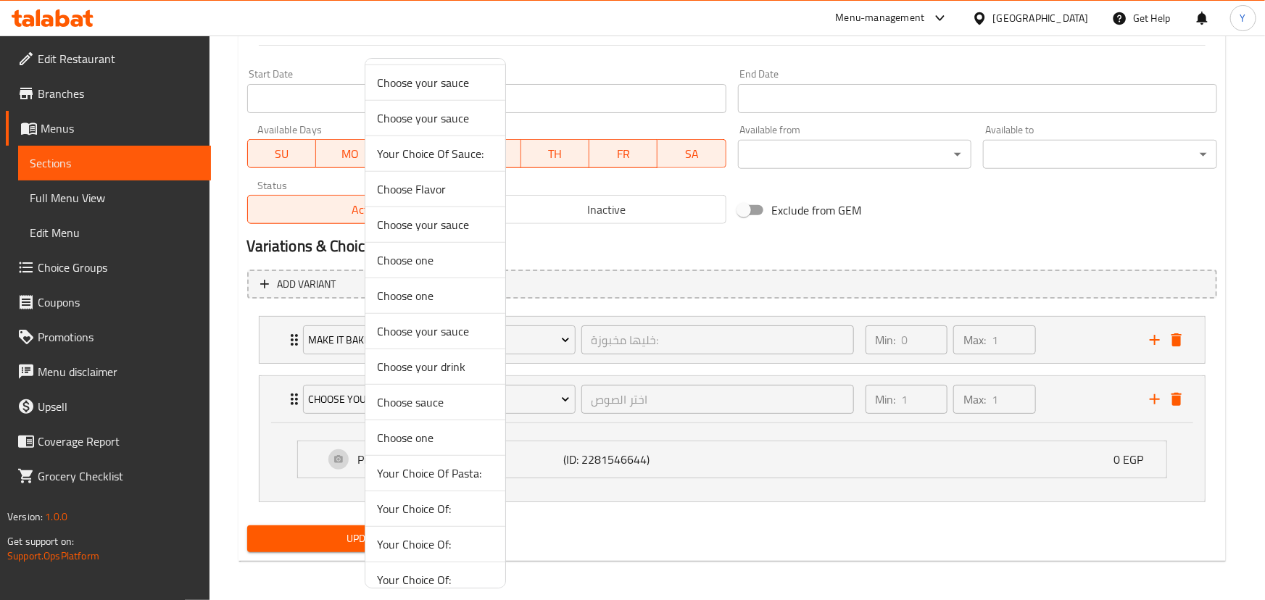
click at [457, 150] on span "Your Choice Of Sauce:" at bounding box center [435, 153] width 117 height 17
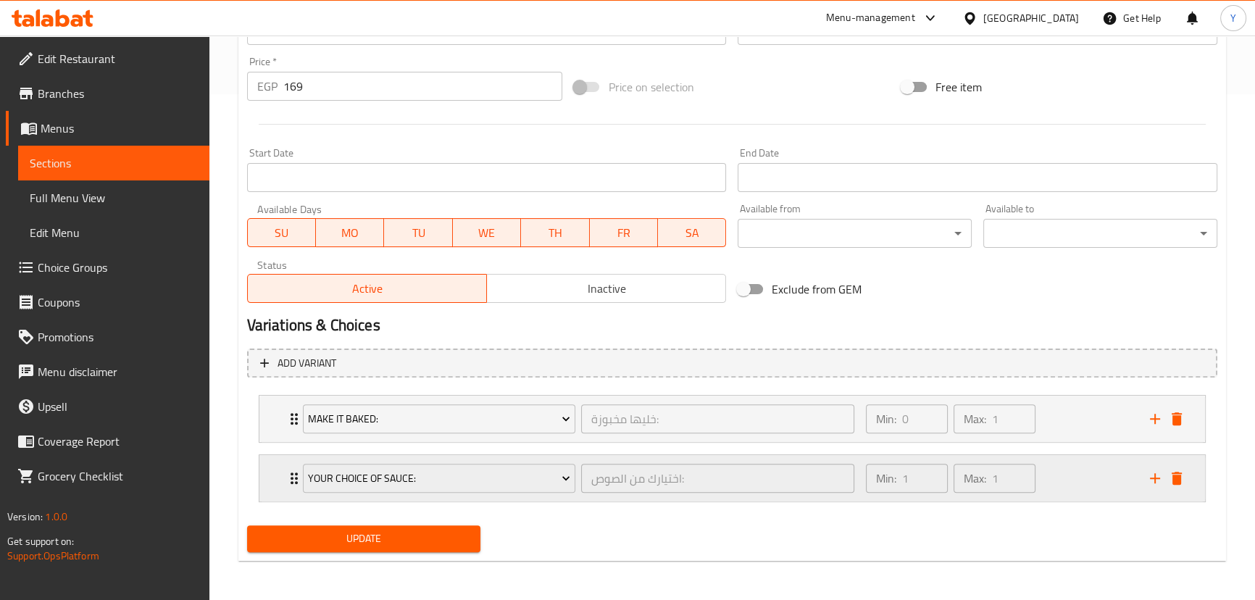
click at [1069, 467] on div "Min: 1 ​ Max: 1 ​" at bounding box center [999, 478] width 284 height 46
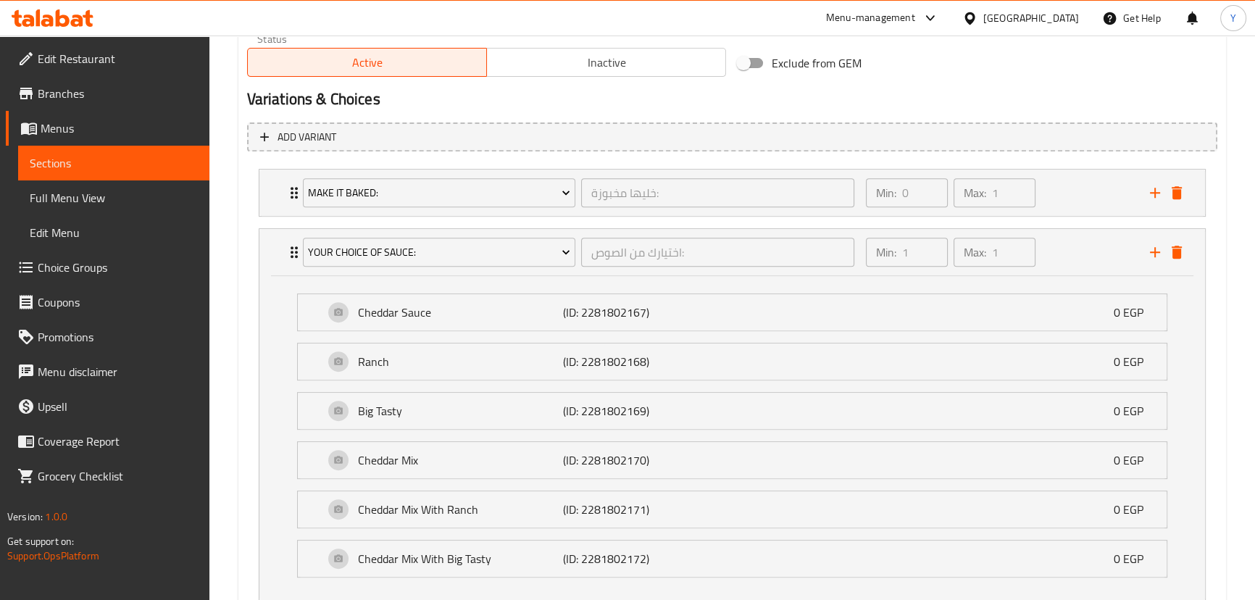
scroll to position [783, 0]
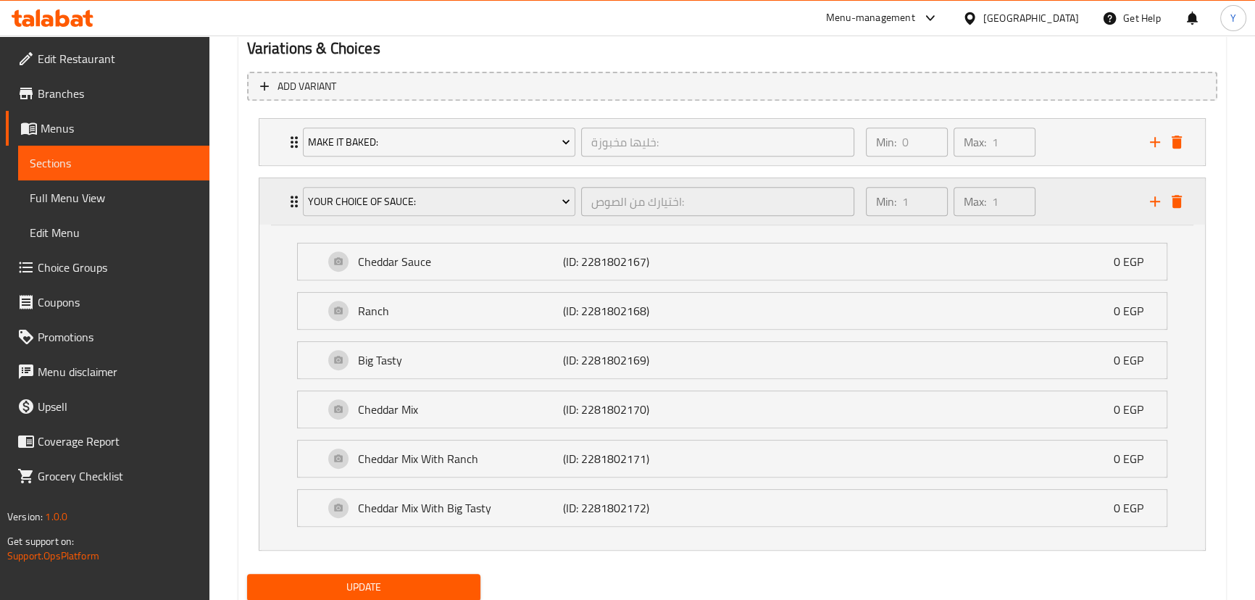
click at [499, 178] on div "Your Choice Of Sauce: اختيارك من الصوص: ​" at bounding box center [578, 201] width 569 height 46
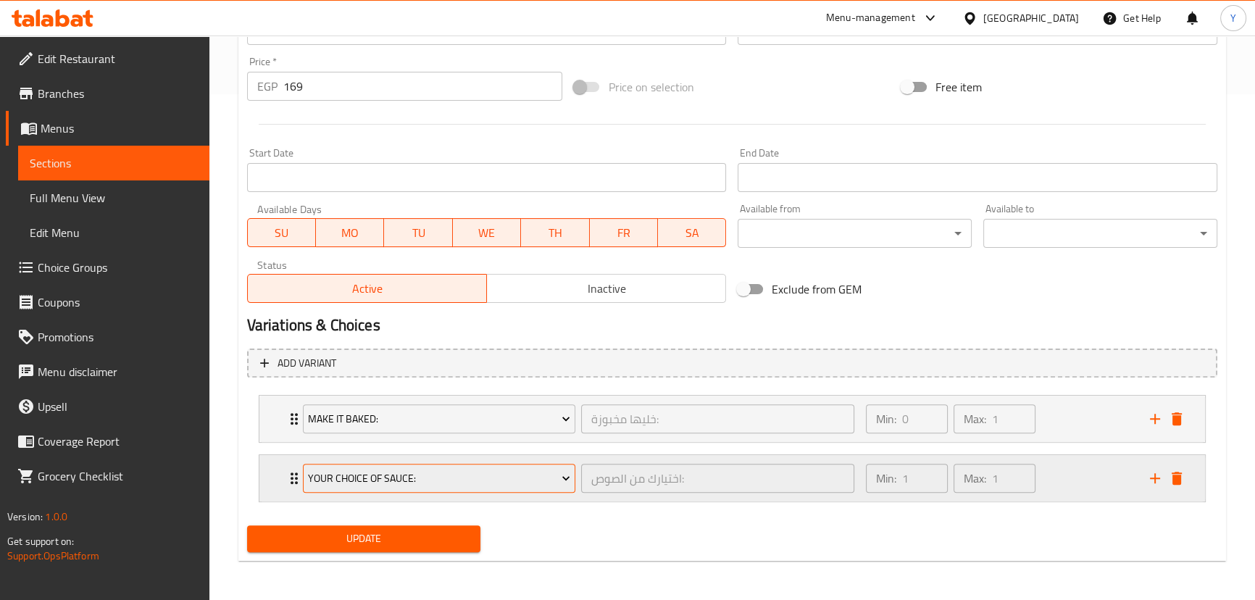
click at [410, 484] on span "Your Choice Of Sauce:" at bounding box center [439, 479] width 262 height 18
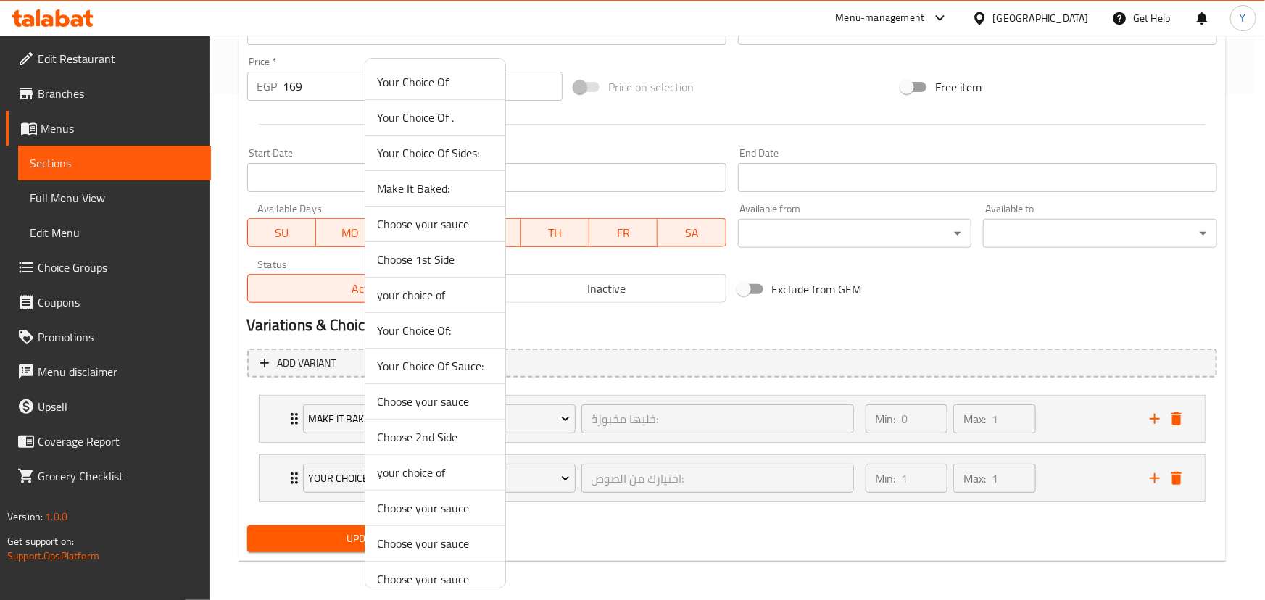
click at [431, 223] on span "Choose your sauce" at bounding box center [435, 223] width 117 height 17
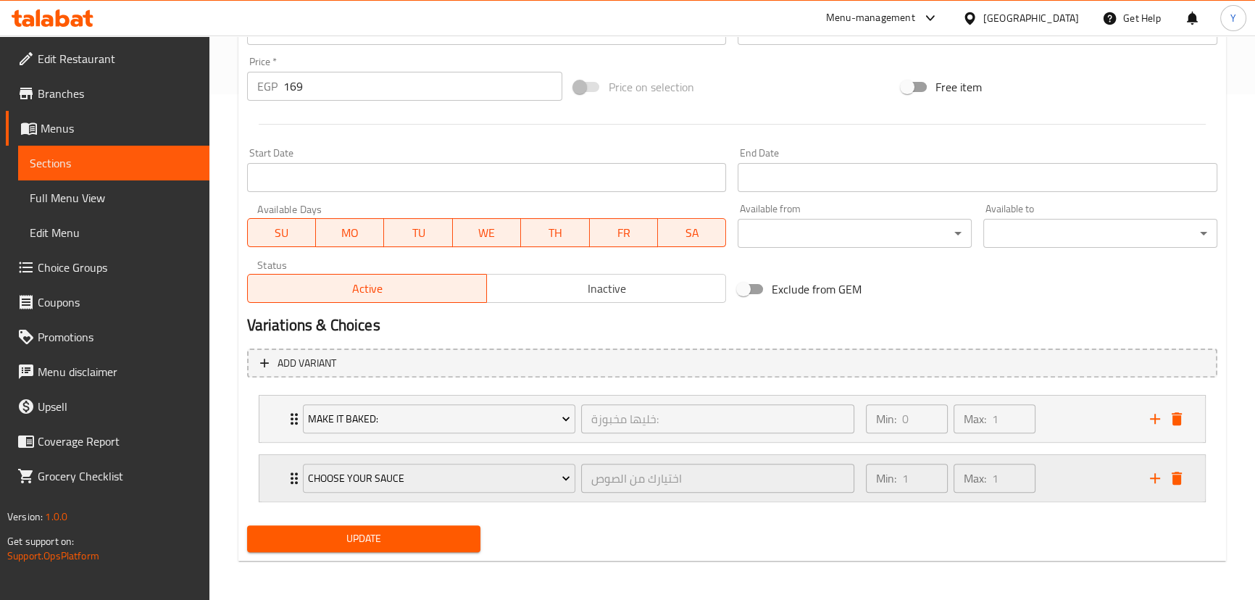
click at [1058, 473] on div "Min: 1 ​ Max: 1 ​" at bounding box center [999, 478] width 284 height 46
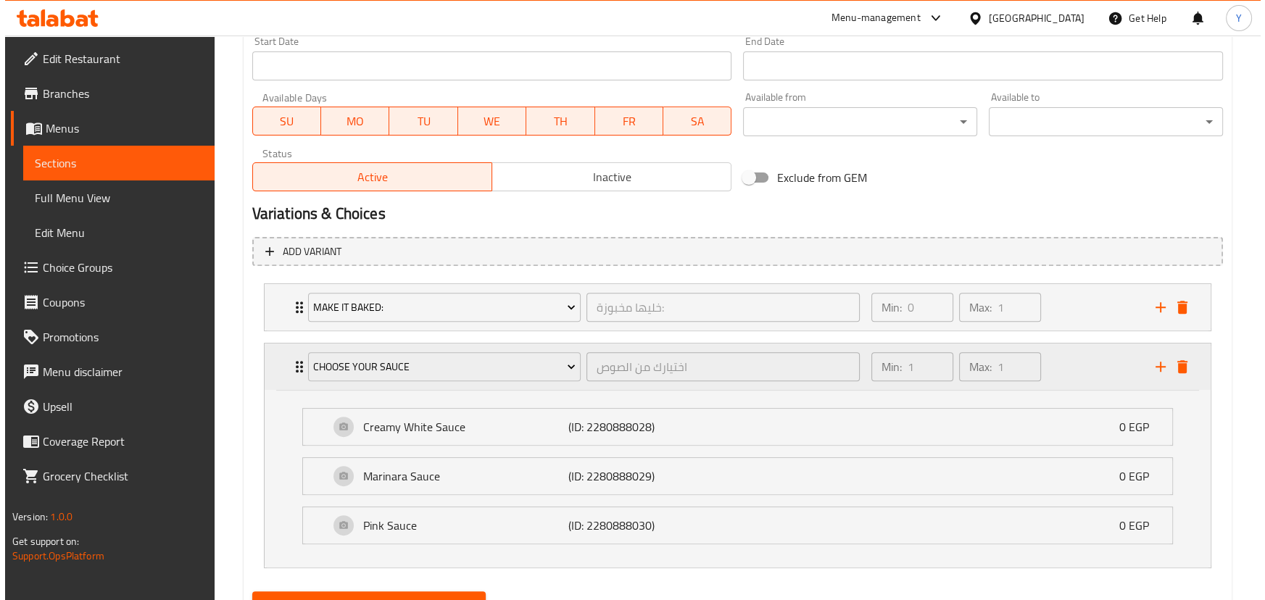
scroll to position [683, 0]
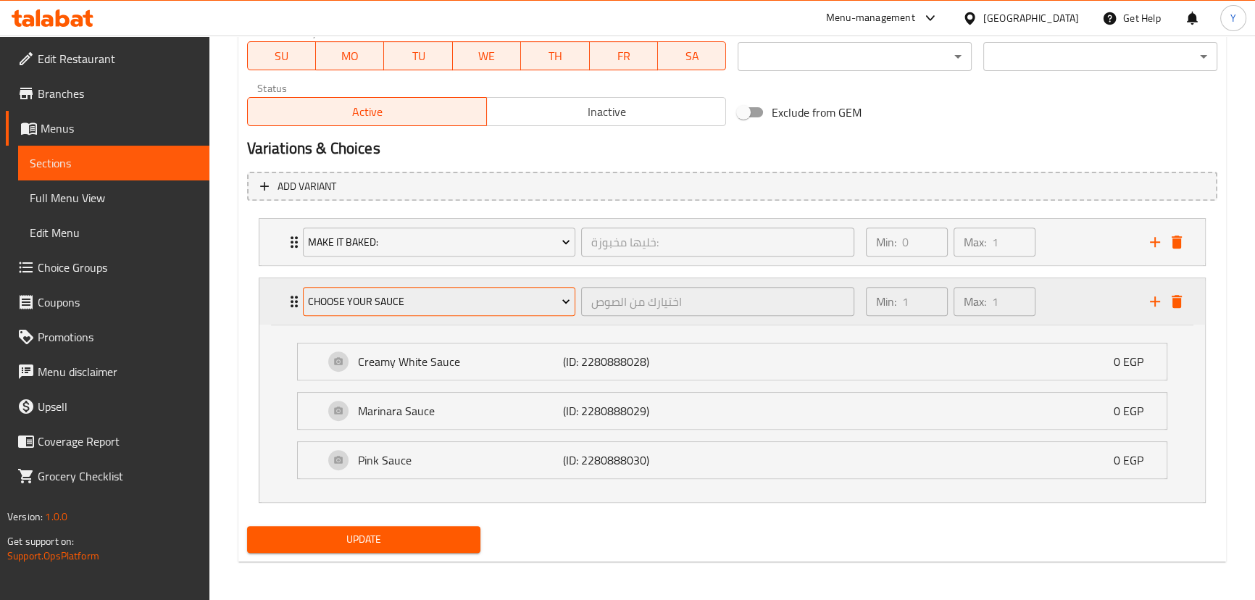
click at [465, 307] on span "Choose your sauce" at bounding box center [439, 302] width 262 height 18
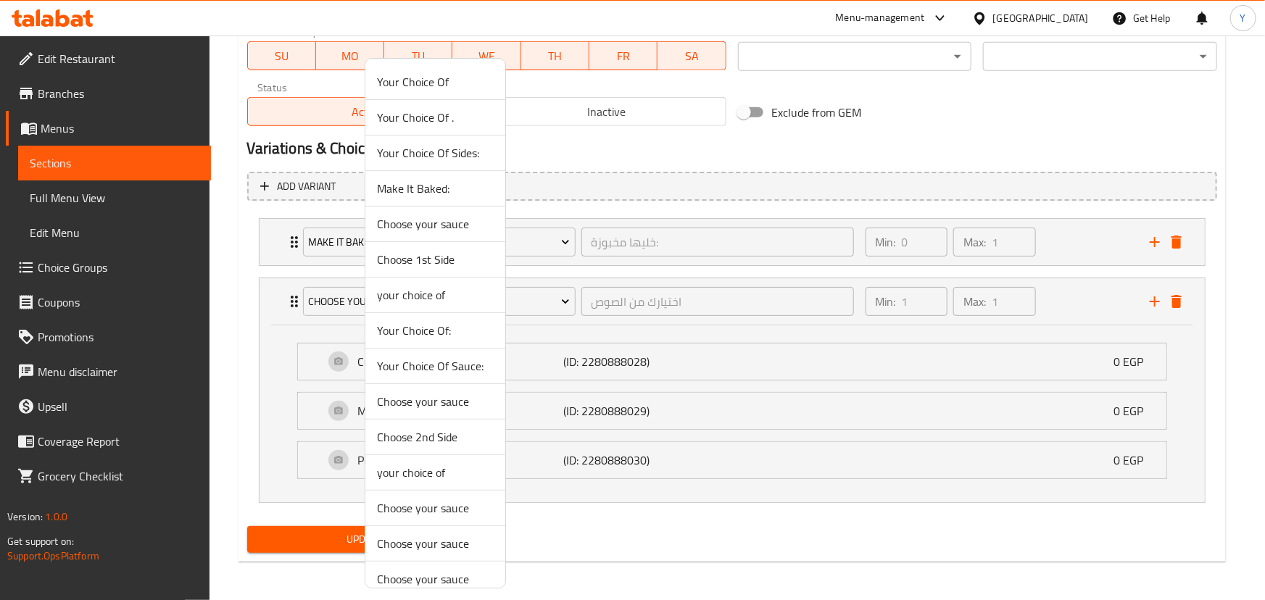
click at [438, 394] on span "Choose your sauce" at bounding box center [435, 401] width 117 height 17
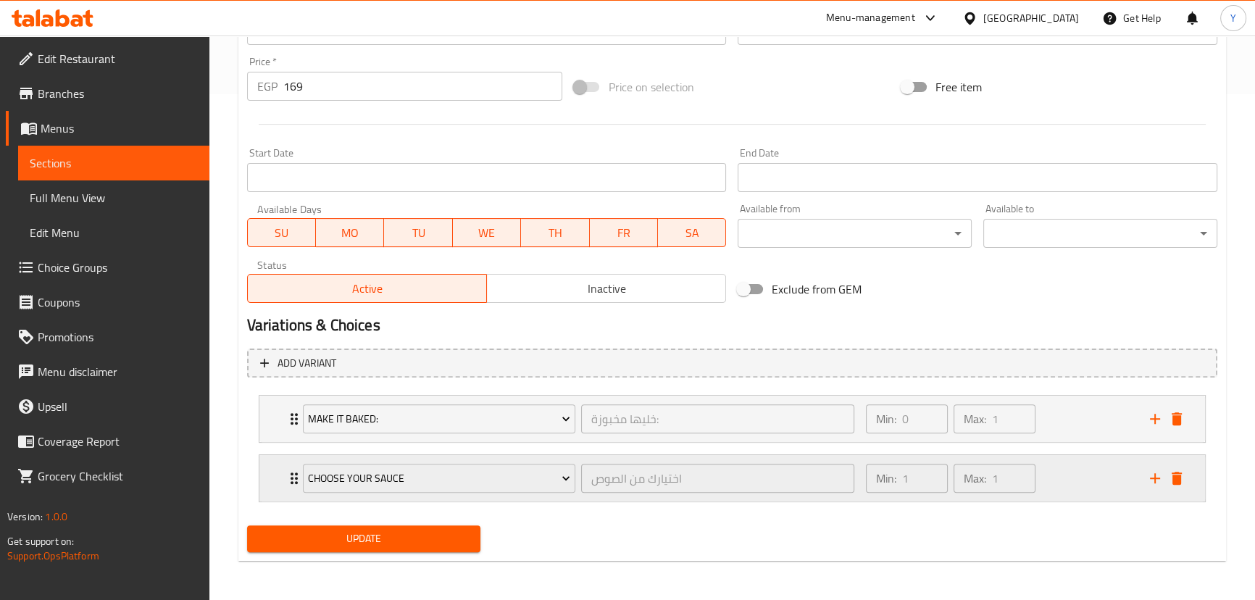
click at [1089, 483] on div "Min: 1 ​ Max: 1 ​" at bounding box center [999, 478] width 284 height 46
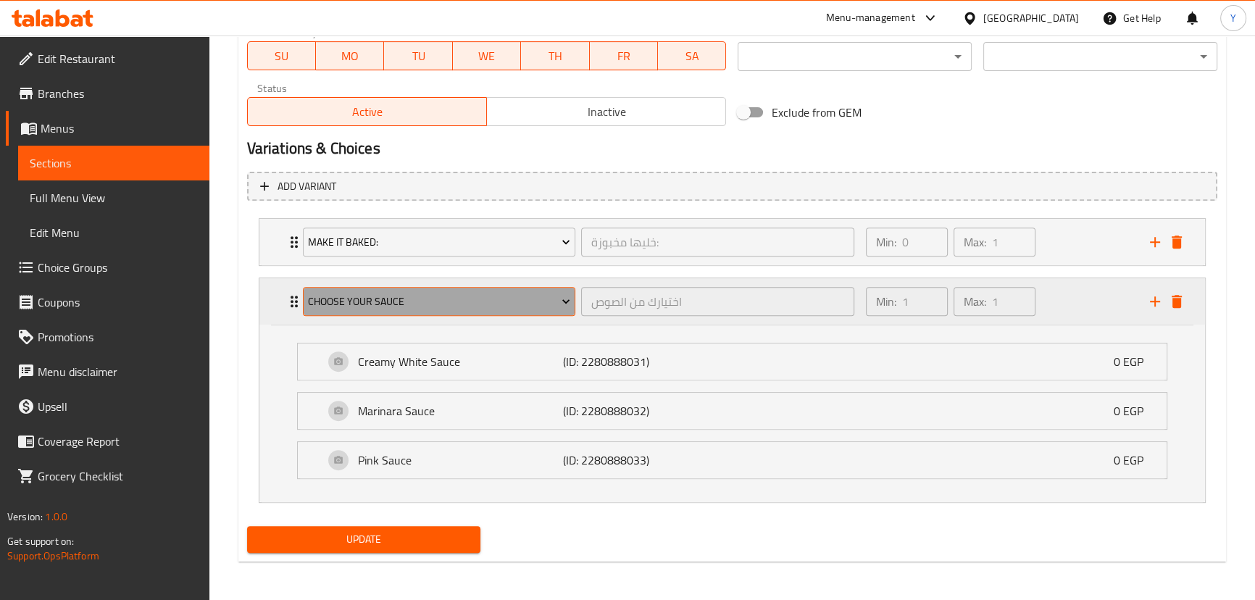
click at [473, 308] on span "Choose your sauce" at bounding box center [439, 302] width 262 height 18
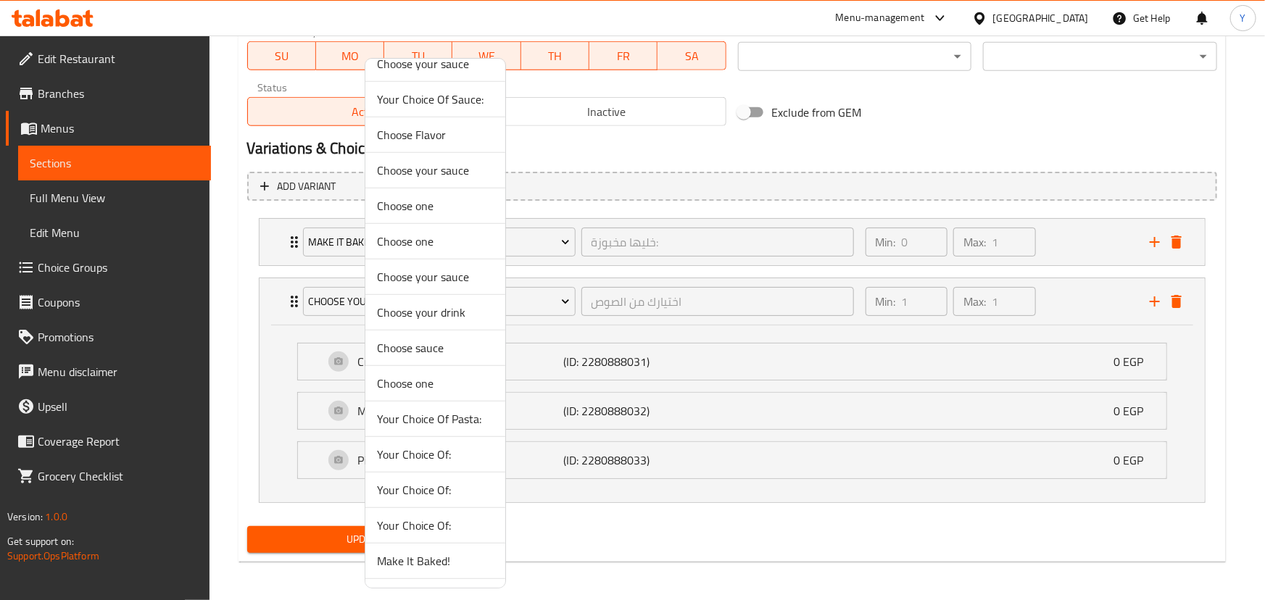
scroll to position [615, 0]
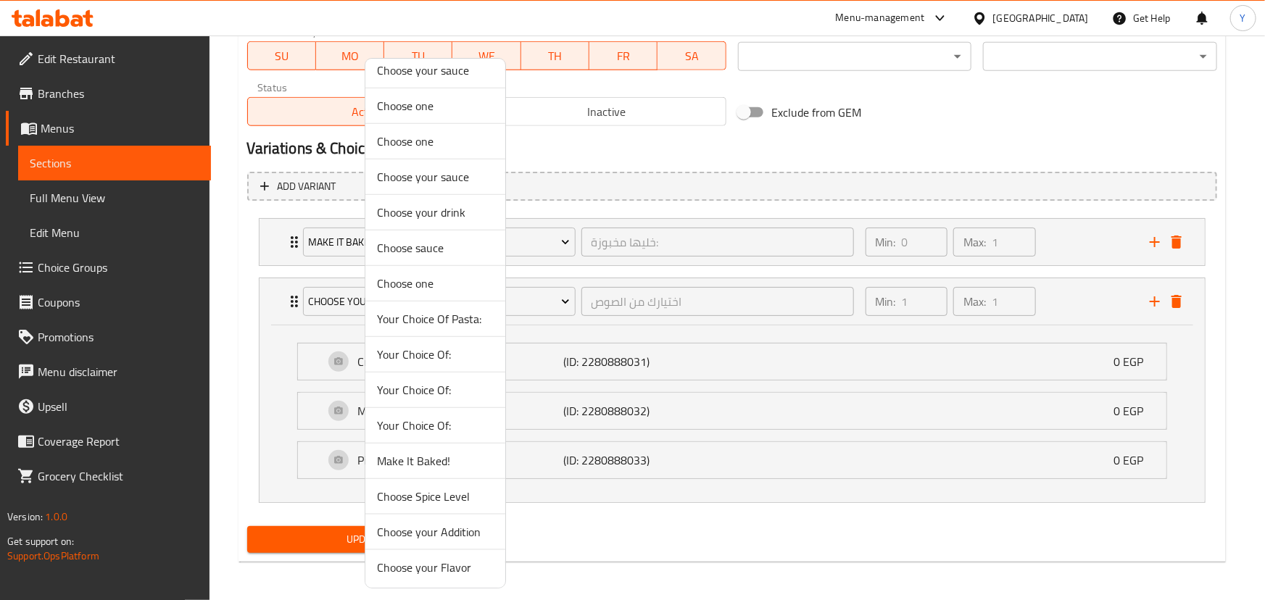
click at [449, 533] on span "Choose your Addition" at bounding box center [435, 531] width 117 height 17
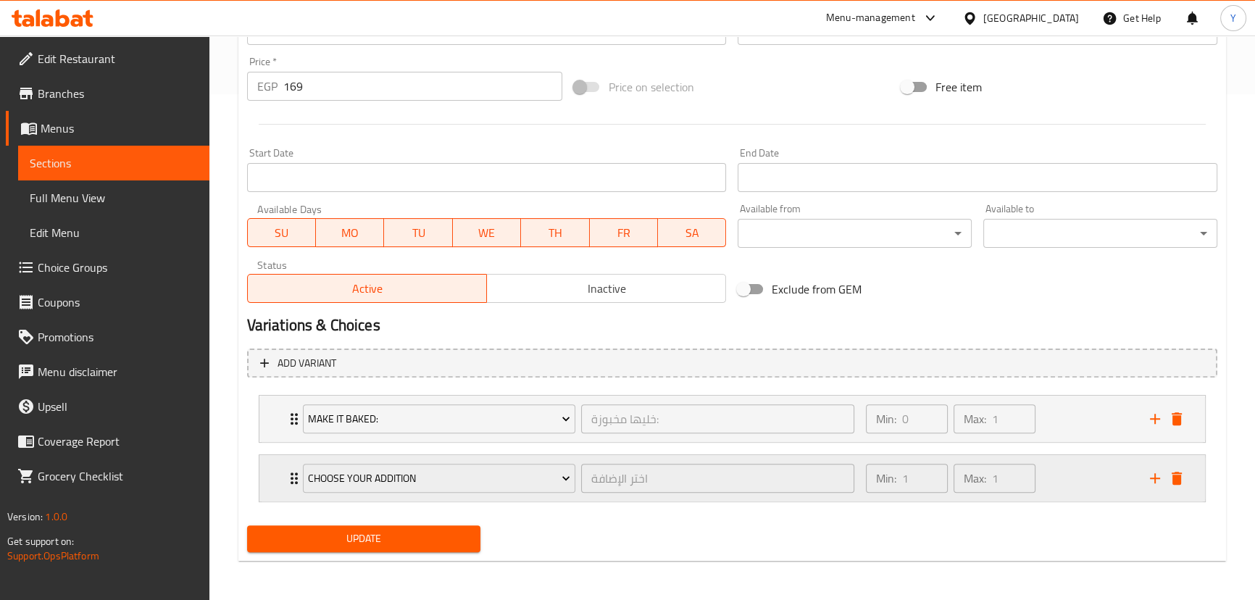
click at [1036, 485] on div "Max: 1 ​" at bounding box center [995, 478] width 88 height 35
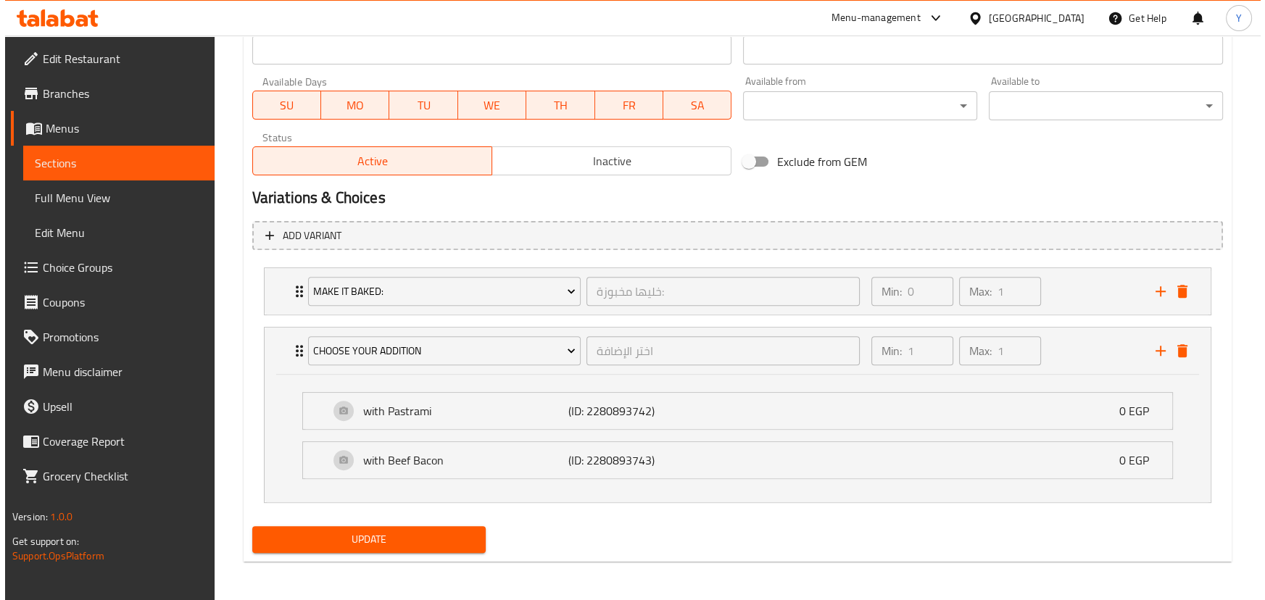
scroll to position [634, 0]
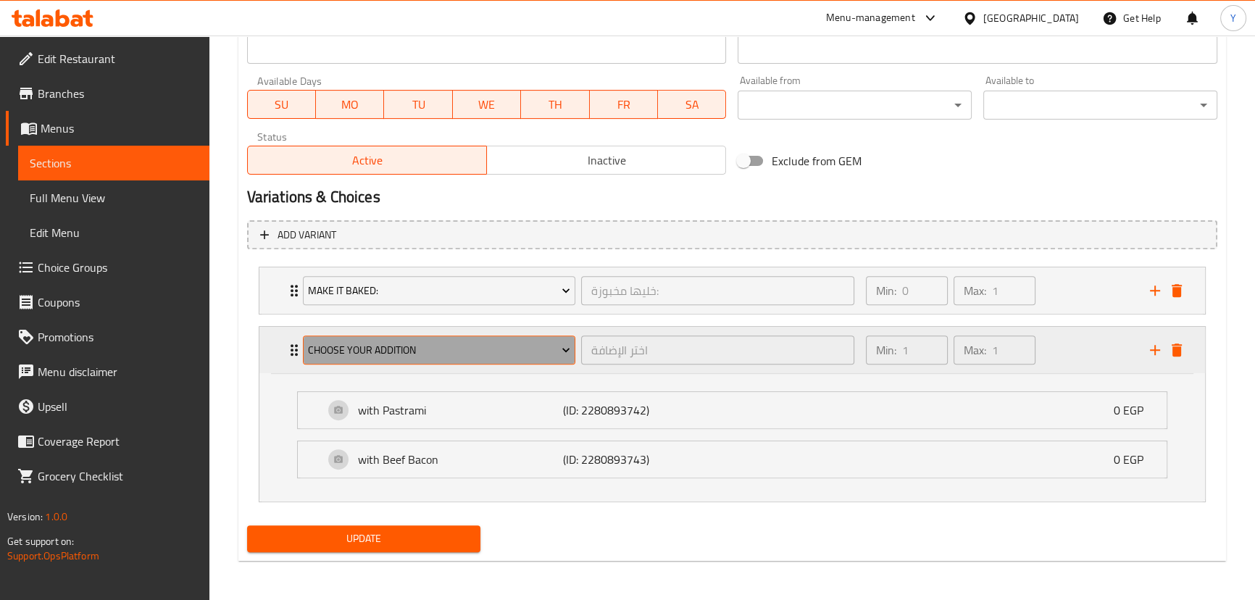
click at [428, 336] on button "Choose your Addition" at bounding box center [439, 350] width 273 height 29
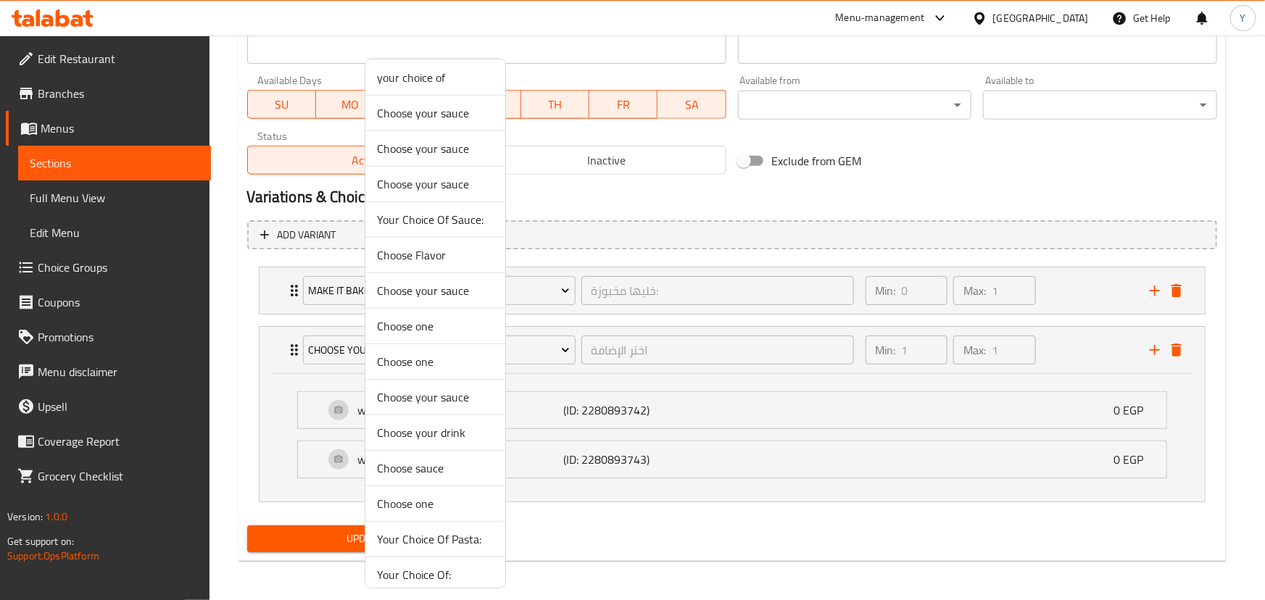
scroll to position [615, 0]
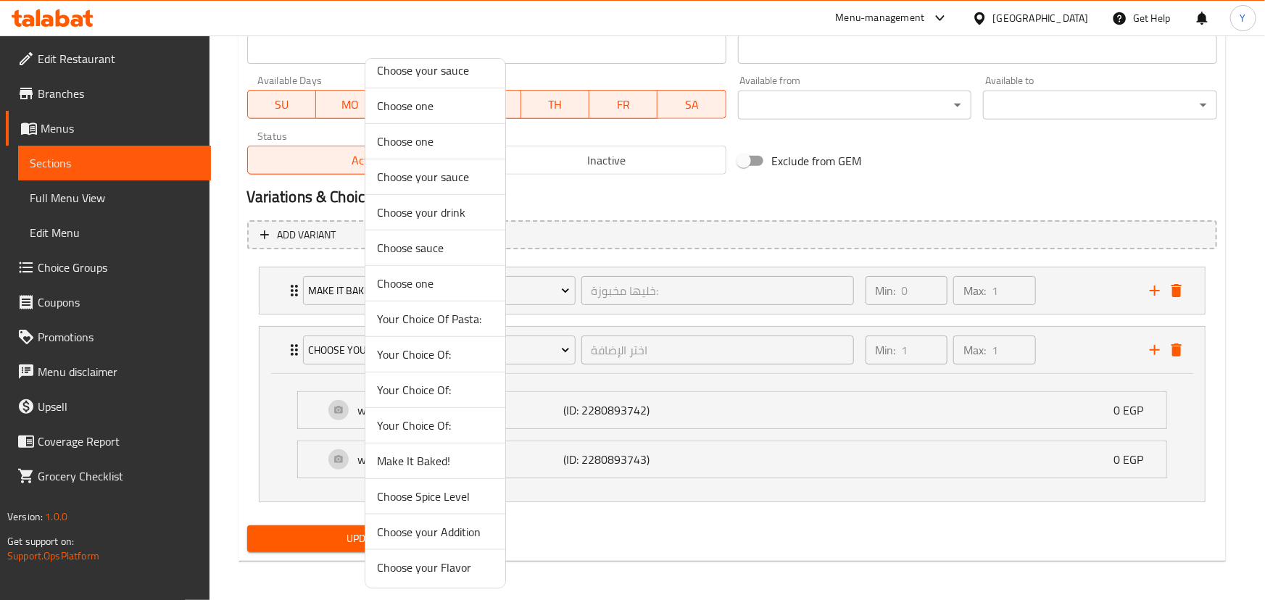
click at [439, 562] on span "Choose your Flavor" at bounding box center [435, 567] width 117 height 17
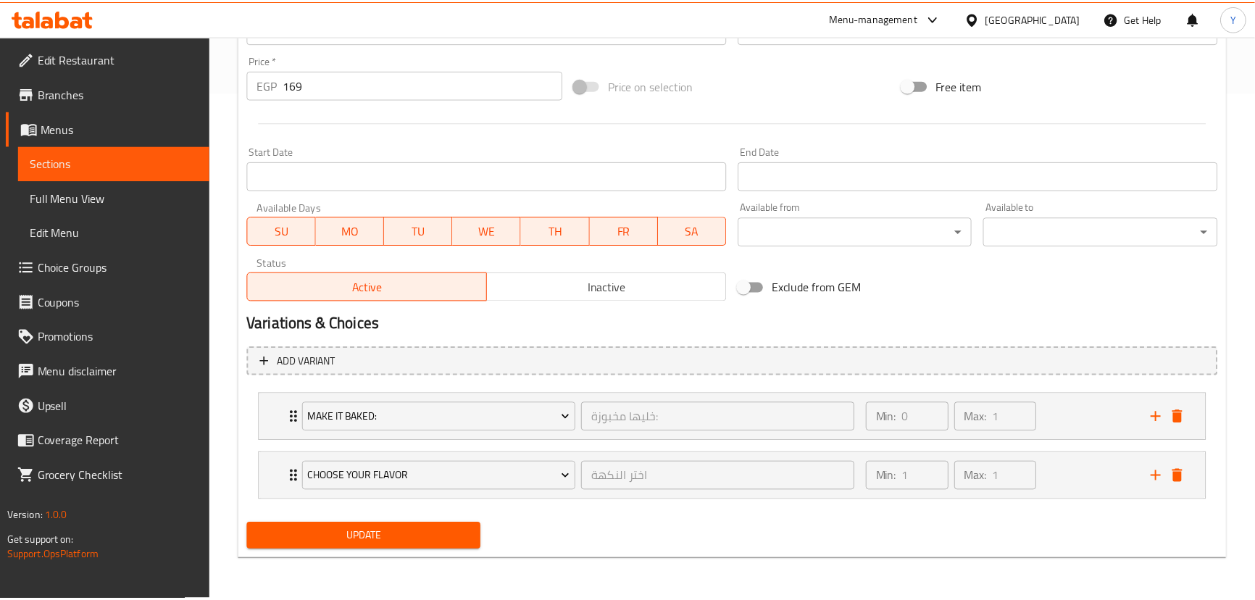
scroll to position [506, 0]
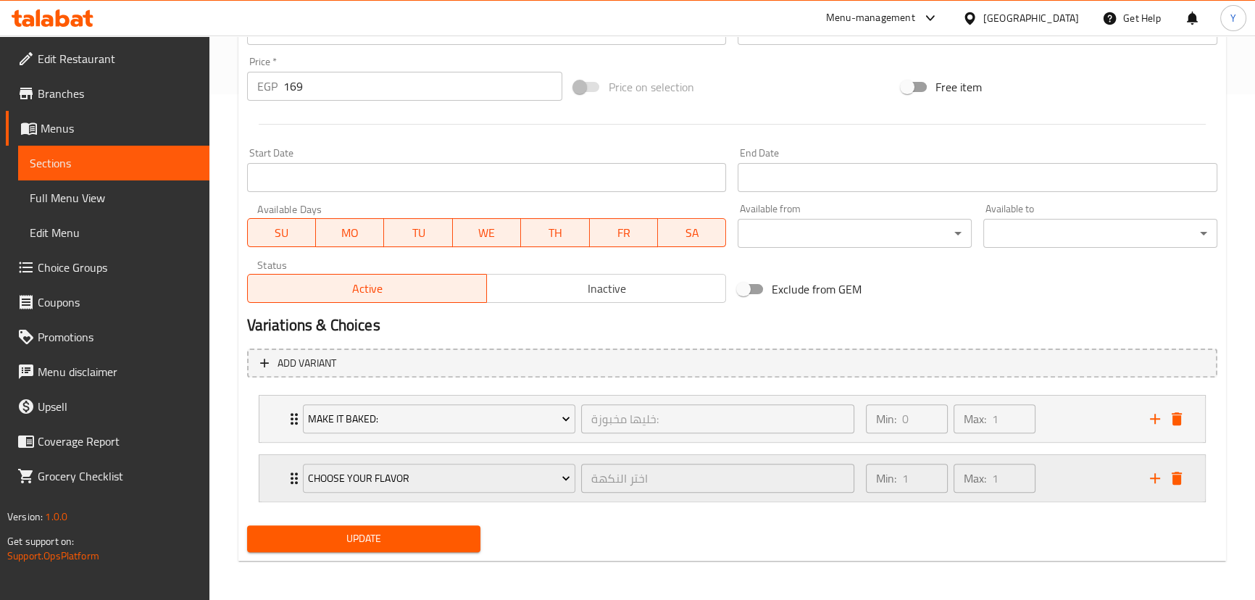
click at [1047, 494] on div "Min: 1 ​ Max: 1 ​" at bounding box center [999, 478] width 284 height 46
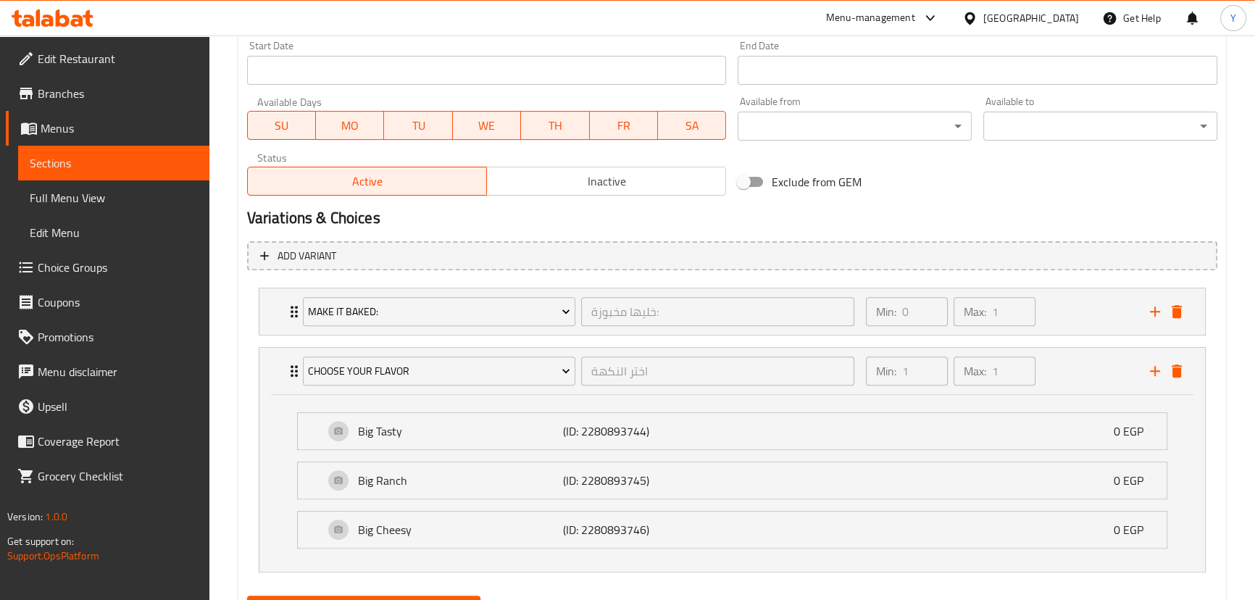
scroll to position [683, 0]
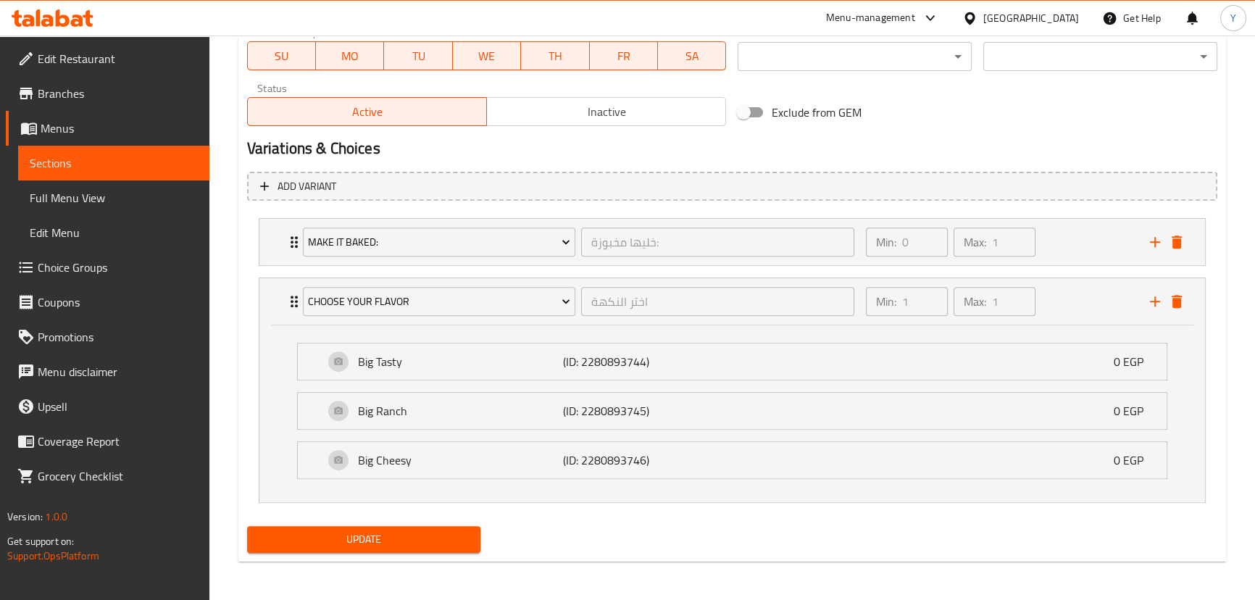
click at [420, 542] on span "Update" at bounding box center [364, 540] width 211 height 18
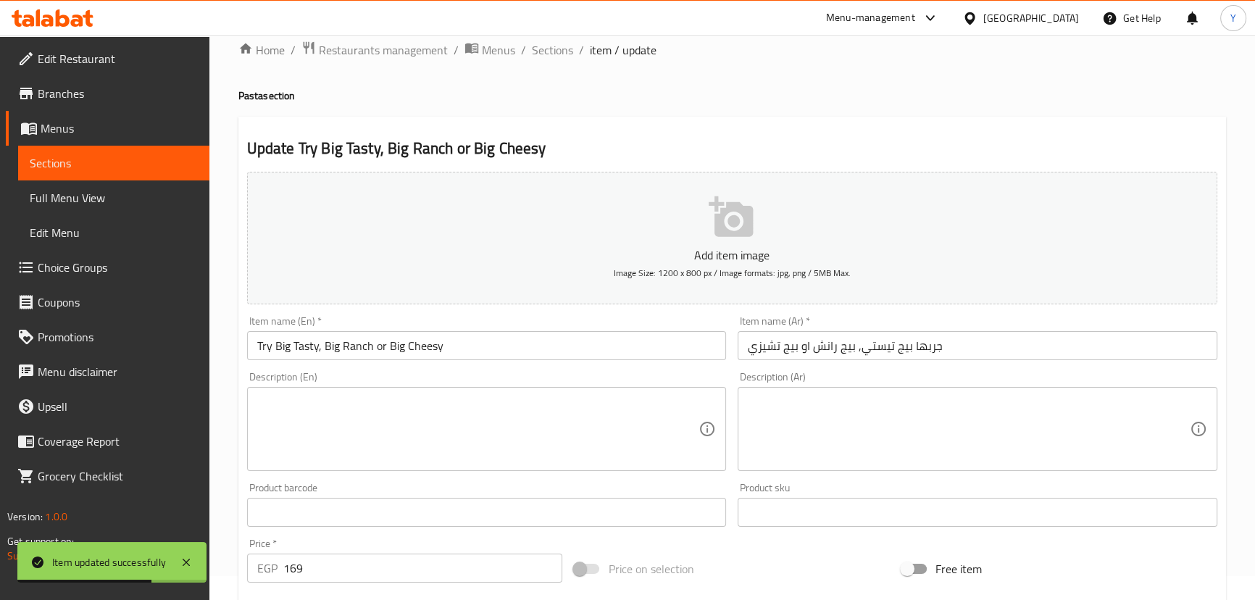
scroll to position [0, 0]
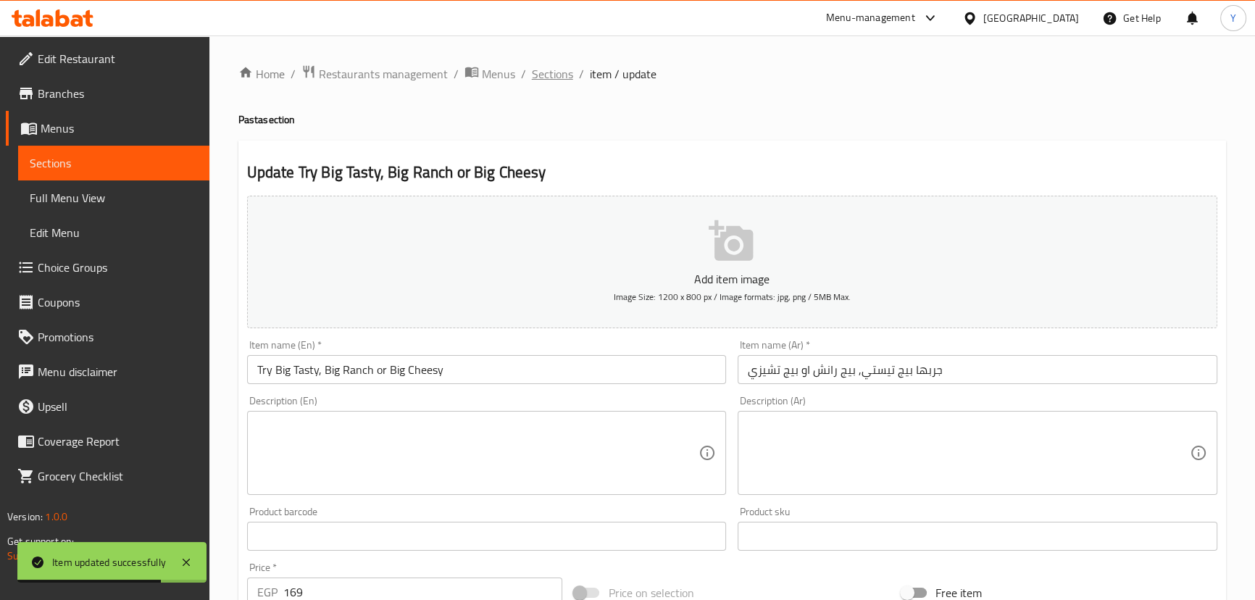
click at [550, 67] on span "Sections" at bounding box center [552, 73] width 41 height 17
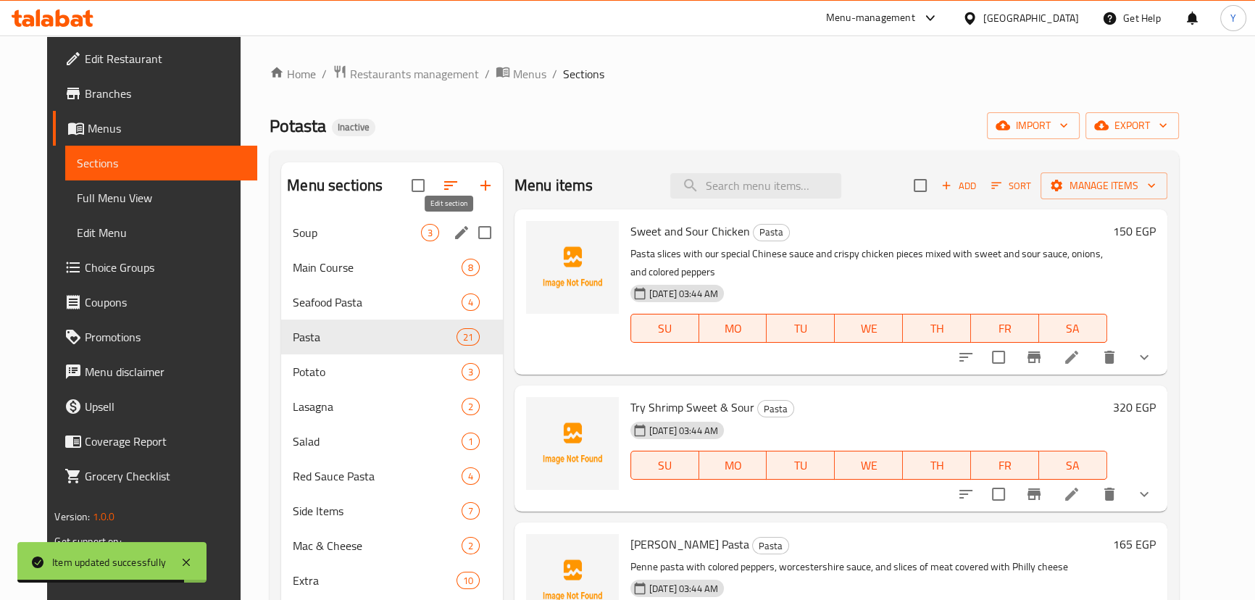
click at [453, 235] on icon "edit" at bounding box center [461, 232] width 17 height 17
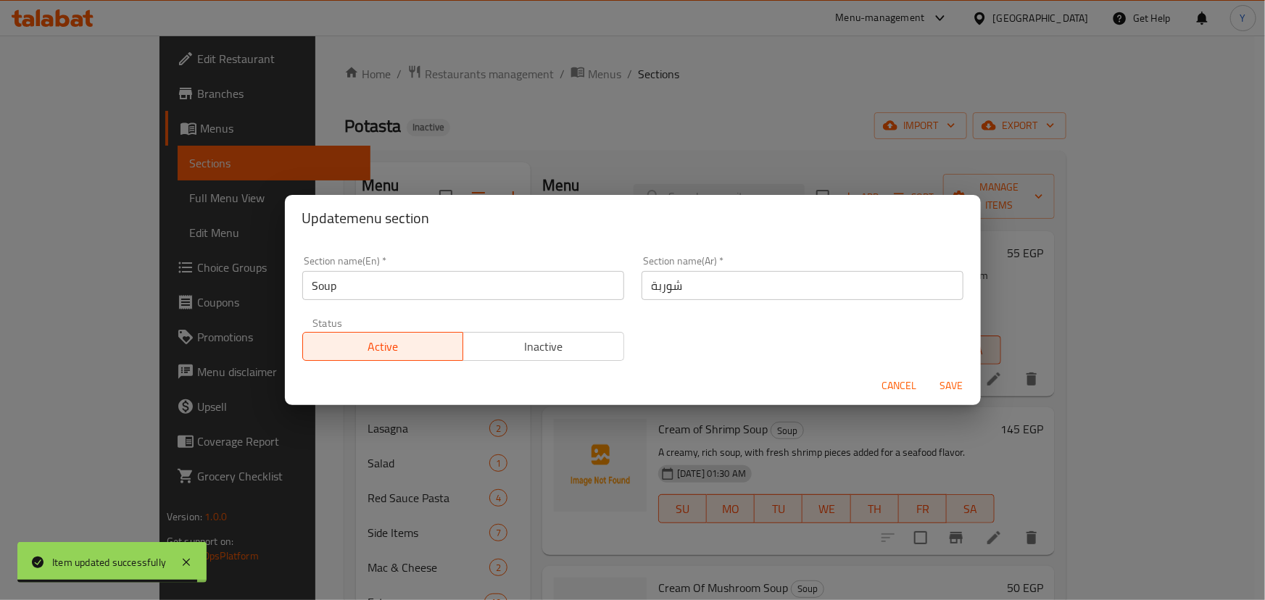
click at [725, 291] on input "شوربة" at bounding box center [802, 285] width 322 height 29
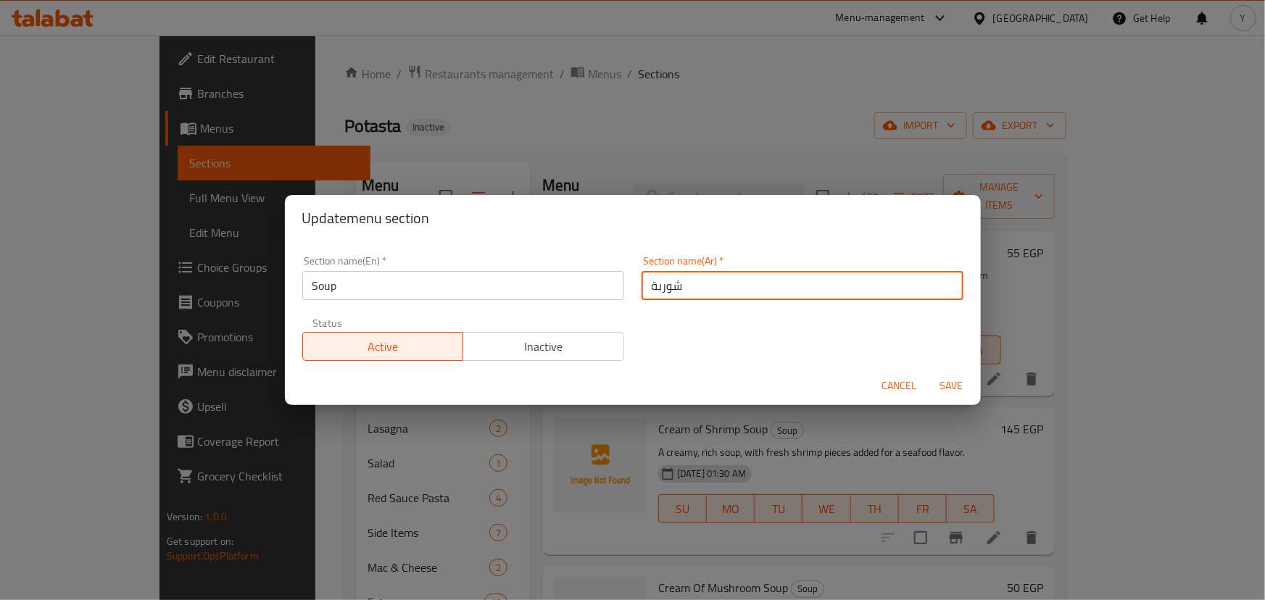
click at [651, 283] on input "شوربة" at bounding box center [802, 285] width 322 height 29
drag, startPoint x: 643, startPoint y: 281, endPoint x: 681, endPoint y: 306, distance: 45.0
click at [644, 281] on input "شوربة" at bounding box center [802, 285] width 322 height 29
type input "الشوربة"
click at [928, 373] on button "Save" at bounding box center [951, 386] width 46 height 27
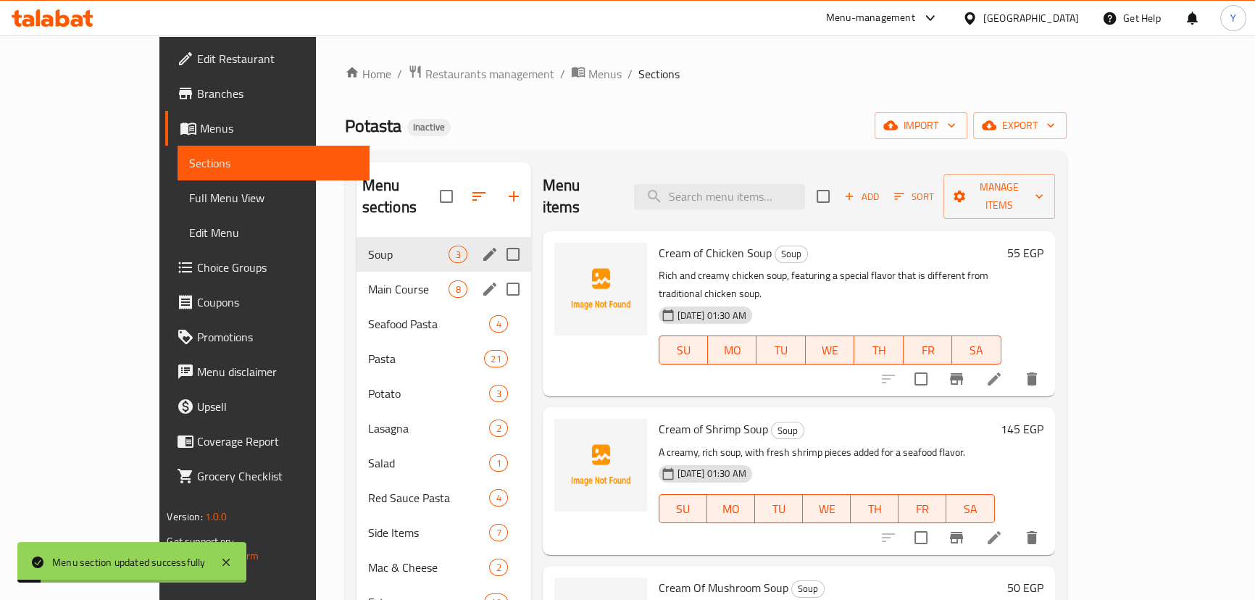
click at [498, 274] on input "Menu sections" at bounding box center [513, 289] width 30 height 30
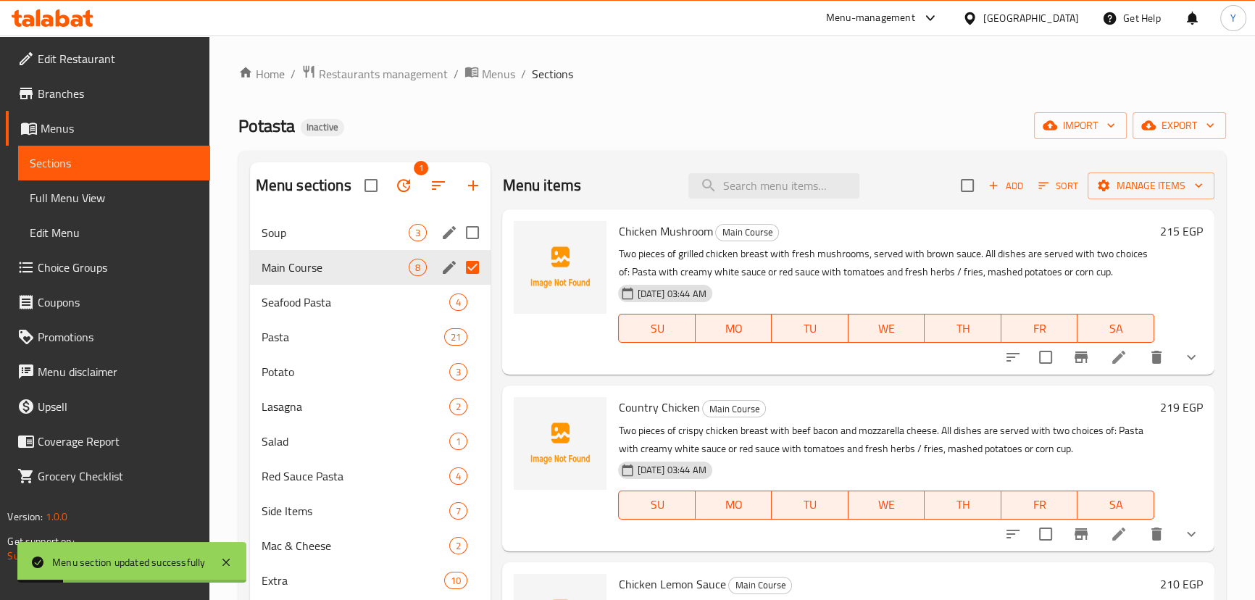
click at [467, 268] on input "Menu sections" at bounding box center [472, 267] width 30 height 30
checkbox input "false"
click at [436, 275] on div "Main Course 8" at bounding box center [370, 267] width 241 height 35
click at [451, 276] on button "edit" at bounding box center [449, 268] width 22 height 22
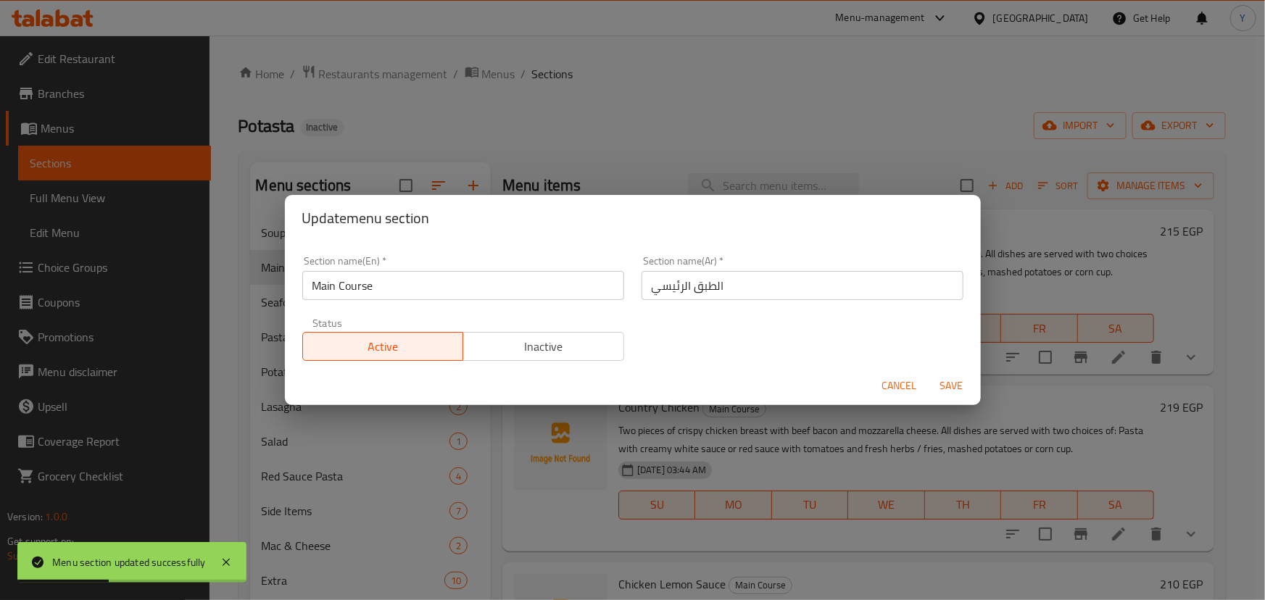
click at [898, 385] on span "Cancel" at bounding box center [899, 386] width 35 height 18
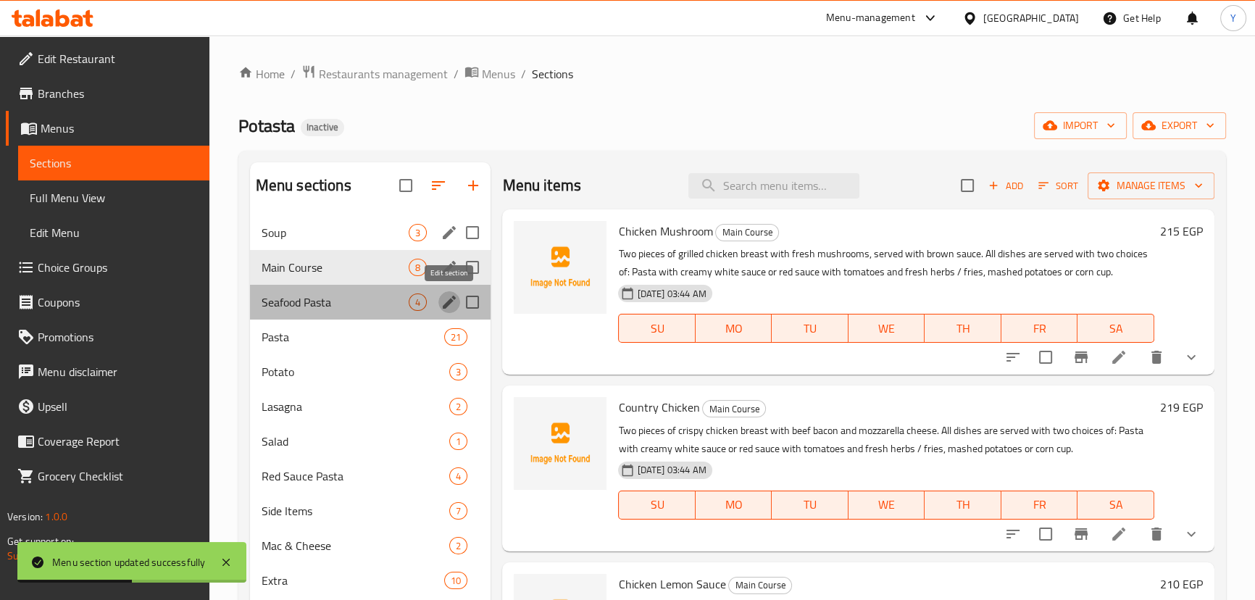
click at [442, 310] on icon "edit" at bounding box center [449, 302] width 17 height 17
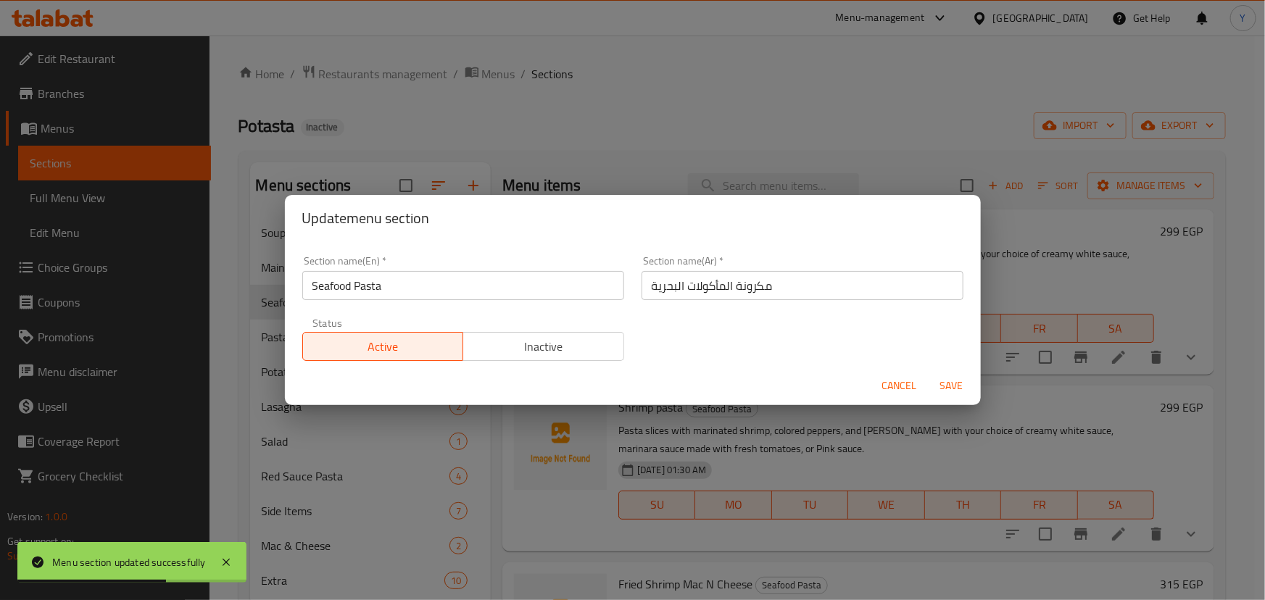
click at [641, 283] on input "مكرونة المأكولات البحرية" at bounding box center [802, 285] width 322 height 29
type input "المكرونة المأكولات البحرية"
click at [949, 377] on span "Save" at bounding box center [951, 386] width 35 height 18
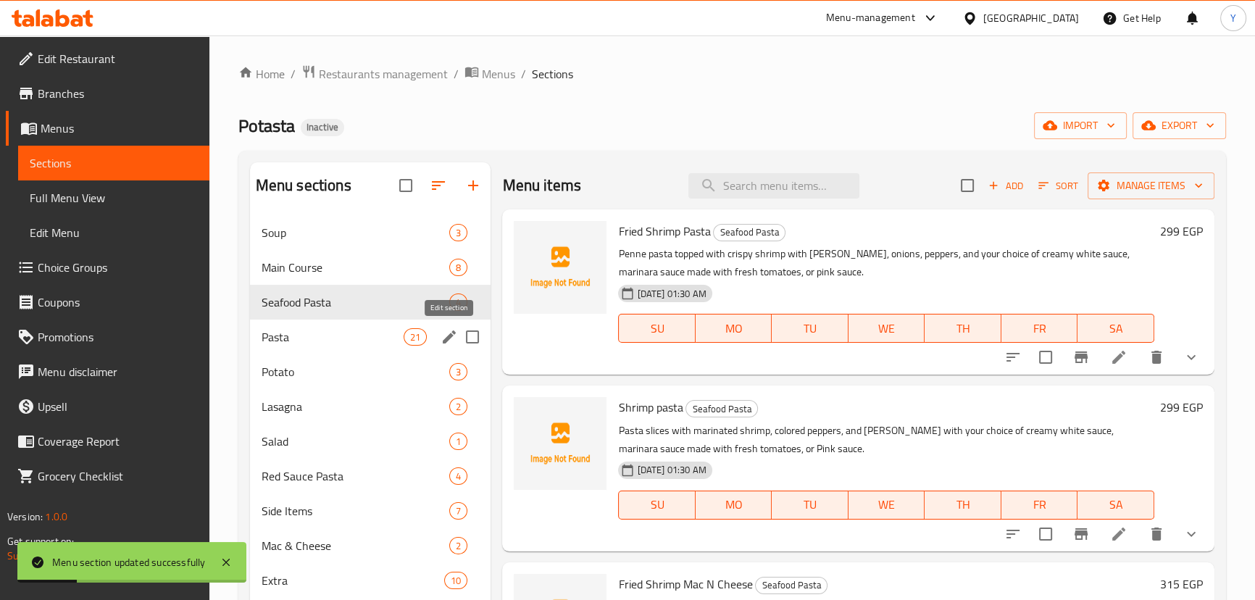
click at [452, 330] on icon "edit" at bounding box center [449, 336] width 17 height 17
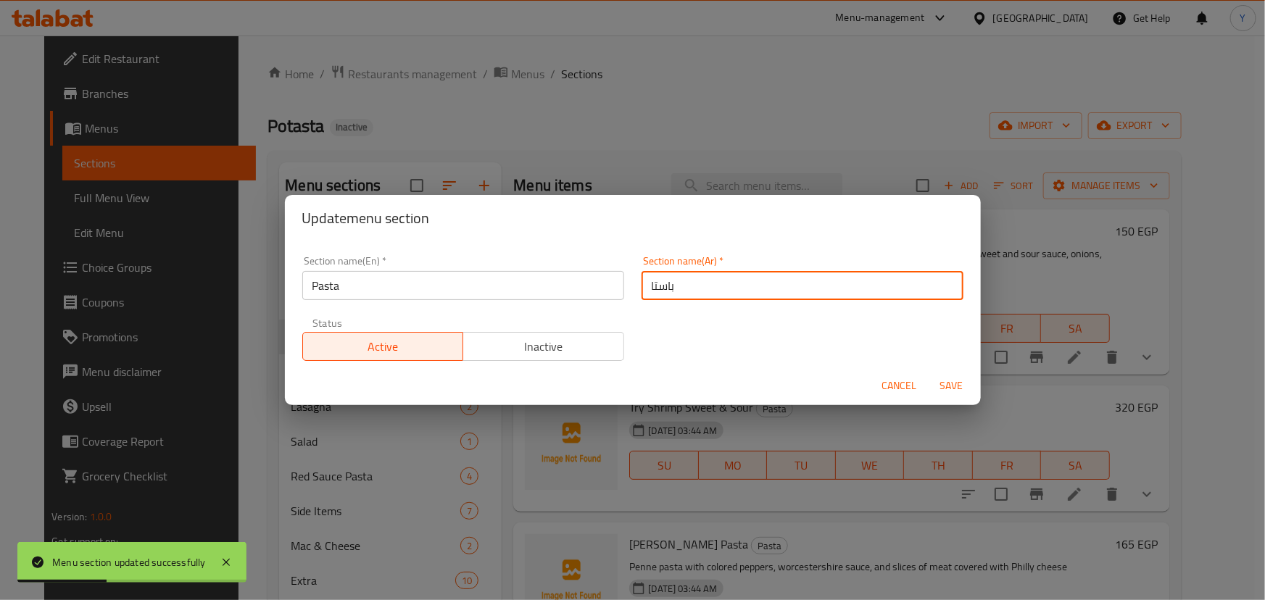
click at [641, 290] on input "باستا" at bounding box center [802, 285] width 322 height 29
type input "الباستا"
click at [966, 381] on span "Save" at bounding box center [951, 386] width 35 height 18
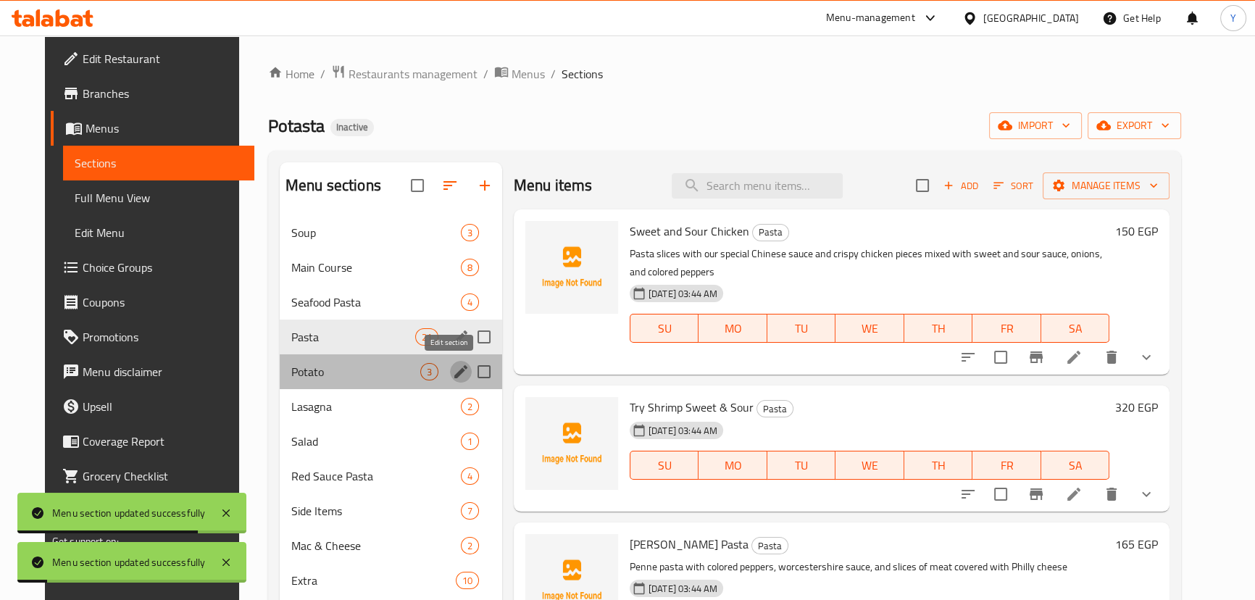
click at [452, 368] on icon "edit" at bounding box center [460, 371] width 17 height 17
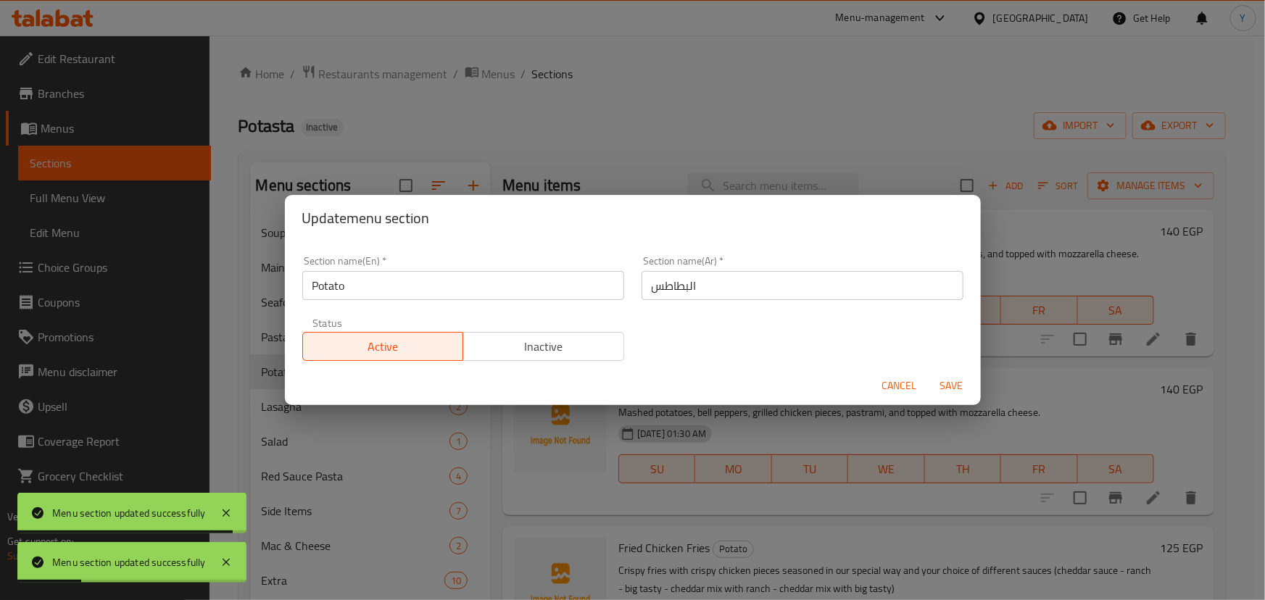
click at [910, 391] on span "Cancel" at bounding box center [899, 386] width 35 height 18
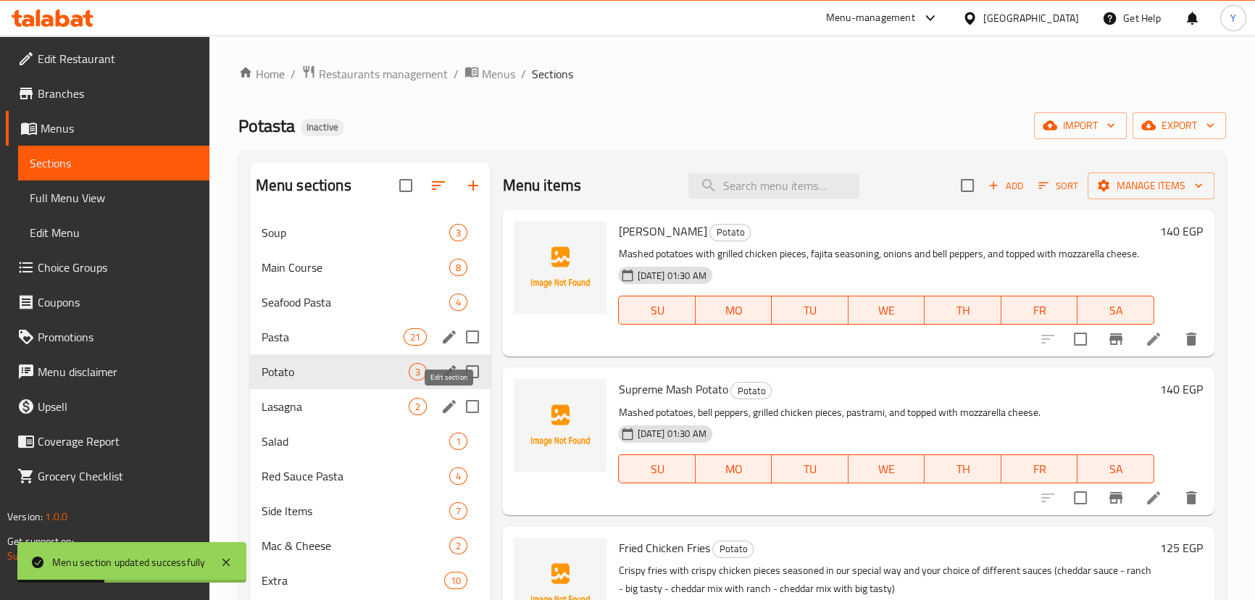
click at [452, 402] on icon "edit" at bounding box center [449, 406] width 17 height 17
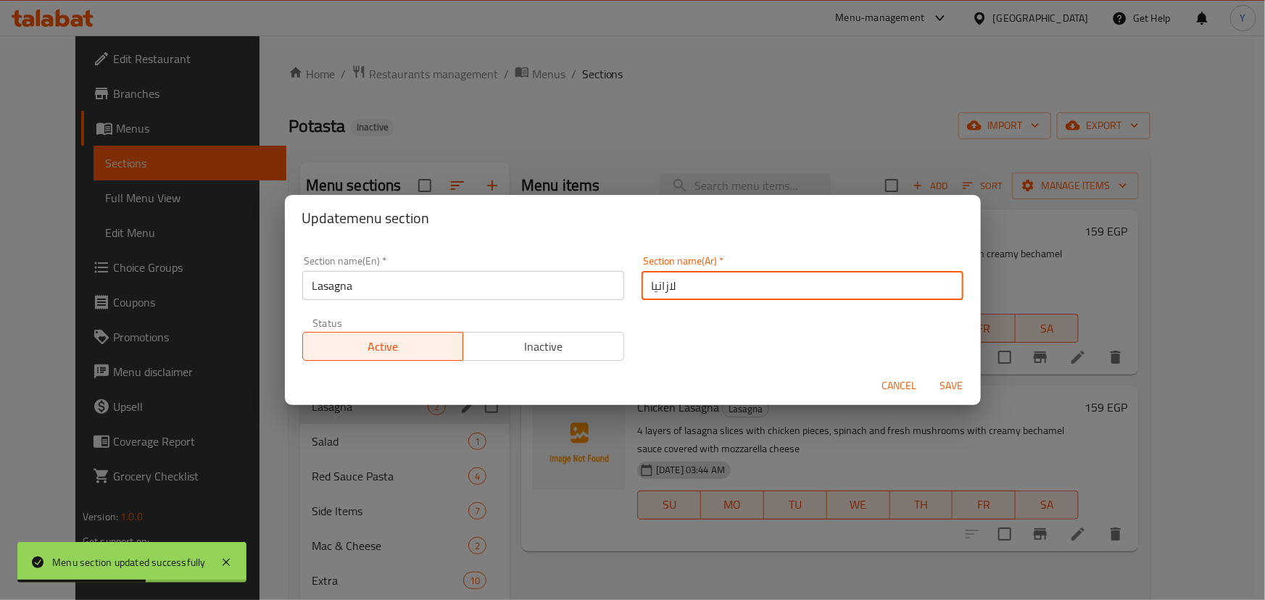
click at [643, 291] on input "لازانيا" at bounding box center [802, 285] width 322 height 29
type input "لازانيا"
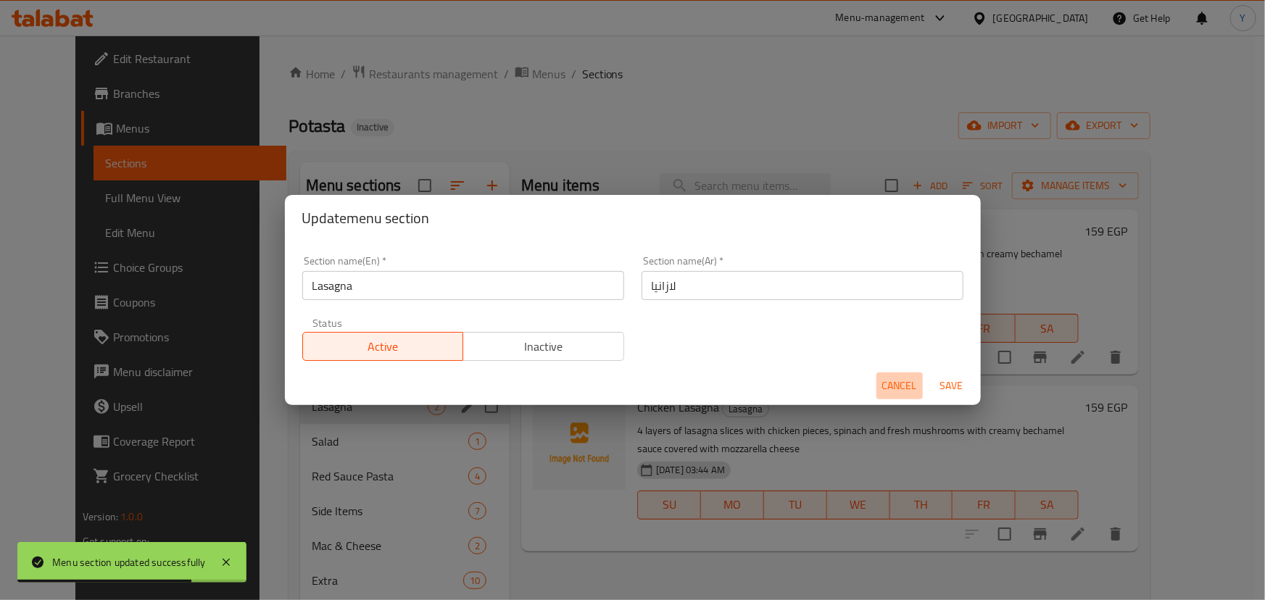
click at [899, 383] on span "Cancel" at bounding box center [899, 386] width 35 height 18
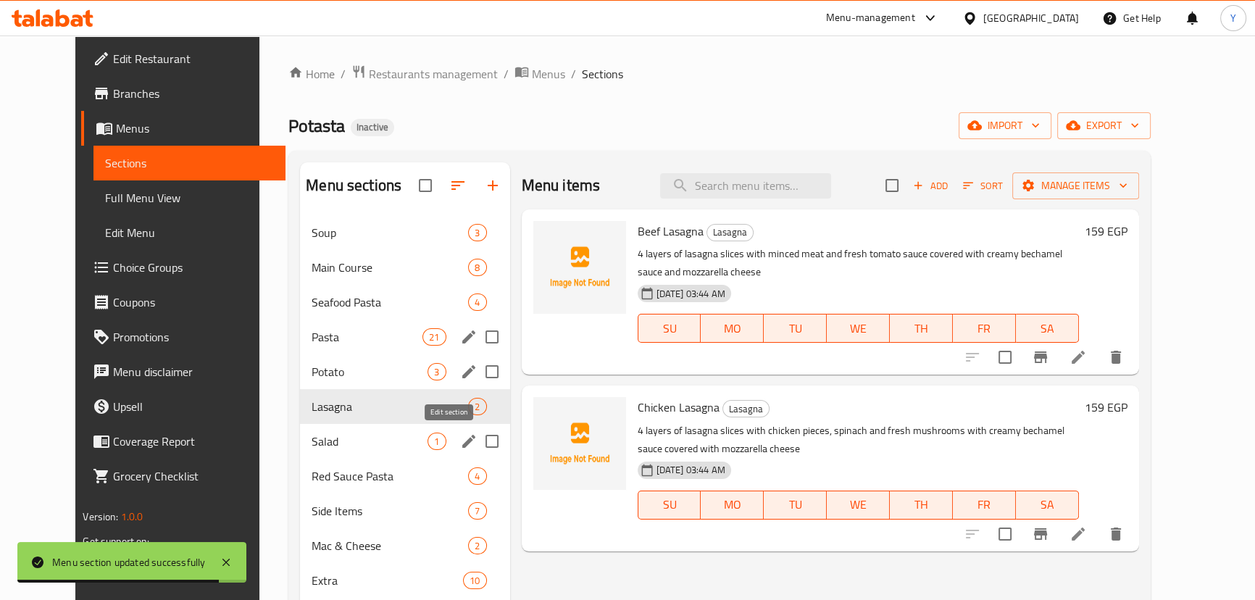
click at [460, 436] on icon "edit" at bounding box center [468, 441] width 17 height 17
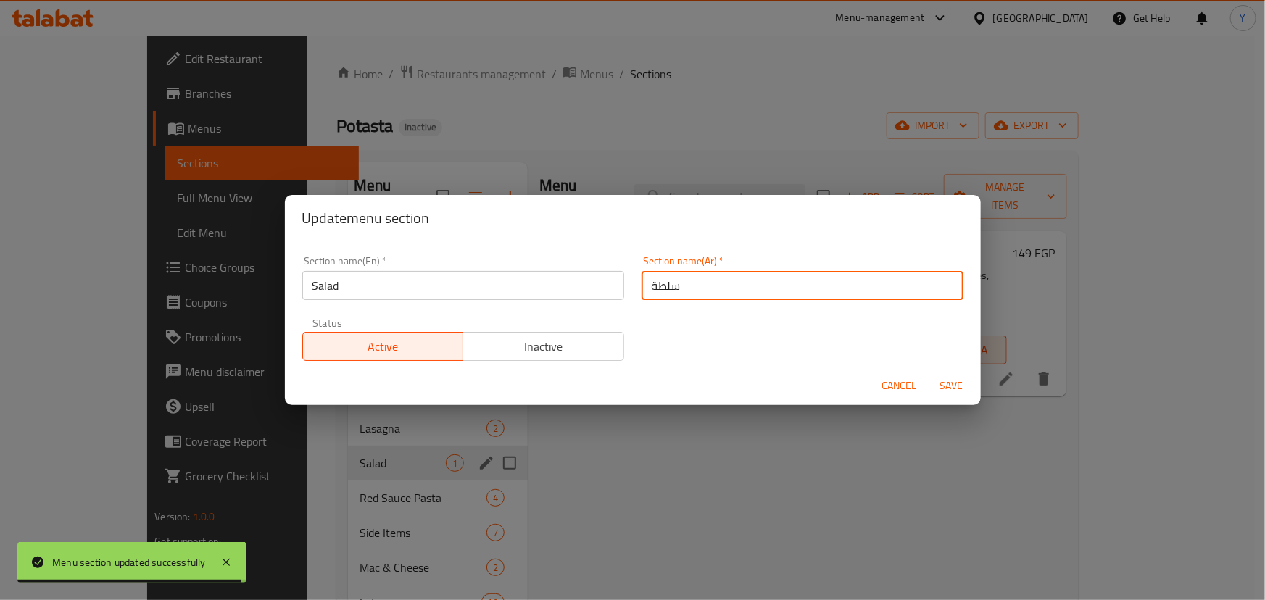
click at [641, 272] on input "سلطة" at bounding box center [802, 285] width 322 height 29
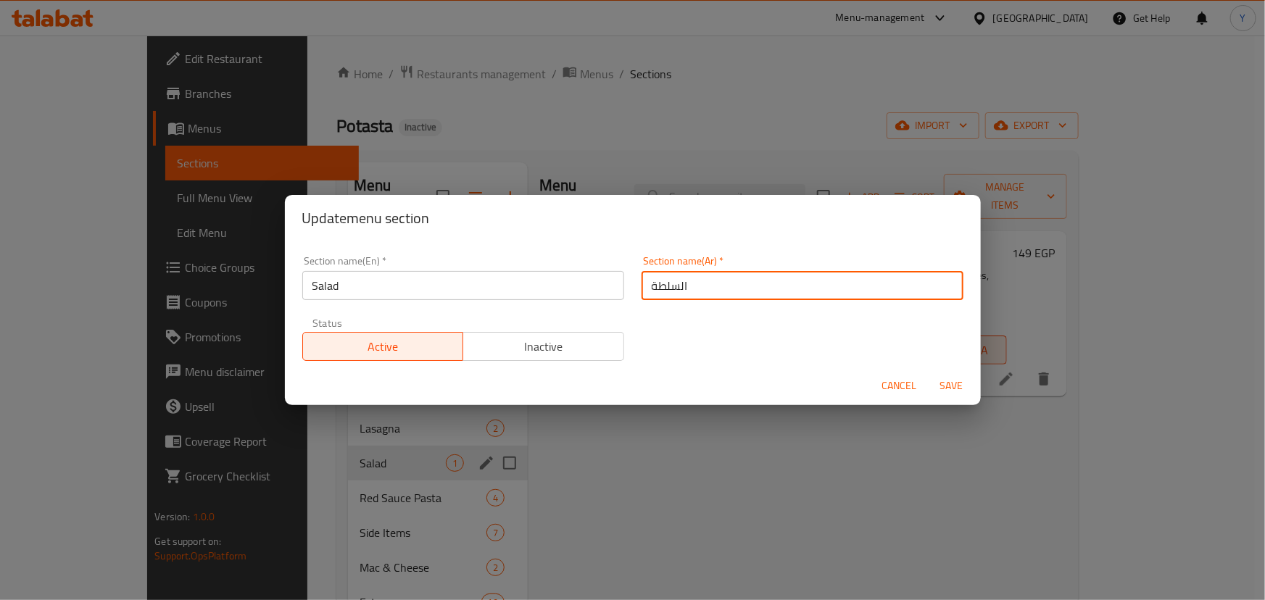
type input "السلطة"
click at [928, 373] on button "Save" at bounding box center [951, 386] width 46 height 27
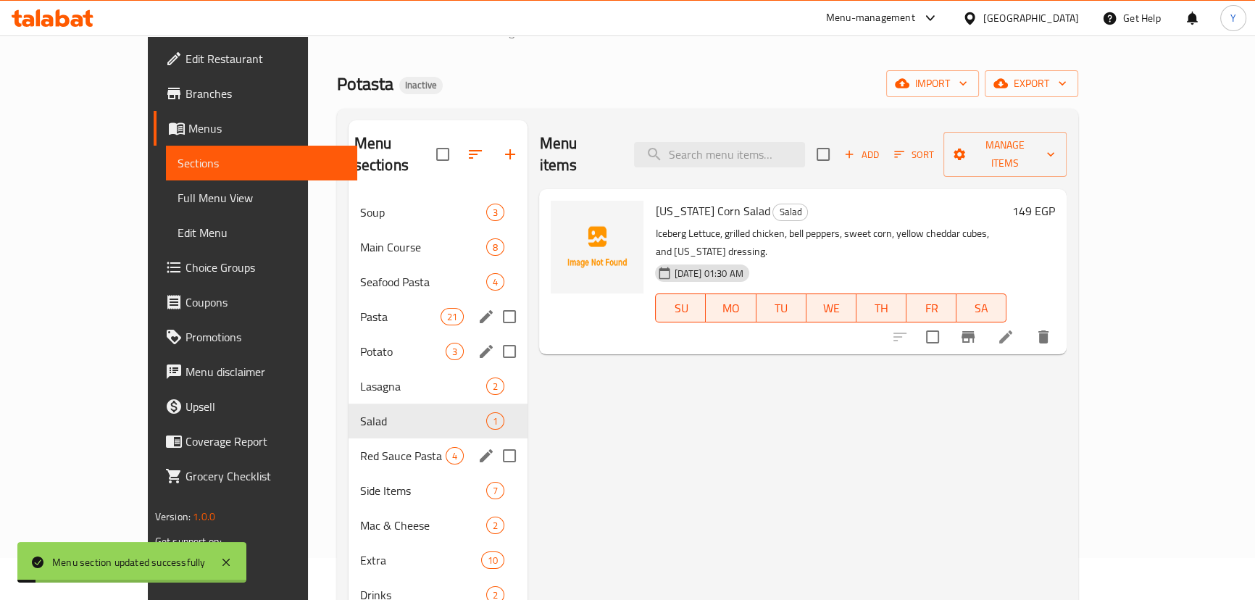
scroll to position [65, 0]
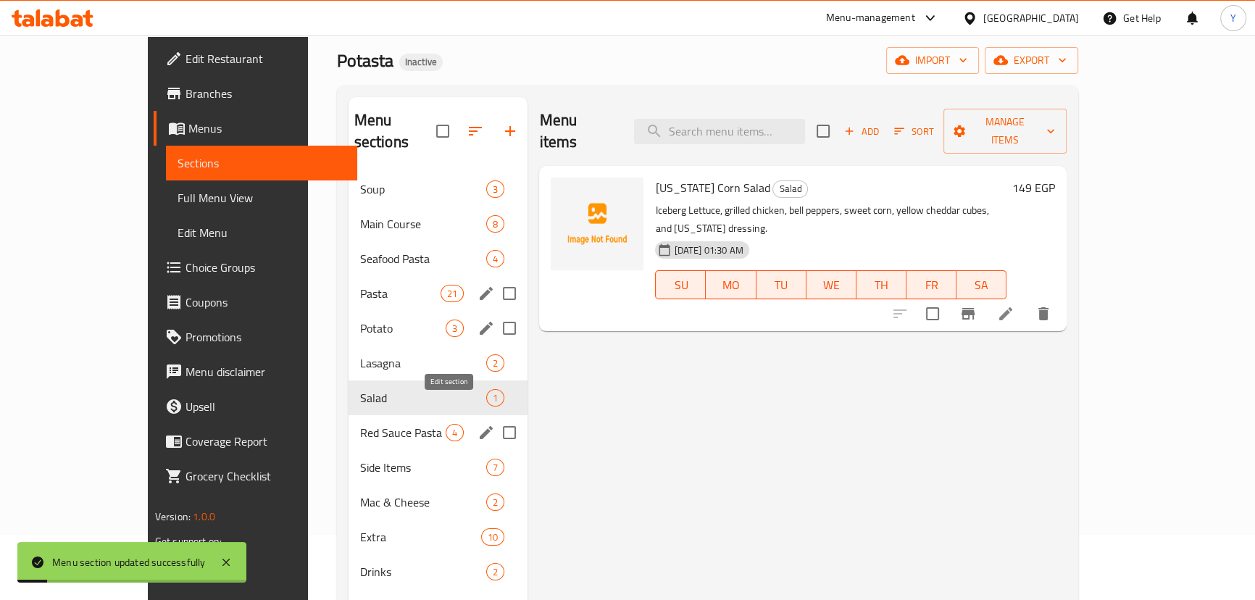
click at [480, 426] on icon "edit" at bounding box center [486, 432] width 13 height 13
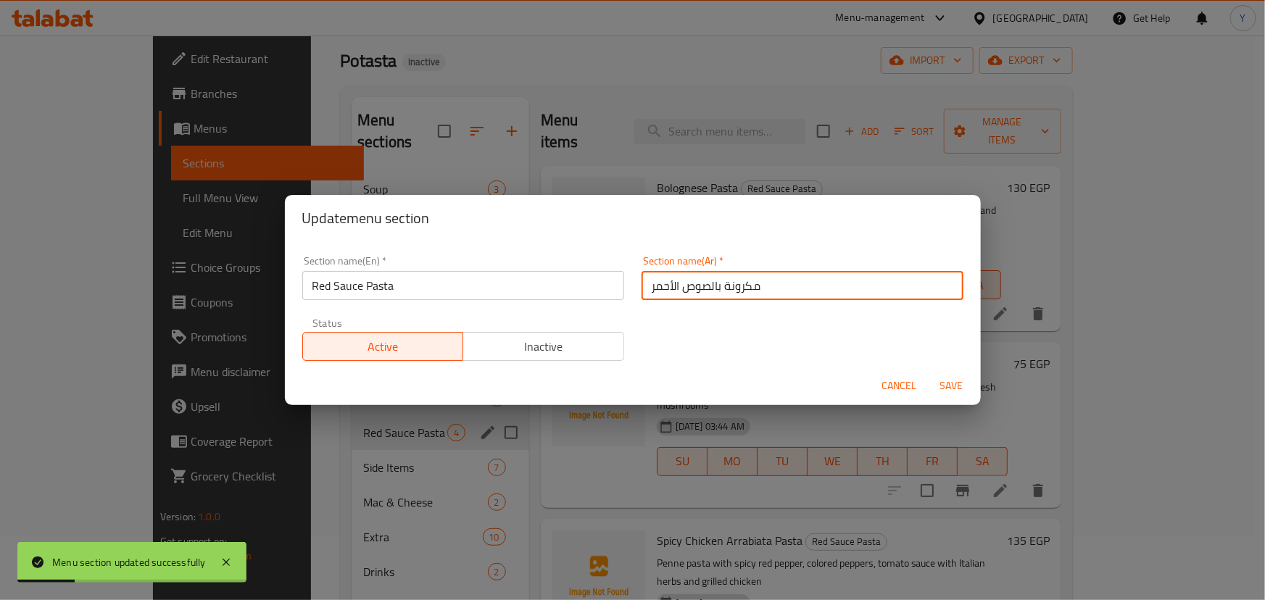
click at [641, 292] on input "مكرونة بالصوص الأحمر" at bounding box center [802, 285] width 322 height 29
type input "المكرونة بالصوص الأحمر"
click at [928, 373] on button "Save" at bounding box center [951, 386] width 46 height 27
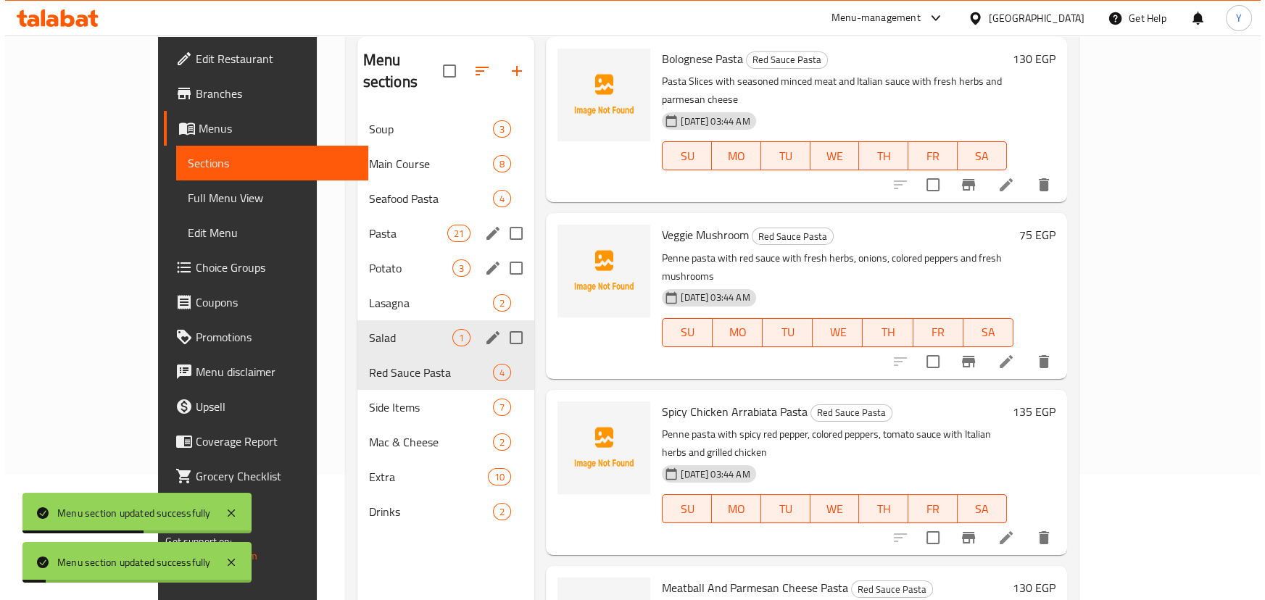
scroll to position [203, 0]
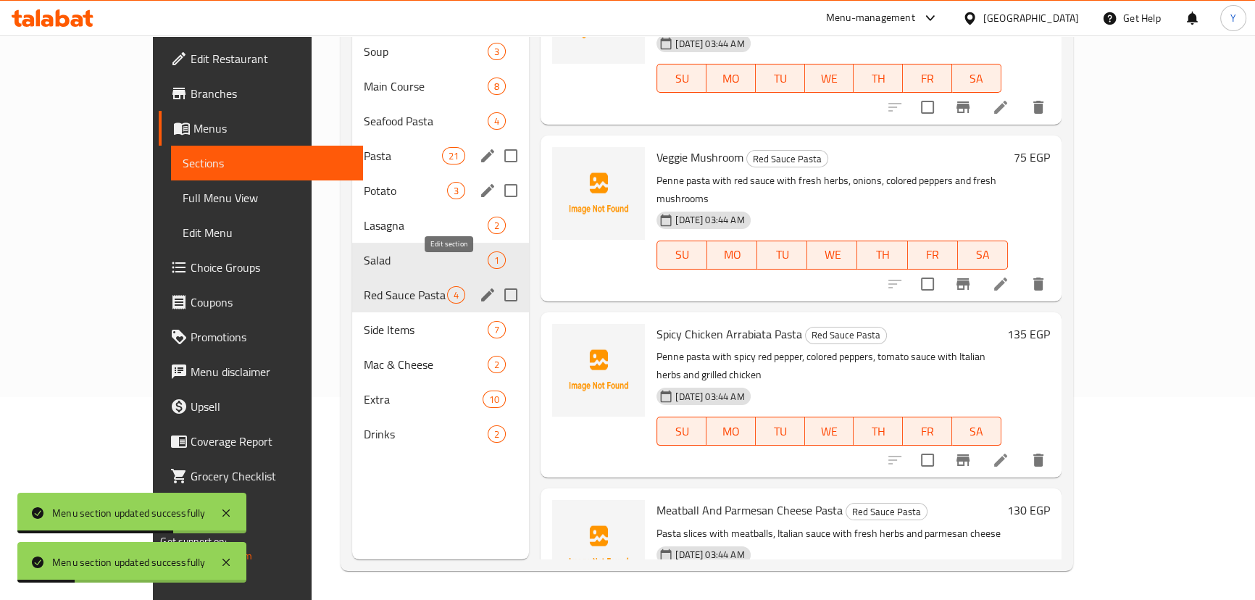
click at [481, 288] on icon "edit" at bounding box center [487, 294] width 13 height 13
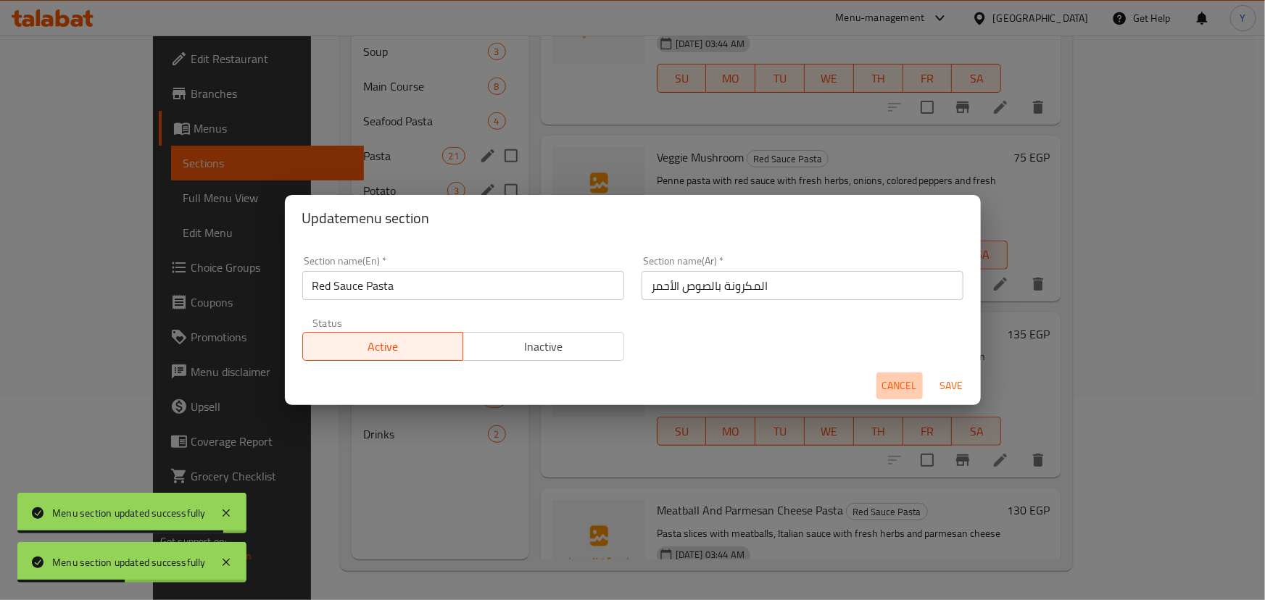
click at [892, 387] on span "Cancel" at bounding box center [899, 386] width 35 height 18
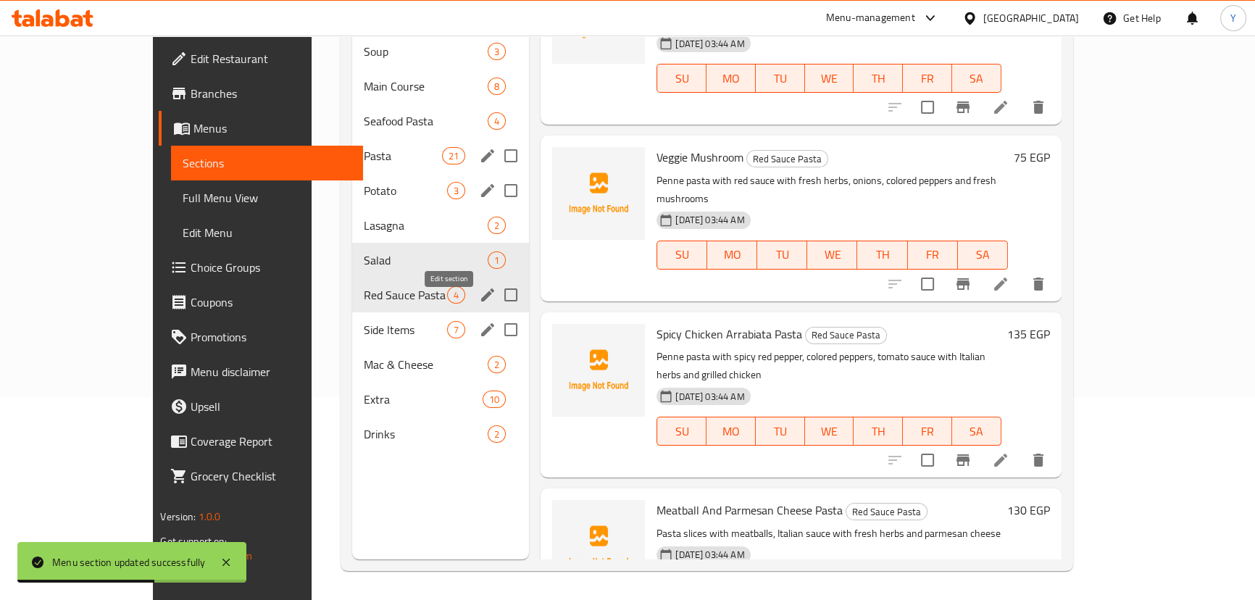
click at [481, 323] on icon "edit" at bounding box center [487, 329] width 13 height 13
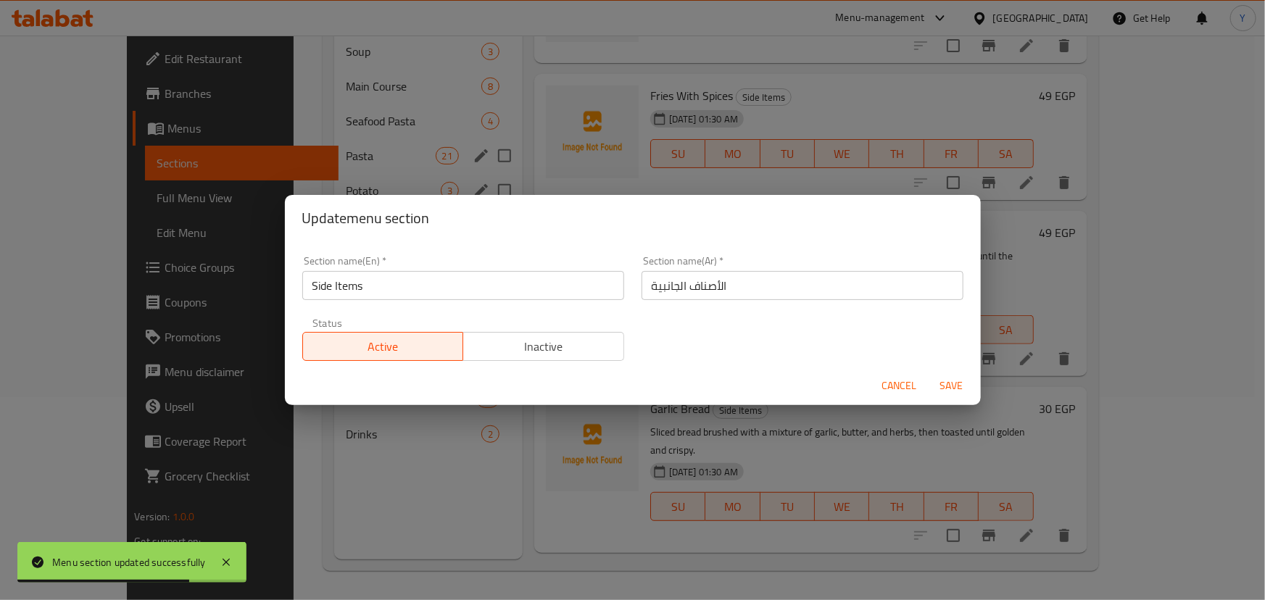
click at [894, 380] on span "Cancel" at bounding box center [899, 386] width 35 height 18
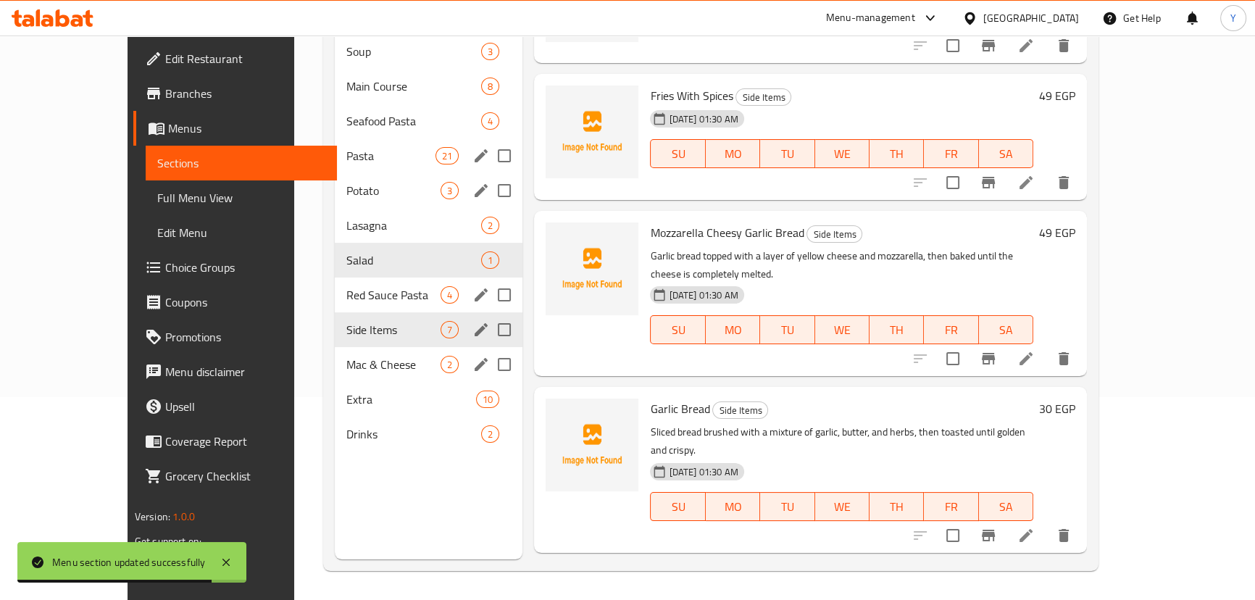
click at [473, 356] on icon "edit" at bounding box center [481, 364] width 17 height 17
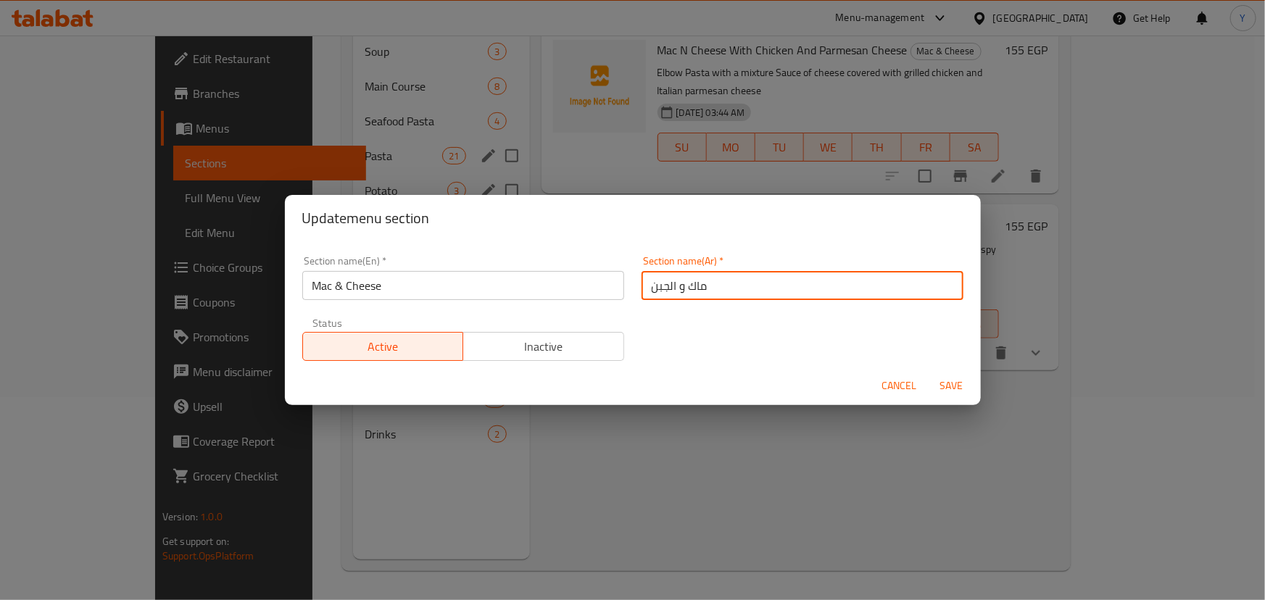
click at [642, 290] on input "ماك و الجبن" at bounding box center [802, 285] width 322 height 29
type input "الماك اند تشيز"
click at [928, 373] on button "Save" at bounding box center [951, 386] width 46 height 27
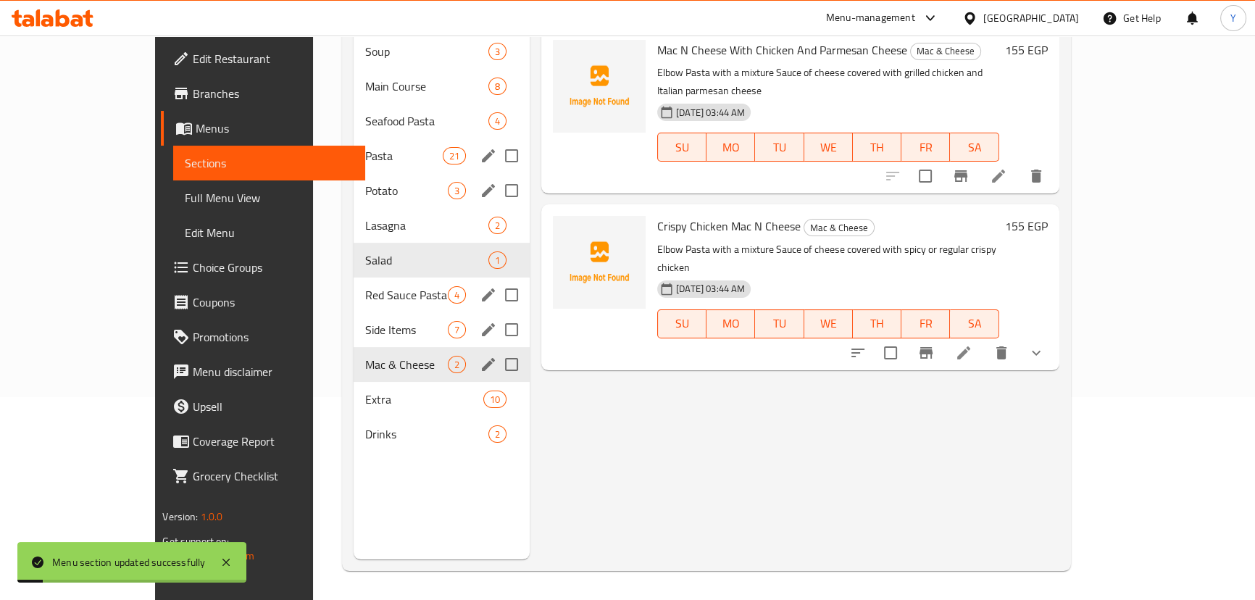
click at [482, 358] on icon "edit" at bounding box center [488, 364] width 13 height 13
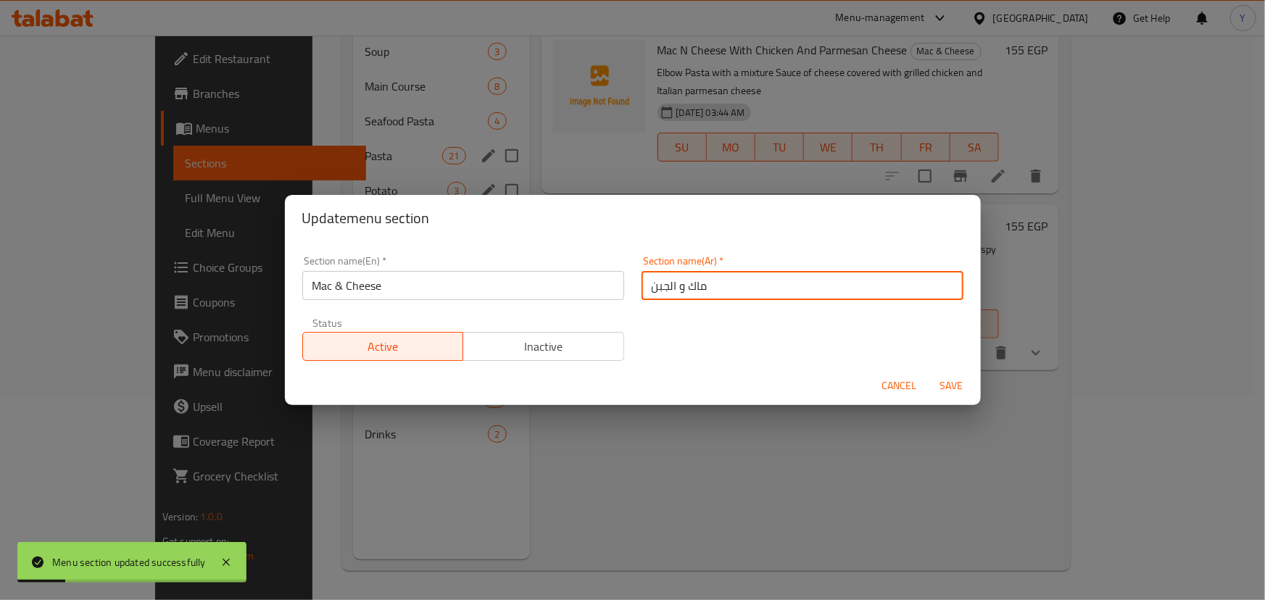
click at [740, 278] on input "ماك و الجبن" at bounding box center [802, 285] width 322 height 29
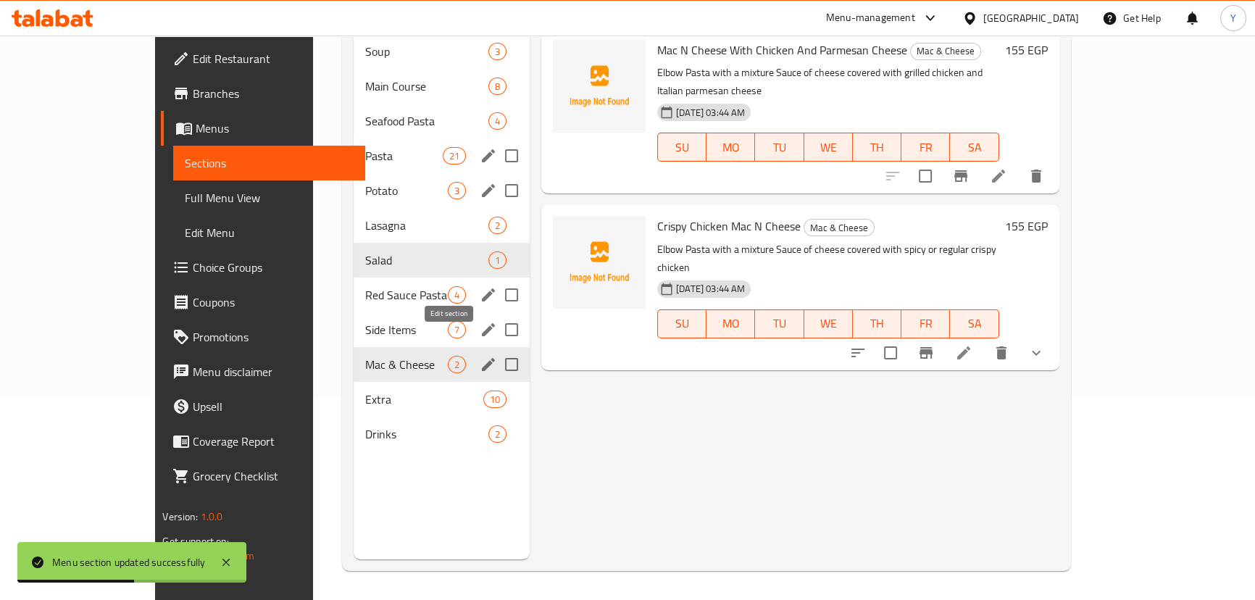
click at [482, 358] on icon "edit" at bounding box center [488, 364] width 13 height 13
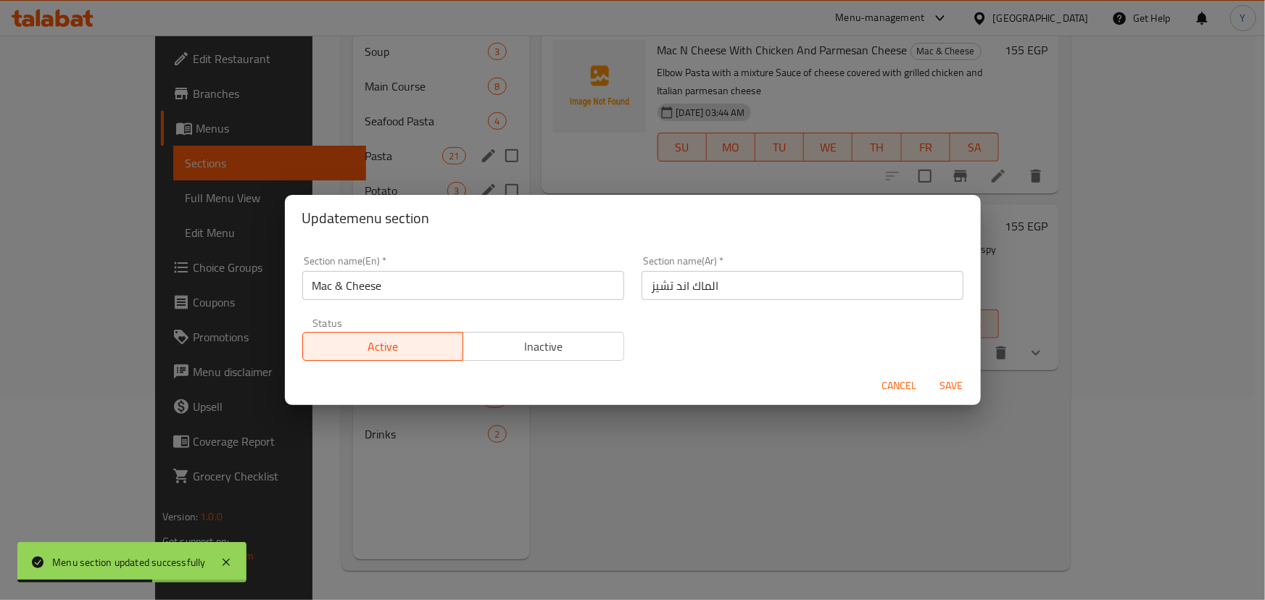
click at [782, 280] on input "الماك اند تشيز" at bounding box center [802, 285] width 322 height 29
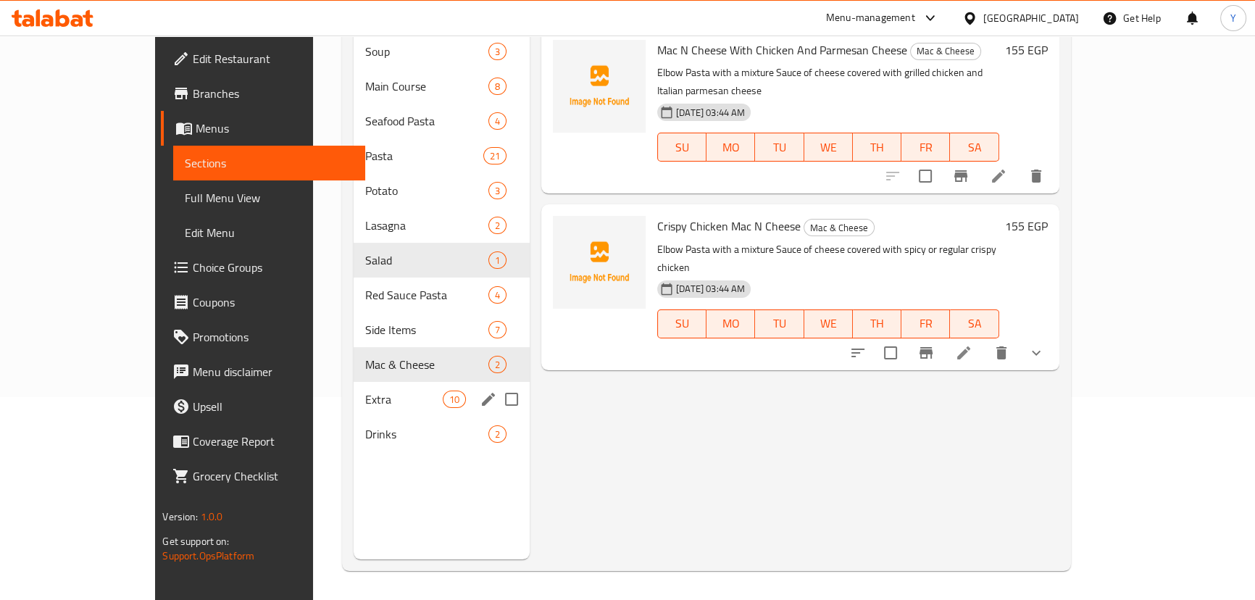
click at [480, 391] on icon "edit" at bounding box center [488, 399] width 17 height 17
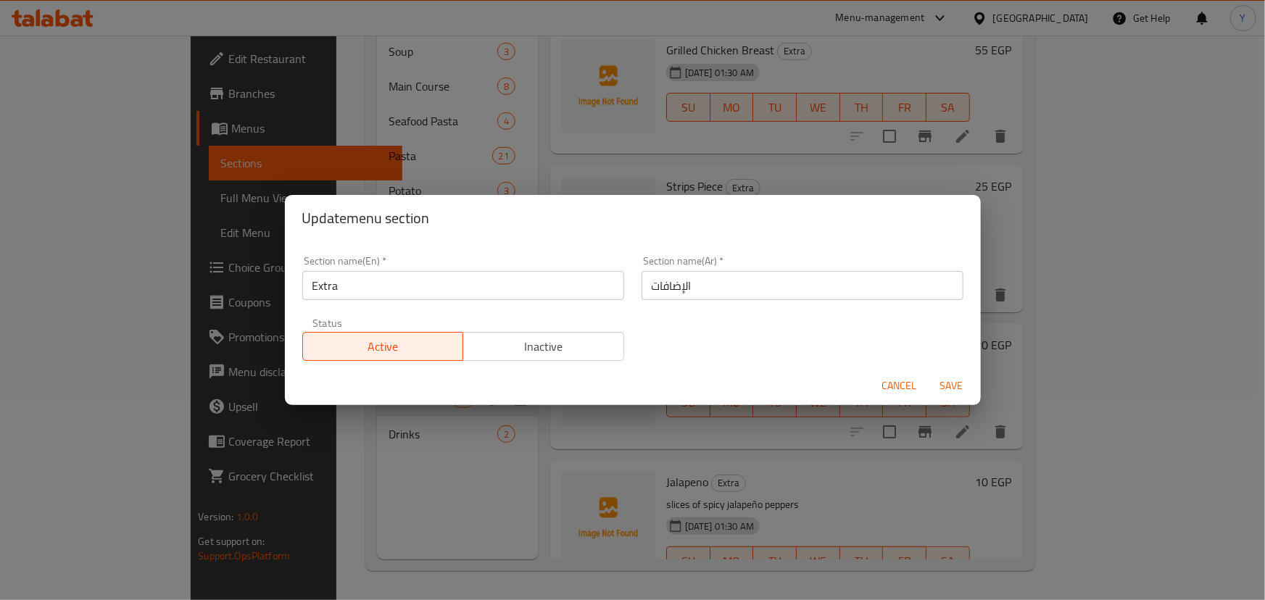
click at [802, 295] on input "الإضافات" at bounding box center [802, 285] width 322 height 29
type input "ا"
type input "الأكسترا"
click at [928, 373] on button "Save" at bounding box center [951, 386] width 46 height 27
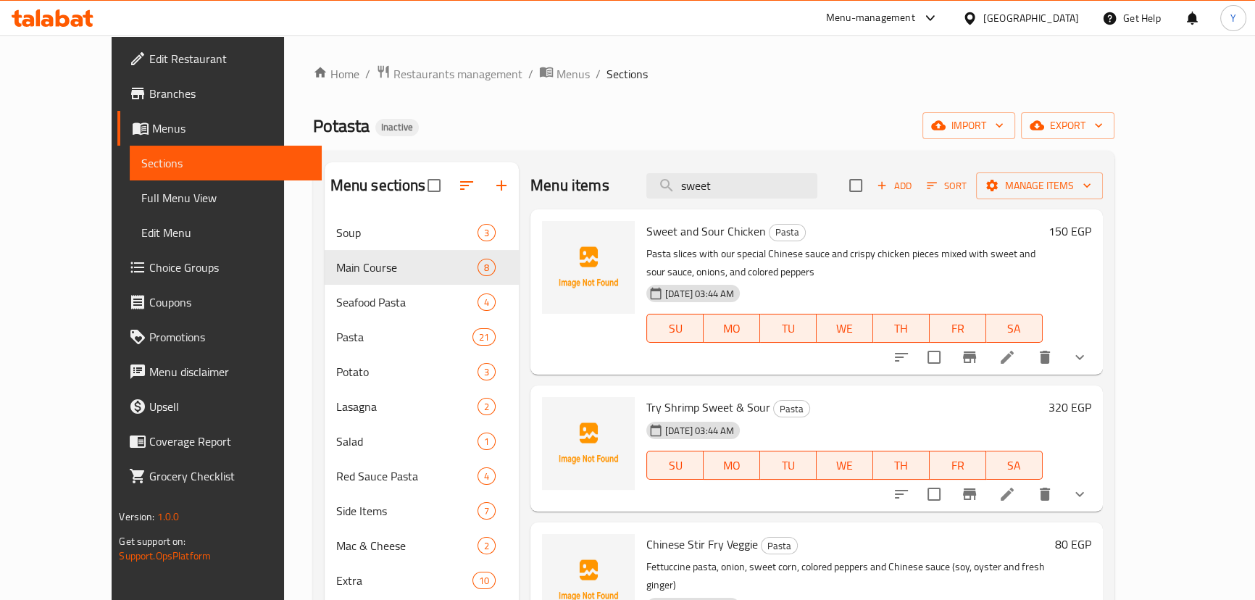
drag, startPoint x: 812, startPoint y: 187, endPoint x: 470, endPoint y: 190, distance: 342.1
click at [531, 190] on div "Menu items sweet Add Sort Manage items" at bounding box center [817, 185] width 573 height 47
paste input "Fried Shrimp Pasta"
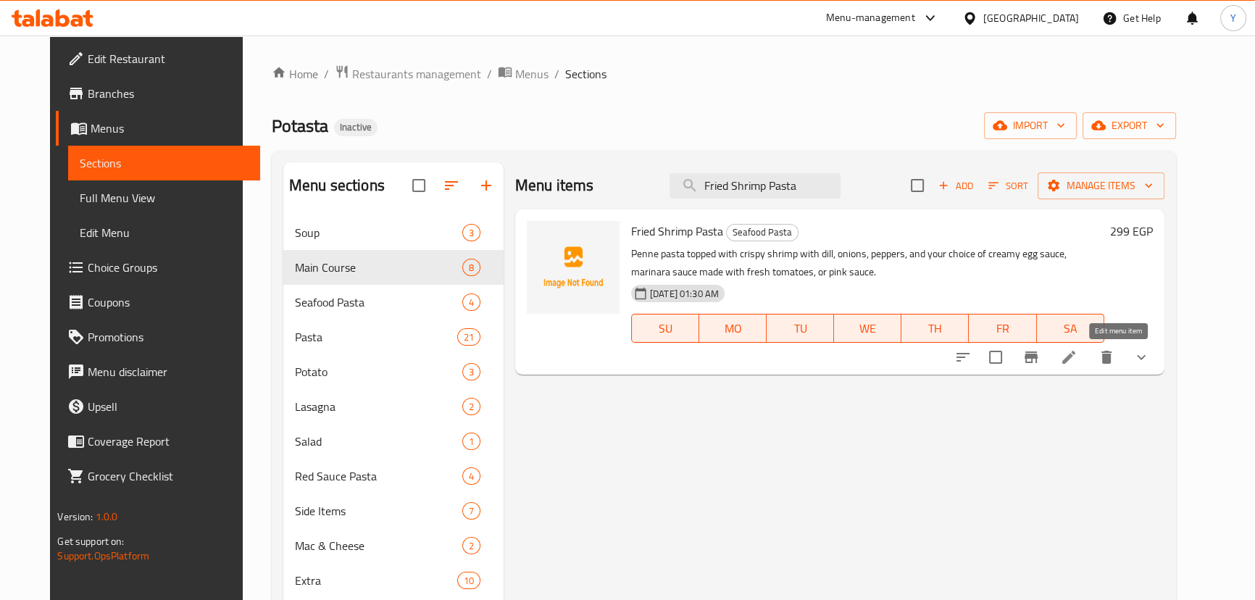
type input "Fried Shrimp Pasta"
click at [1078, 358] on icon at bounding box center [1068, 357] width 17 height 17
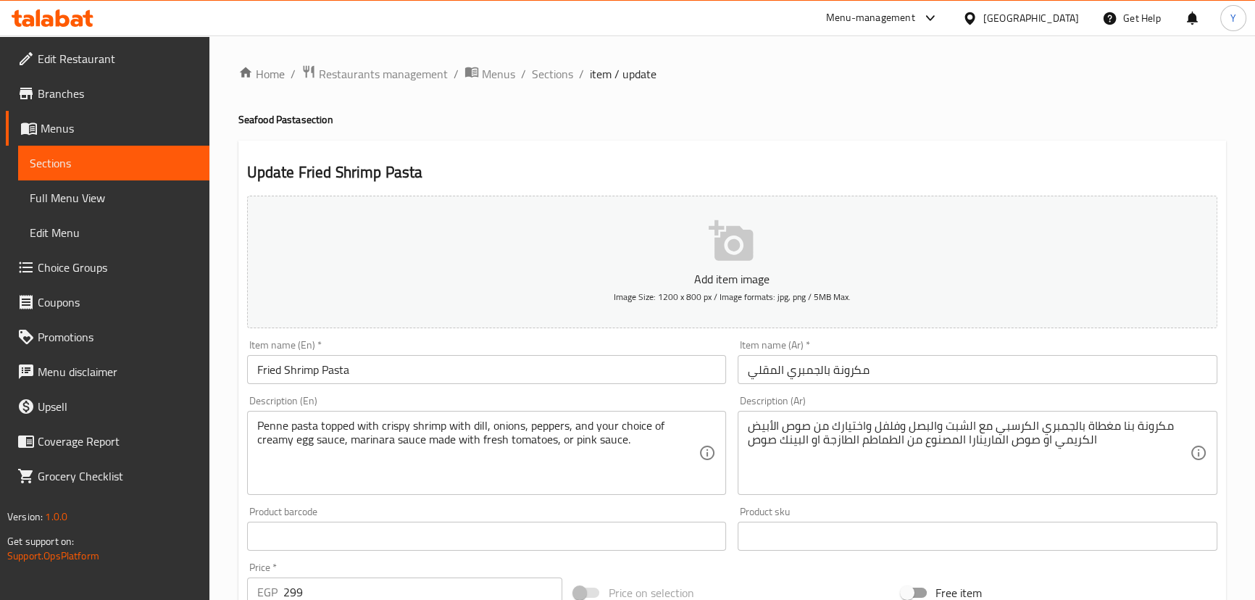
click at [886, 165] on h2 "Update Fried Shrimp Pasta" at bounding box center [732, 173] width 970 height 22
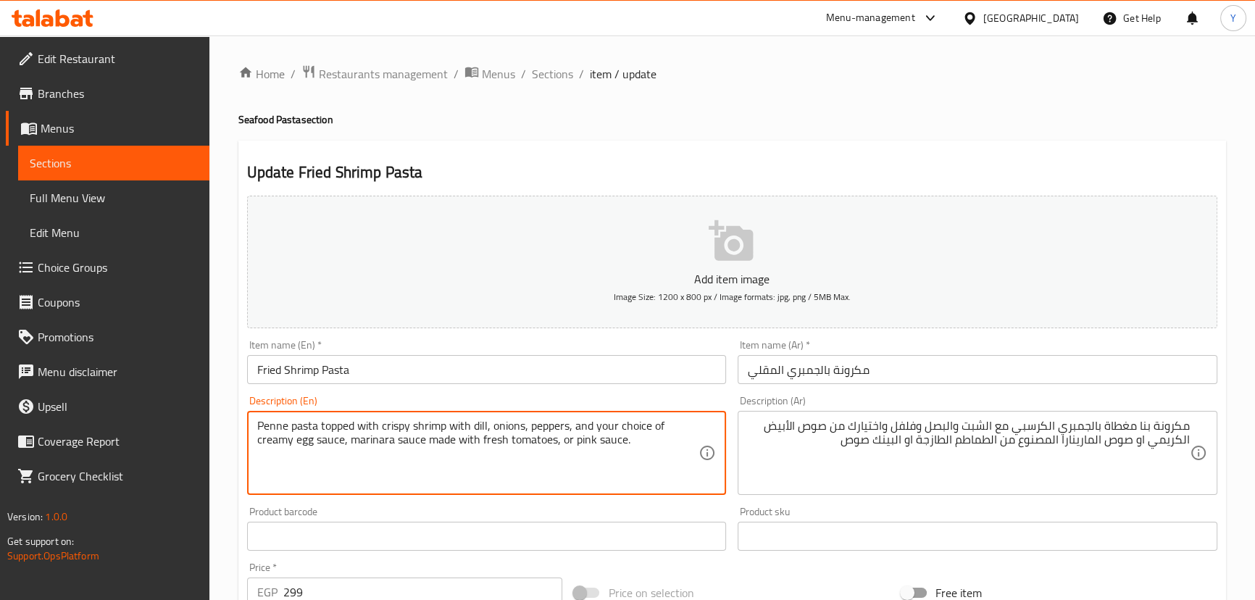
drag, startPoint x: 398, startPoint y: 430, endPoint x: 439, endPoint y: 425, distance: 41.6
click at [439, 425] on textarea "Penne pasta topped with crispy shrimp with dill, onions, peppers, and your choi…" at bounding box center [478, 453] width 442 height 69
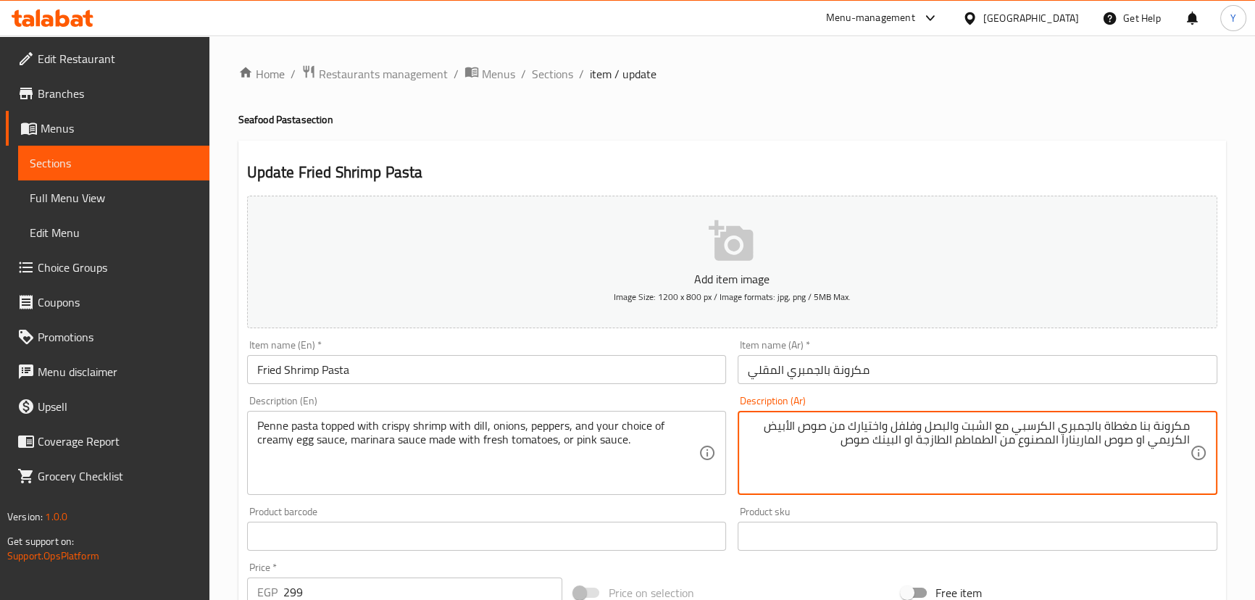
drag, startPoint x: 998, startPoint y: 421, endPoint x: 912, endPoint y: 422, distance: 85.5
click at [912, 422] on textarea "مكرونة بنا مغطاة بالجمبري الكرسبي مع الشبت والبصل وفلفل واختيارك من صوص الأبيض …" at bounding box center [969, 453] width 442 height 69
click at [300, 440] on textarea "Penne pasta topped with crispy shrimp with dill, onions, peppers, and your choi…" at bounding box center [478, 453] width 442 height 69
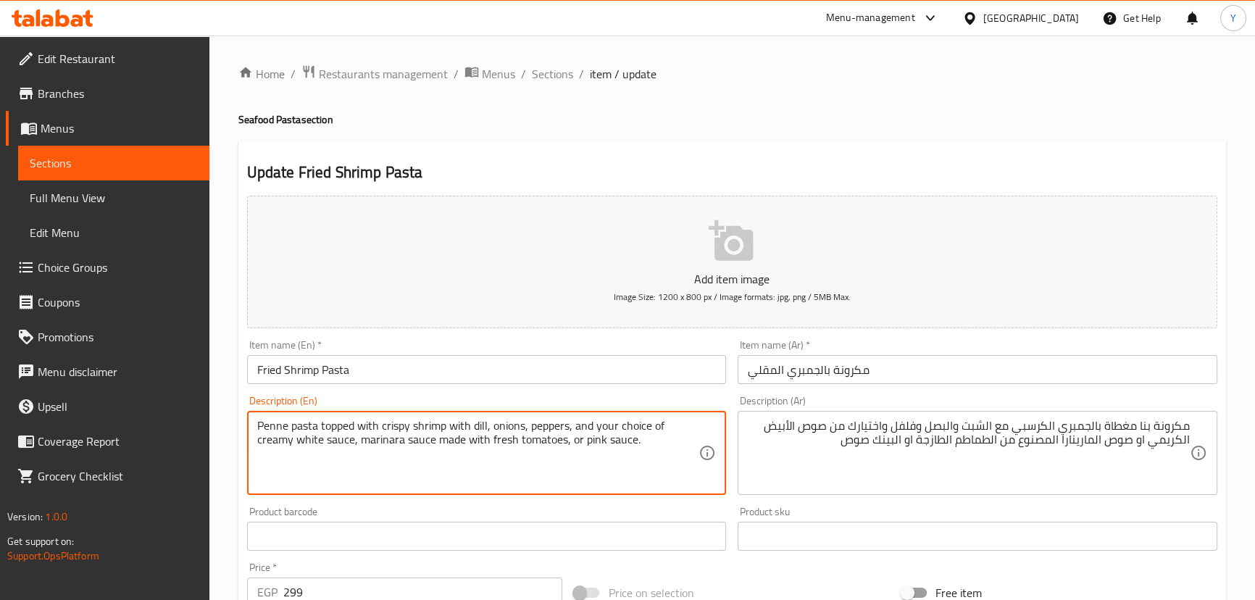
type textarea "Penne pasta topped with crispy shrimp with dill, onions, peppers, and your choi…"
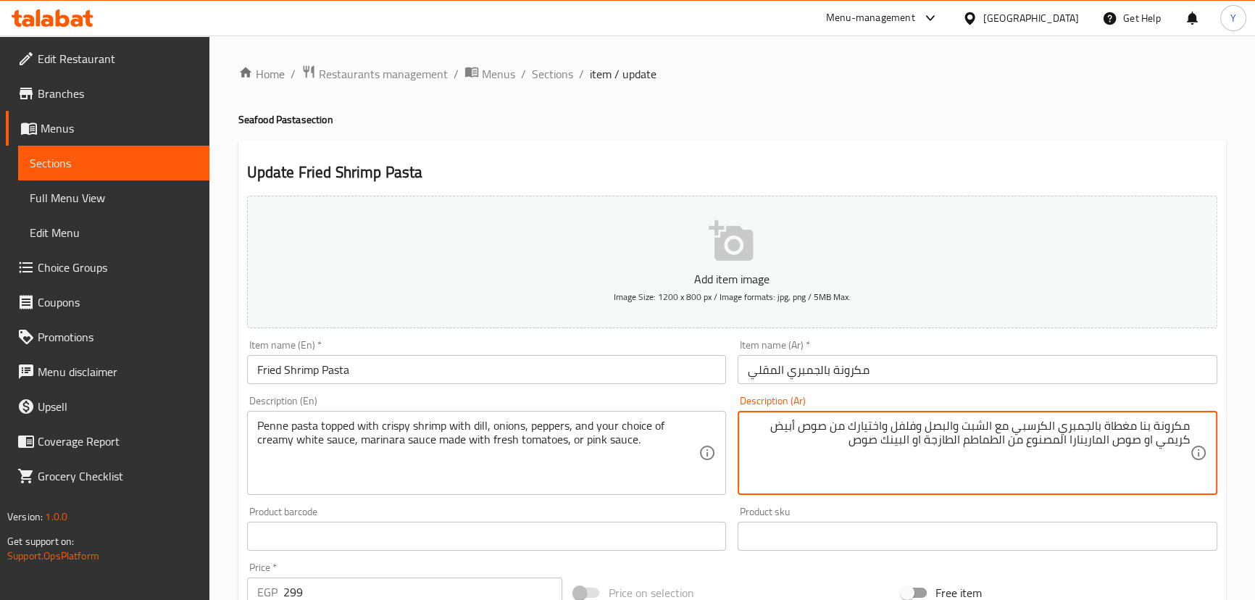
type textarea "مكرونة بنا مغطاة بالجمبري الكرسبي مع الشبت والبصل وفلفل واختيارك من صوص أبيض كر…"
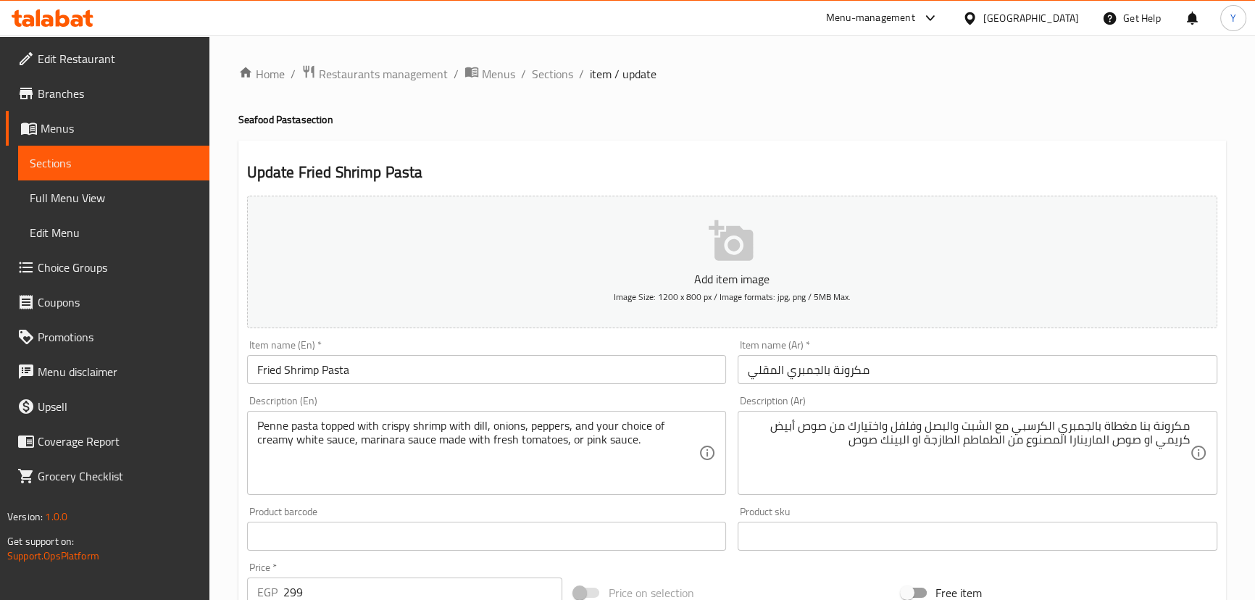
click at [1015, 109] on div "Home / Restaurants management / Menus / Sections / item / update Seafood Pasta …" at bounding box center [732, 542] width 988 height 955
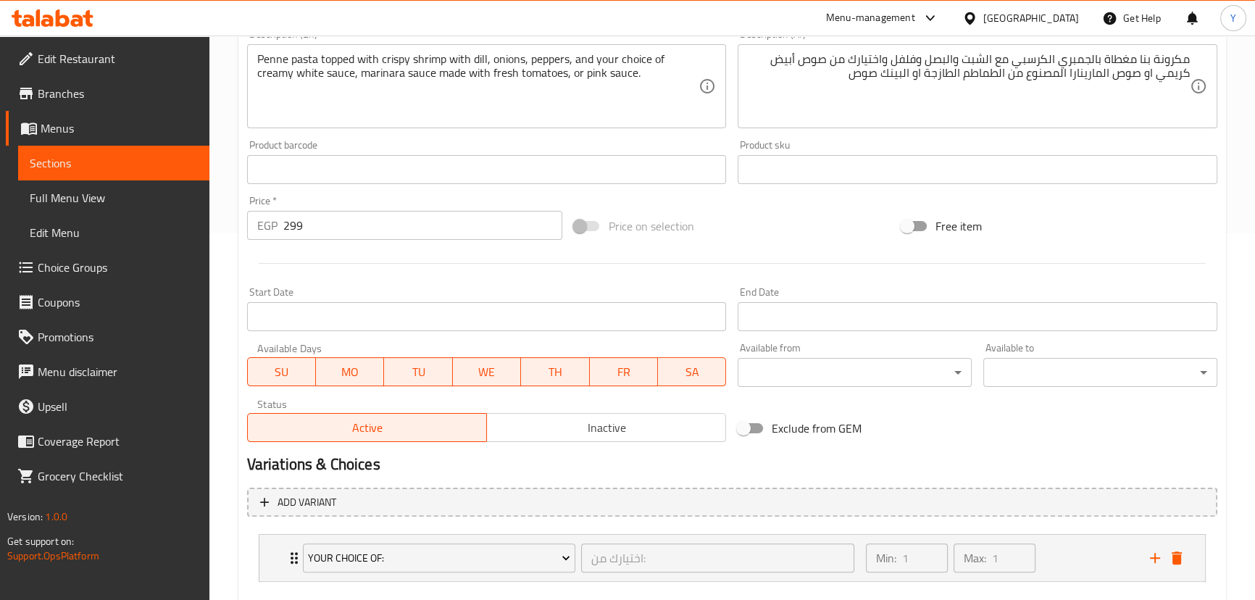
scroll to position [446, 0]
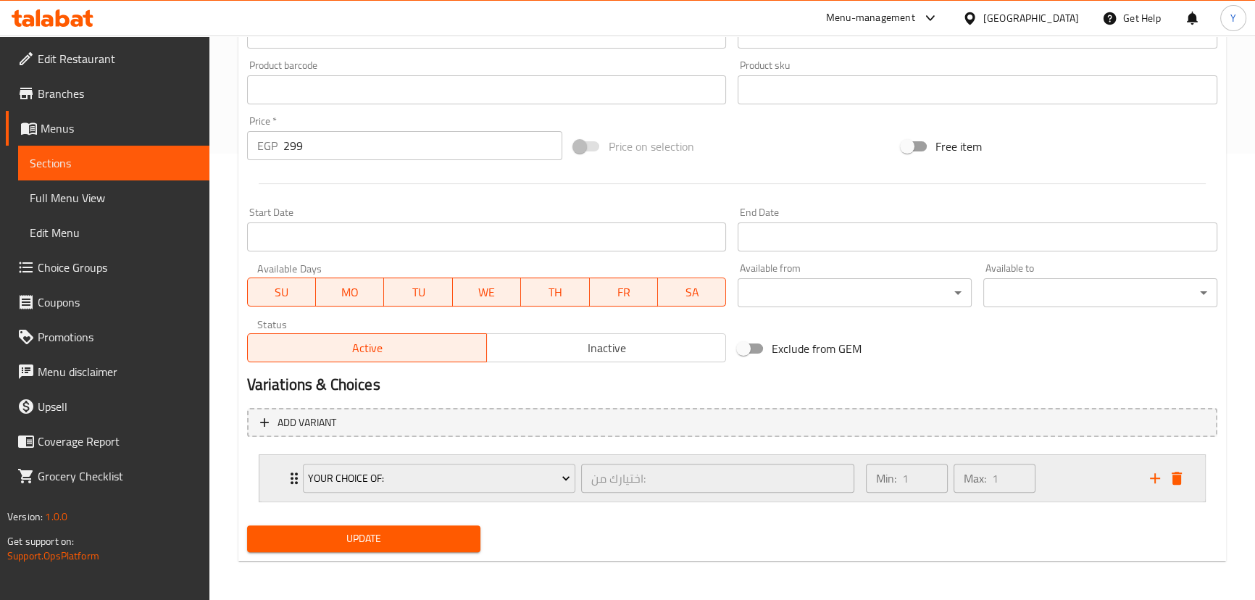
click at [1123, 491] on div "Min: 1 ​ Max: 1 ​" at bounding box center [999, 478] width 284 height 46
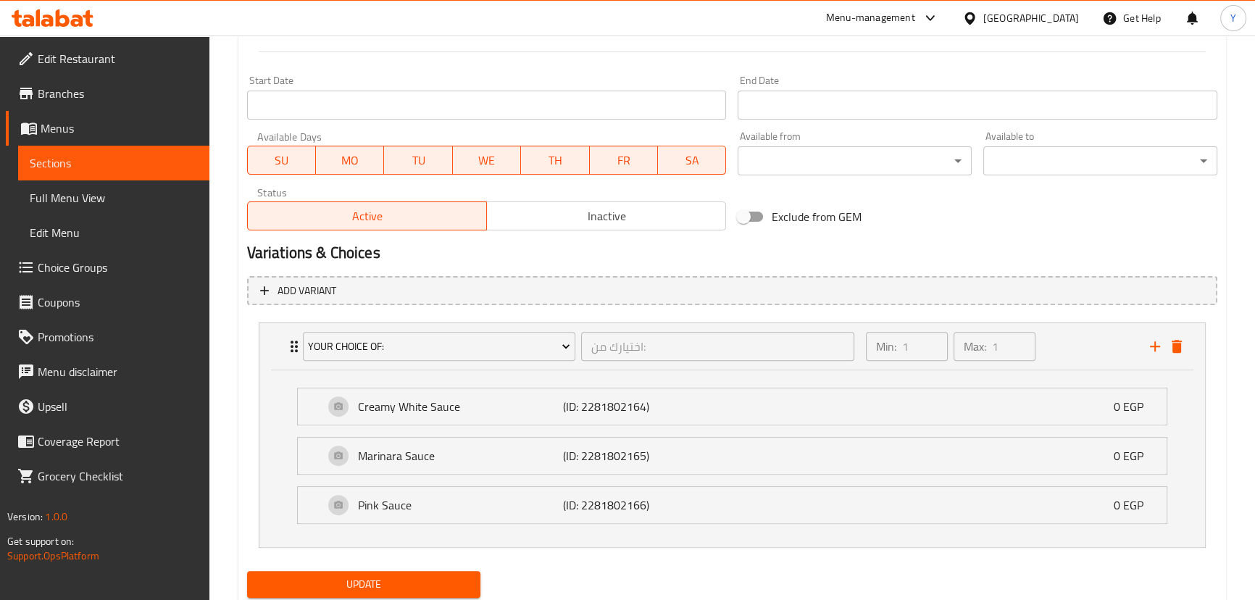
scroll to position [623, 0]
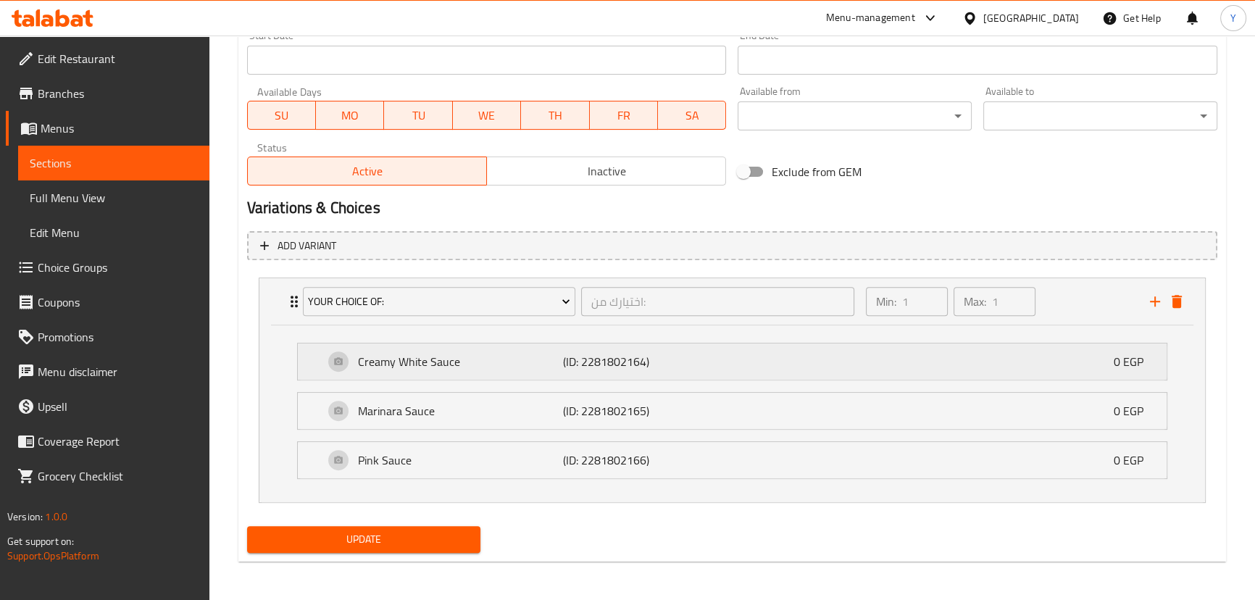
click at [625, 358] on p "(ID: 2281802164)" at bounding box center [631, 361] width 137 height 17
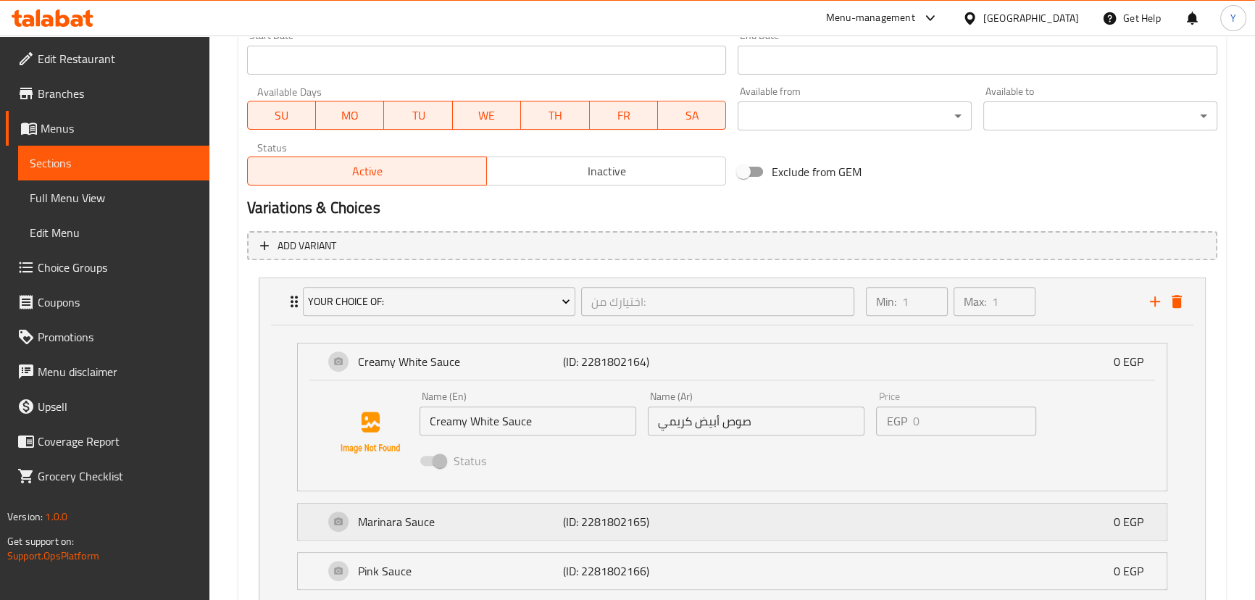
click at [588, 531] on div "[PERSON_NAME] (ID: 2281802165) 0 EGP" at bounding box center [737, 522] width 826 height 36
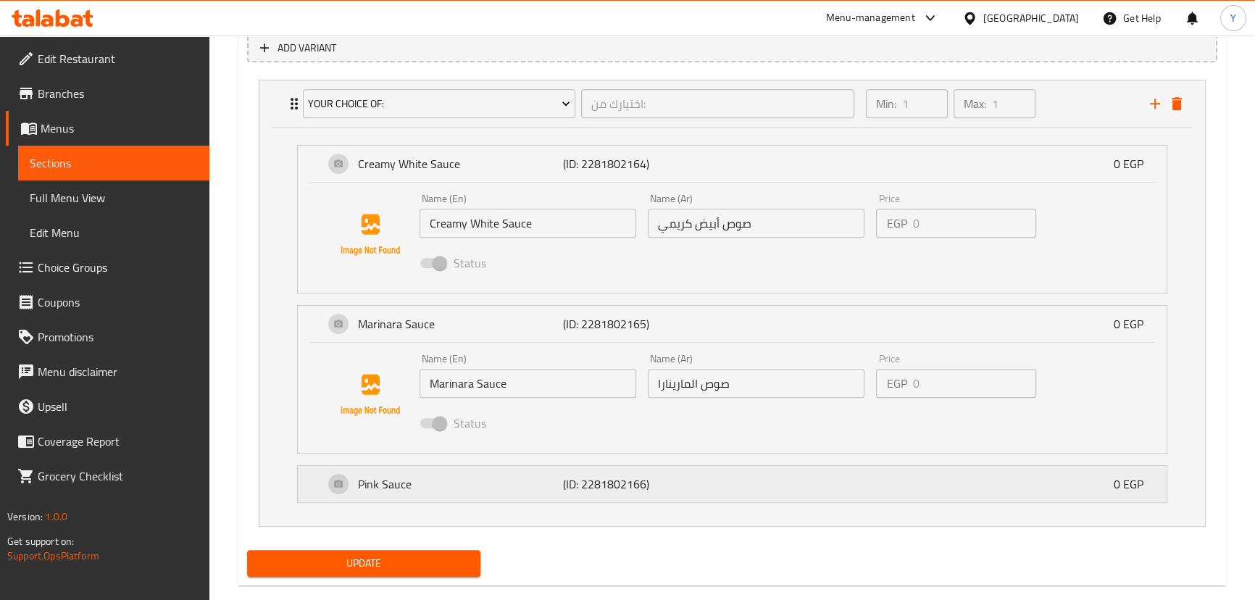
click at [606, 493] on div "Pink Sauce (ID: 2281802166) 0 EGP" at bounding box center [737, 484] width 826 height 36
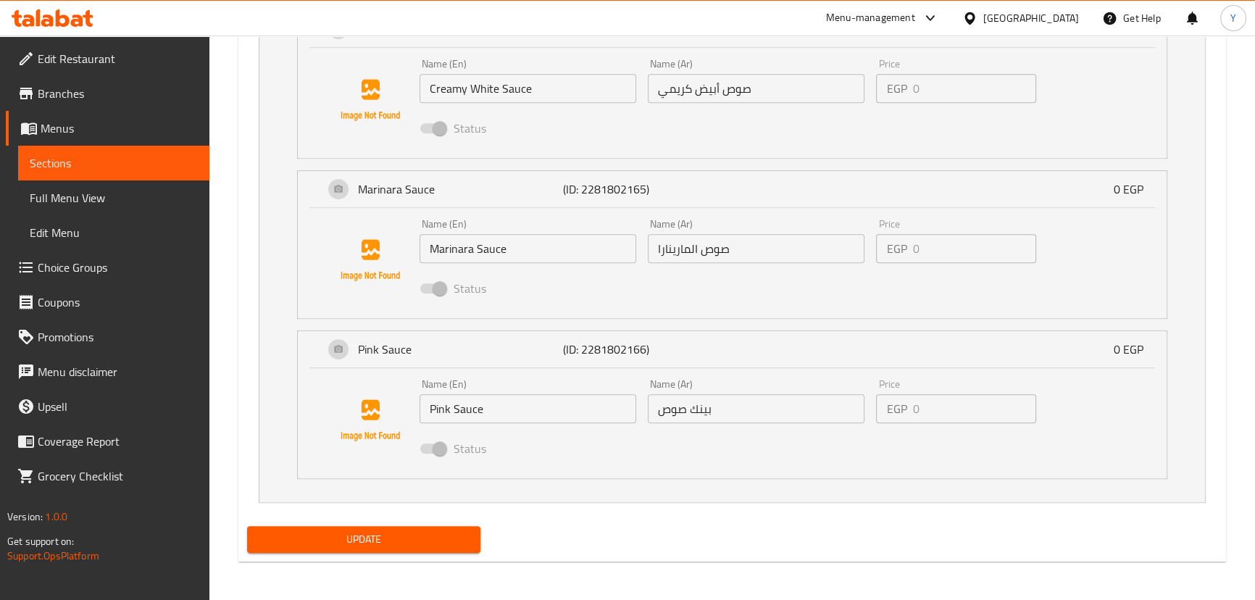
scroll to position [957, 0]
click at [406, 525] on button "Update" at bounding box center [364, 538] width 234 height 27
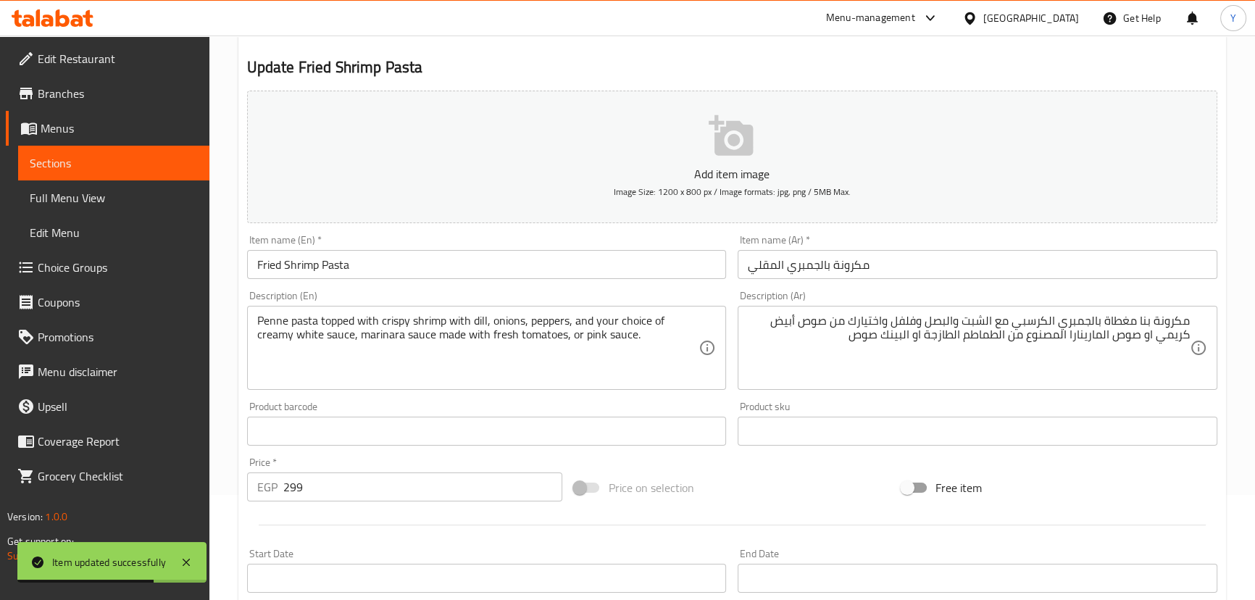
scroll to position [0, 0]
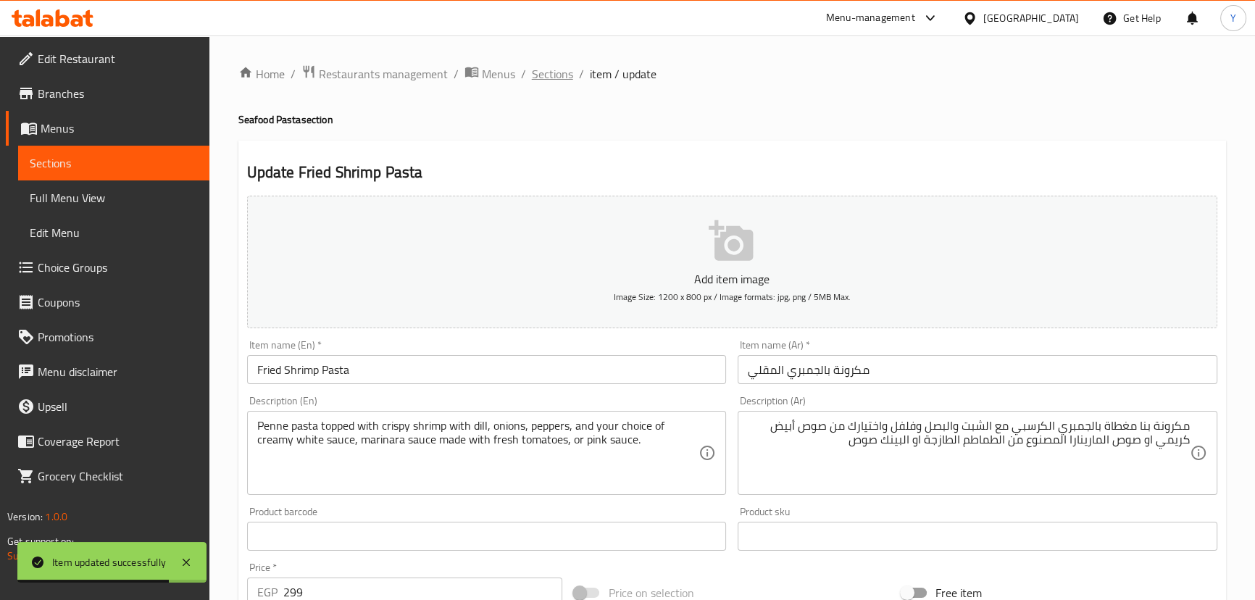
click at [563, 65] on span "Sections" at bounding box center [552, 73] width 41 height 17
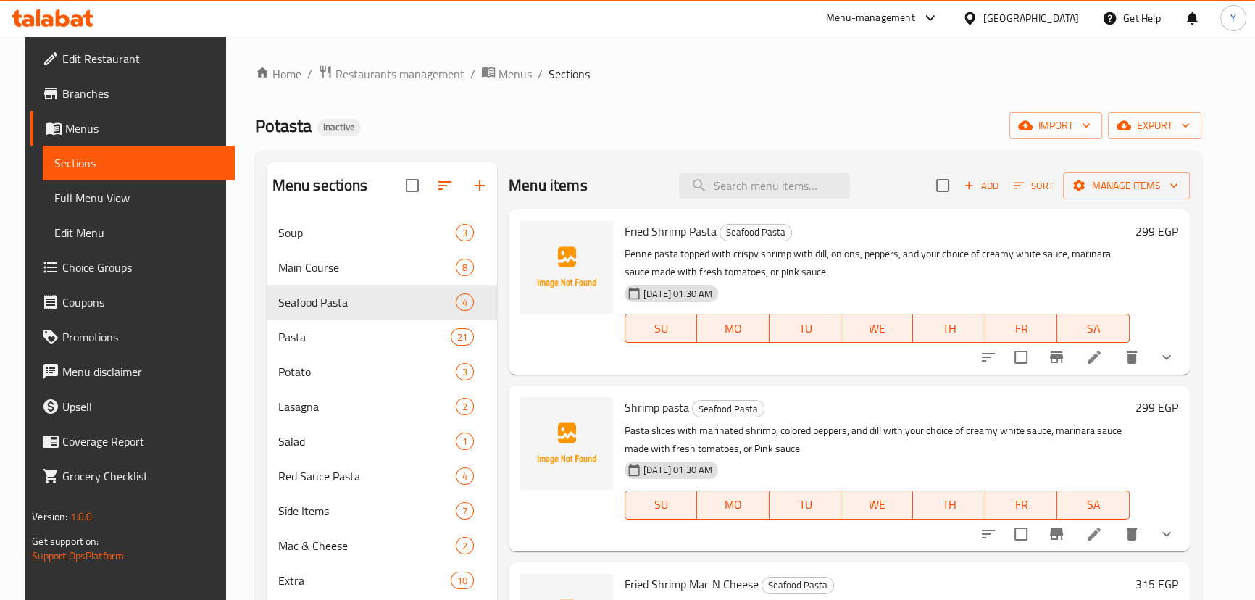
click at [705, 104] on div "Home / Restaurants management / Menus / Sections Potasta Inactive import export…" at bounding box center [728, 420] width 947 height 710
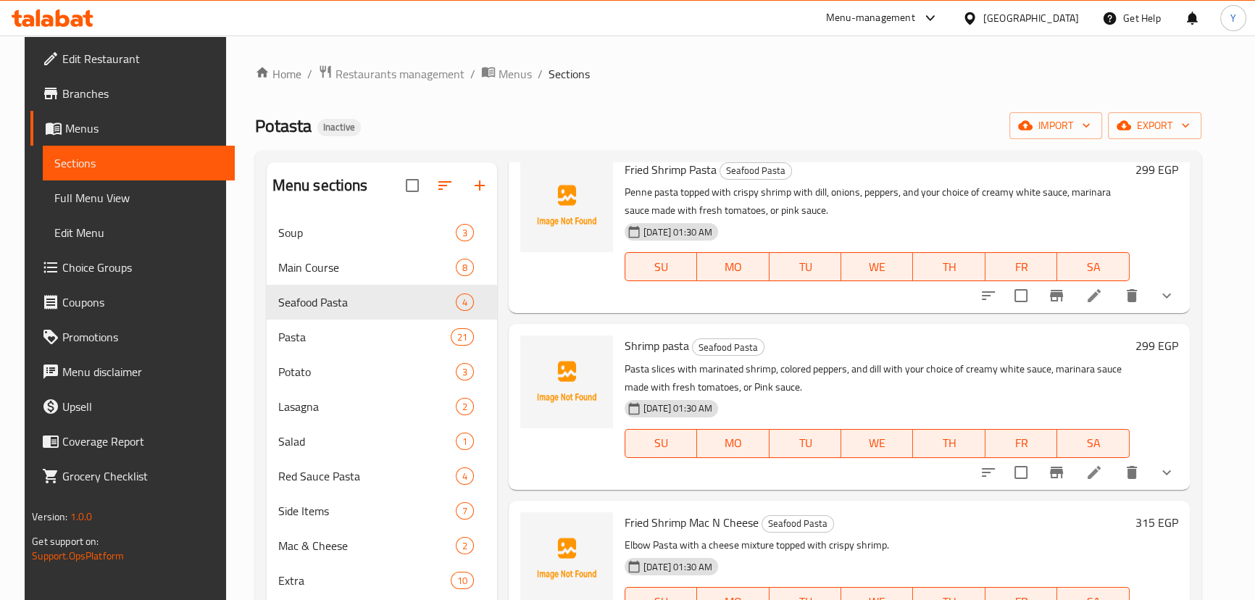
scroll to position [123, 0]
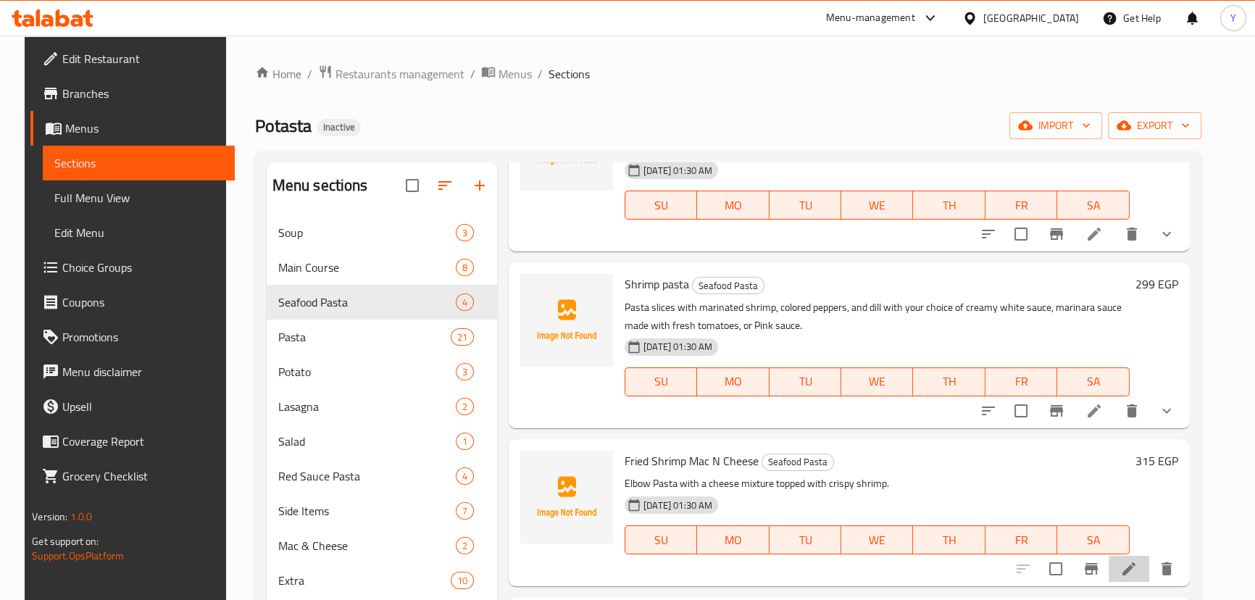
click at [1147, 558] on li at bounding box center [1129, 569] width 41 height 26
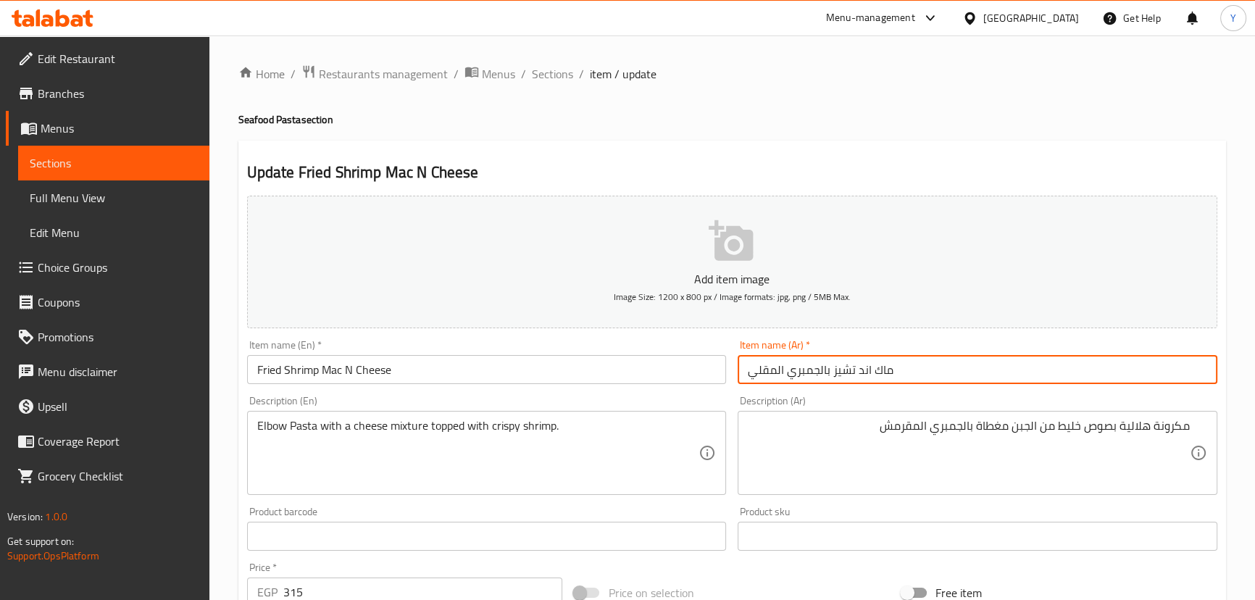
click at [892, 373] on input "ماك اند تشيز بالجمبري المقلي" at bounding box center [978, 369] width 480 height 29
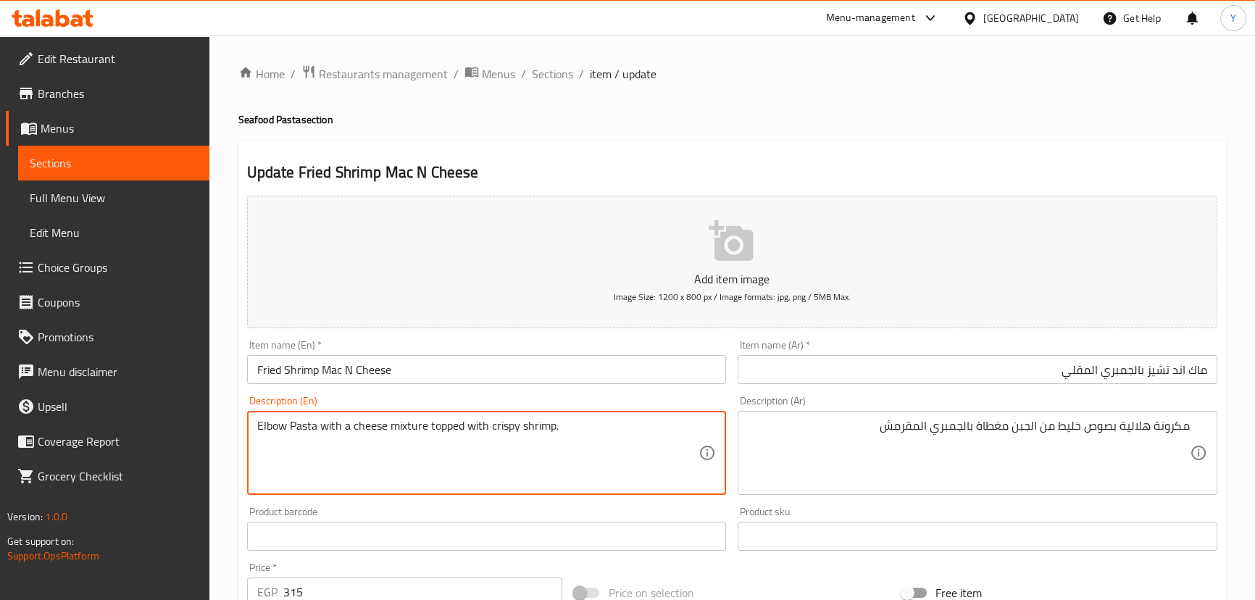
click at [375, 428] on textarea "Elbow Pasta with a cheese mixture topped with crispy shrimp." at bounding box center [478, 453] width 442 height 69
paste textarea "cheese"
type textarea "Elbow Pasta with Sauce mixture of cheese topped with crispy shrimp."
click at [740, 149] on div "Update Fried Shrimp Mac N Cheese Add item image Image Size: 1200 x 800 px / Ima…" at bounding box center [732, 563] width 988 height 844
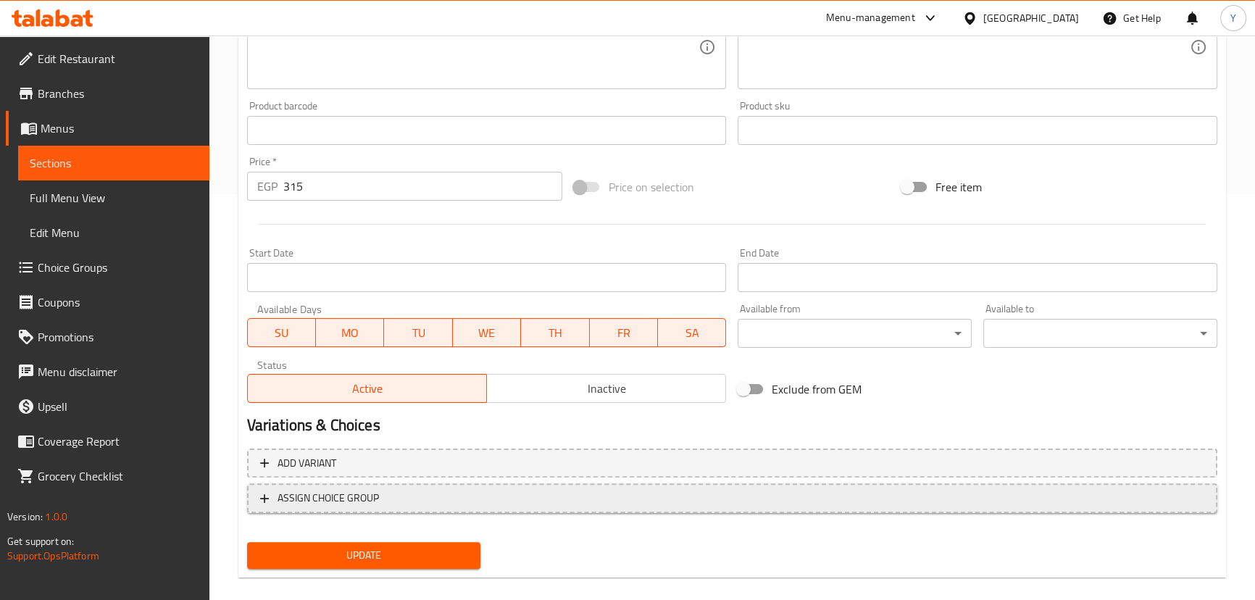
scroll to position [423, 0]
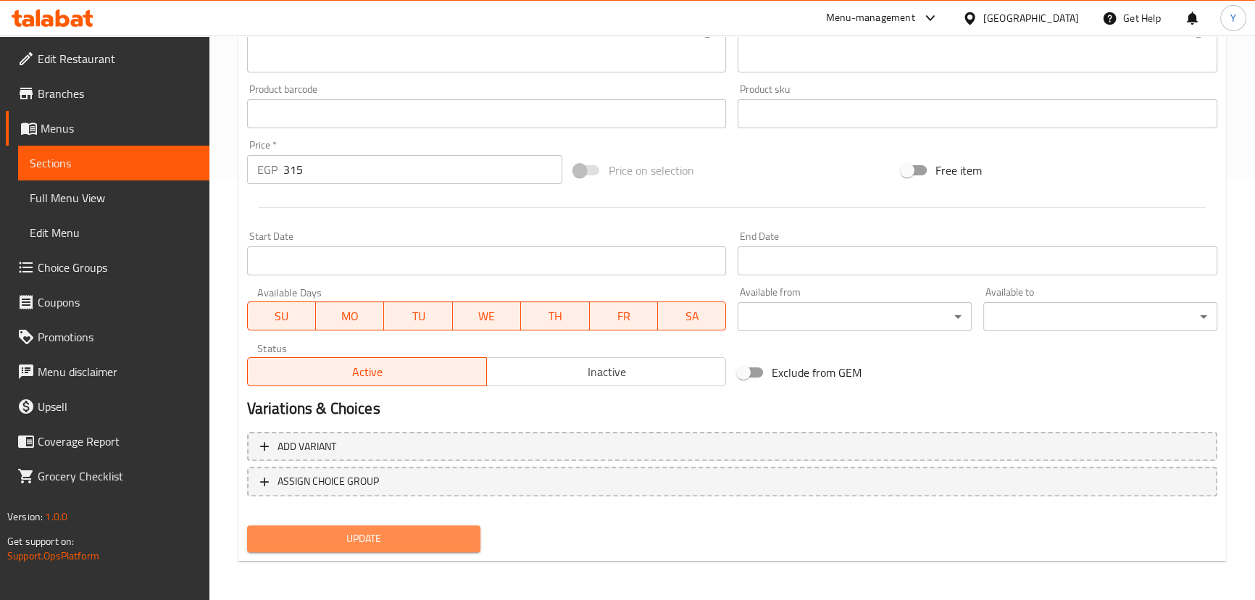
click at [349, 548] on button "Update" at bounding box center [364, 538] width 234 height 27
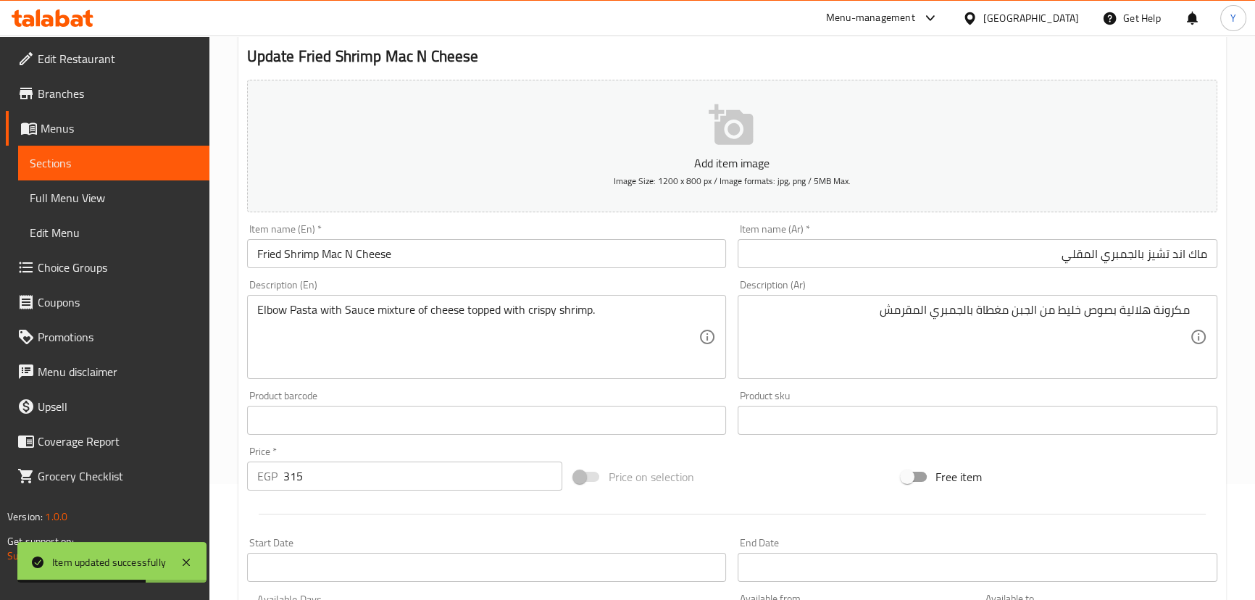
scroll to position [0, 0]
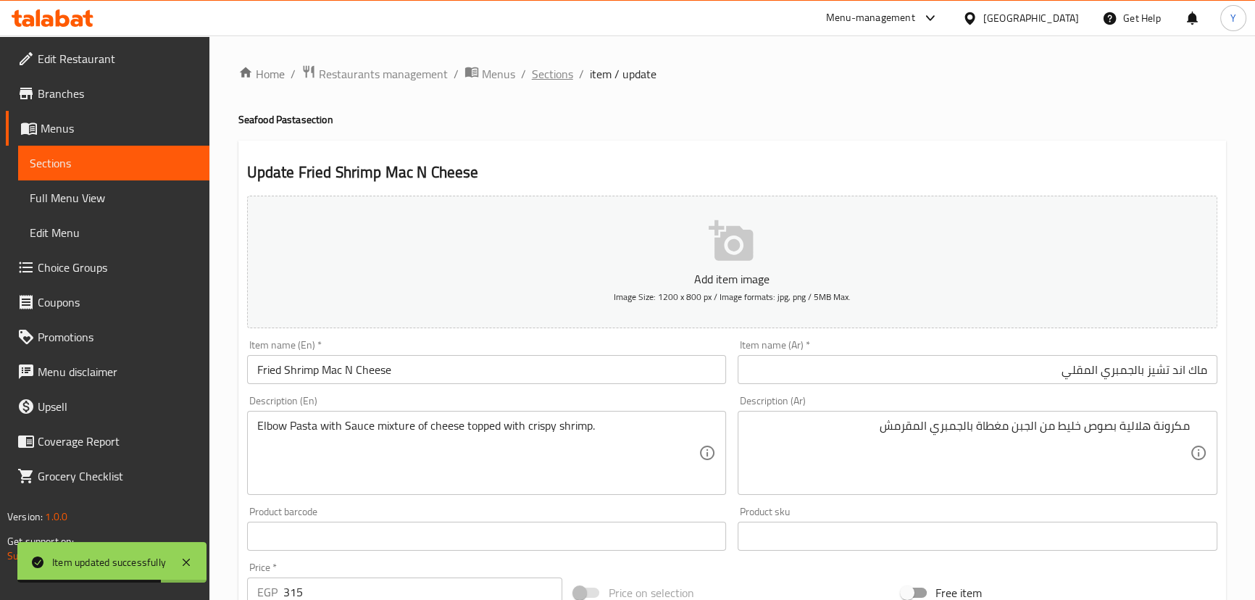
click at [552, 69] on span "Sections" at bounding box center [552, 73] width 41 height 17
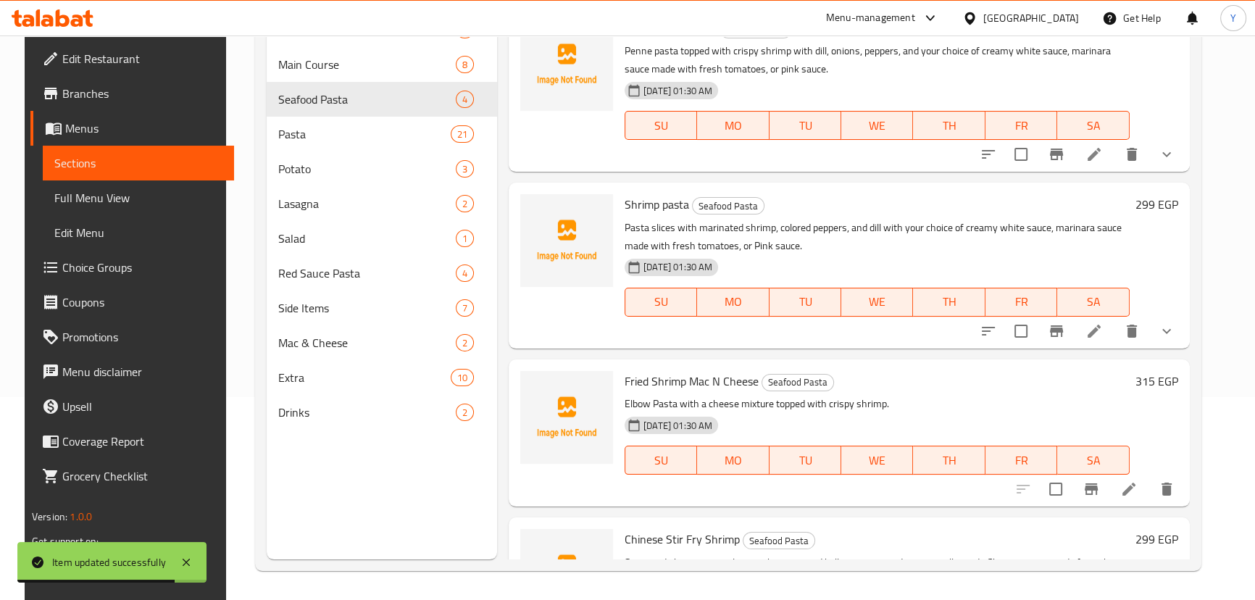
scroll to position [123, 0]
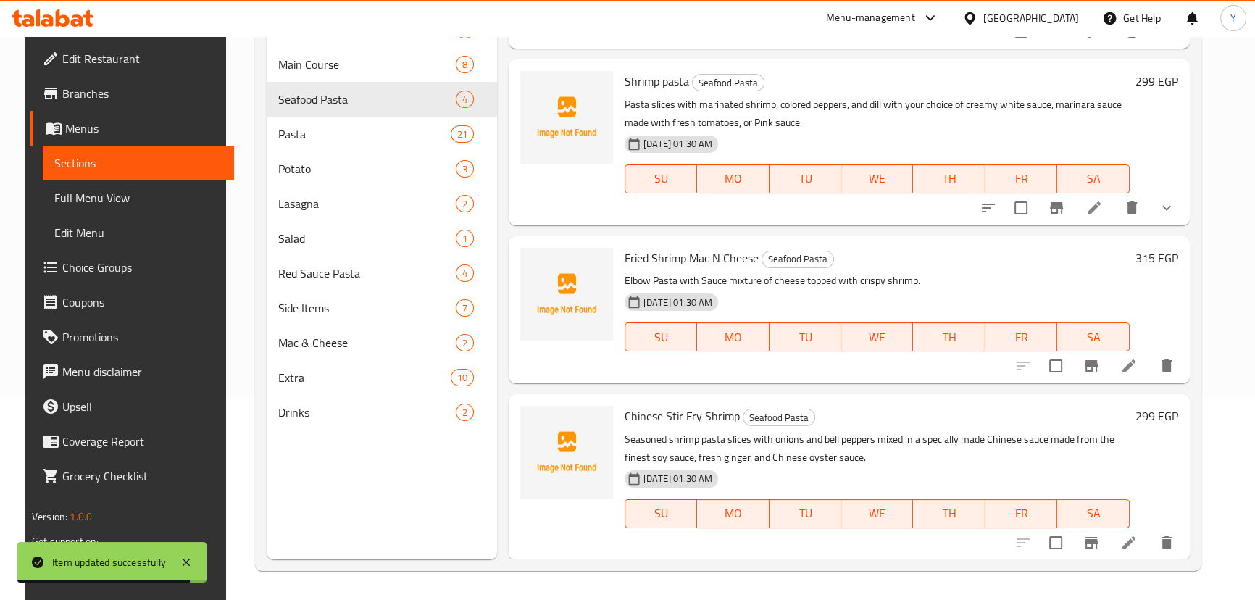
click at [1138, 534] on icon at bounding box center [1128, 542] width 17 height 17
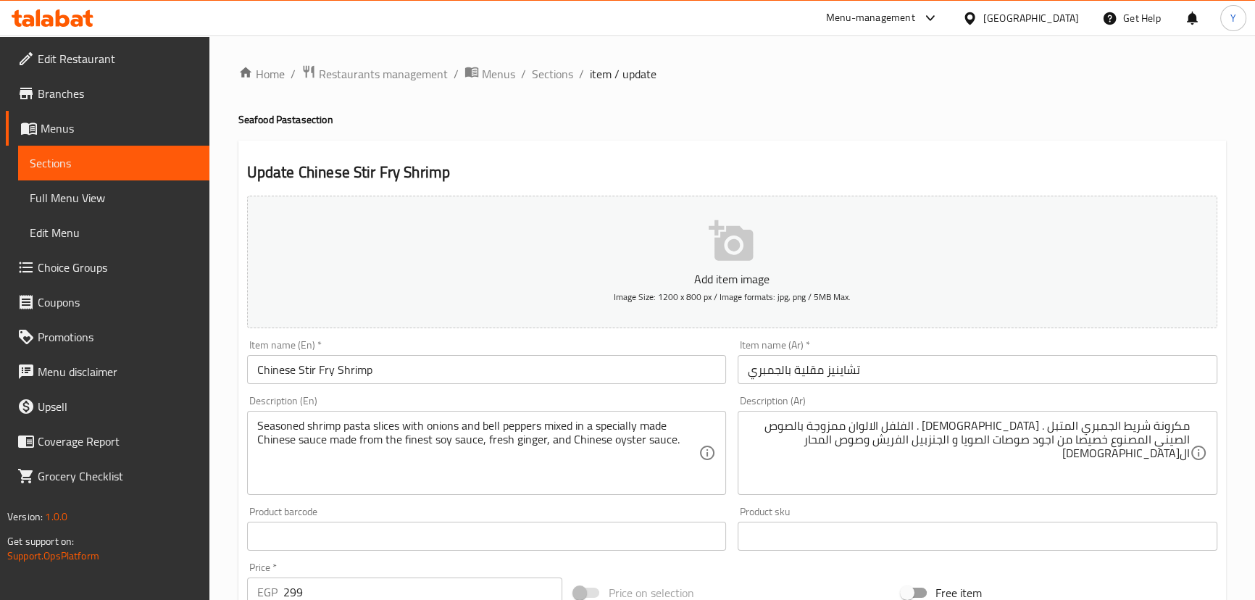
click at [1116, 425] on textarea "مكرونة شريط الجمبري المتبل . [DEMOGRAPHIC_DATA] . الفلفل الالوان ممزوجة بالصوص …" at bounding box center [969, 453] width 442 height 69
click at [902, 153] on div "Update Chinese Stir Fry Shrimp Add item image Image Size: 1200 x 800 px / Image…" at bounding box center [732, 563] width 988 height 844
click at [553, 77] on span "Sections" at bounding box center [552, 73] width 41 height 17
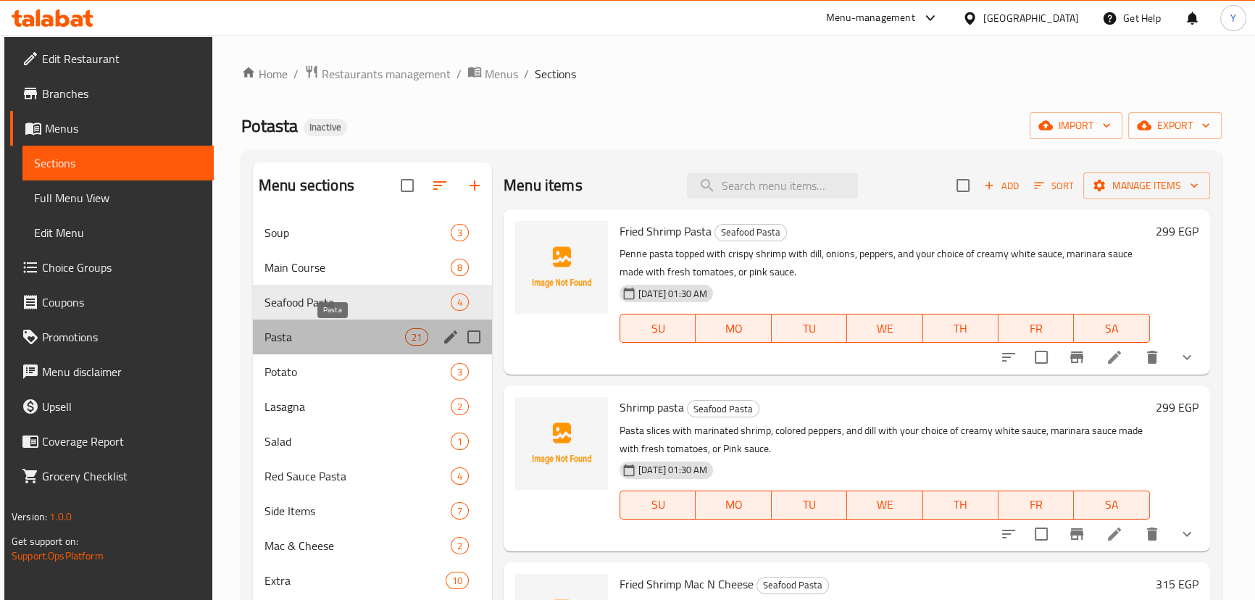
drag, startPoint x: 338, startPoint y: 338, endPoint x: 359, endPoint y: 344, distance: 21.6
click at [338, 338] on span "Pasta" at bounding box center [335, 336] width 141 height 17
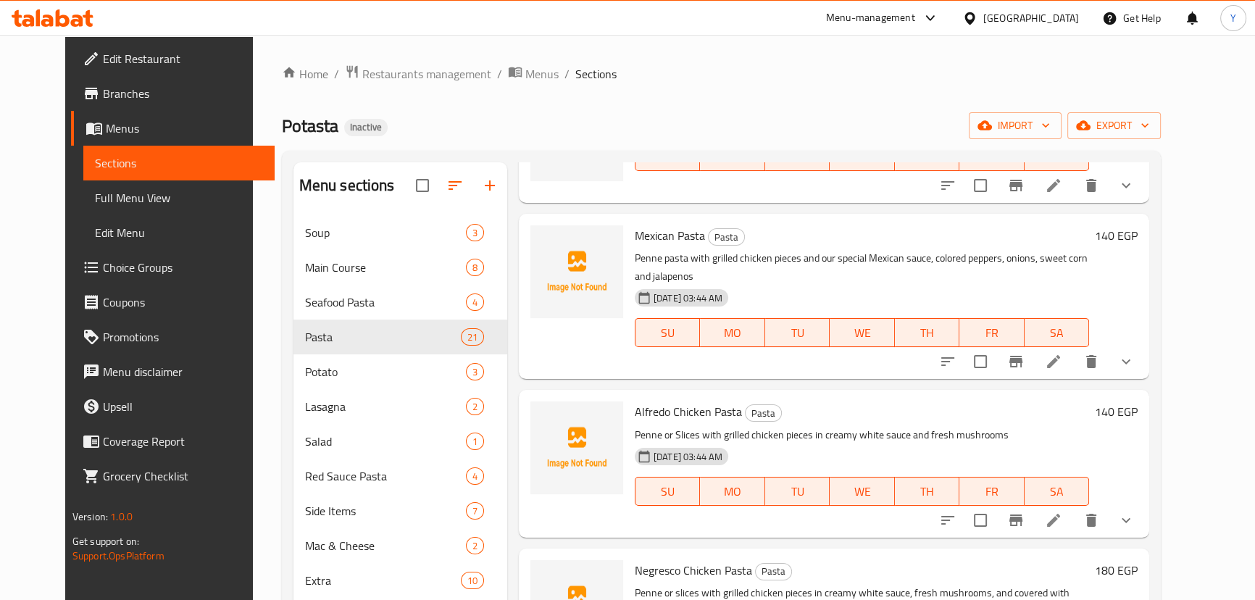
scroll to position [922, 0]
click at [1060, 354] on icon at bounding box center [1053, 360] width 13 height 13
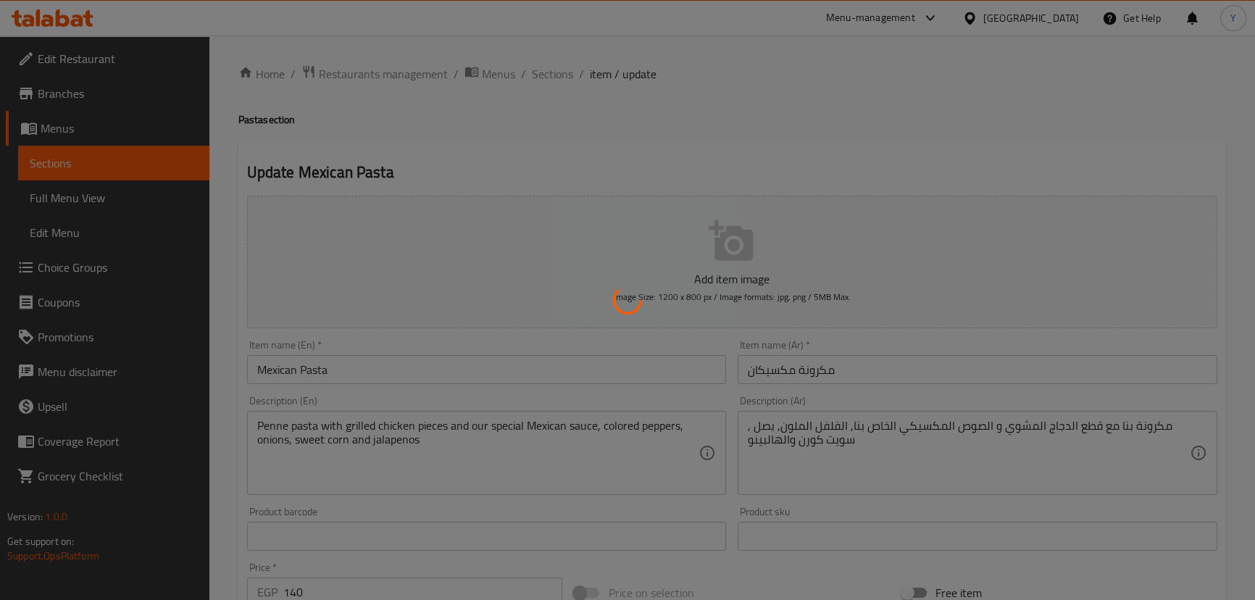
click at [573, 64] on div at bounding box center [627, 300] width 1255 height 600
click at [557, 78] on div at bounding box center [627, 300] width 1255 height 600
click at [1126, 256] on div at bounding box center [627, 300] width 1255 height 600
type input "خليها مخبوزة:"
type input "0"
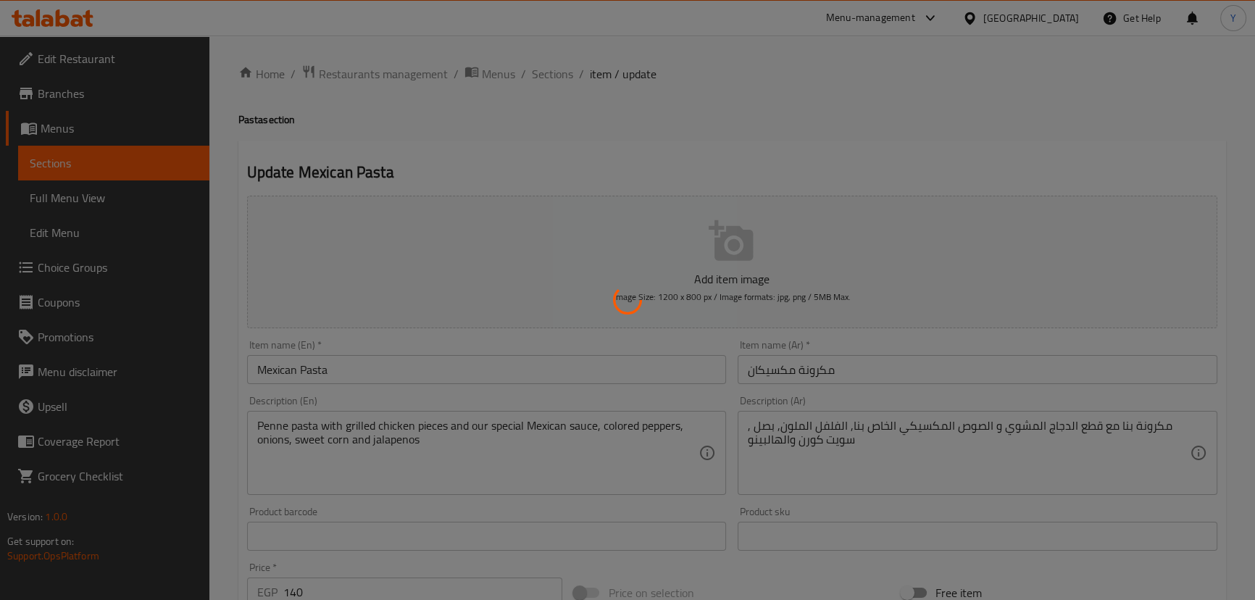
type input "1"
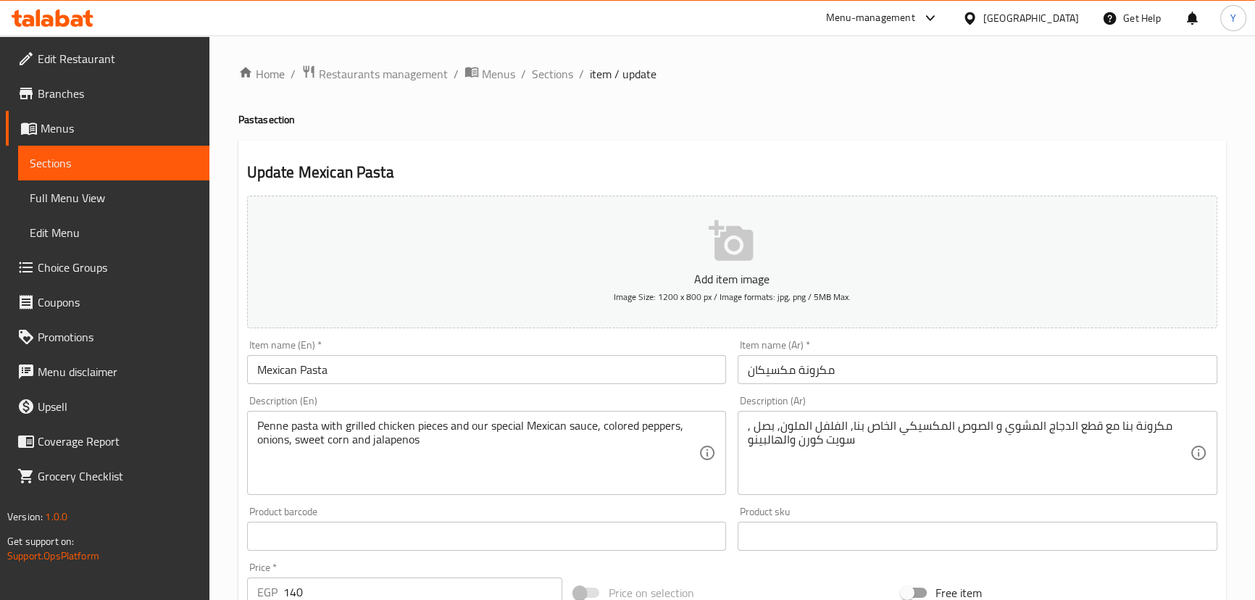
click at [103, 253] on link "Choice Groups" at bounding box center [108, 267] width 204 height 35
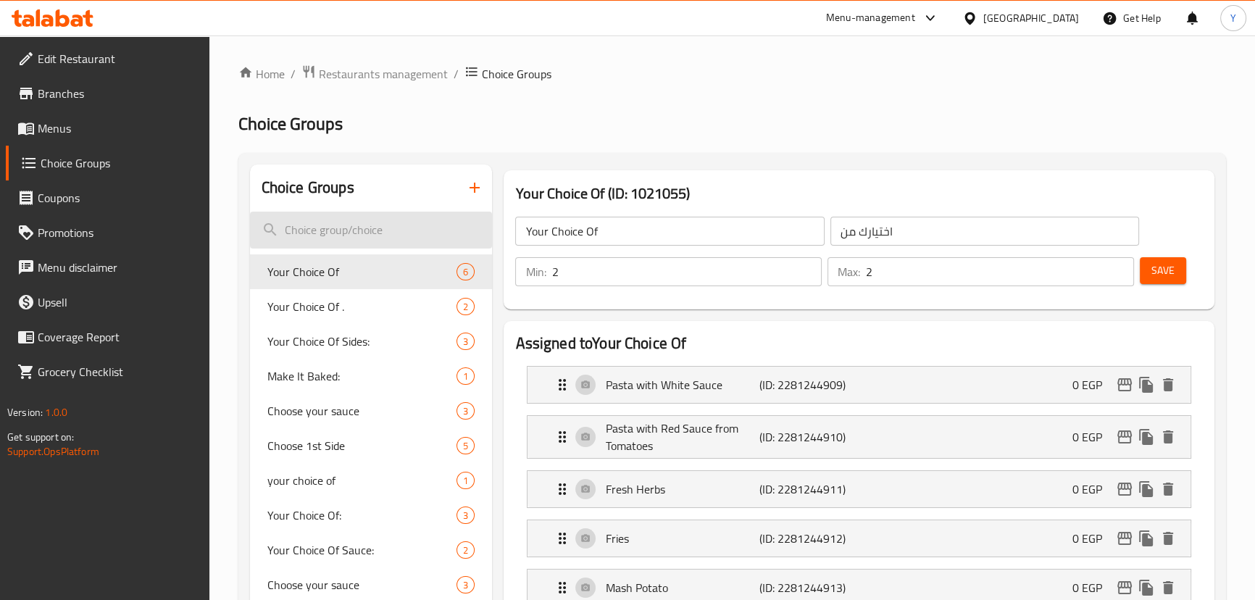
click at [436, 220] on input "search" at bounding box center [371, 230] width 243 height 37
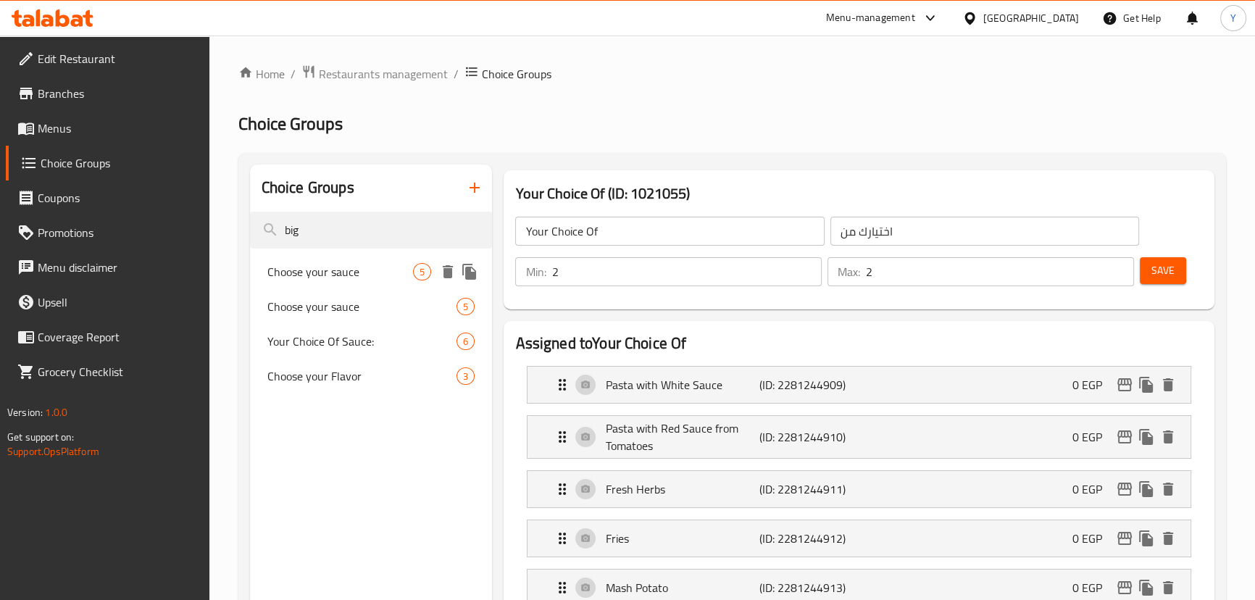
type input "big"
click at [381, 280] on span "Choose your sauce" at bounding box center [340, 271] width 146 height 17
type input "Choose your sauce"
type input "اختيارك من الصوصات المختلفة"
type input "1"
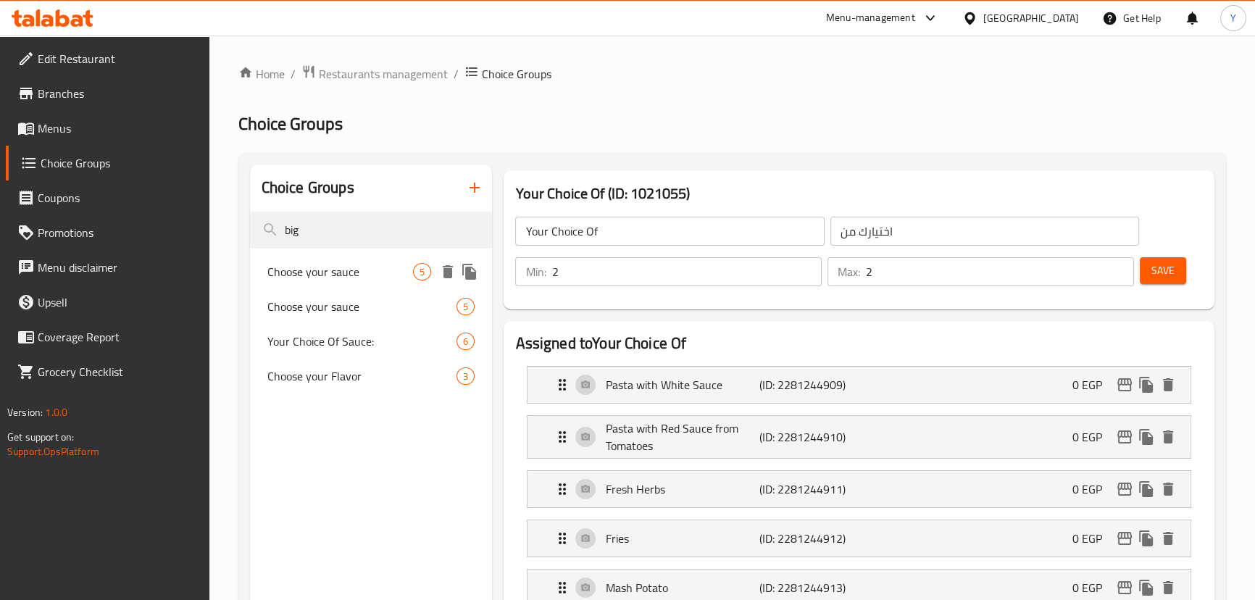
type input "1"
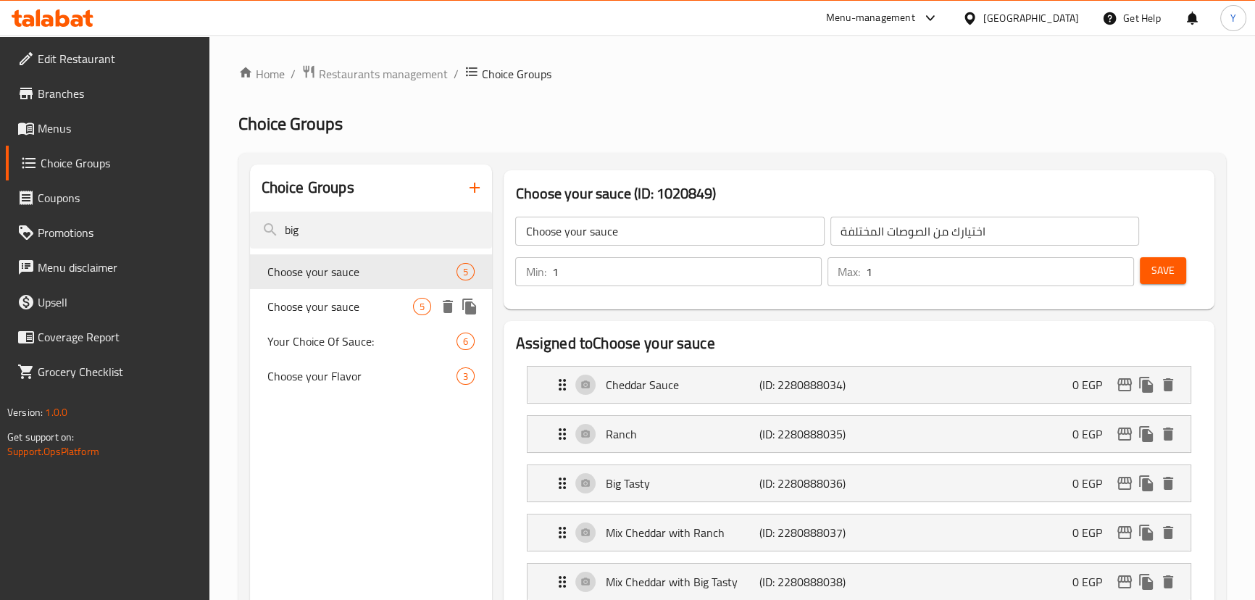
click at [340, 309] on span "Choose your sauce" at bounding box center [340, 306] width 146 height 17
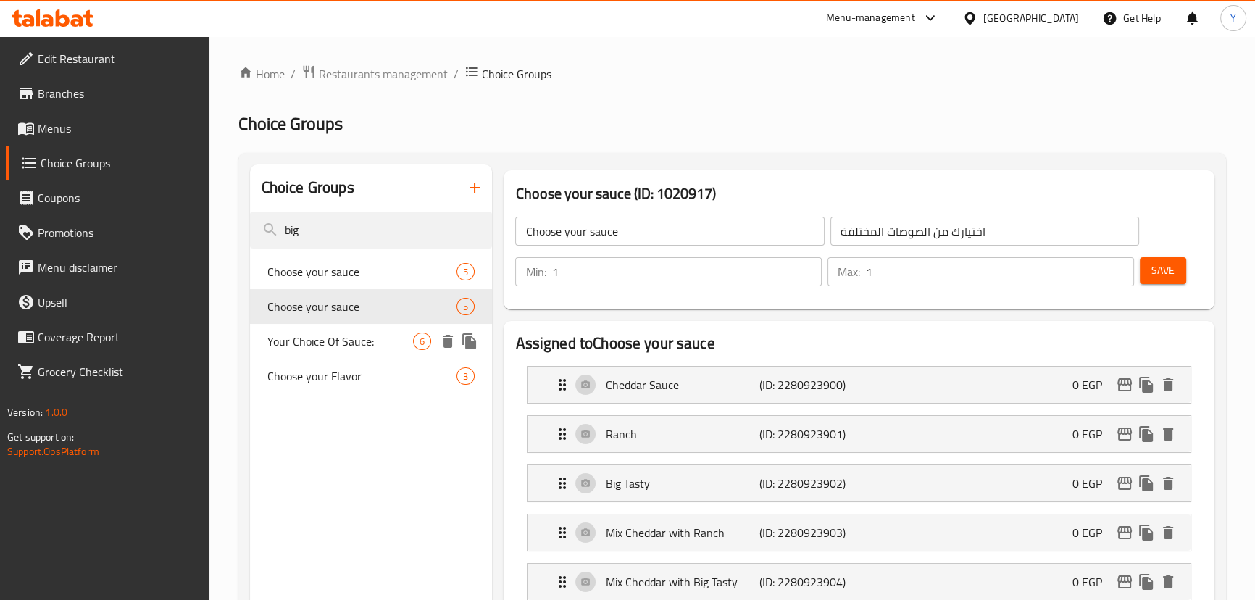
click at [342, 336] on span "Your Choice Of Sauce:" at bounding box center [340, 341] width 146 height 17
type input "Your Choice Of Sauce:"
type input "اختيارك من الصوص:"
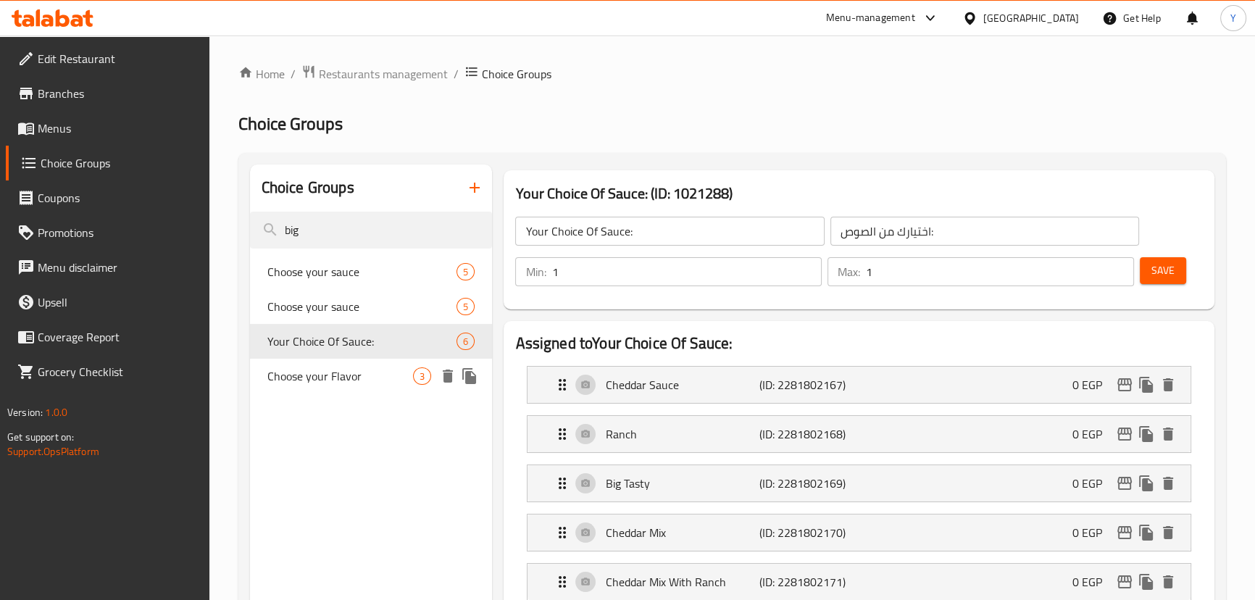
click at [349, 362] on div "Choose your Flavor 3" at bounding box center [371, 376] width 243 height 35
type input "Choose your Flavor"
type input "اختر النكهة"
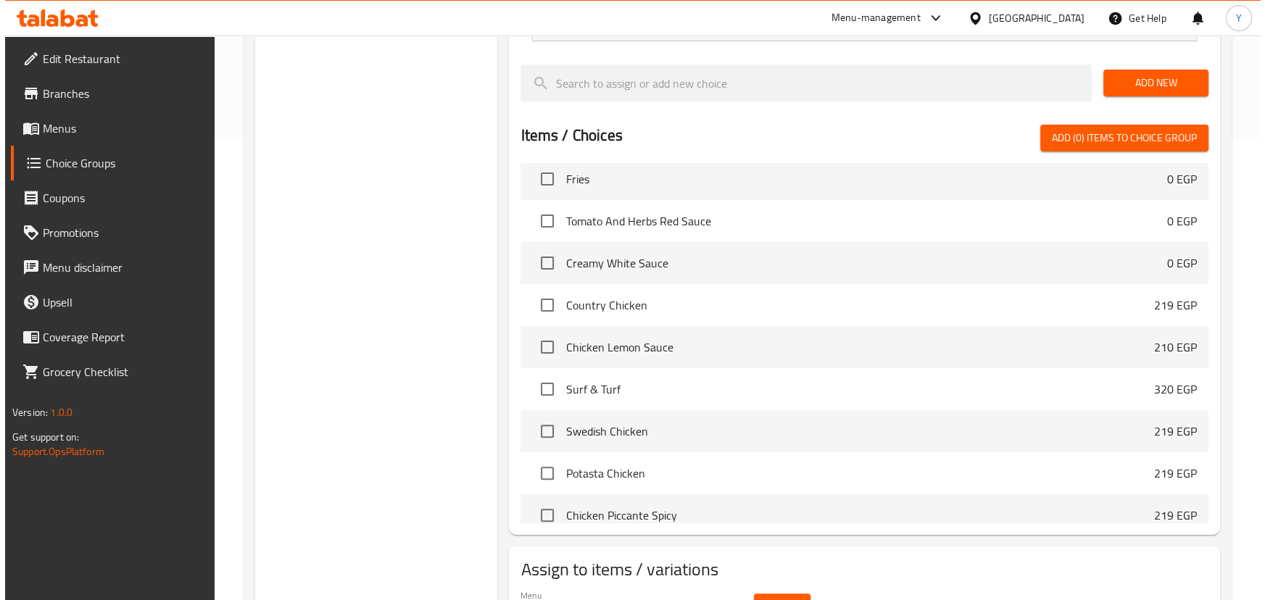
scroll to position [544, 0]
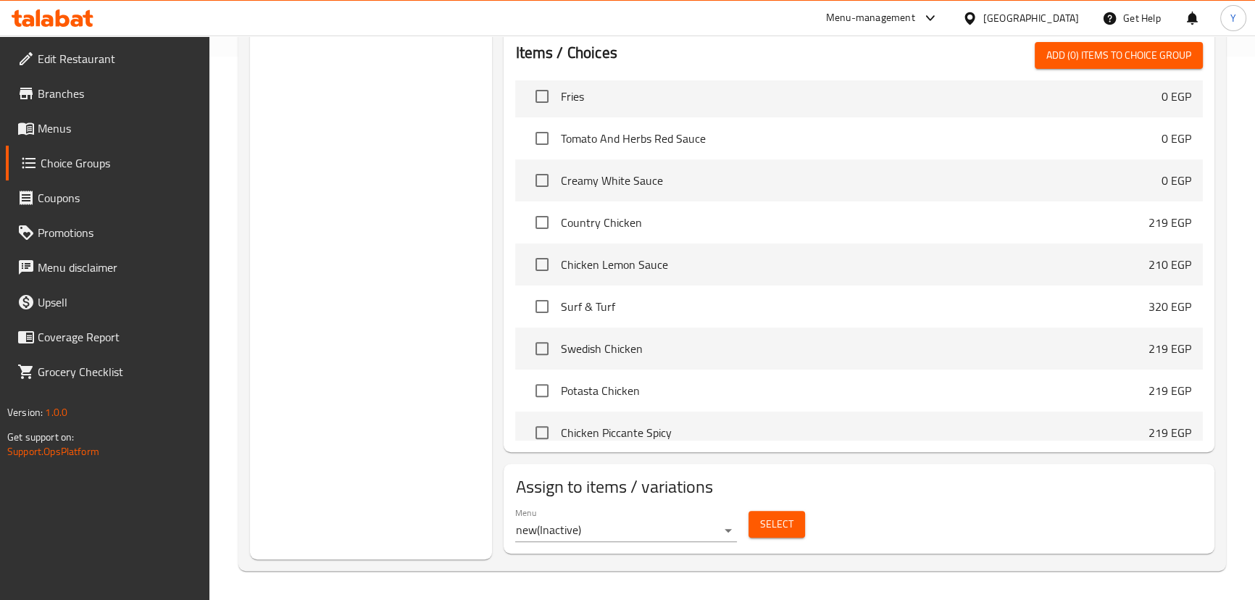
click at [775, 538] on div "Select" at bounding box center [777, 524] width 68 height 38
click at [779, 531] on span "Select" at bounding box center [776, 524] width 33 height 18
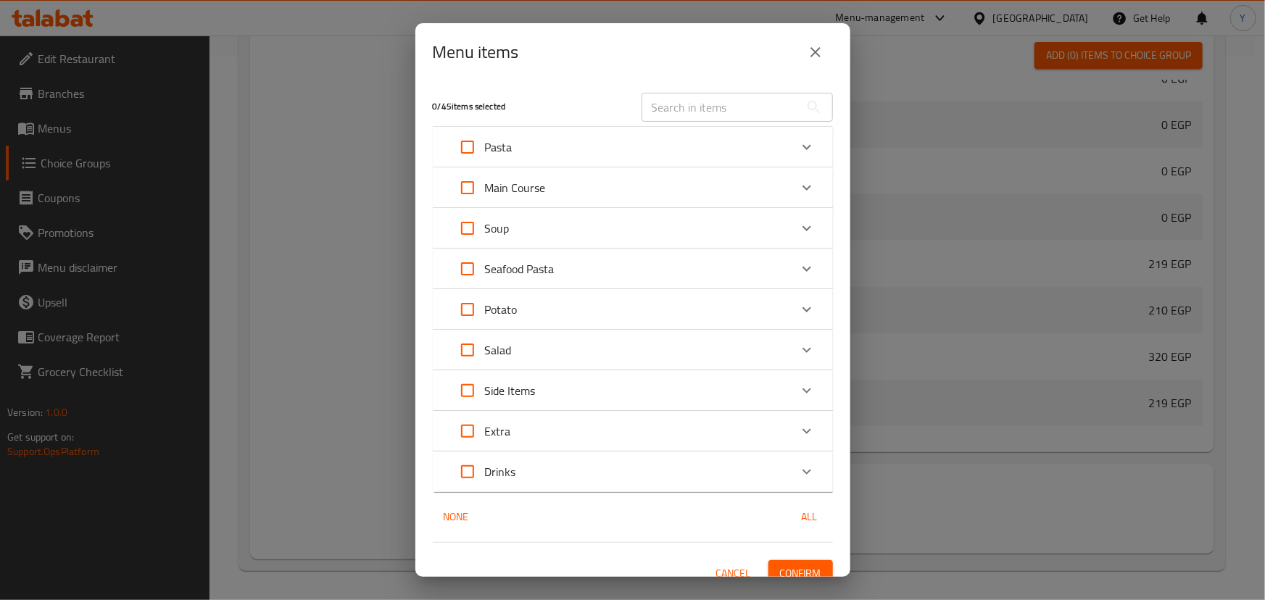
click at [686, 114] on input "text" at bounding box center [720, 107] width 158 height 29
paste input "Try Big Tasty, Big Ranch or Big Cheesy"
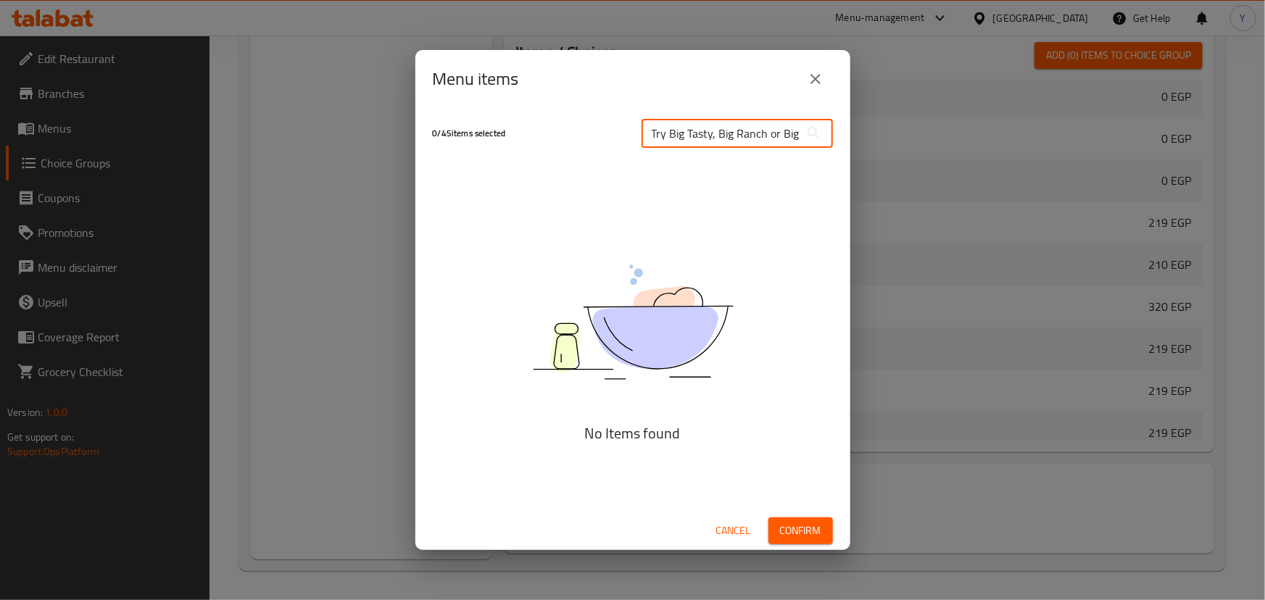
scroll to position [0, 0]
type input "T"
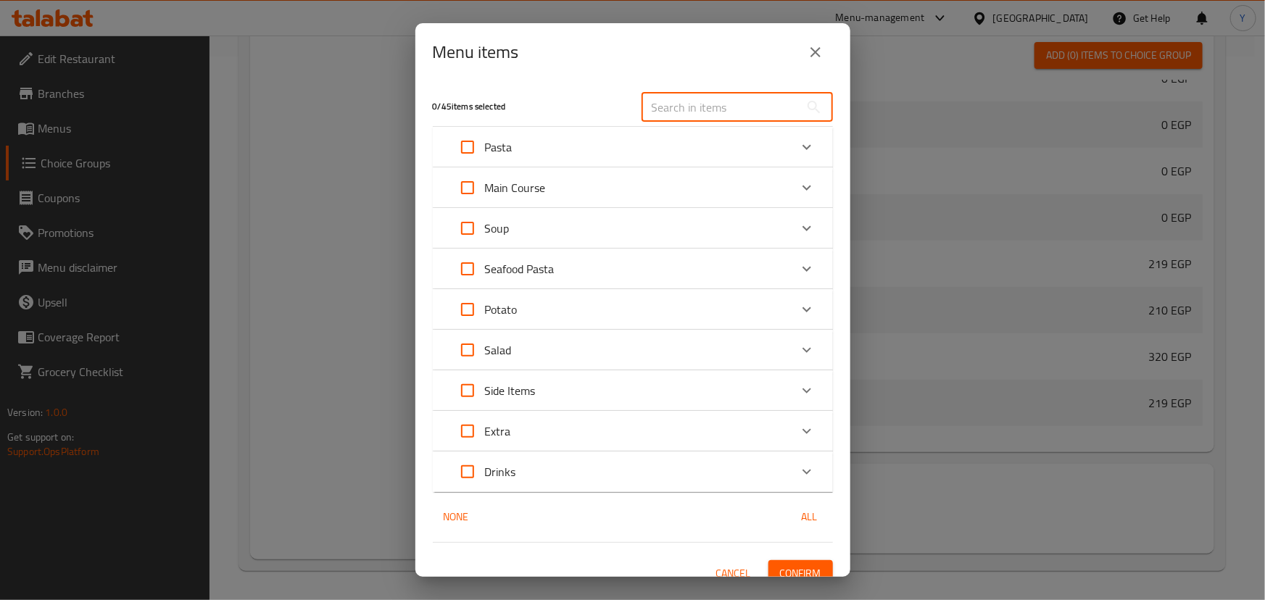
click at [789, 148] on div "Expand" at bounding box center [806, 147] width 35 height 35
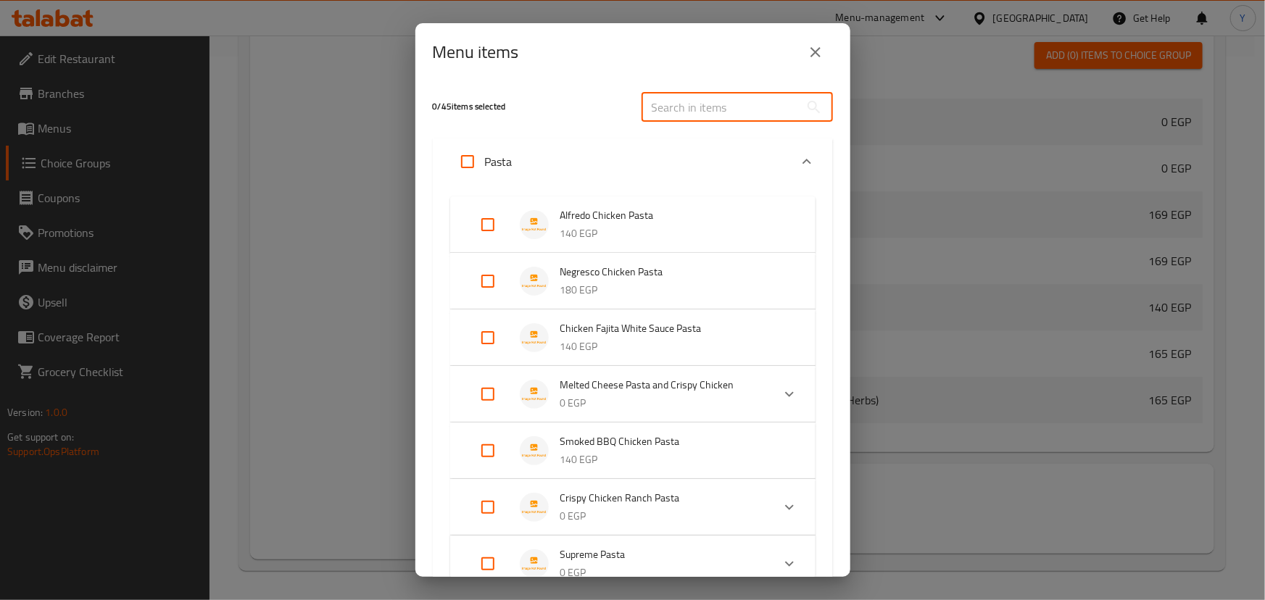
click at [703, 102] on input "text" at bounding box center [720, 107] width 158 height 29
paste input "Try Big Tasty"
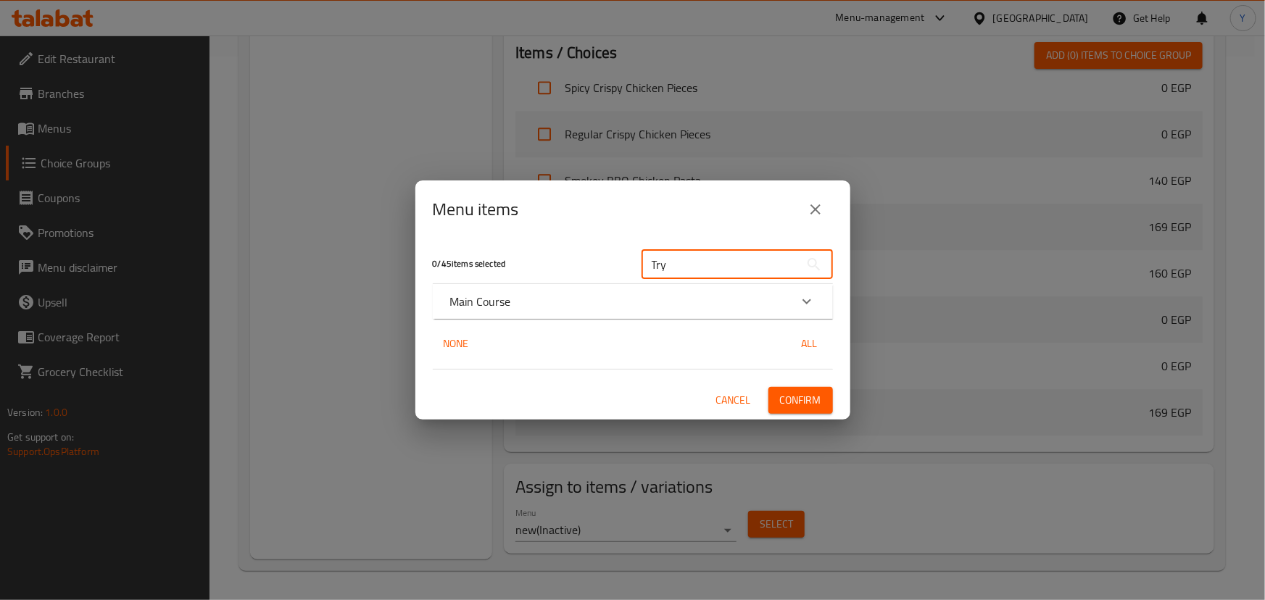
scroll to position [1935, 0]
type input "Try"
click at [810, 296] on icon "Expand" at bounding box center [806, 301] width 17 height 17
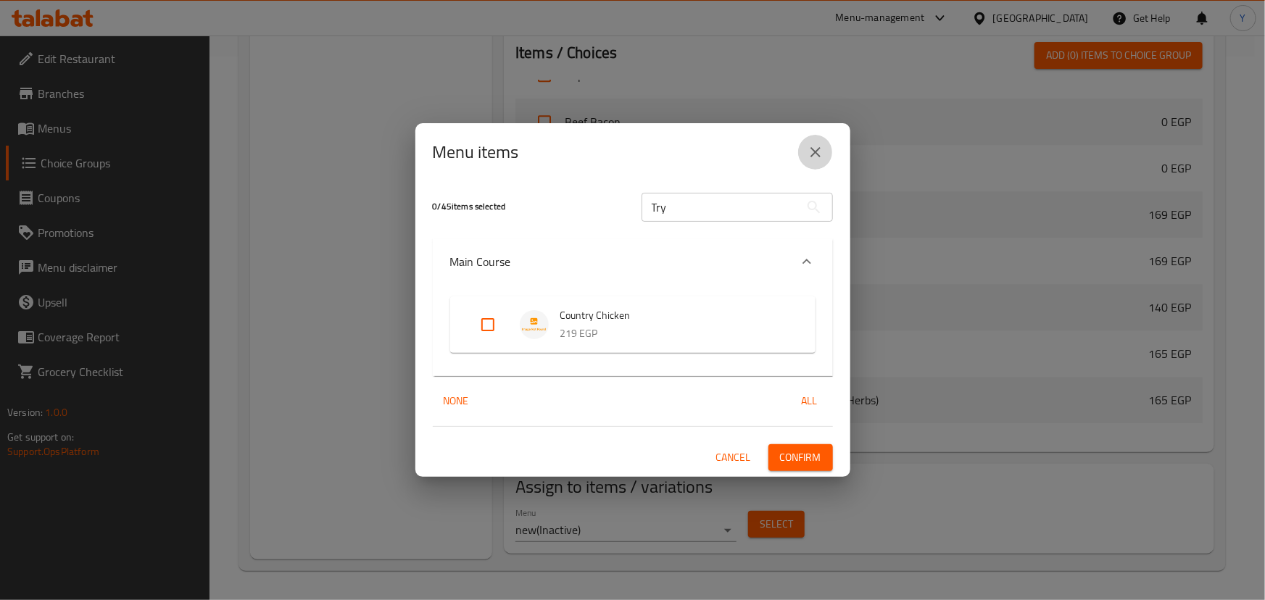
click at [818, 146] on icon "close" at bounding box center [815, 152] width 17 height 17
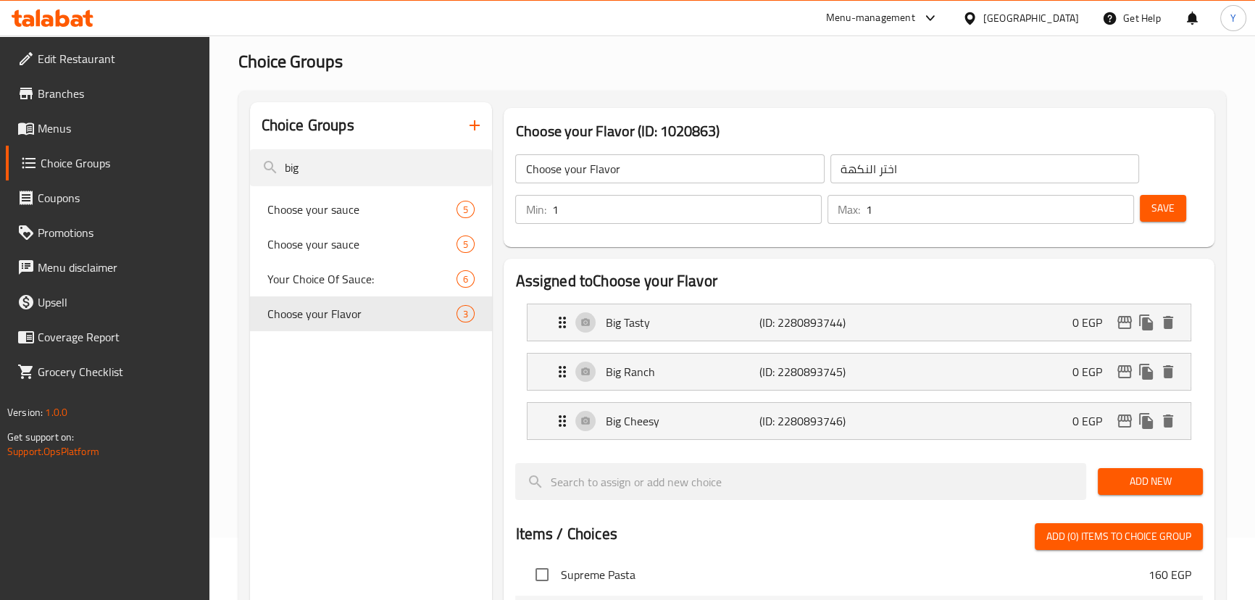
scroll to position [0, 0]
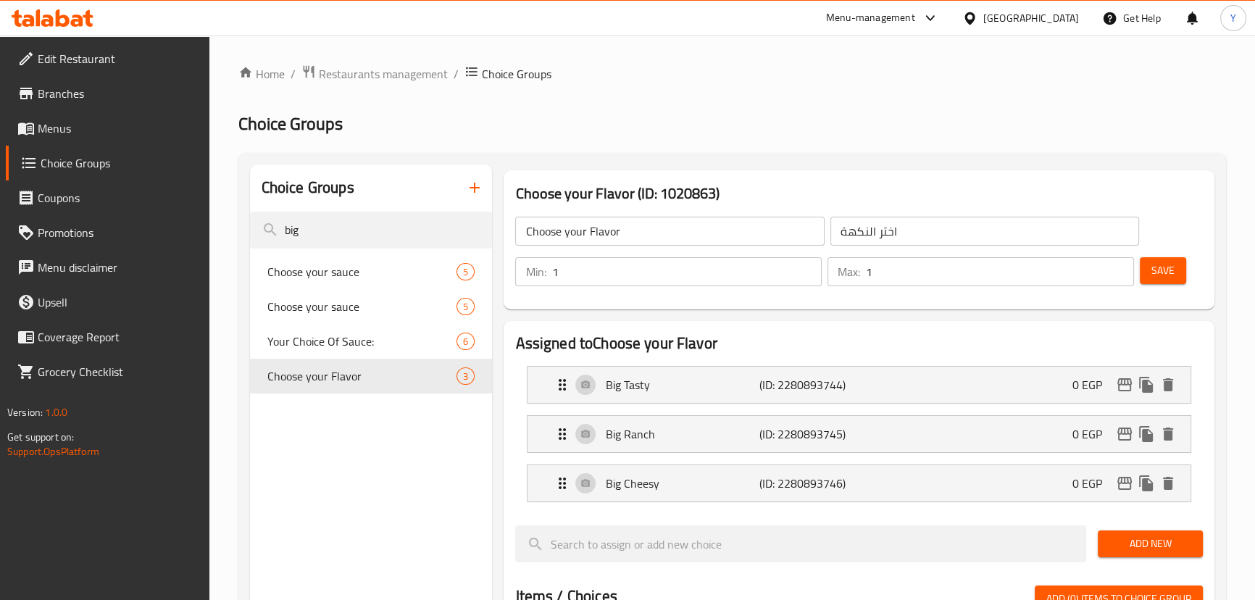
click at [62, 59] on span "Edit Restaurant" at bounding box center [118, 58] width 160 height 17
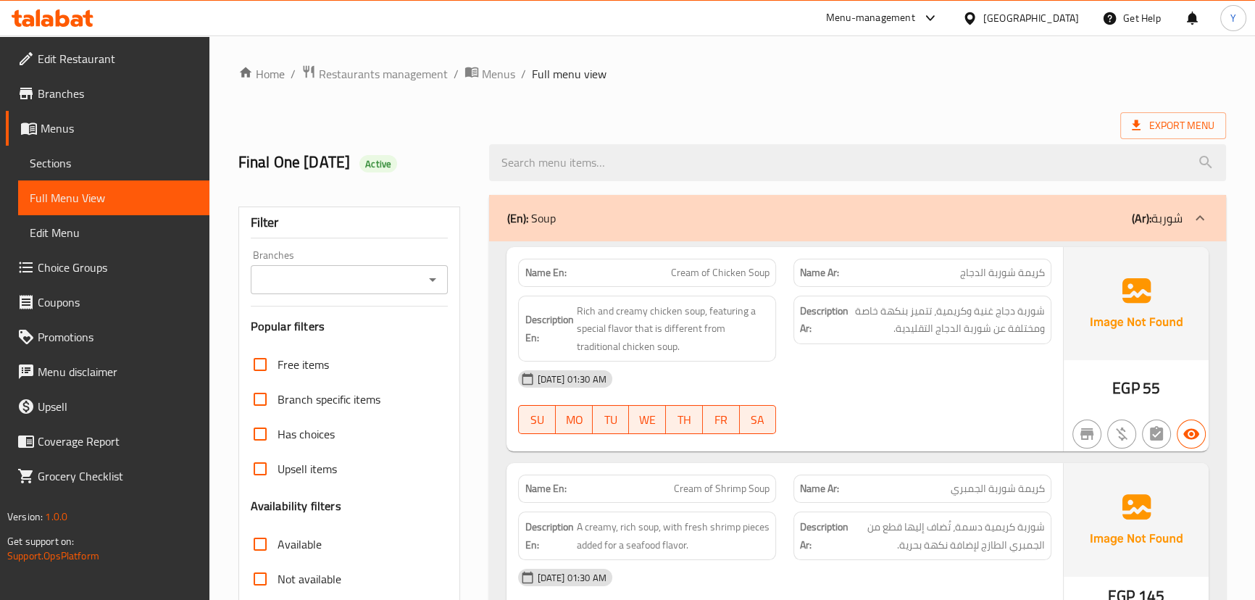
drag, startPoint x: 398, startPoint y: 367, endPoint x: 575, endPoint y: -80, distance: 480.2
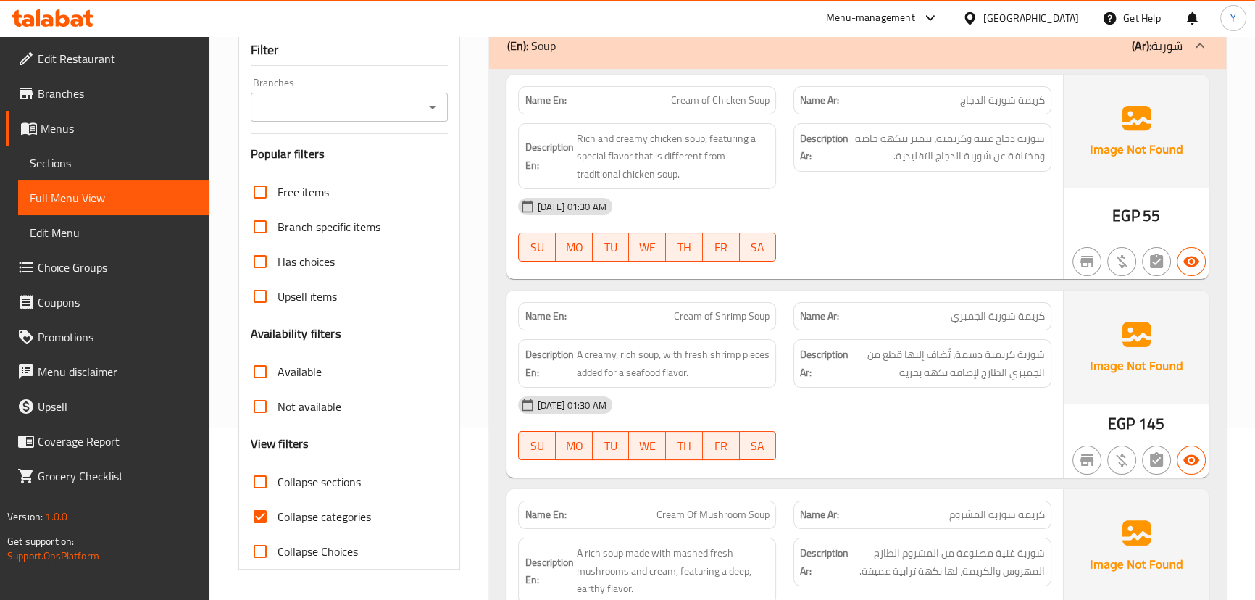
scroll to position [263, 0]
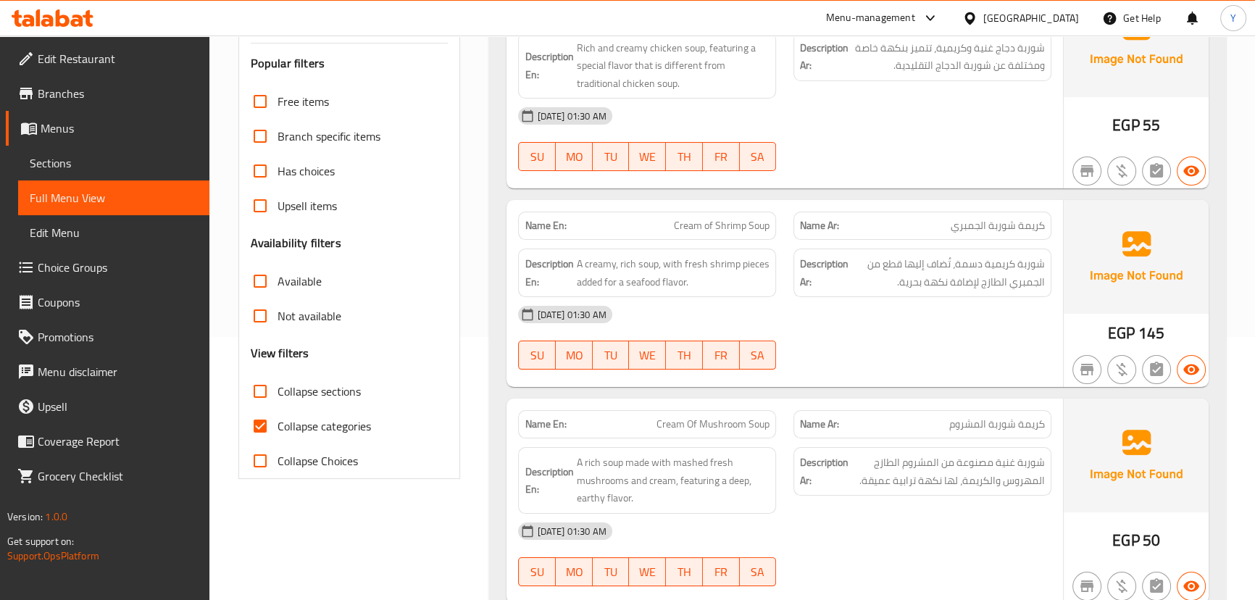
click at [265, 431] on input "Collapse categories" at bounding box center [260, 426] width 35 height 35
checkbox input "false"
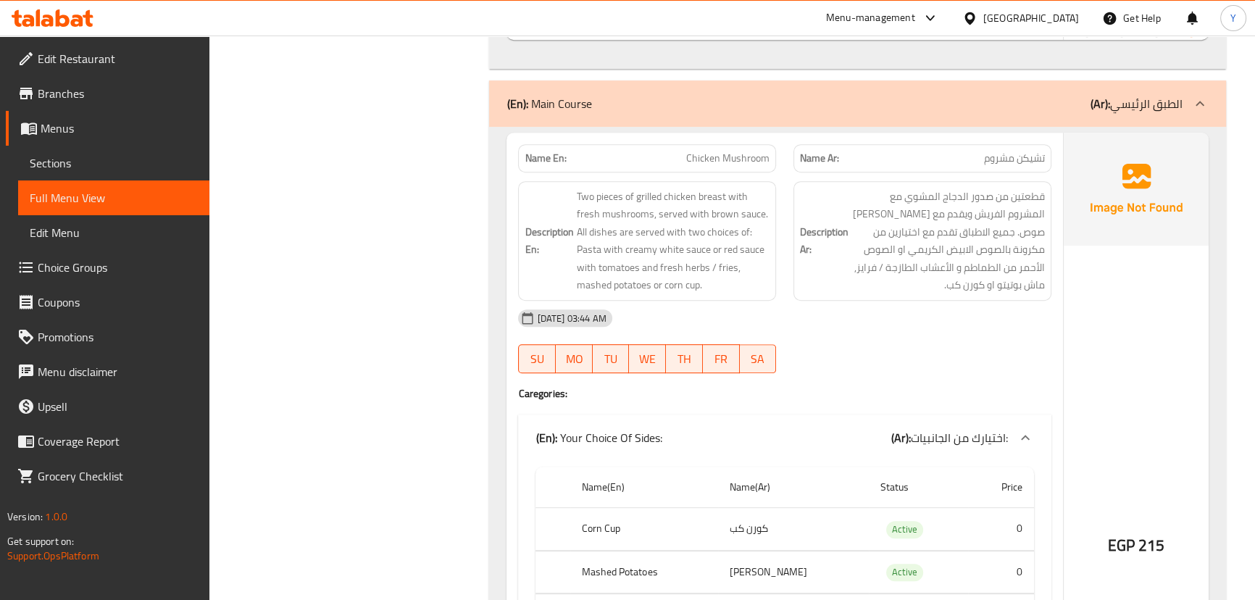
scroll to position [889, 0]
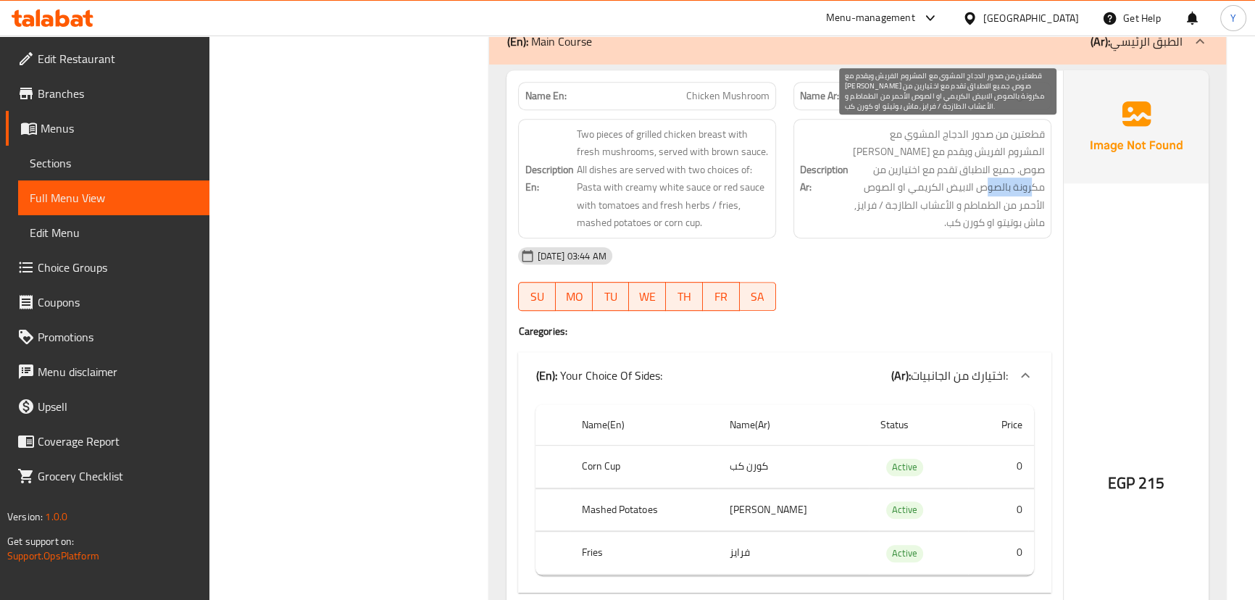
drag, startPoint x: 914, startPoint y: 171, endPoint x: 862, endPoint y: 165, distance: 51.9
click at [862, 165] on span "قطعتين من صدور الدجاج المشوي مع المشروم الفريش ويقدم مع [PERSON_NAME] صوص. جميع…" at bounding box center [949, 178] width 194 height 107
copy span "صوص الابيض"
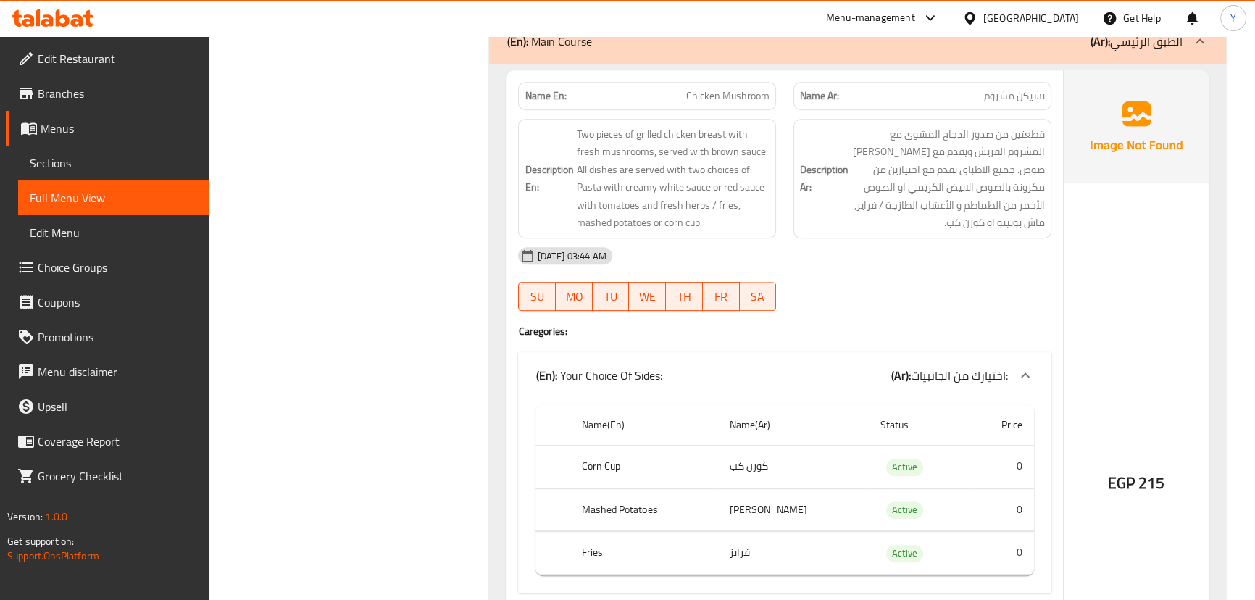
click at [915, 267] on div "[DATE] 03:44 AM" at bounding box center [785, 255] width 550 height 35
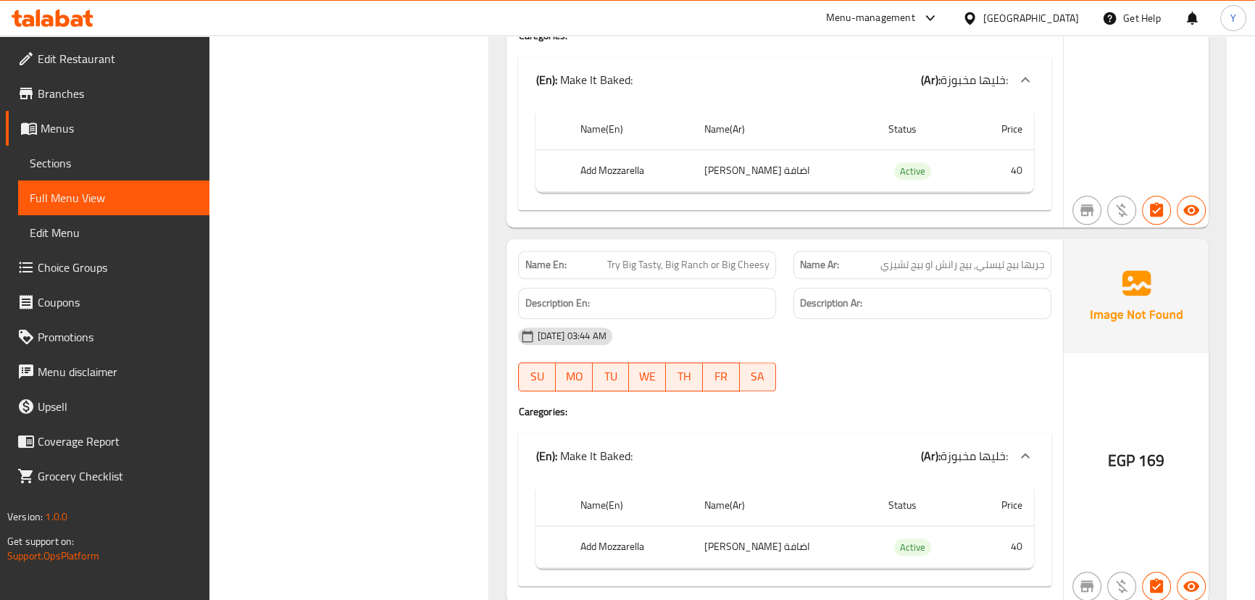
scroll to position [15701, 0]
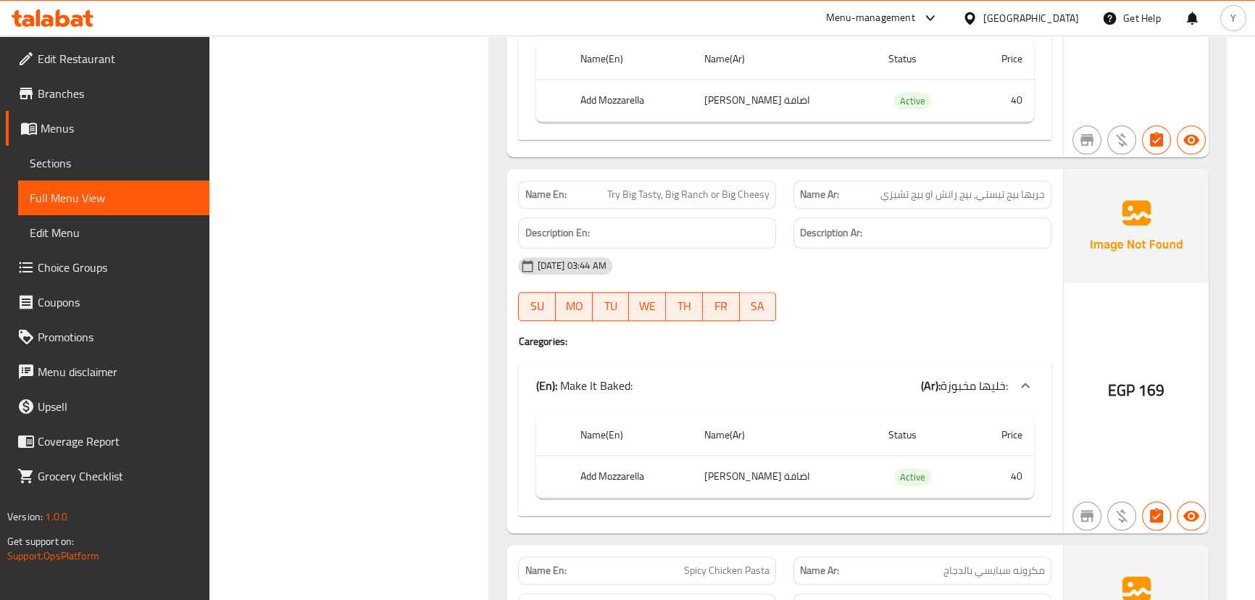
click at [609, 187] on span "Try Big Tasty, Big Ranch or Big Cheesy" at bounding box center [688, 194] width 162 height 15
copy span "Try Big"
copy span "Try Big Tasty"
drag, startPoint x: 609, startPoint y: 162, endPoint x: 640, endPoint y: 165, distance: 31.3
click at [640, 187] on span "Try Big Tasty, Big Ranch or Big Cheesy" at bounding box center [688, 194] width 162 height 15
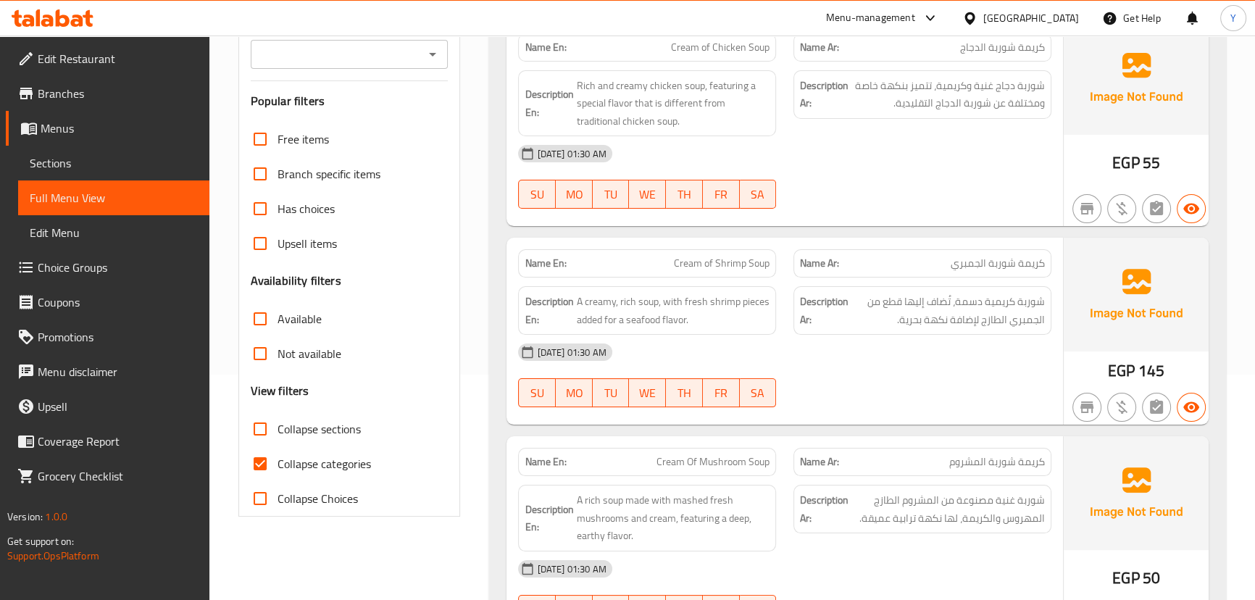
scroll to position [329, 0]
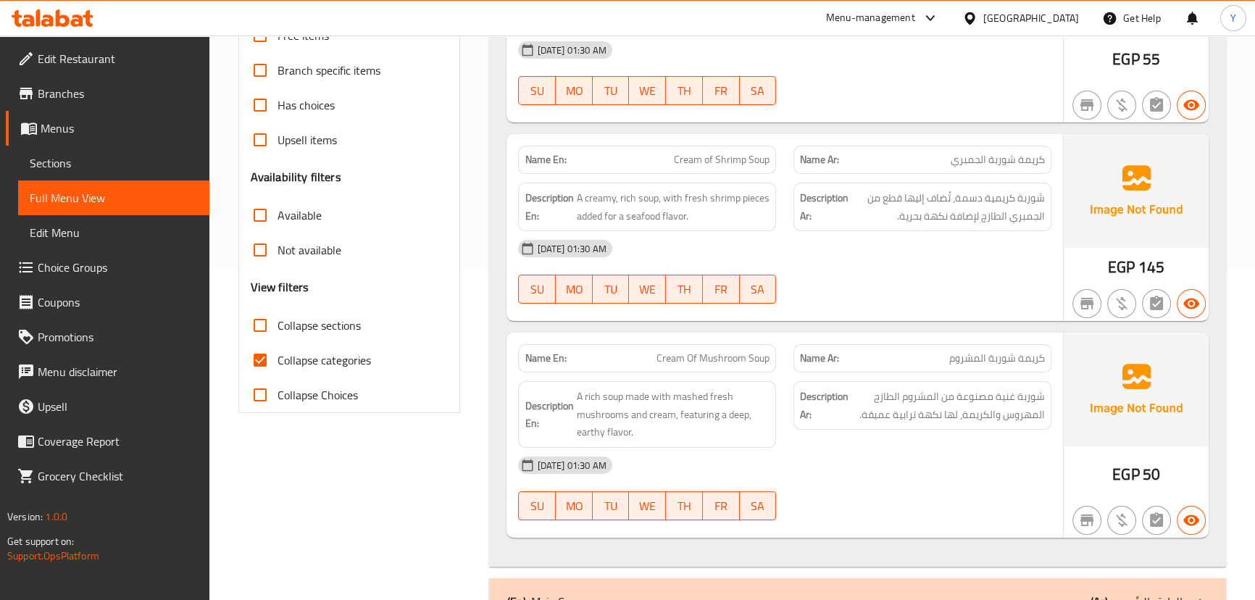
click at [292, 369] on span "Collapse categories" at bounding box center [324, 360] width 93 height 17
click at [278, 369] on input "Collapse categories" at bounding box center [260, 360] width 35 height 35
checkbox input "false"
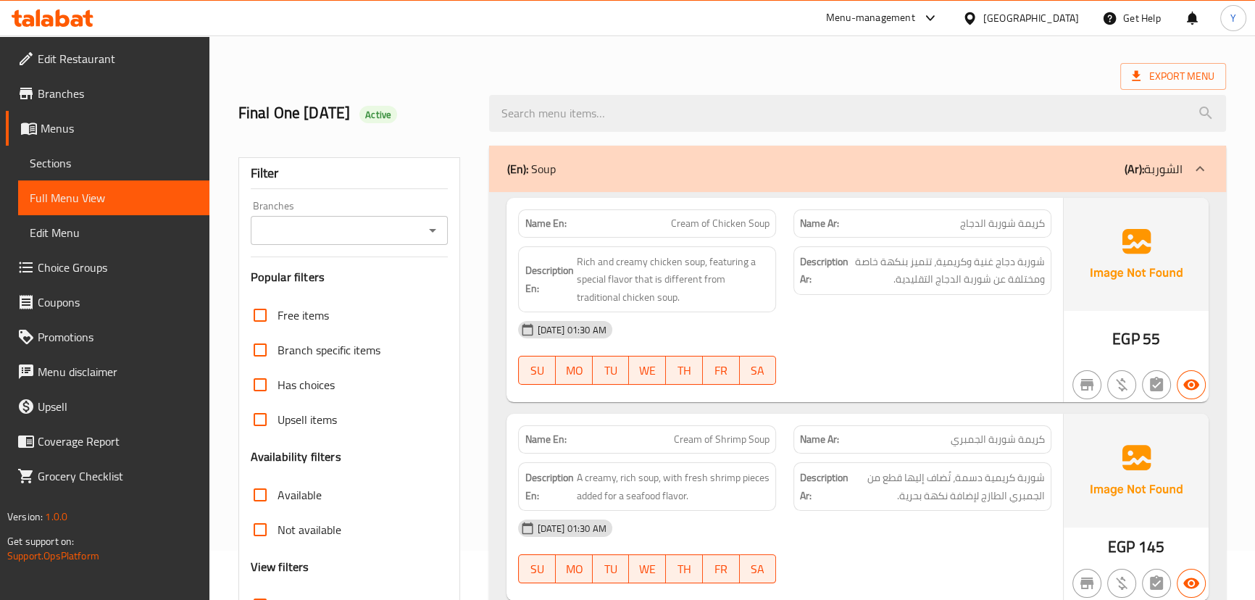
scroll to position [0, 0]
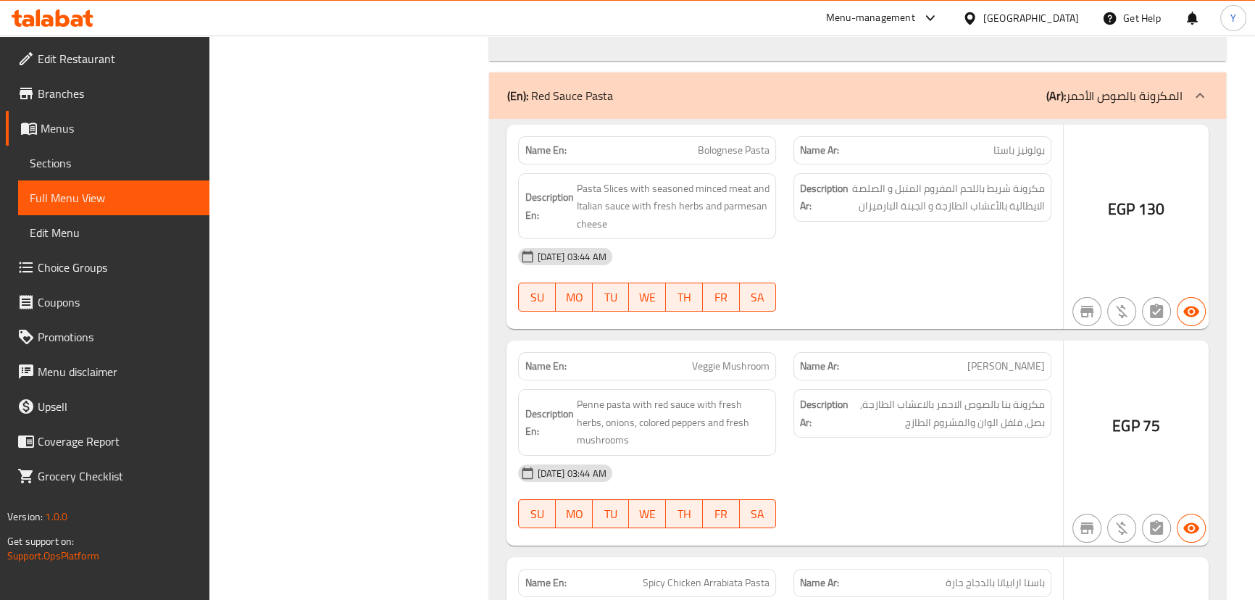
drag, startPoint x: 913, startPoint y: 191, endPoint x: 894, endPoint y: 631, distance: 440.3
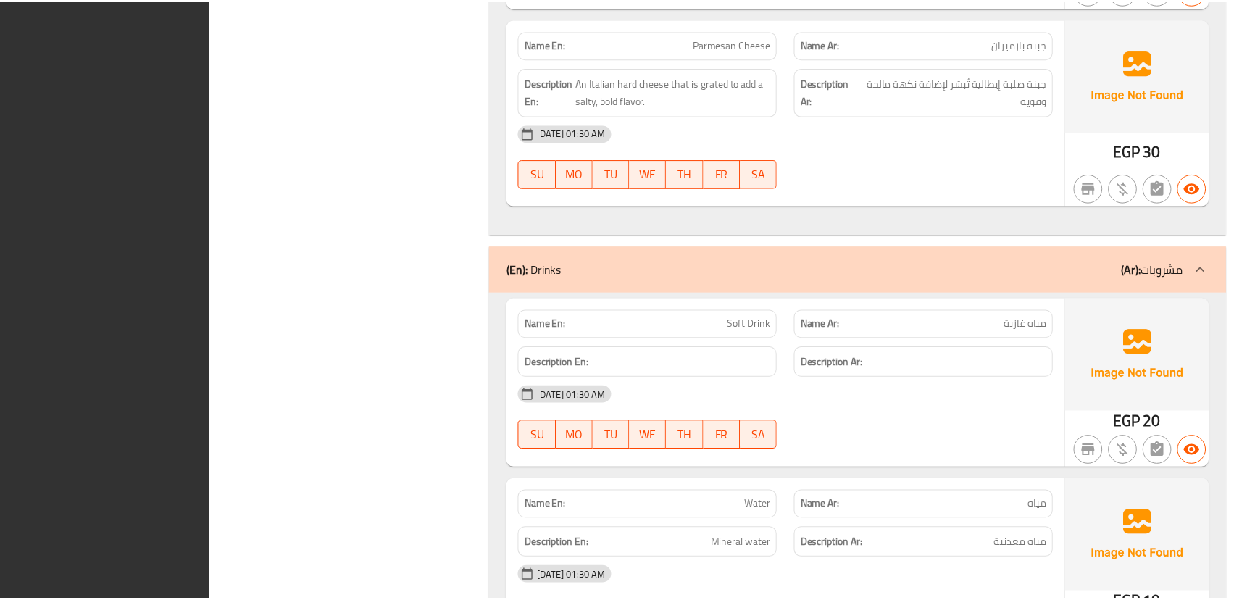
scroll to position [25444, 0]
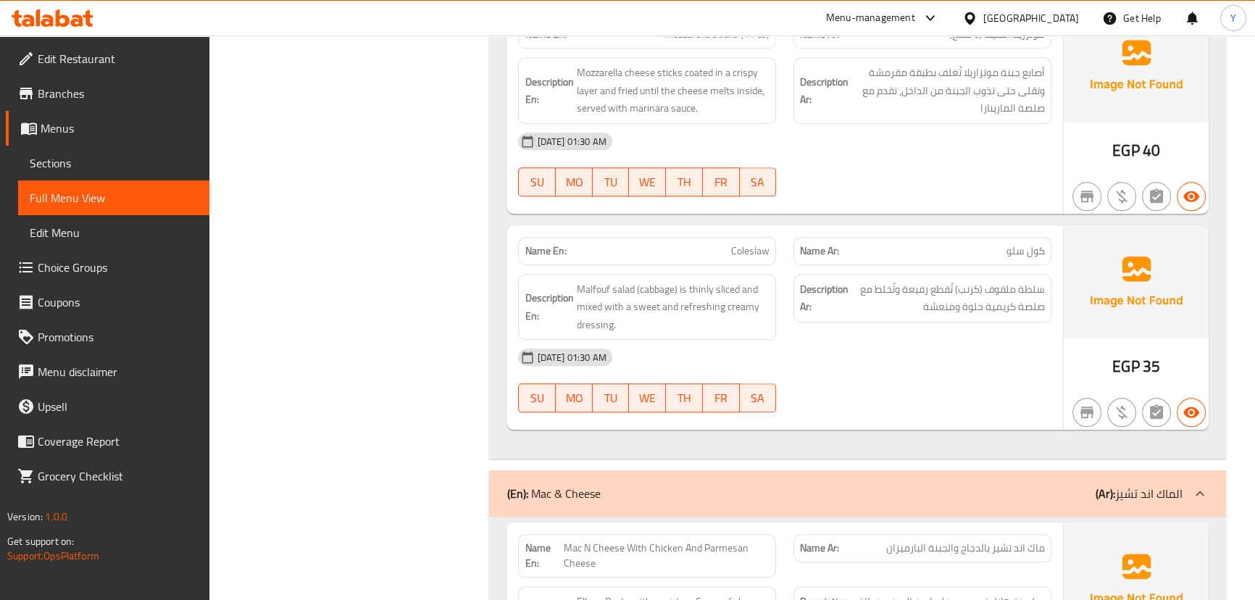
drag, startPoint x: 1013, startPoint y: -36, endPoint x: 1057, endPoint y: -80, distance: 61.5
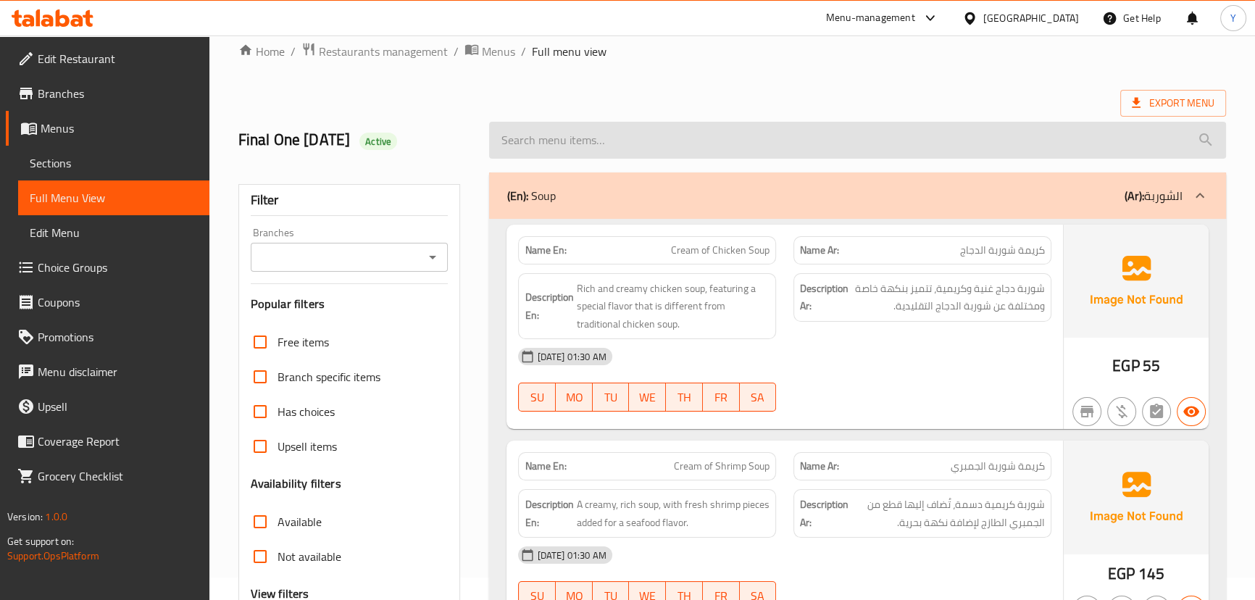
scroll to position [0, 0]
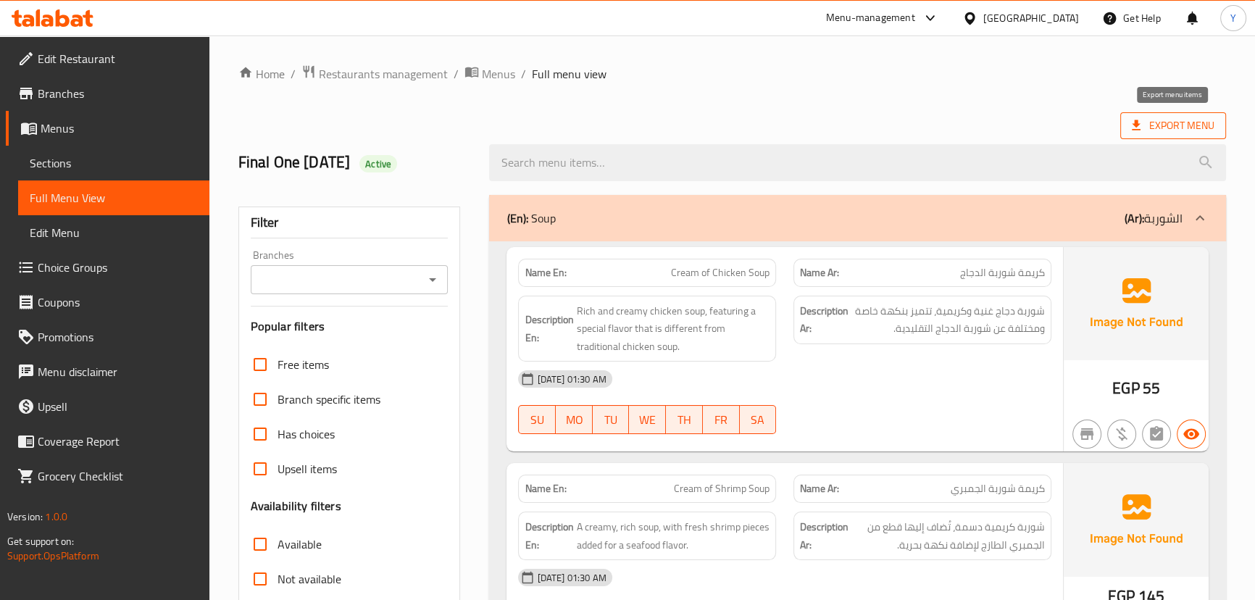
click at [1210, 126] on span "Export Menu" at bounding box center [1173, 126] width 83 height 18
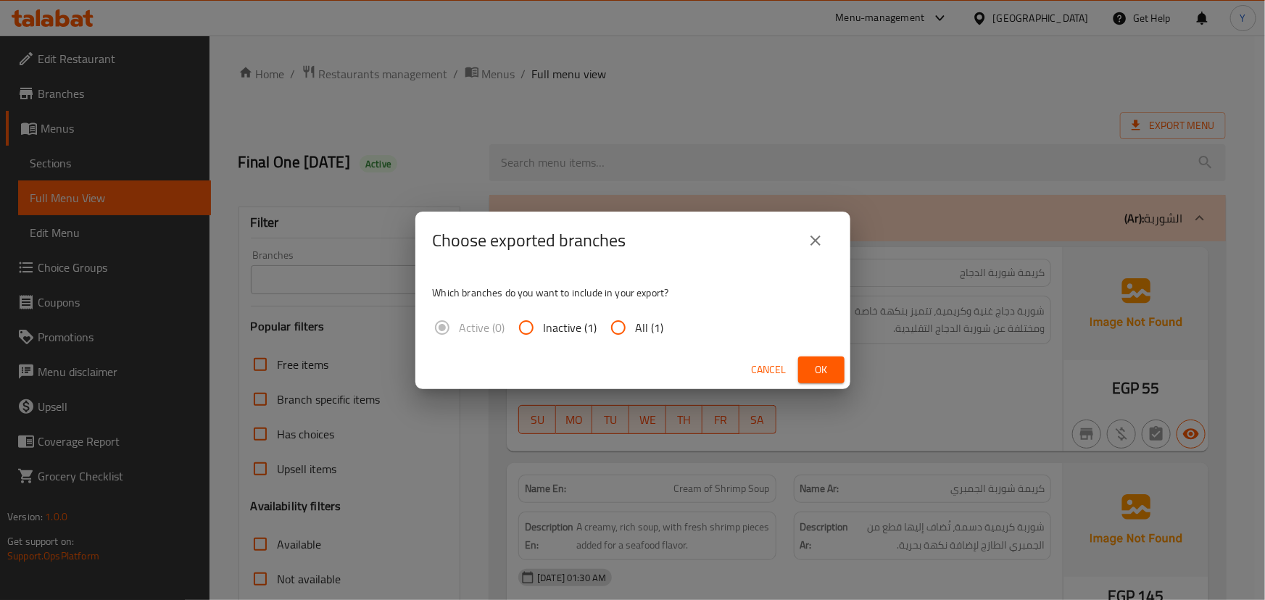
click at [812, 384] on div "Cancel Ok" at bounding box center [632, 370] width 435 height 38
click at [841, 342] on div "Which branches do you want to include in your export? Active (0) Inactive (1) A…" at bounding box center [632, 310] width 435 height 81
click at [824, 361] on span "Ok" at bounding box center [821, 370] width 23 height 18
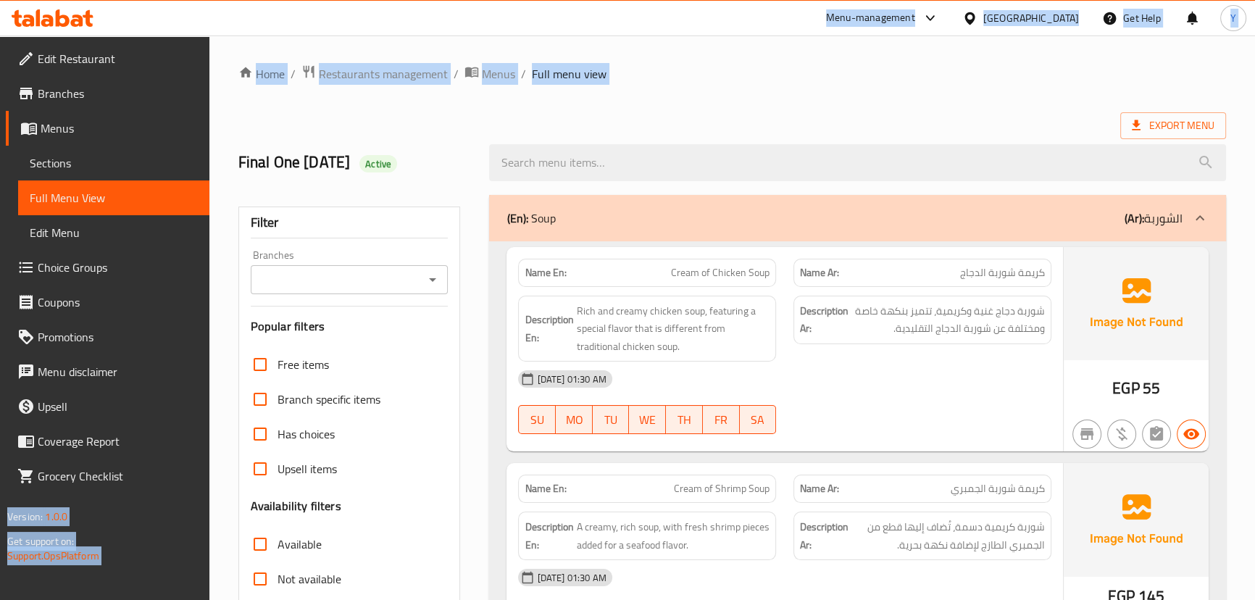
drag, startPoint x: 809, startPoint y: 28, endPoint x: 689, endPoint y: 67, distance: 126.5
click at [809, 36] on div "​ Menu-management [GEOGRAPHIC_DATA] Get Help Y Edit Restaurant Branches Menus S…" at bounding box center [627, 318] width 1255 height 565
drag, startPoint x: 789, startPoint y: 74, endPoint x: 817, endPoint y: 53, distance: 34.6
click at [790, 75] on ol "Home / Restaurants management / Menus / Full menu view" at bounding box center [732, 74] width 988 height 19
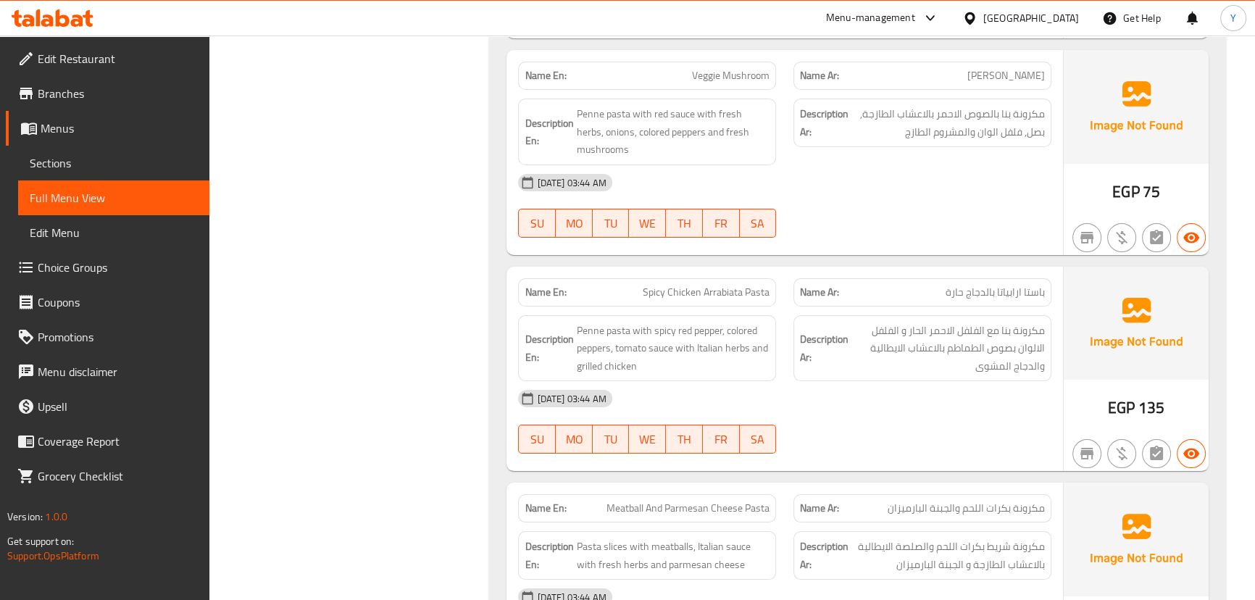
scroll to position [21282, 0]
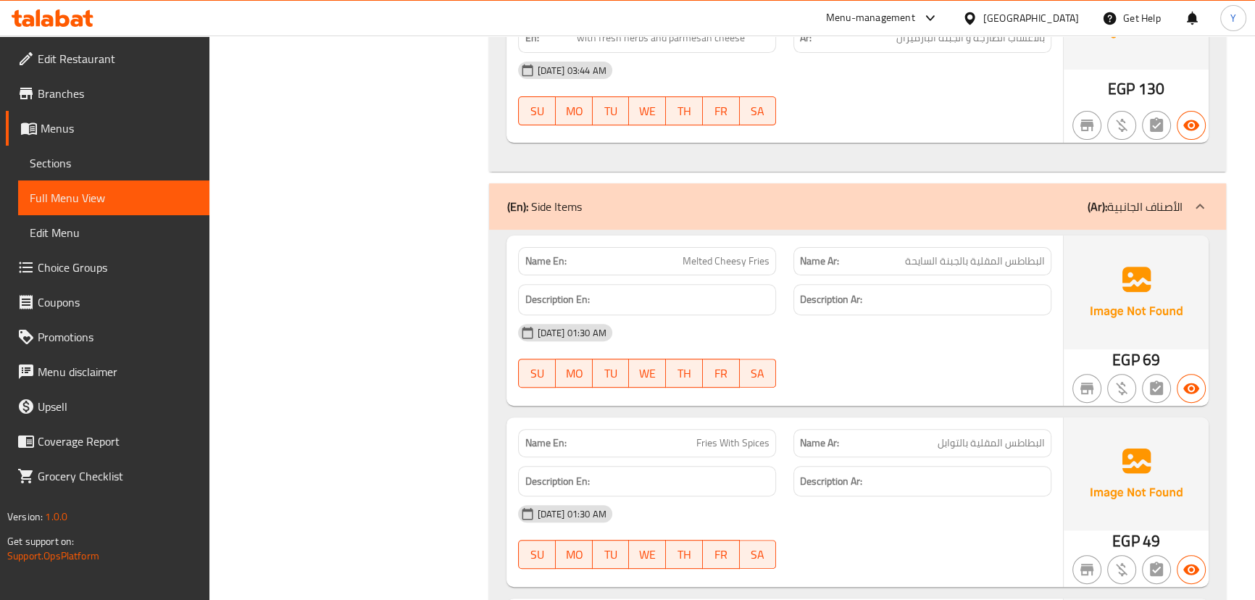
drag, startPoint x: 362, startPoint y: 399, endPoint x: 342, endPoint y: 330, distance: 72.3
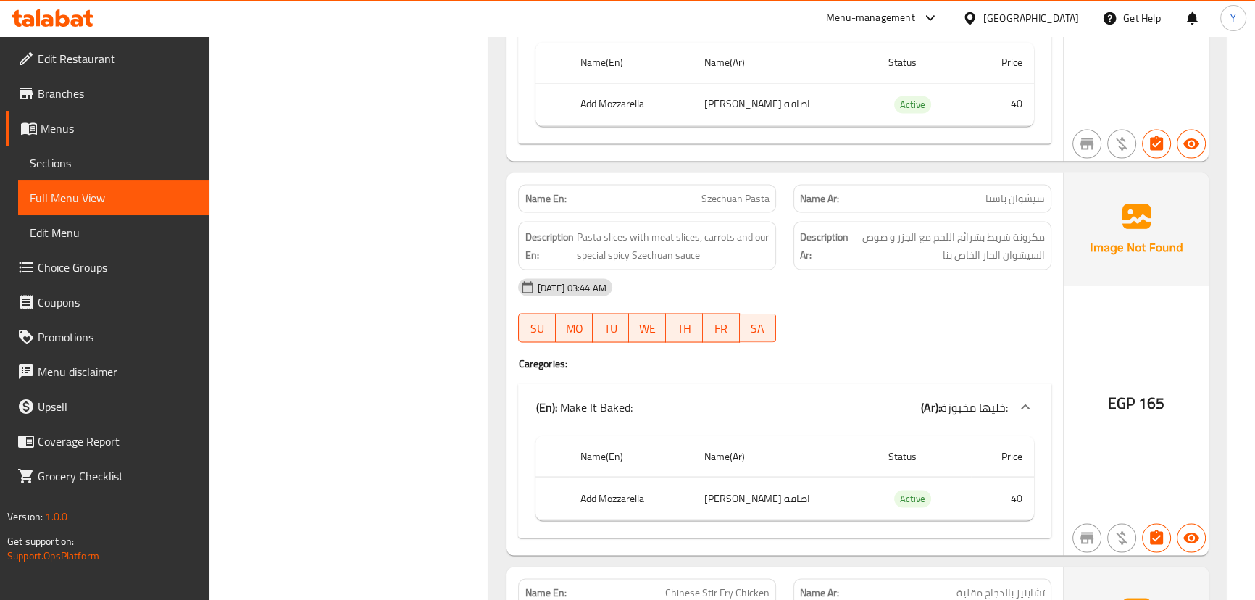
scroll to position [0, 0]
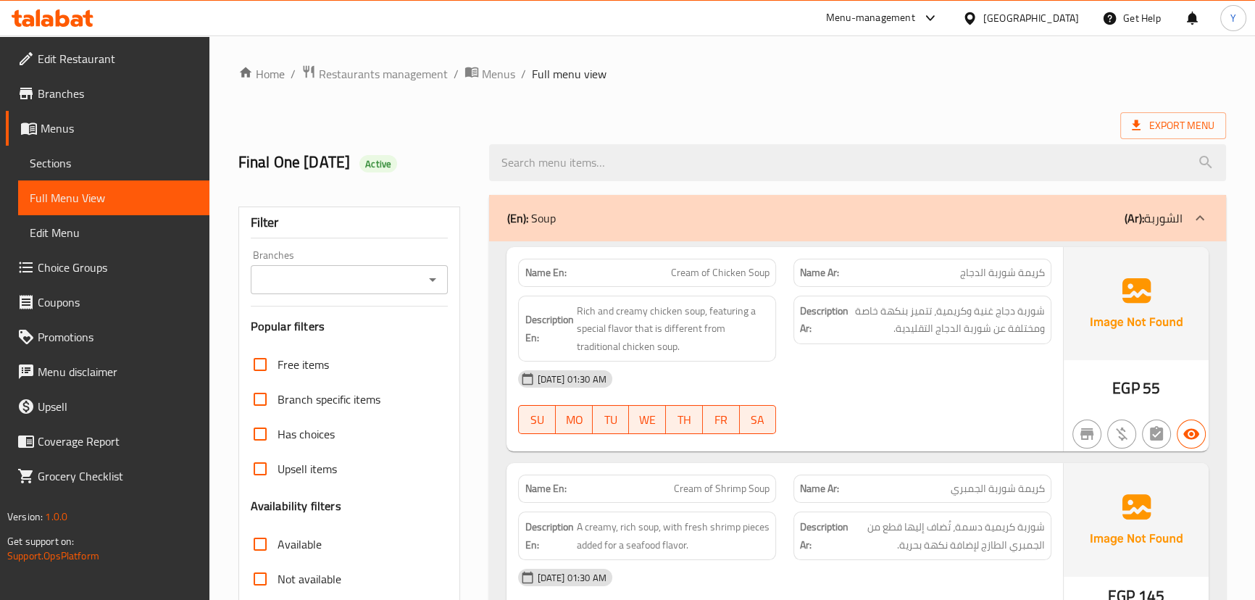
drag, startPoint x: 822, startPoint y: -12, endPoint x: 858, endPoint y: -80, distance: 77.2
click at [1156, 132] on span "Export Menu" at bounding box center [1173, 126] width 83 height 18
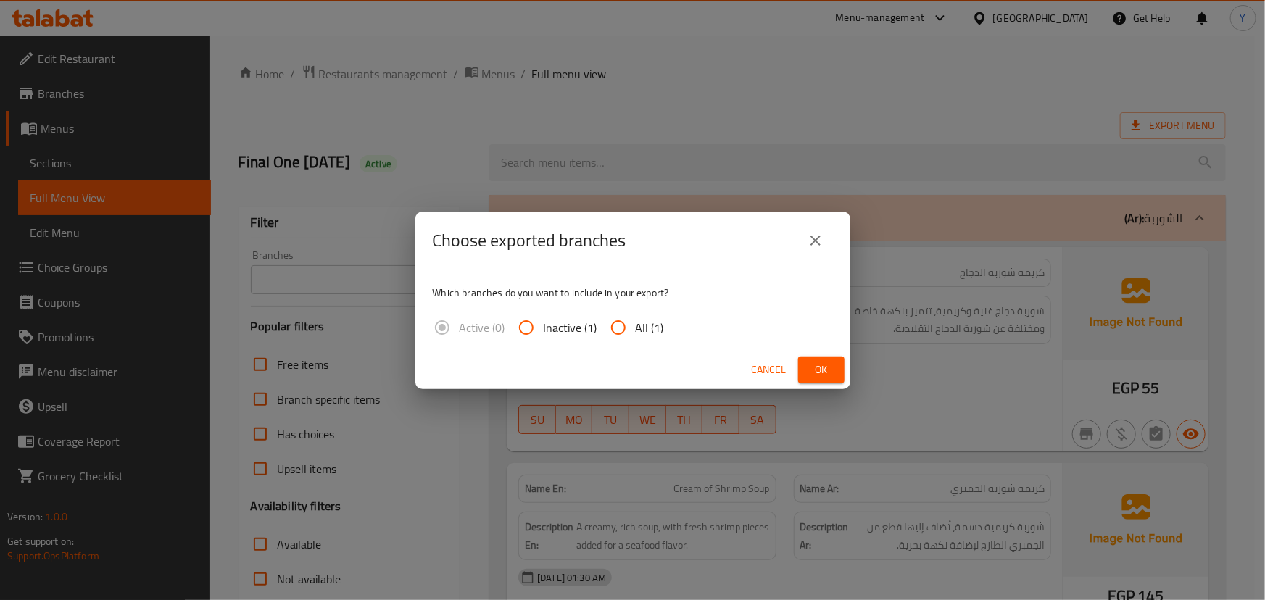
click at [826, 373] on span "Ok" at bounding box center [821, 370] width 23 height 18
